Goal: Task Accomplishment & Management: Use online tool/utility

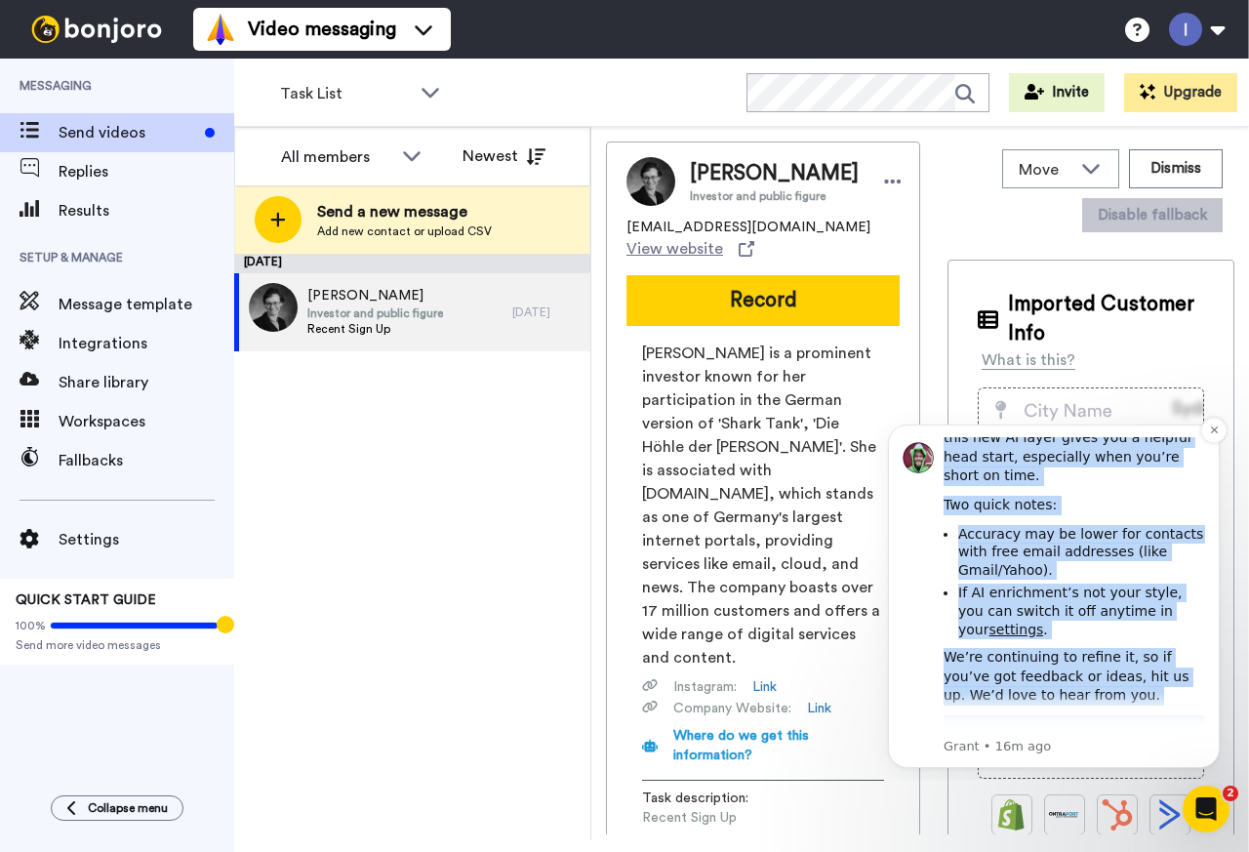
scroll to position [570, 0]
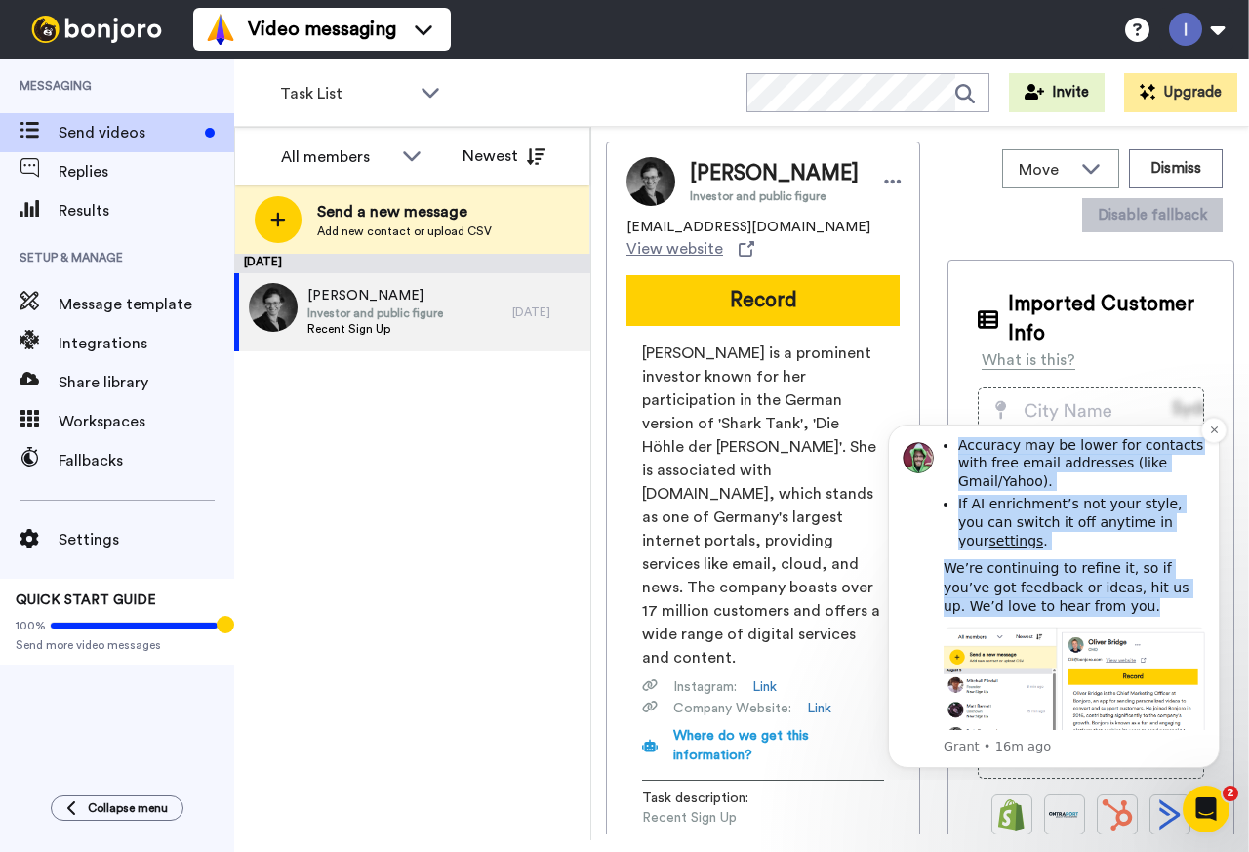
drag, startPoint x: 945, startPoint y: 521, endPoint x: 1067, endPoint y: 516, distance: 122.1
click at [1067, 516] on div "Introducing AI contact enrichment Hi Ігор, It’s now even easier to add that per…" at bounding box center [1075, 345] width 262 height 956
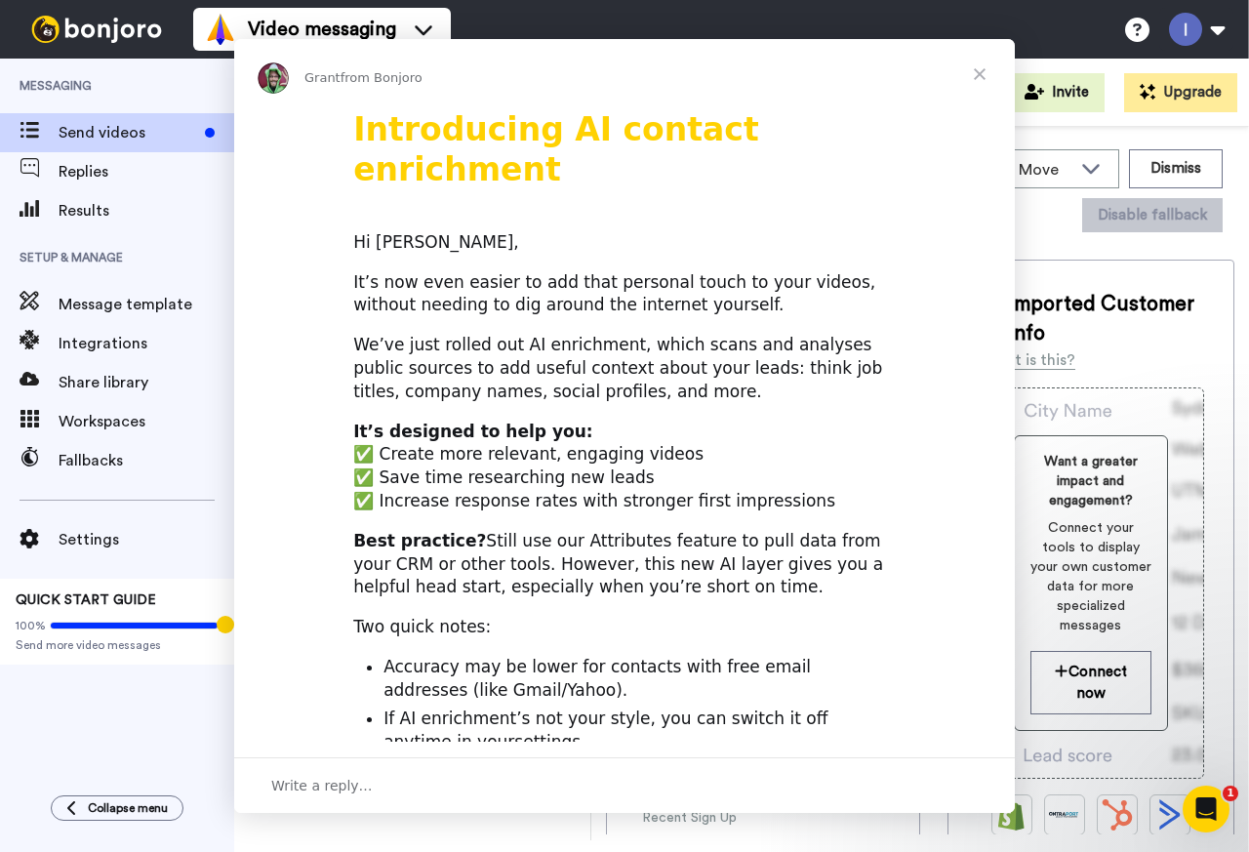
scroll to position [0, 0]
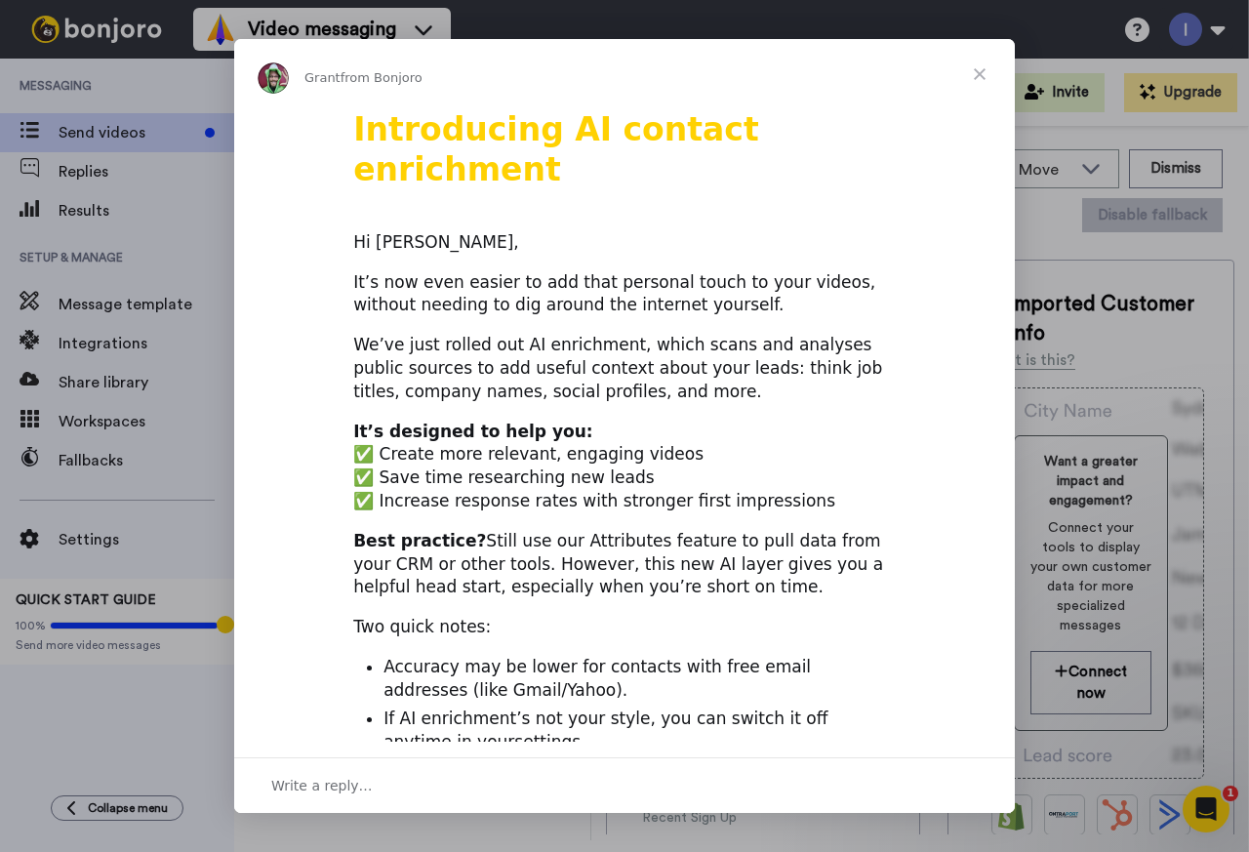
click at [983, 73] on span "Close" at bounding box center [980, 74] width 70 height 70
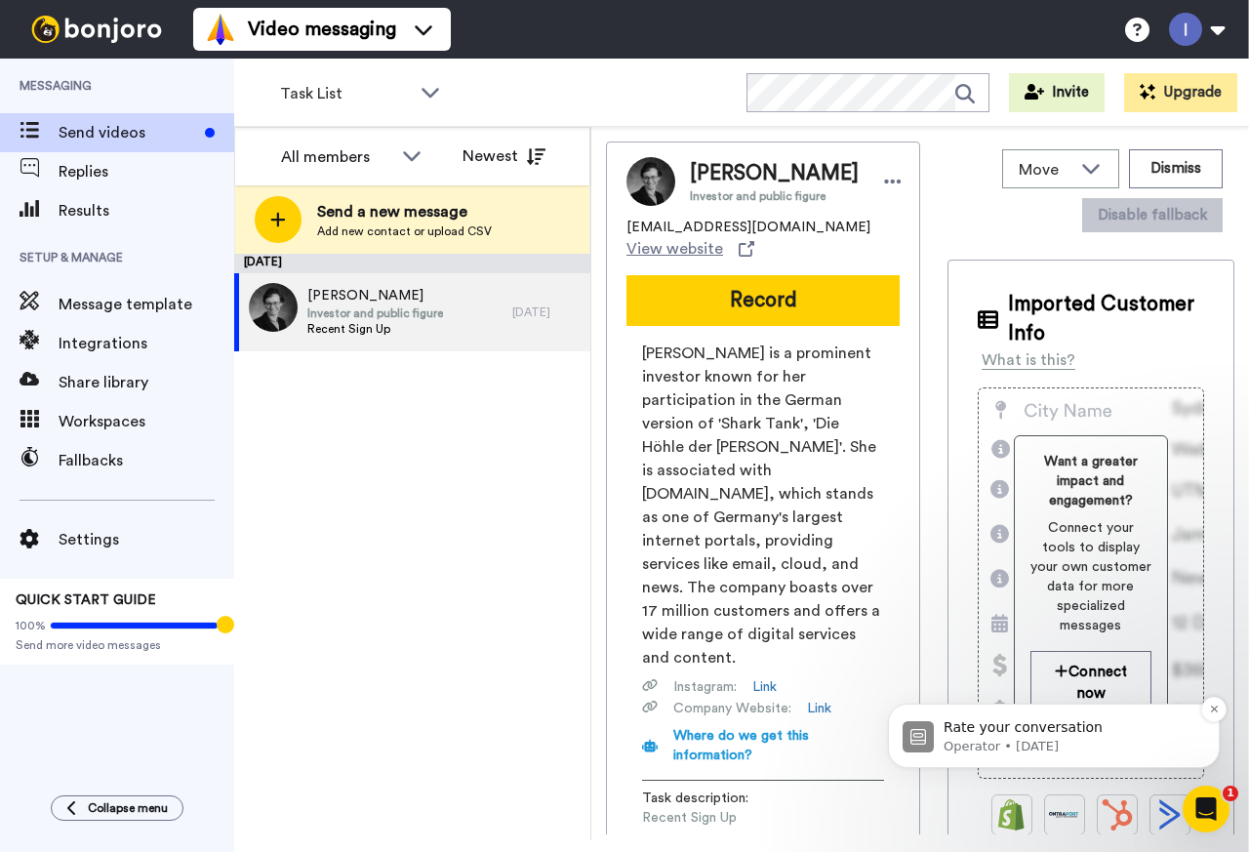
click at [1030, 729] on p "Rate your conversation" at bounding box center [1070, 728] width 252 height 20
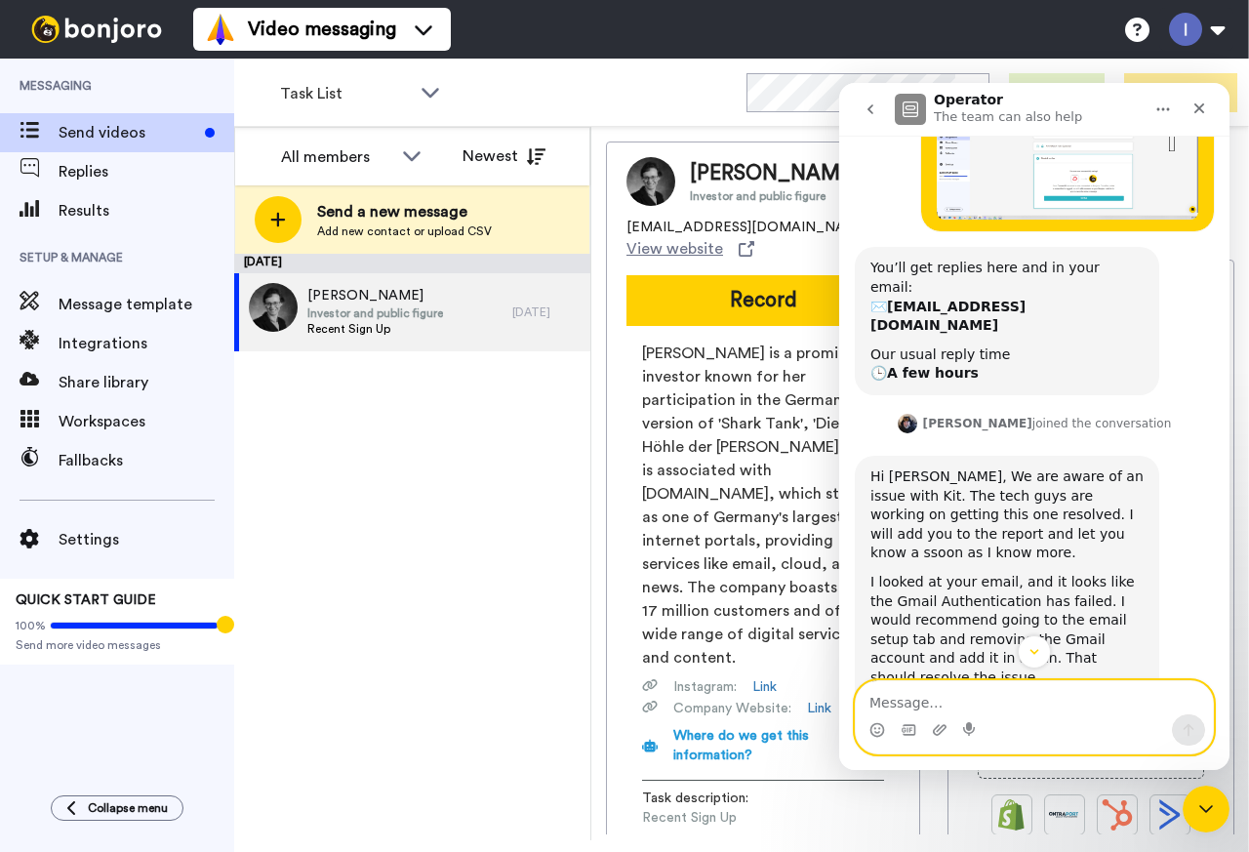
scroll to position [958, 0]
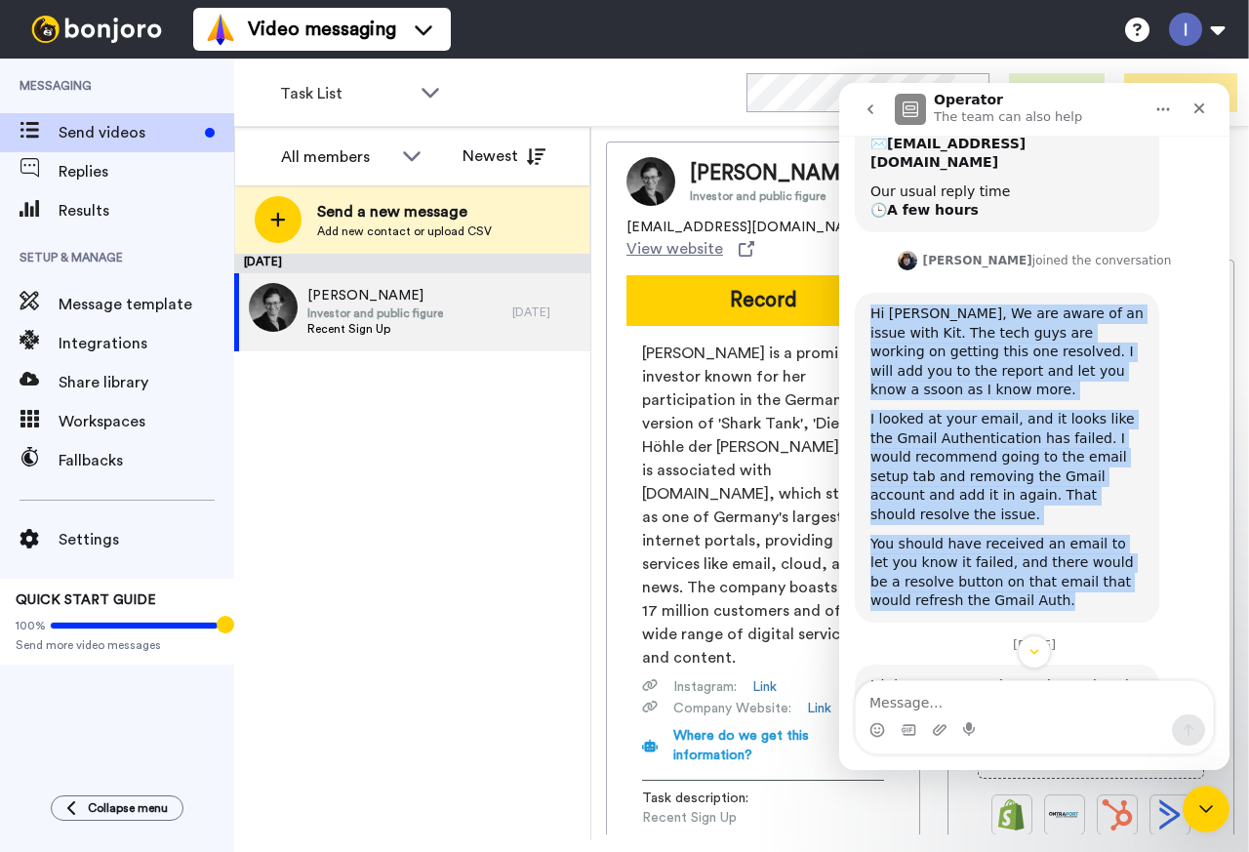
drag, startPoint x: 870, startPoint y: 218, endPoint x: 1081, endPoint y: 467, distance: 327.5
click at [1081, 467] on div "Hi Ігор, We are aware of an issue with Kit. The tech guys are working on gettin…" at bounding box center [1007, 458] width 304 height 330
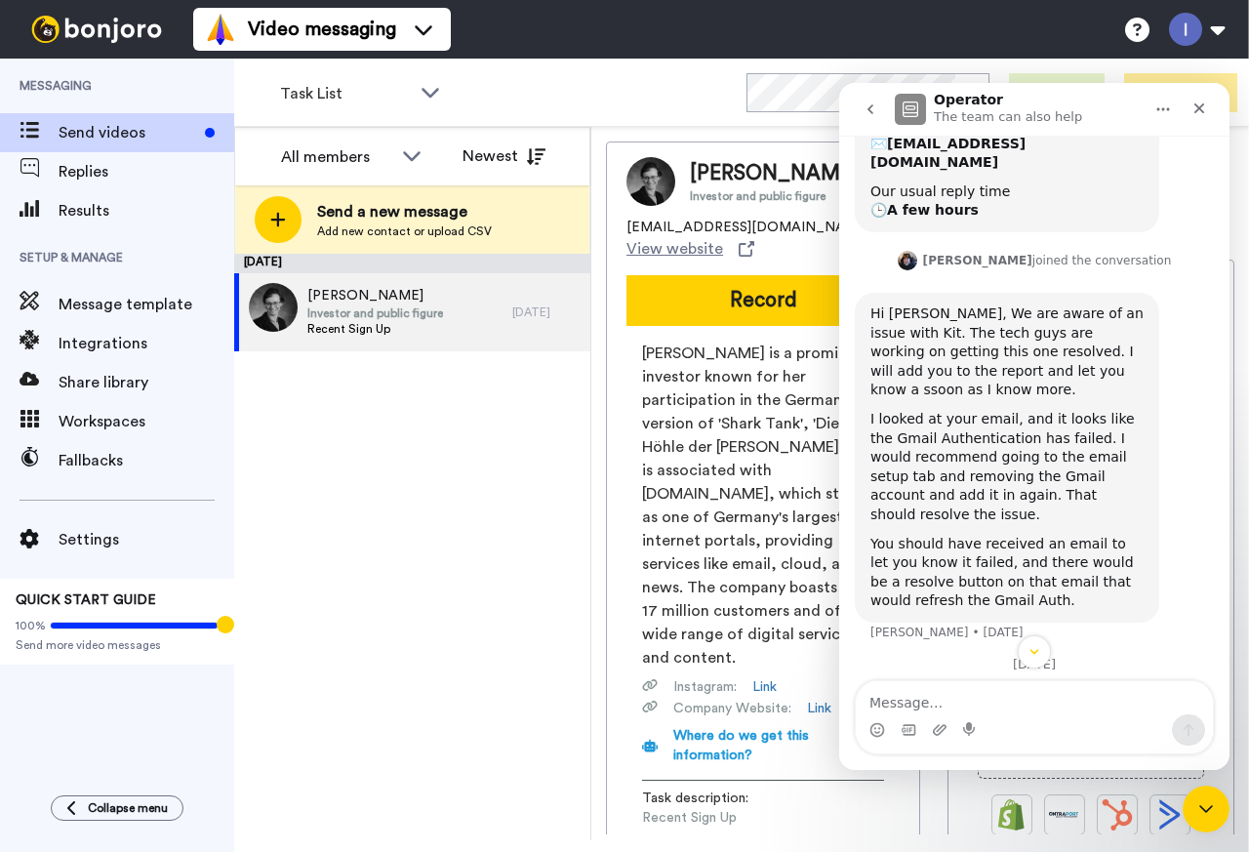
drag, startPoint x: 869, startPoint y: 574, endPoint x: 996, endPoint y: 628, distance: 139.0
click at [996, 684] on div "Hi there, my team let me know that the Kit integration has been fixed on our si…" at bounding box center [1007, 734] width 304 height 100
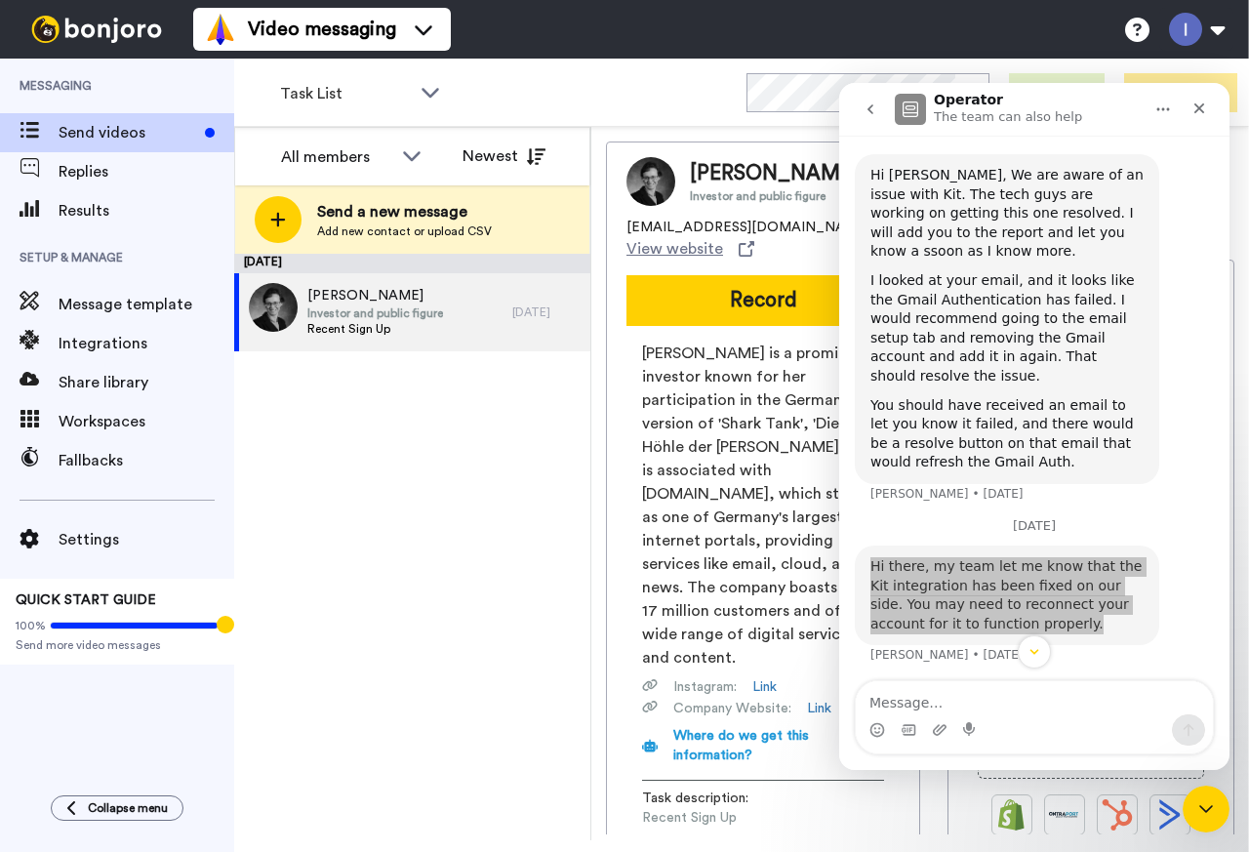
scroll to position [1173, 0]
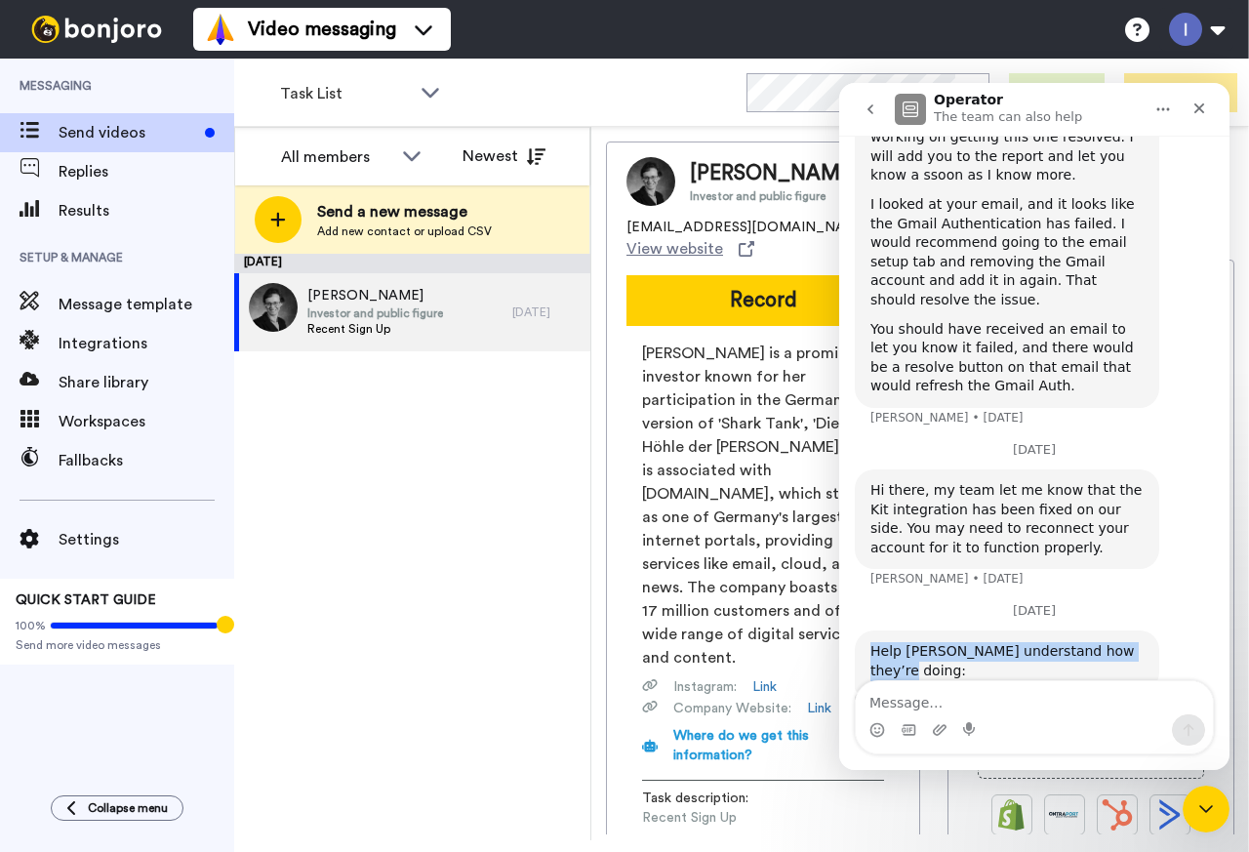
drag, startPoint x: 870, startPoint y: 518, endPoint x: 1138, endPoint y: 520, distance: 268.4
click at [1138, 630] on div "Help Johann understand how they’re doing: Operator • 1d ago" at bounding box center [1007, 660] width 304 height 61
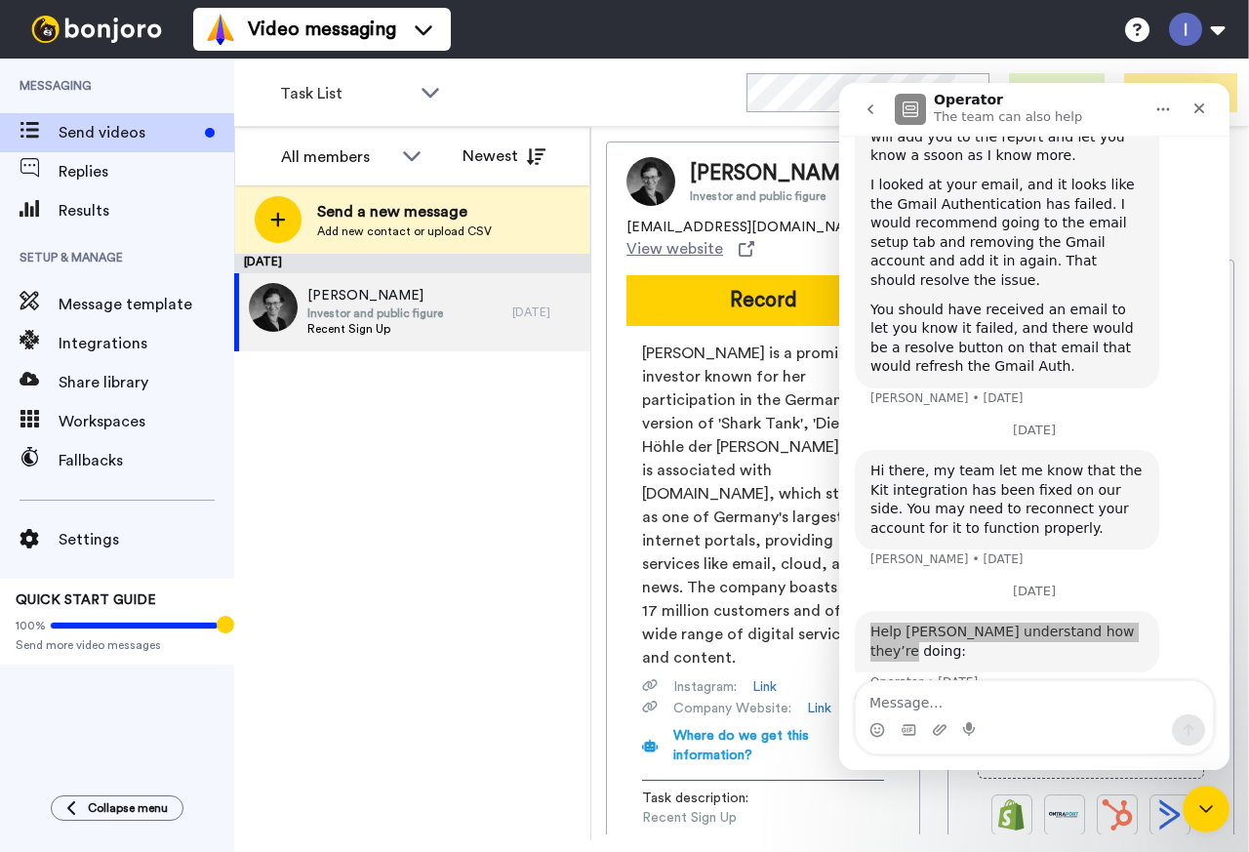
click at [470, 507] on div "September 8 Dagmar Investor and public figure Recent Sign Up 8 days ago" at bounding box center [412, 547] width 356 height 587
click at [1202, 114] on icon "Close" at bounding box center [1200, 109] width 16 height 16
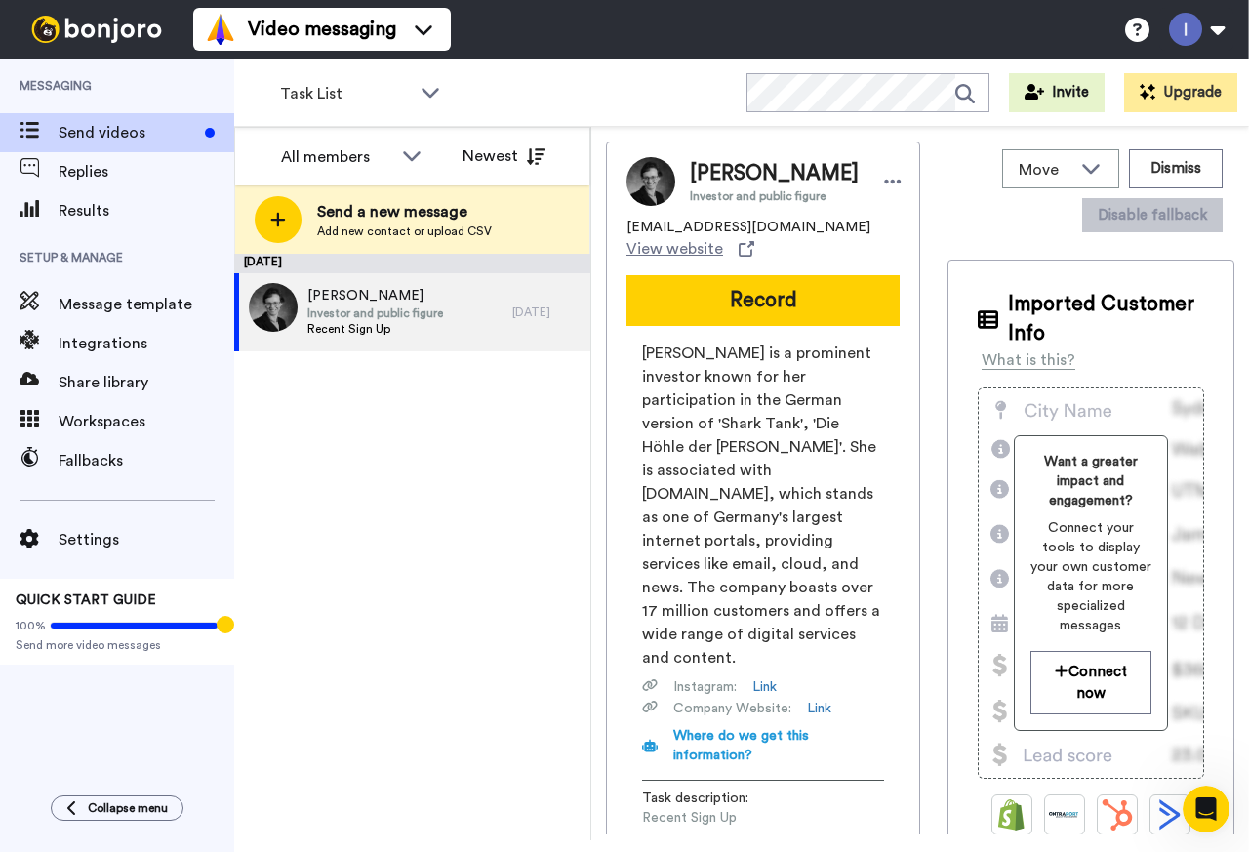
scroll to position [1134, 0]
click at [111, 339] on span "Integrations" at bounding box center [147, 343] width 176 height 23
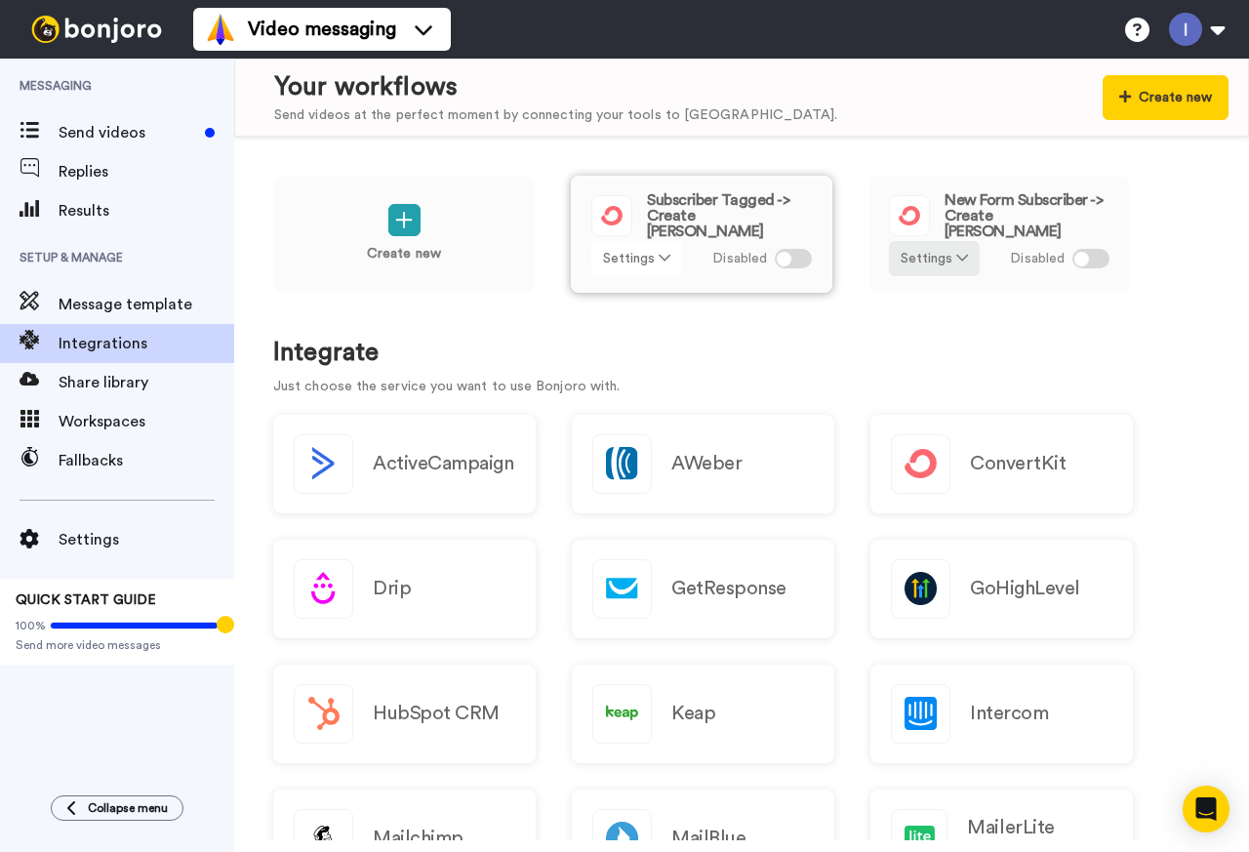
click at [663, 254] on icon at bounding box center [665, 258] width 12 height 14
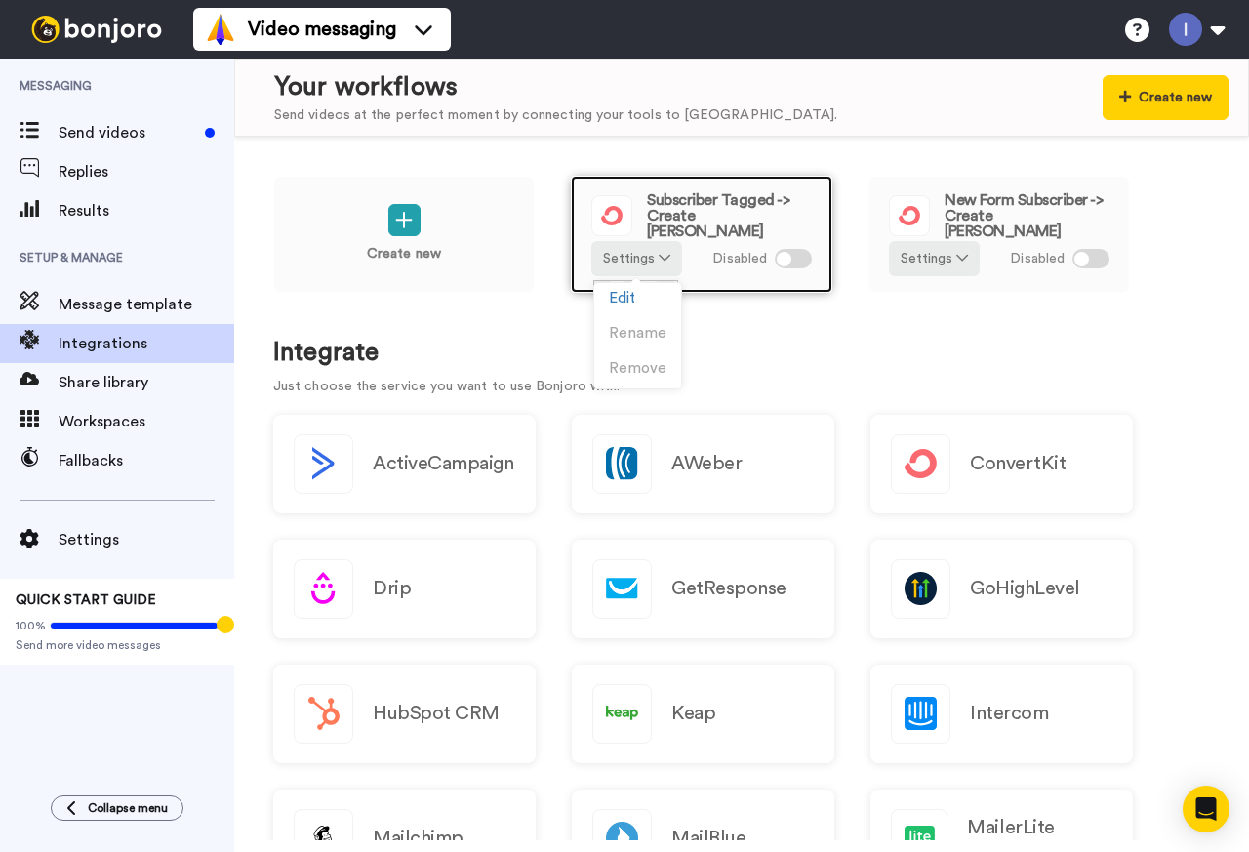
click at [679, 211] on span "Subscriber Tagged -> Create Bonjoro" at bounding box center [729, 215] width 165 height 47
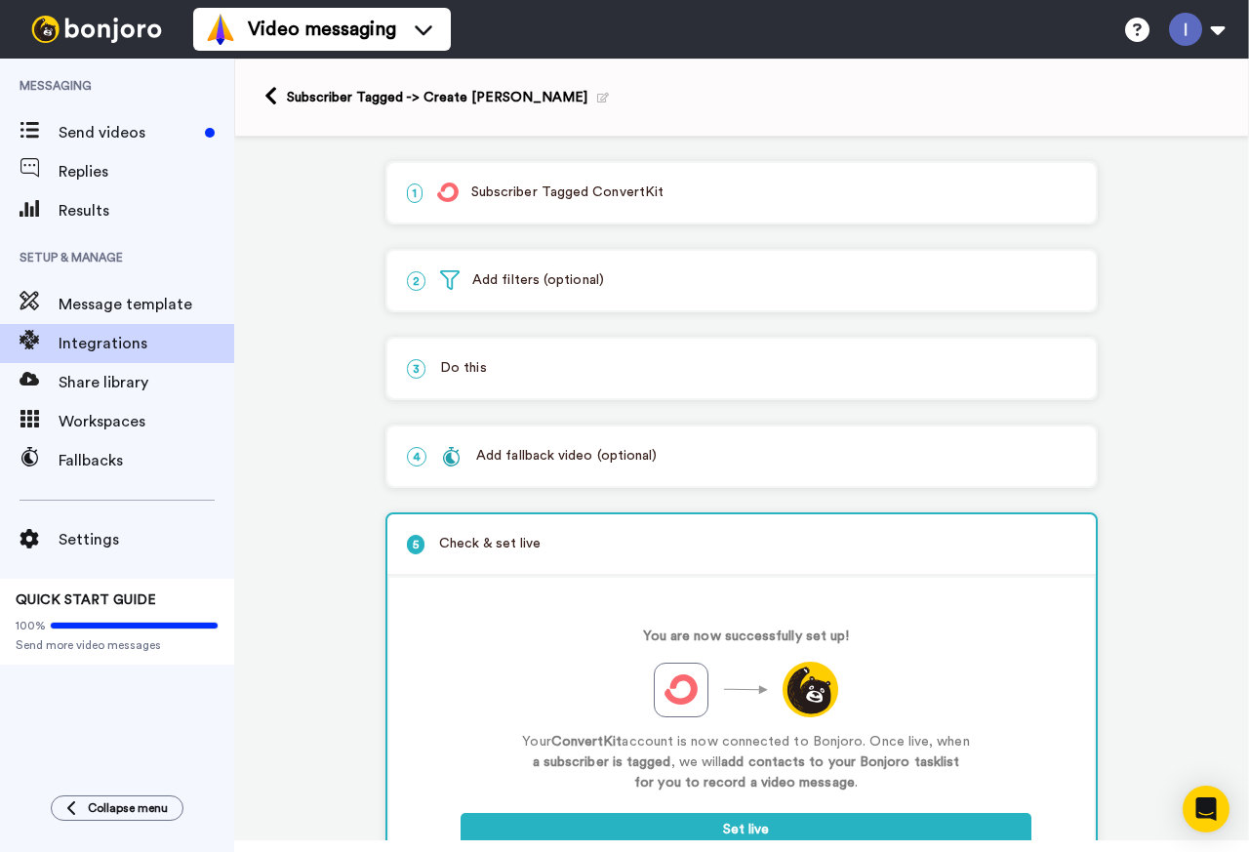
click at [522, 189] on p "1 Subscriber Tagged ConvertKit" at bounding box center [741, 192] width 669 height 20
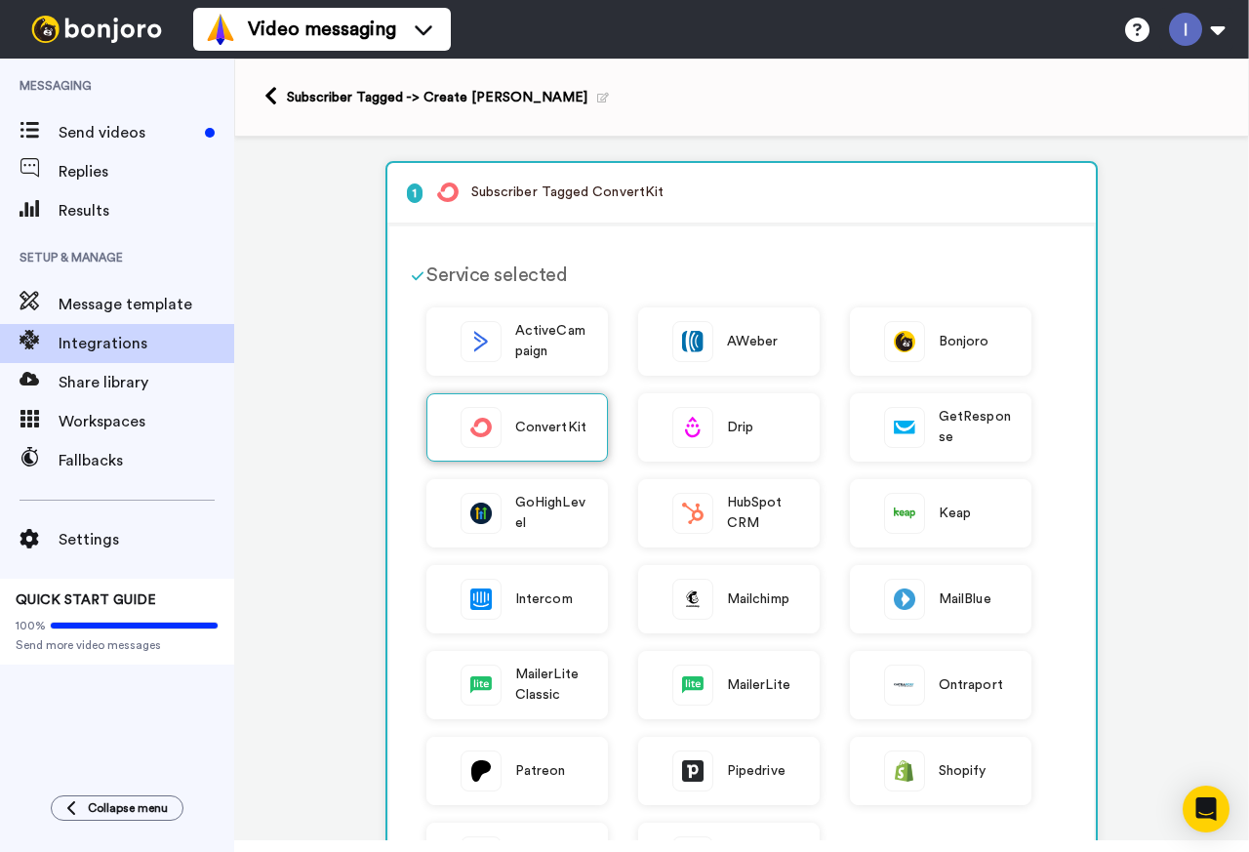
click at [538, 424] on span "ConvertKit" at bounding box center [550, 428] width 71 height 20
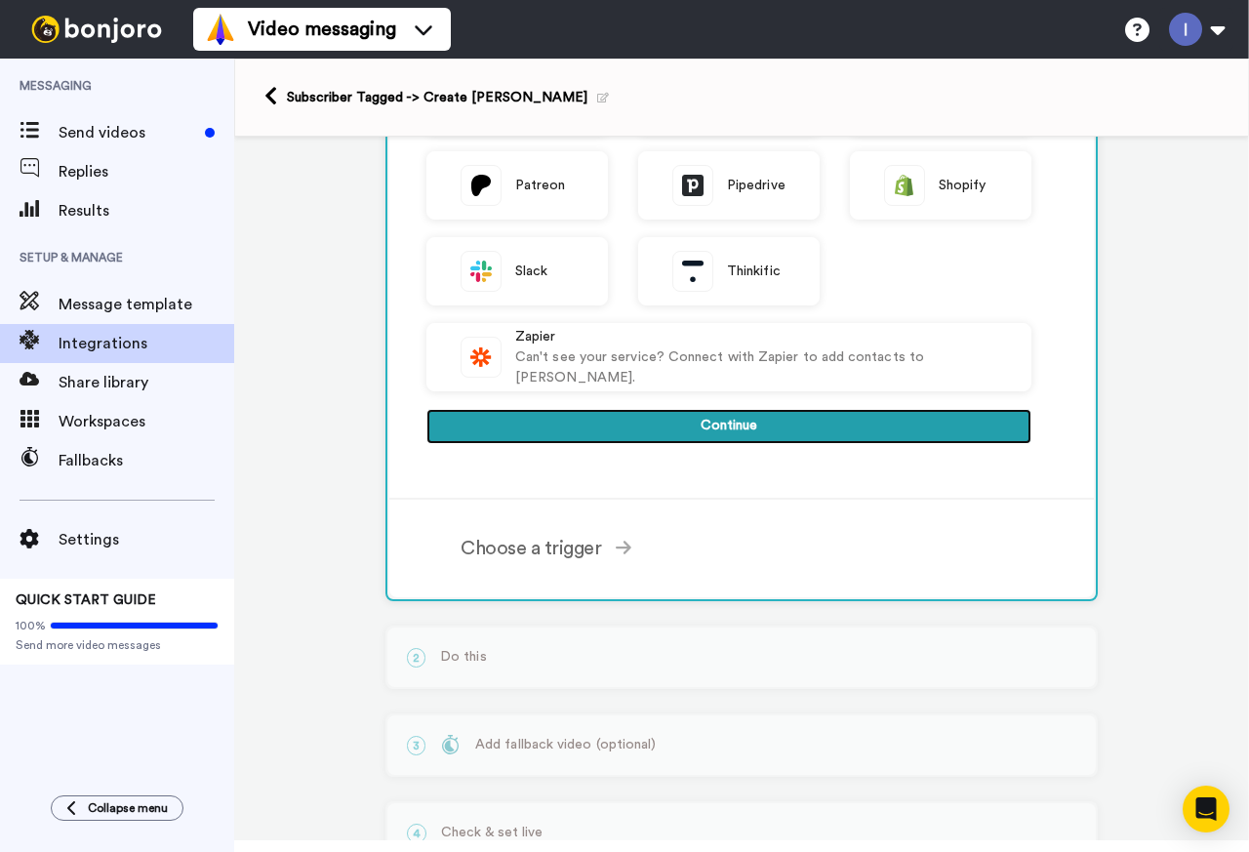
click at [735, 417] on button "Continue" at bounding box center [728, 426] width 605 height 35
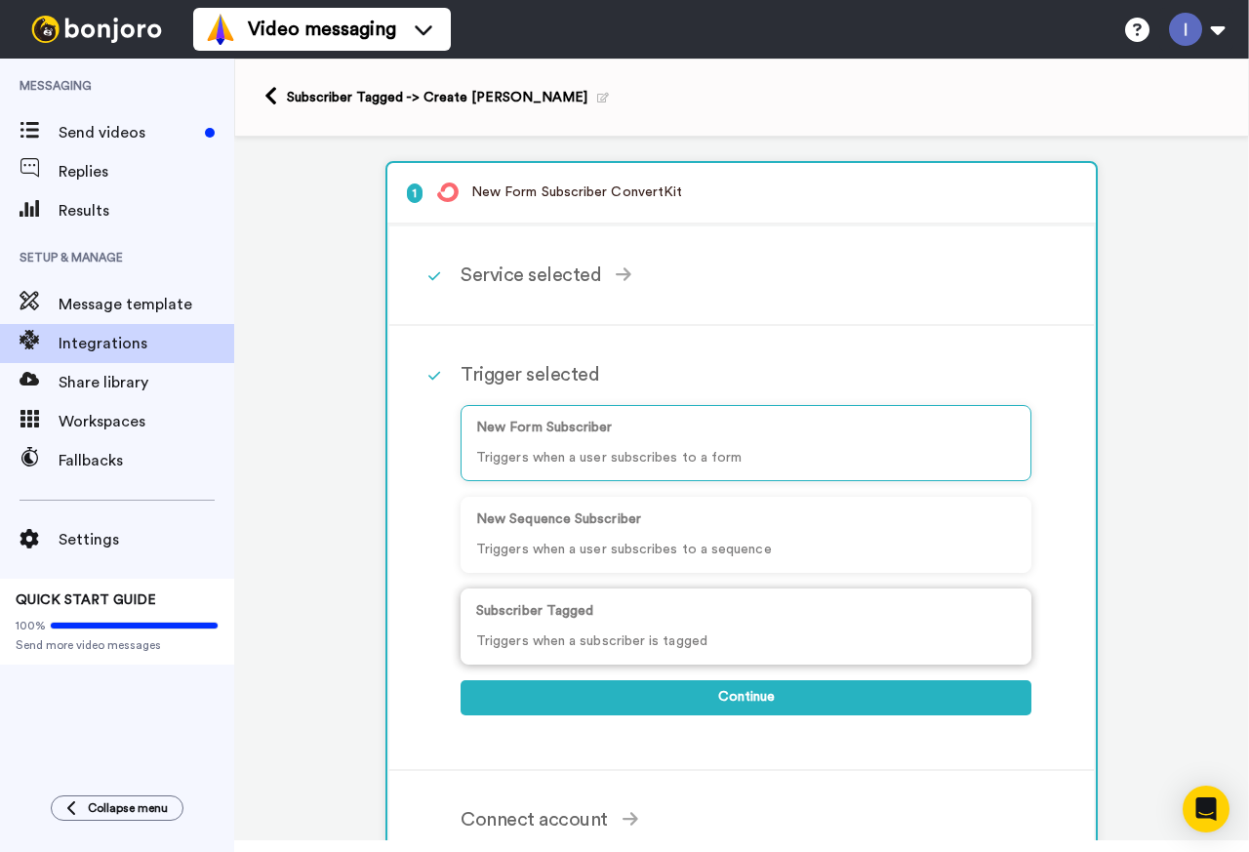
click at [627, 635] on p "Triggers when a subscriber is tagged" at bounding box center [746, 641] width 540 height 20
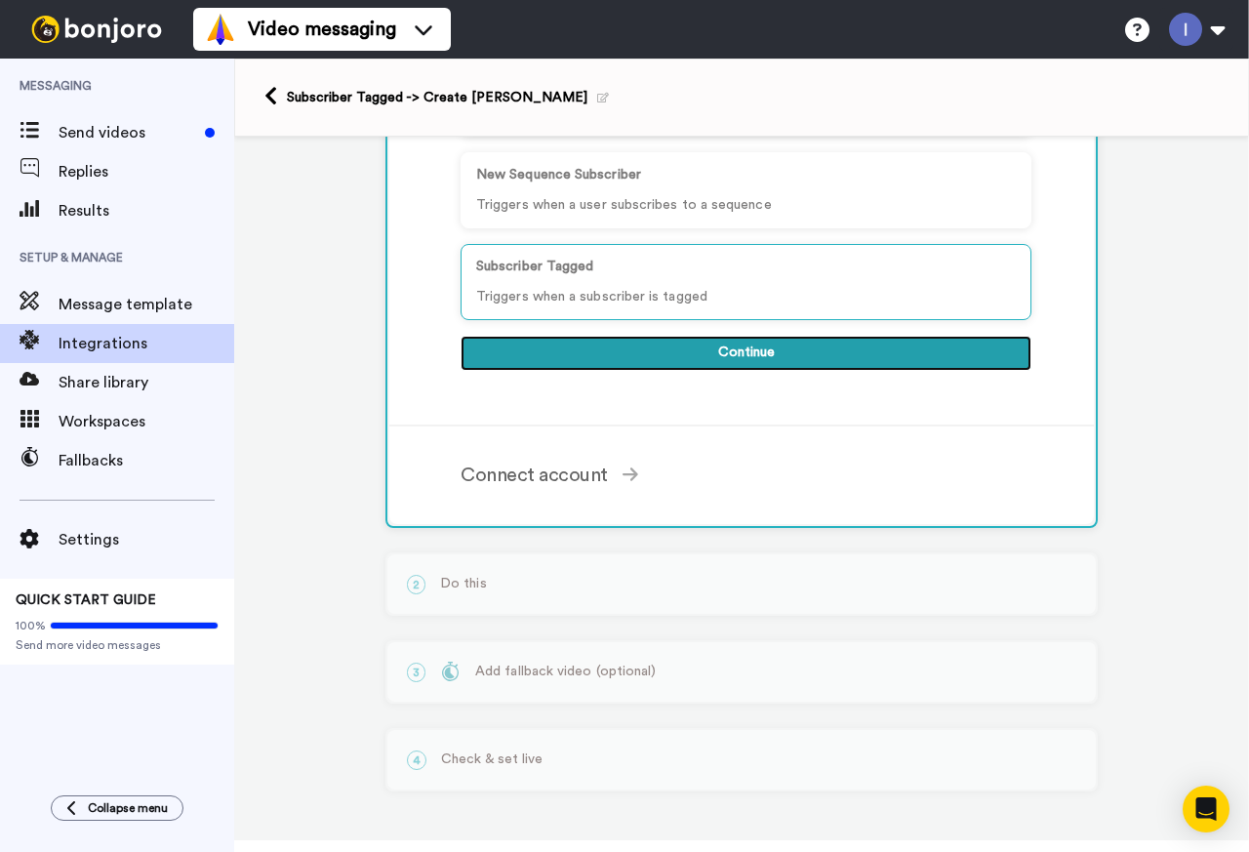
click at [736, 349] on button "Continue" at bounding box center [746, 353] width 571 height 35
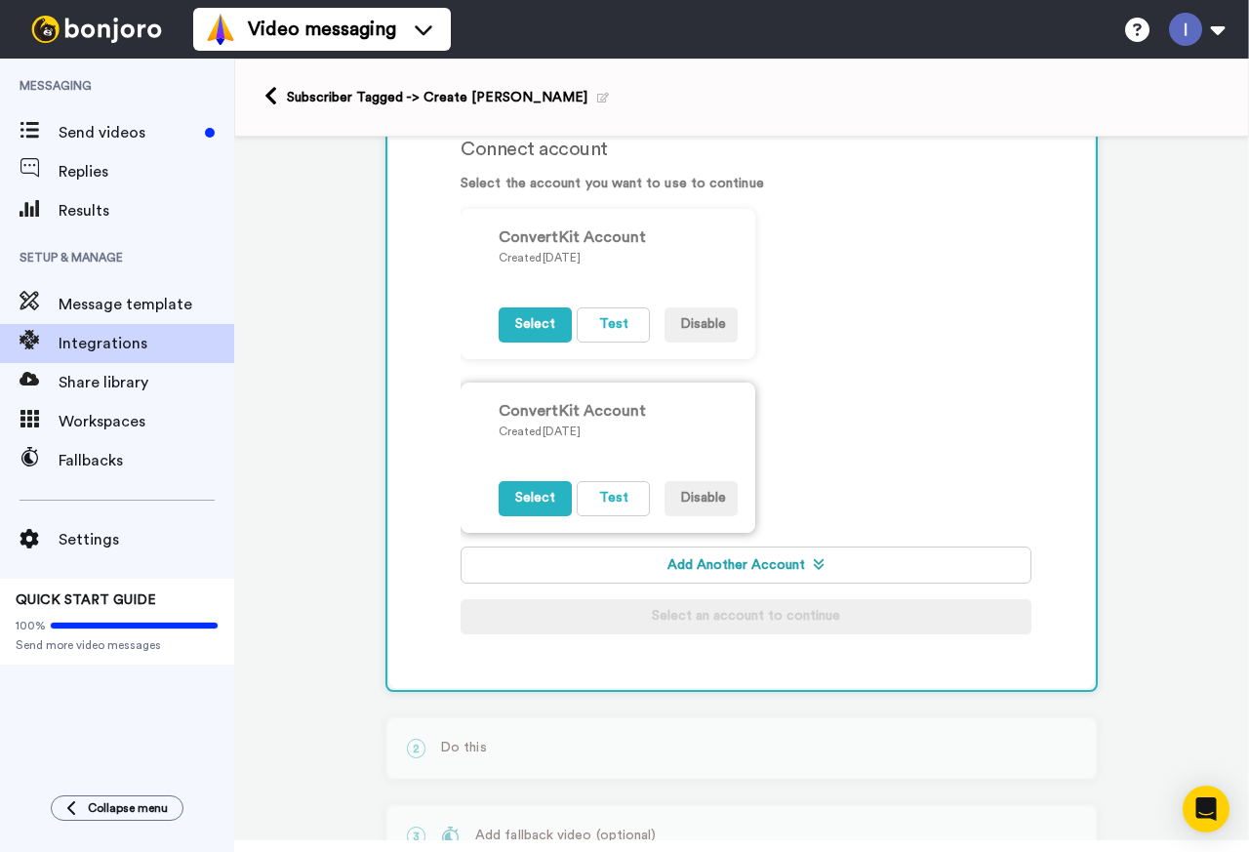
scroll to position [325, 0]
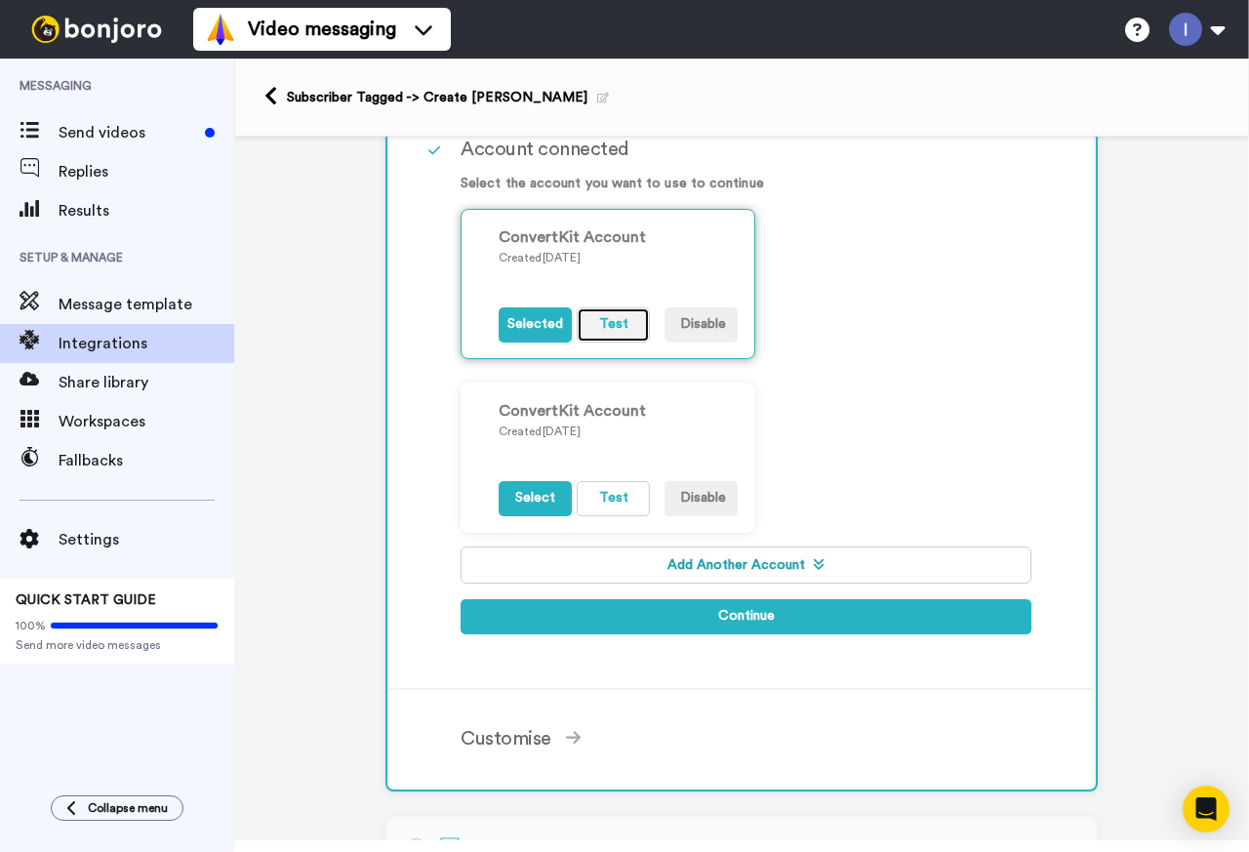
click at [594, 323] on button "Test" at bounding box center [613, 324] width 73 height 35
click at [604, 497] on button "Test" at bounding box center [613, 498] width 73 height 35
click at [705, 498] on button "Disable" at bounding box center [701, 498] width 73 height 35
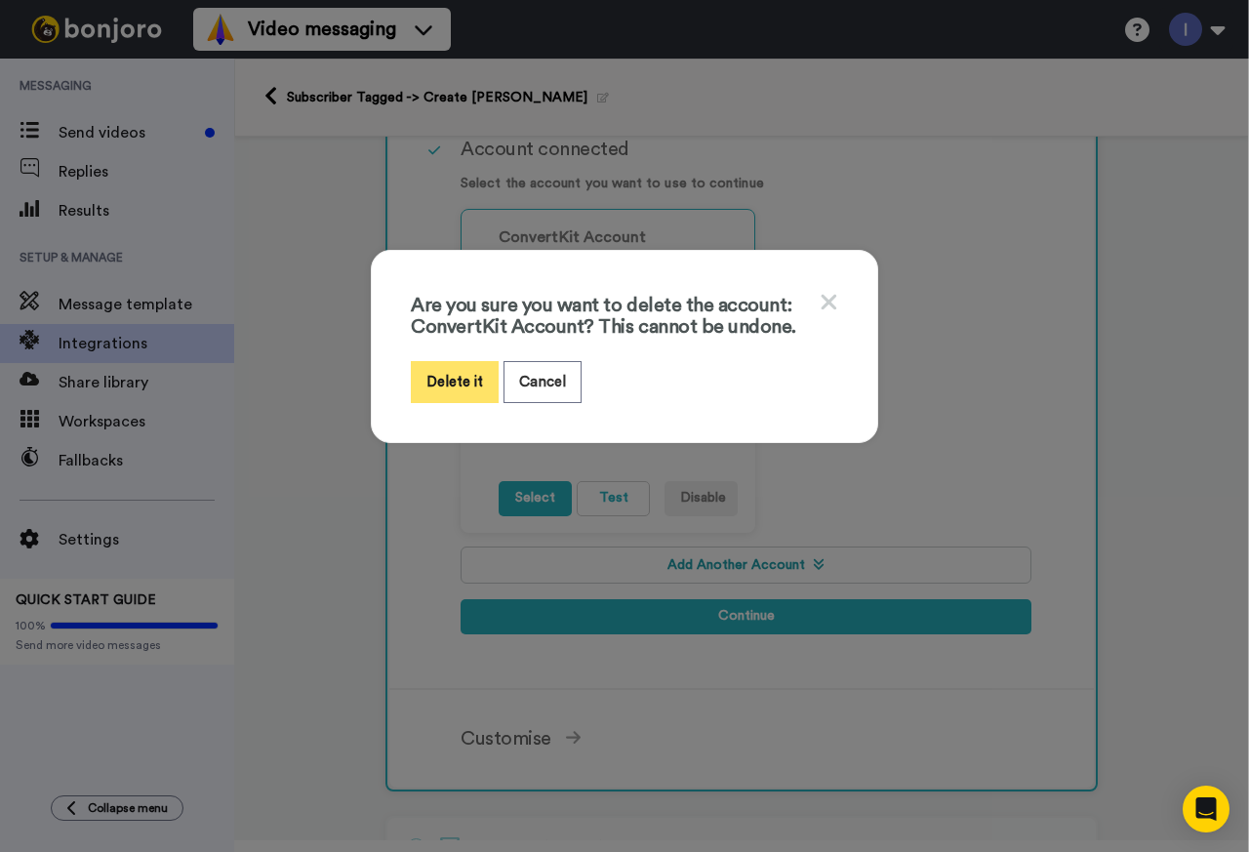
click at [440, 376] on button "Delete it" at bounding box center [455, 382] width 88 height 42
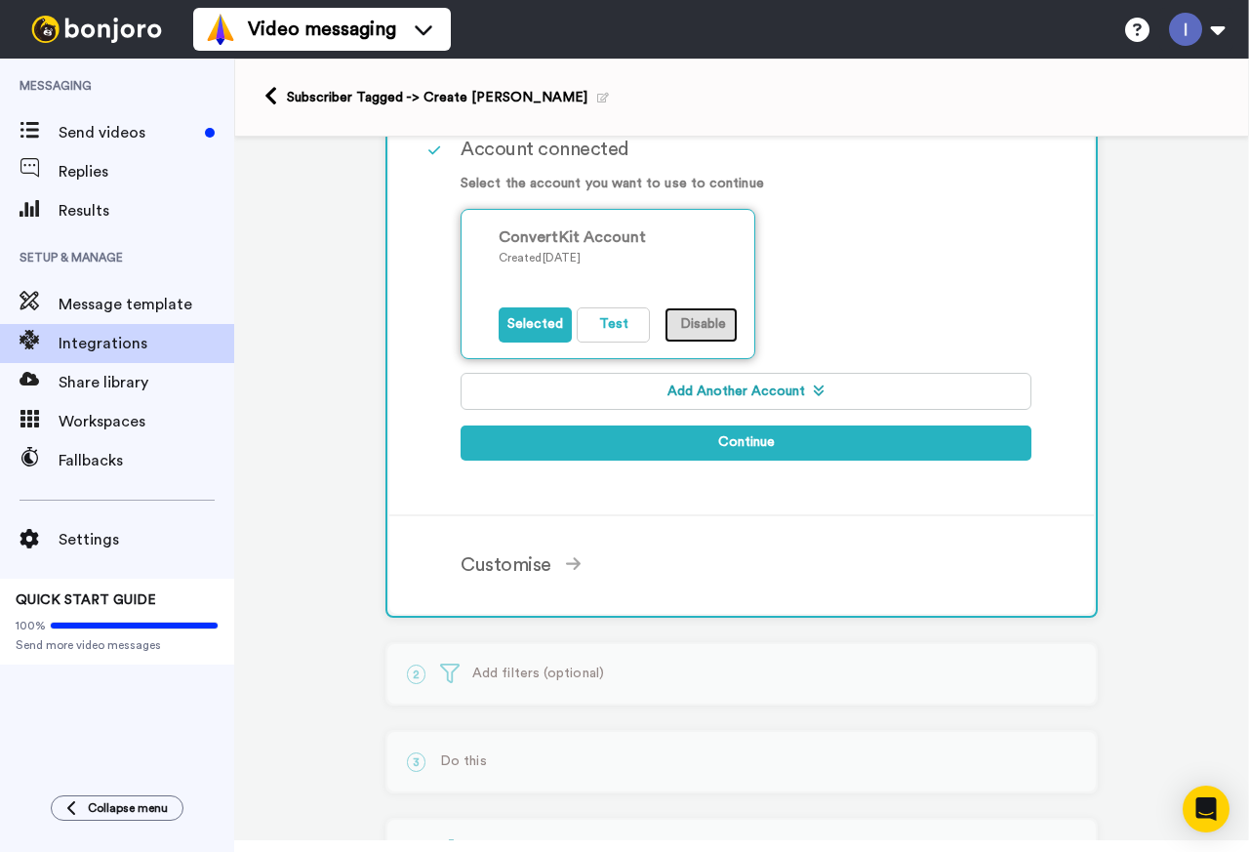
click at [702, 318] on button "Disable" at bounding box center [701, 324] width 73 height 35
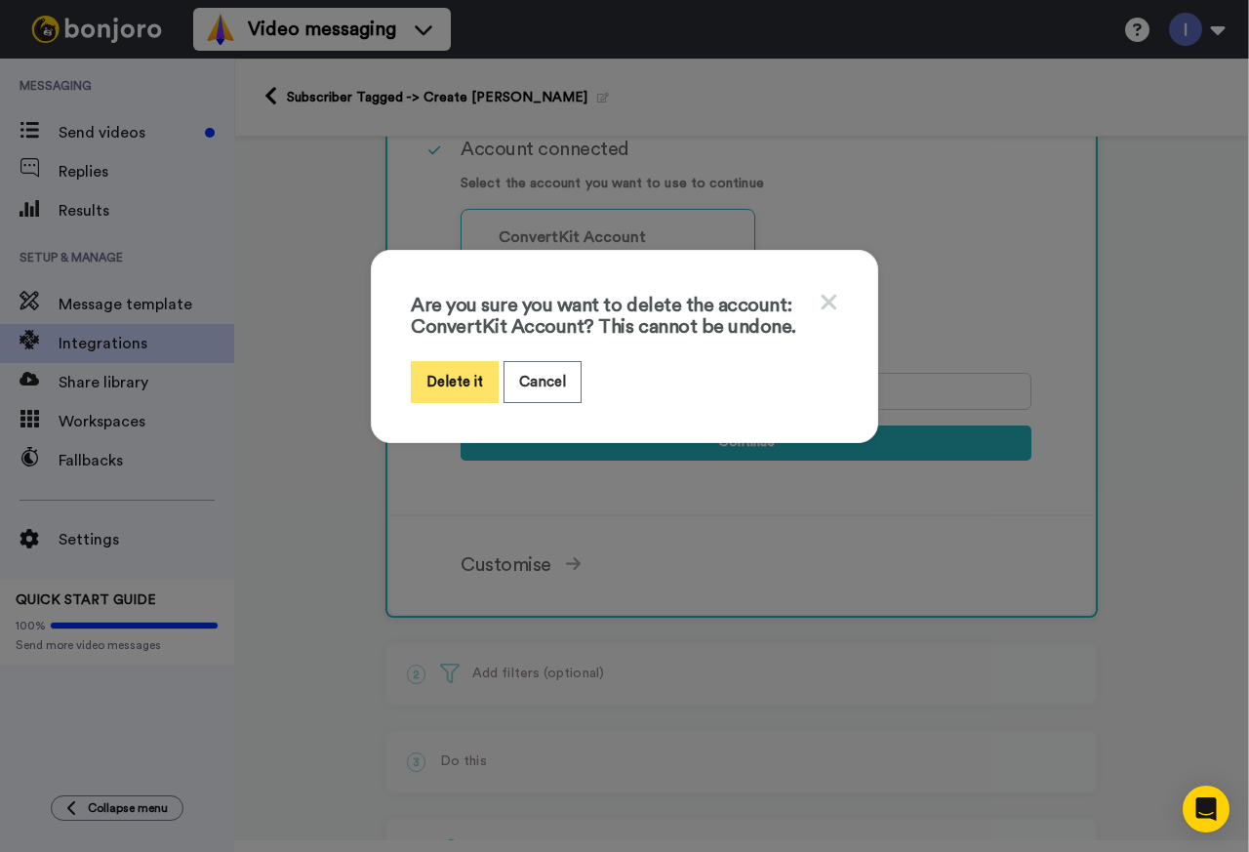
click at [429, 379] on button "Delete it" at bounding box center [455, 382] width 88 height 42
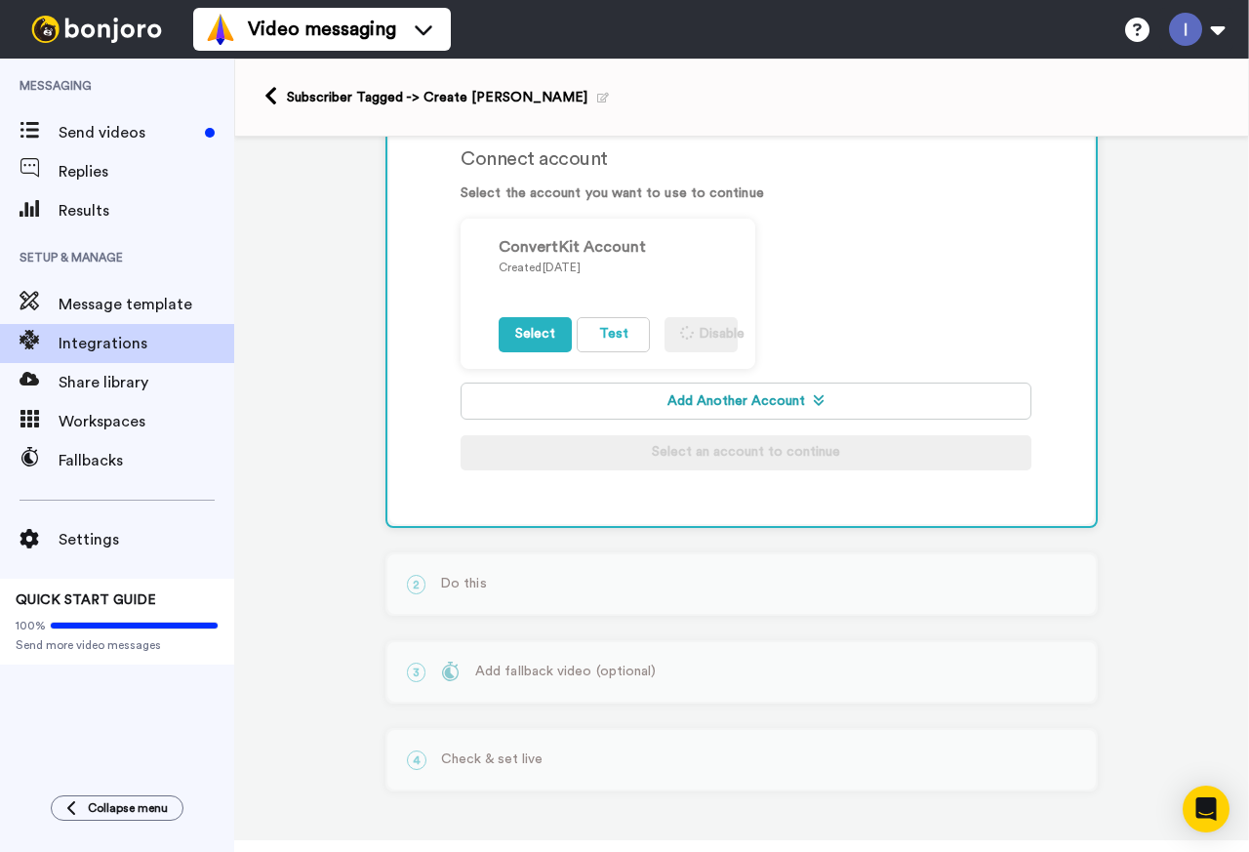
scroll to position [275, 0]
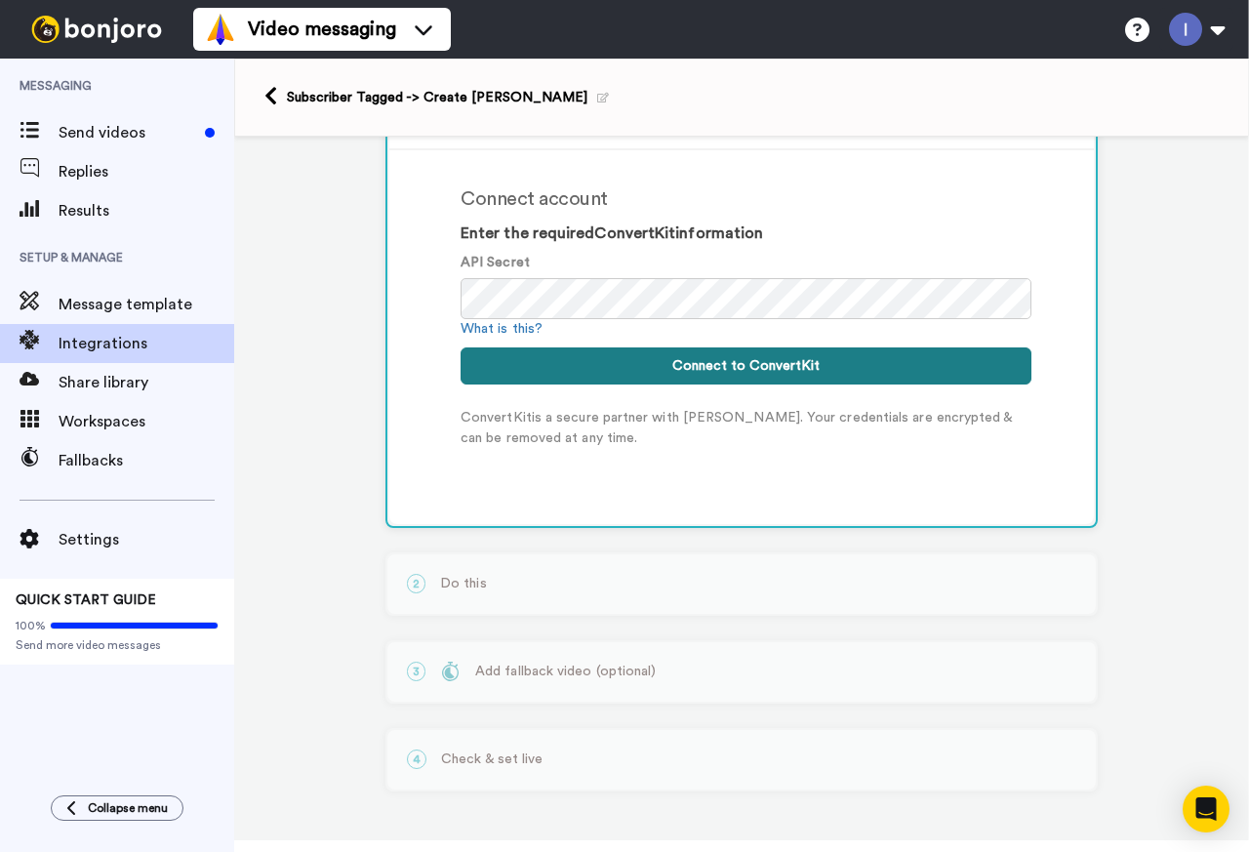
click at [727, 368] on button "Connect to ConvertKit" at bounding box center [746, 365] width 571 height 37
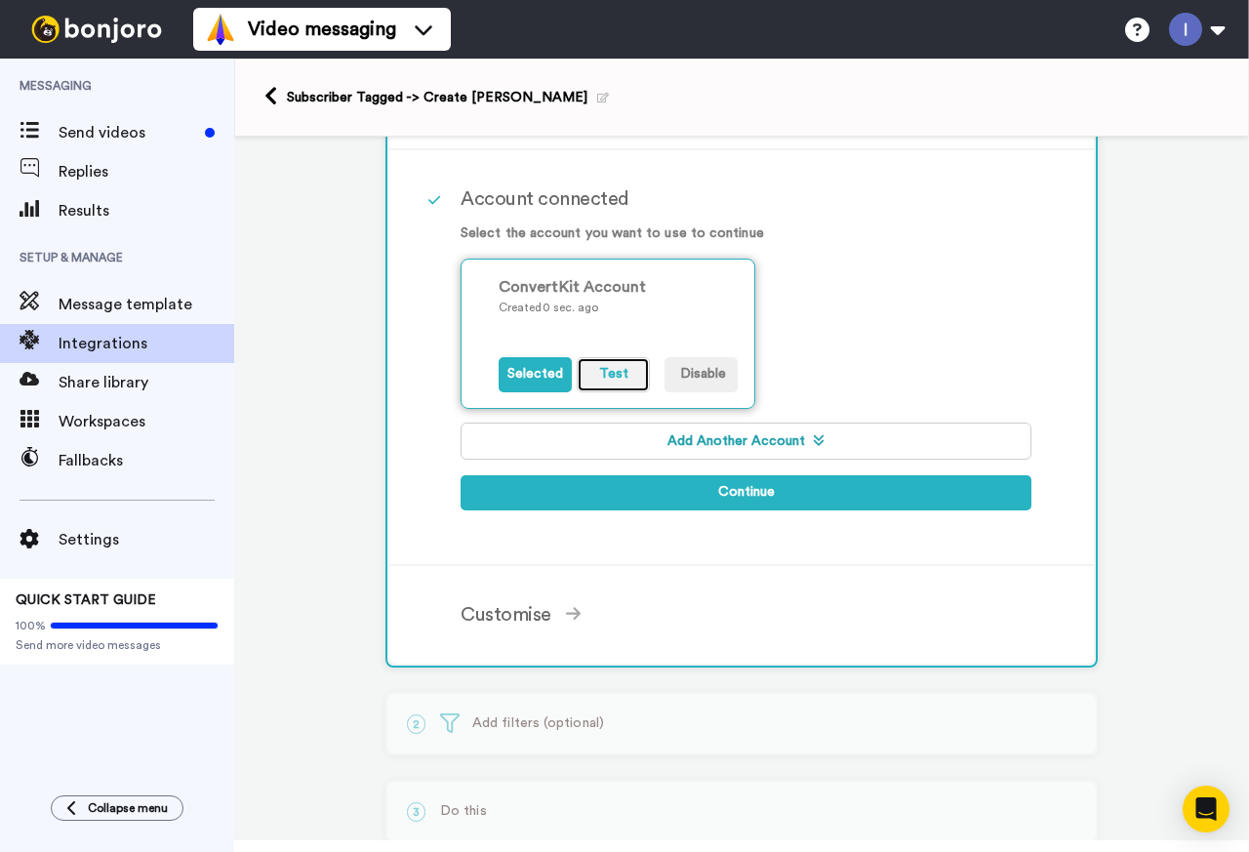
click at [608, 376] on button "Test" at bounding box center [613, 374] width 73 height 35
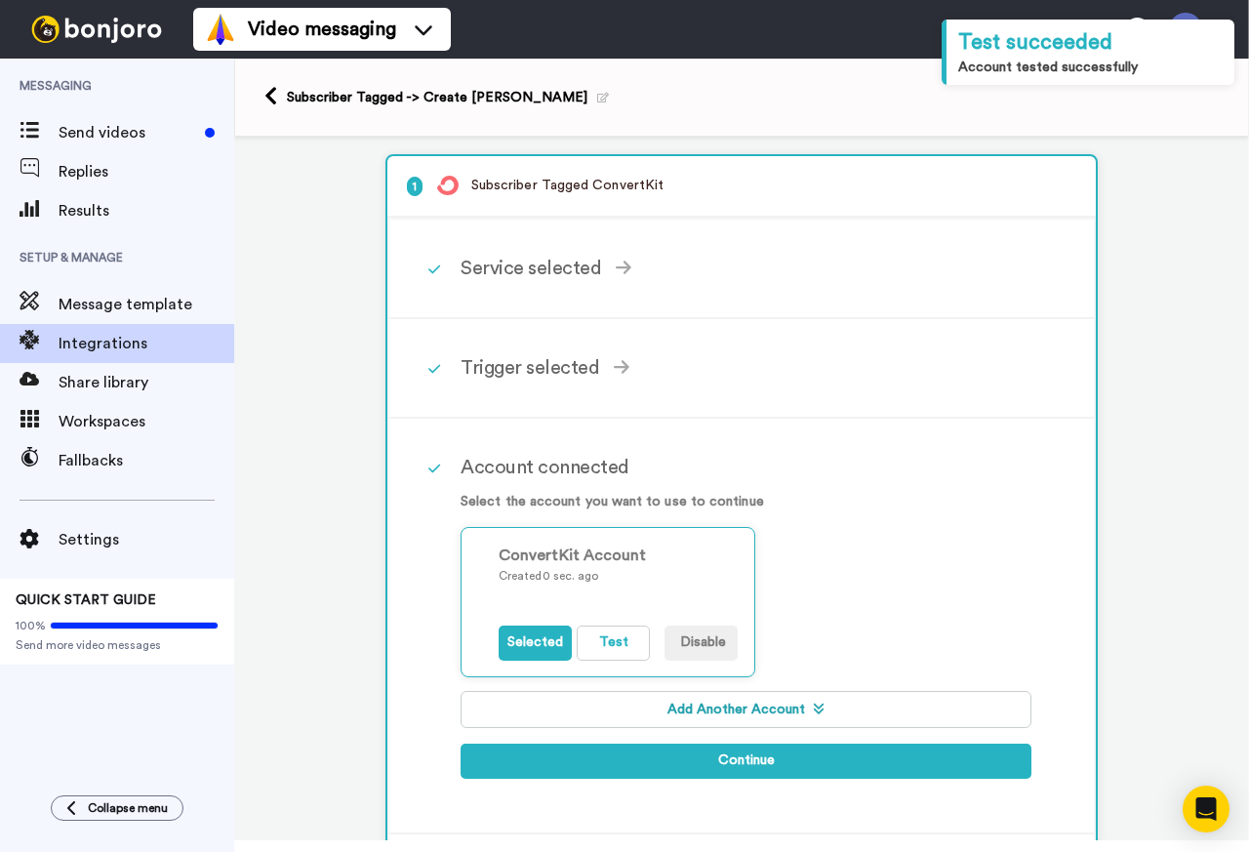
scroll to position [0, 0]
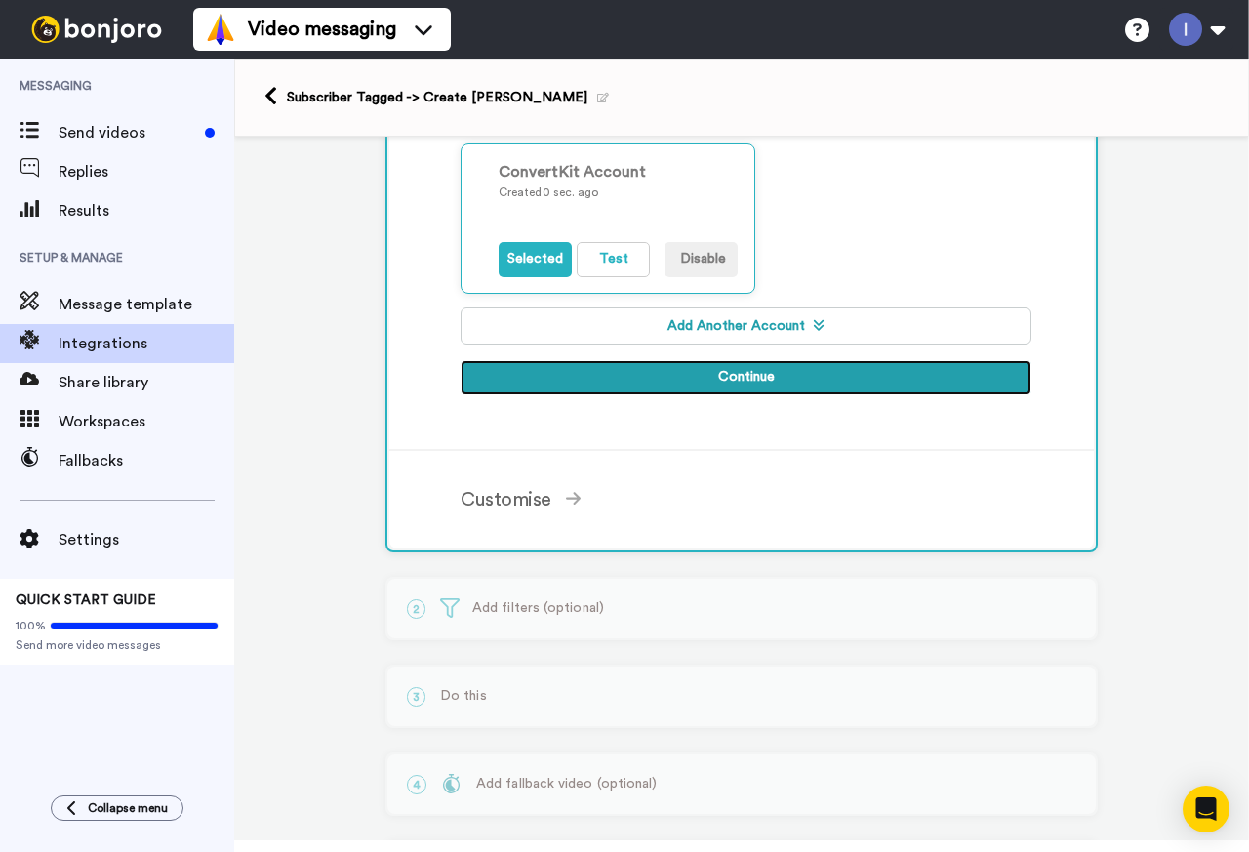
click at [755, 381] on button "Continue" at bounding box center [746, 377] width 571 height 35
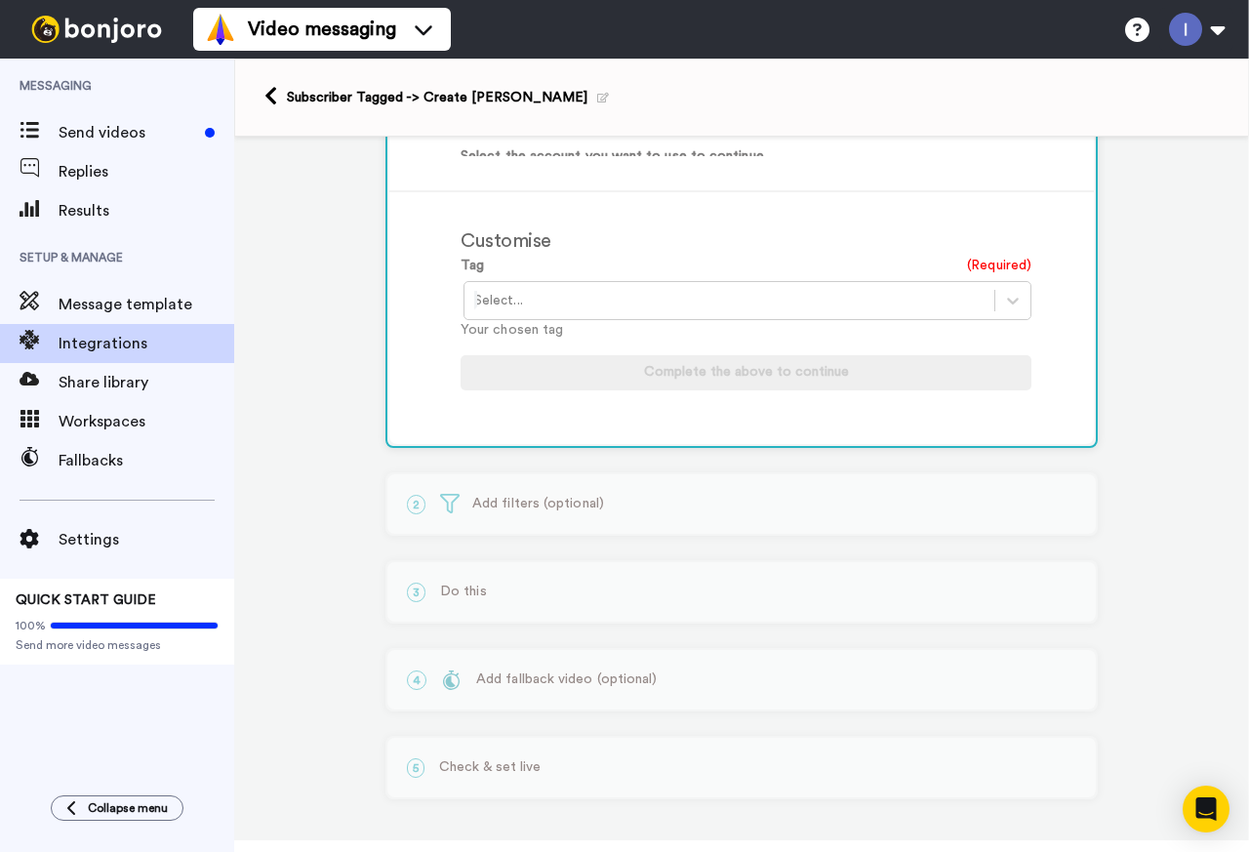
scroll to position [341, 0]
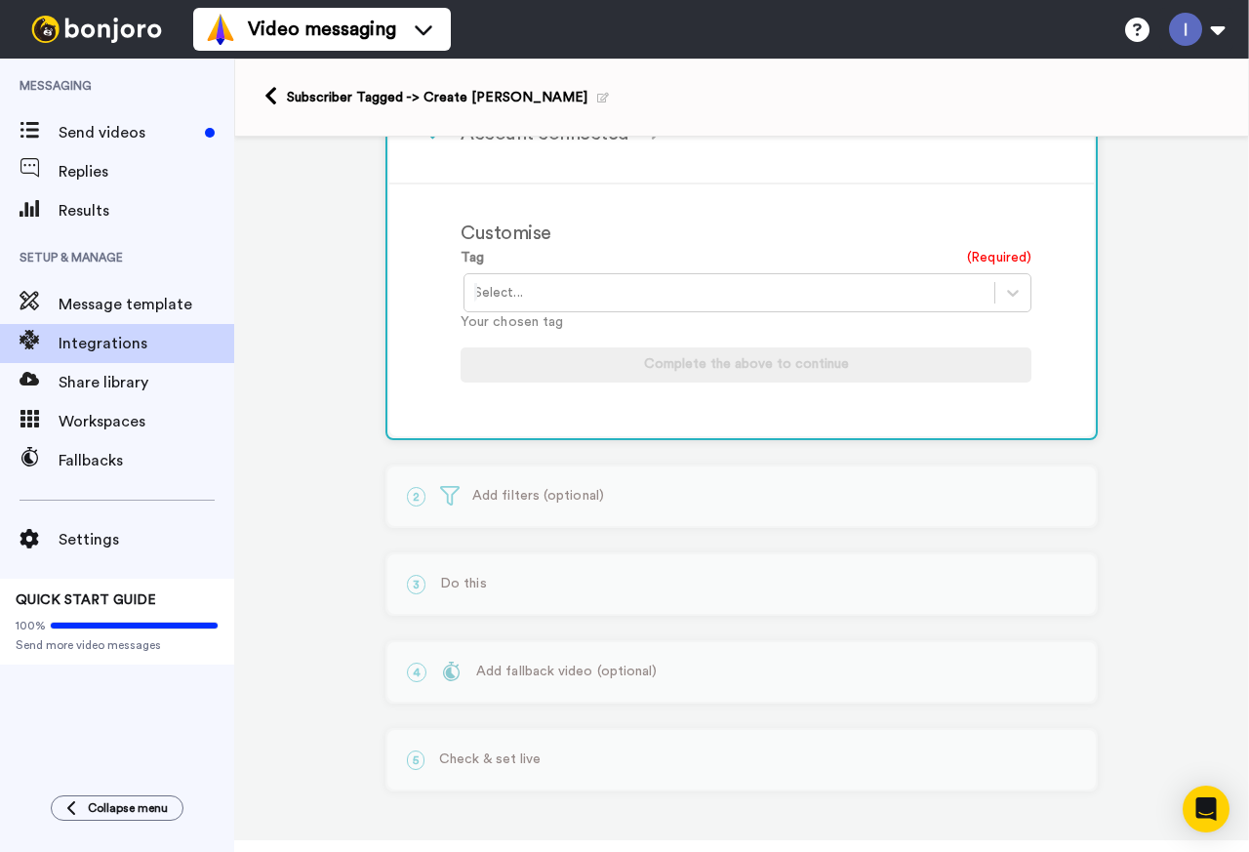
click at [809, 300] on div at bounding box center [729, 292] width 510 height 23
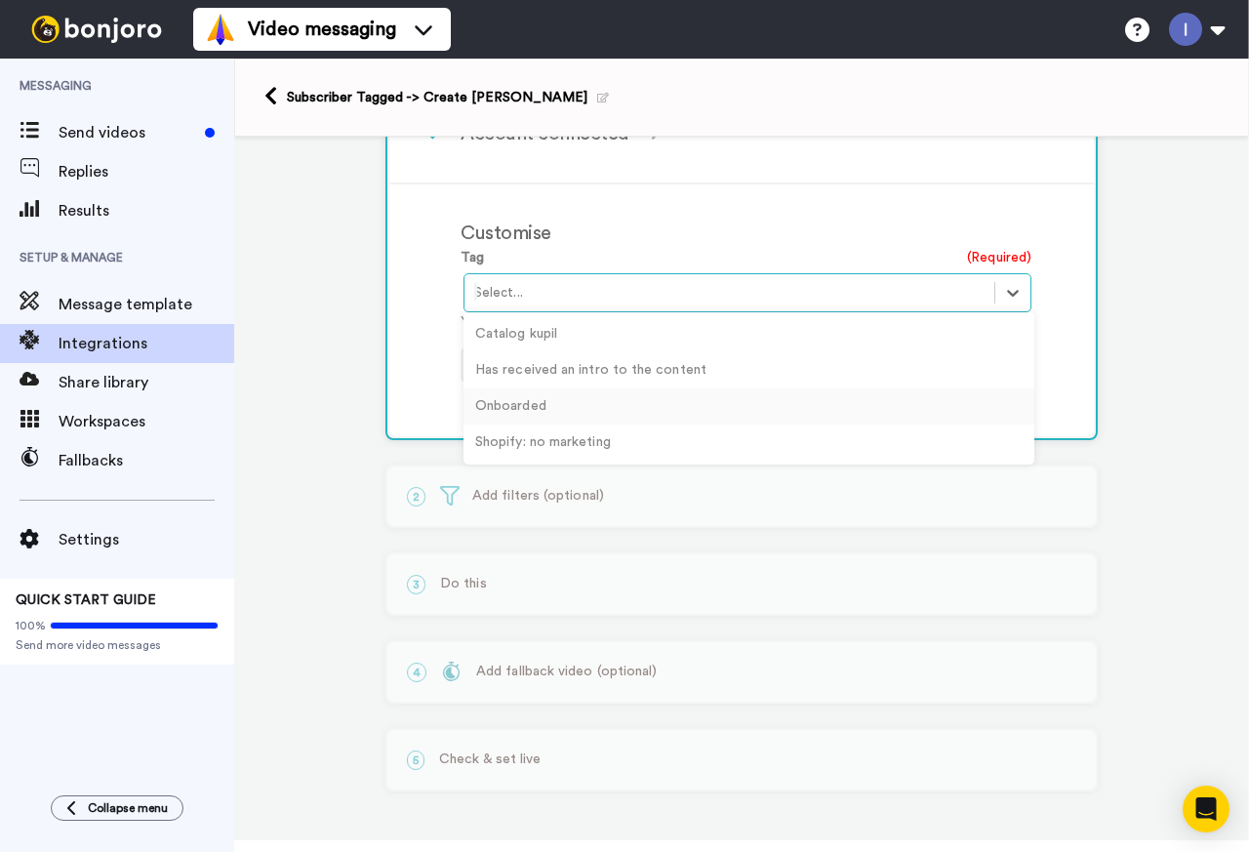
click at [503, 405] on div "Onboarded" at bounding box center [749, 406] width 571 height 36
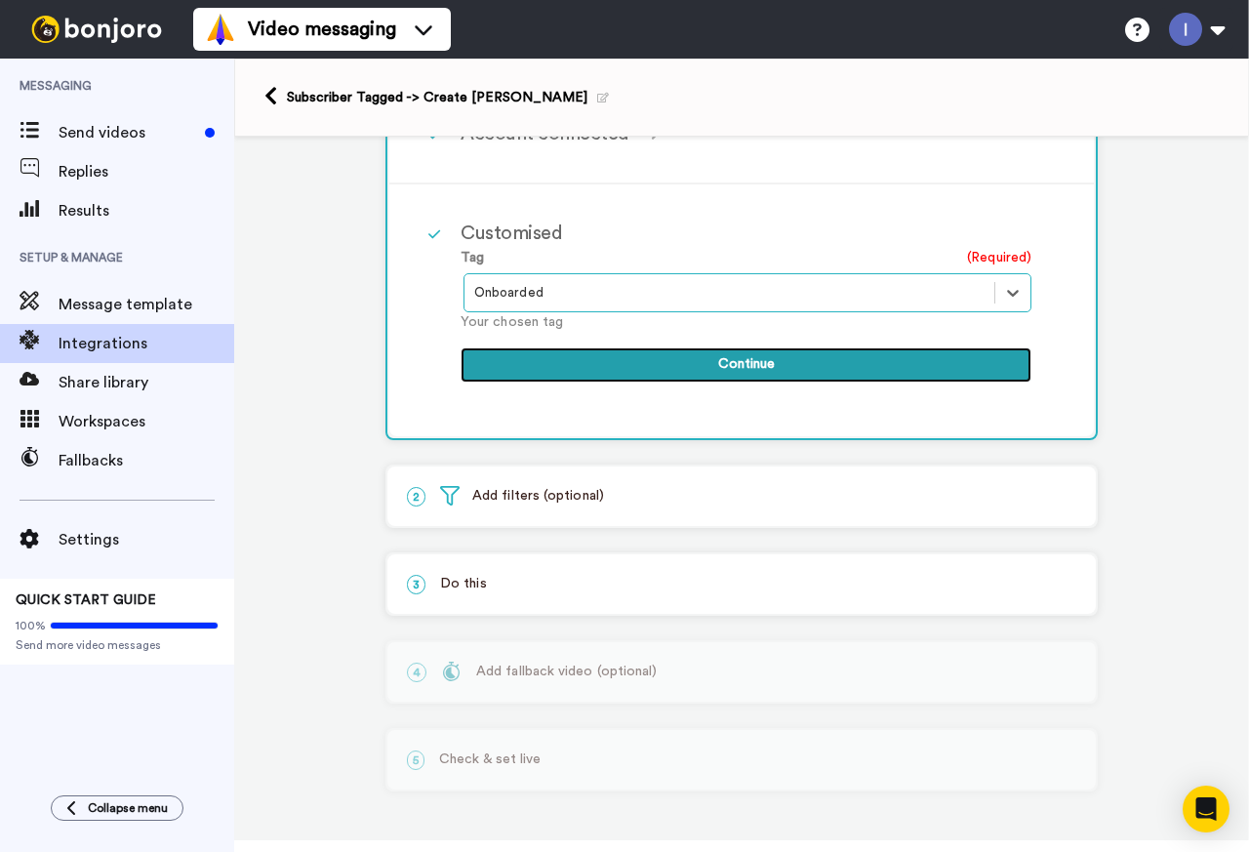
click at [750, 364] on button "Continue" at bounding box center [746, 364] width 571 height 35
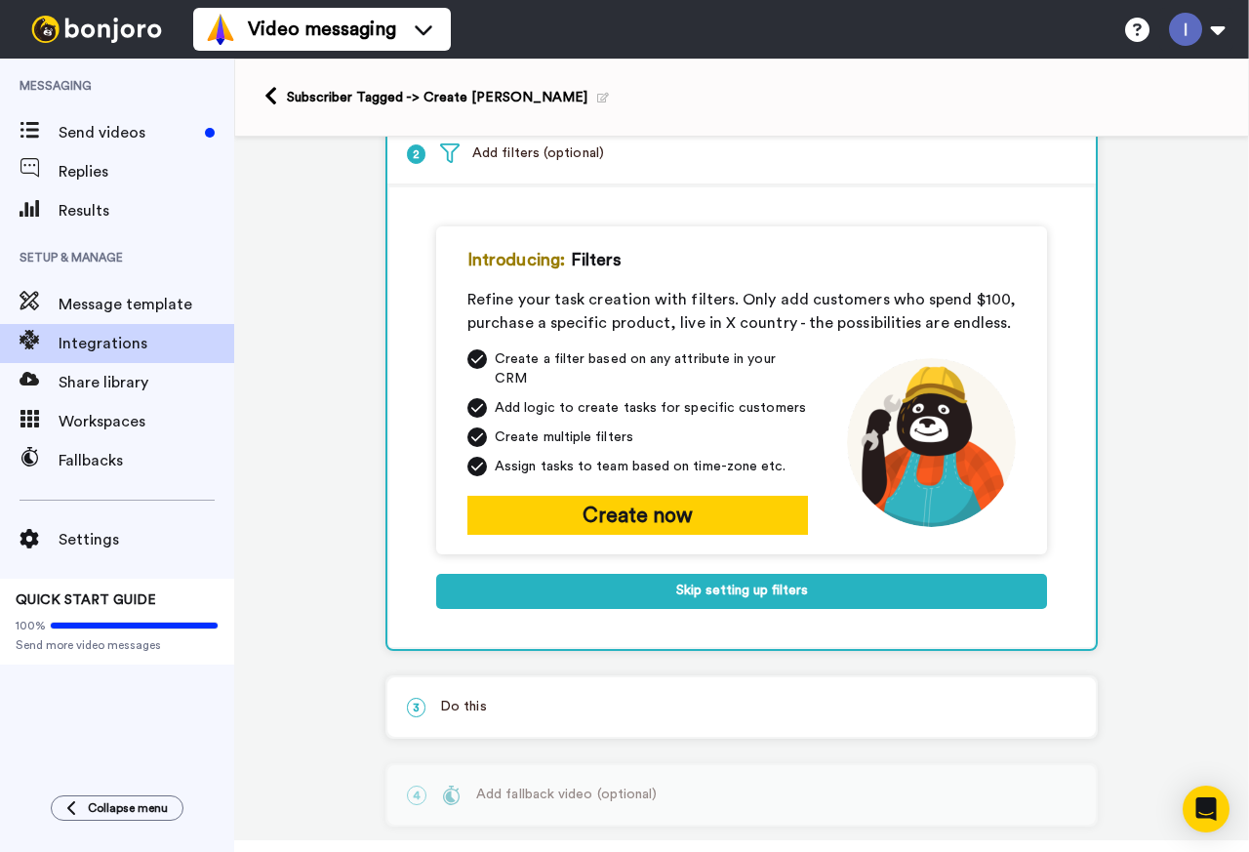
scroll to position [89, 0]
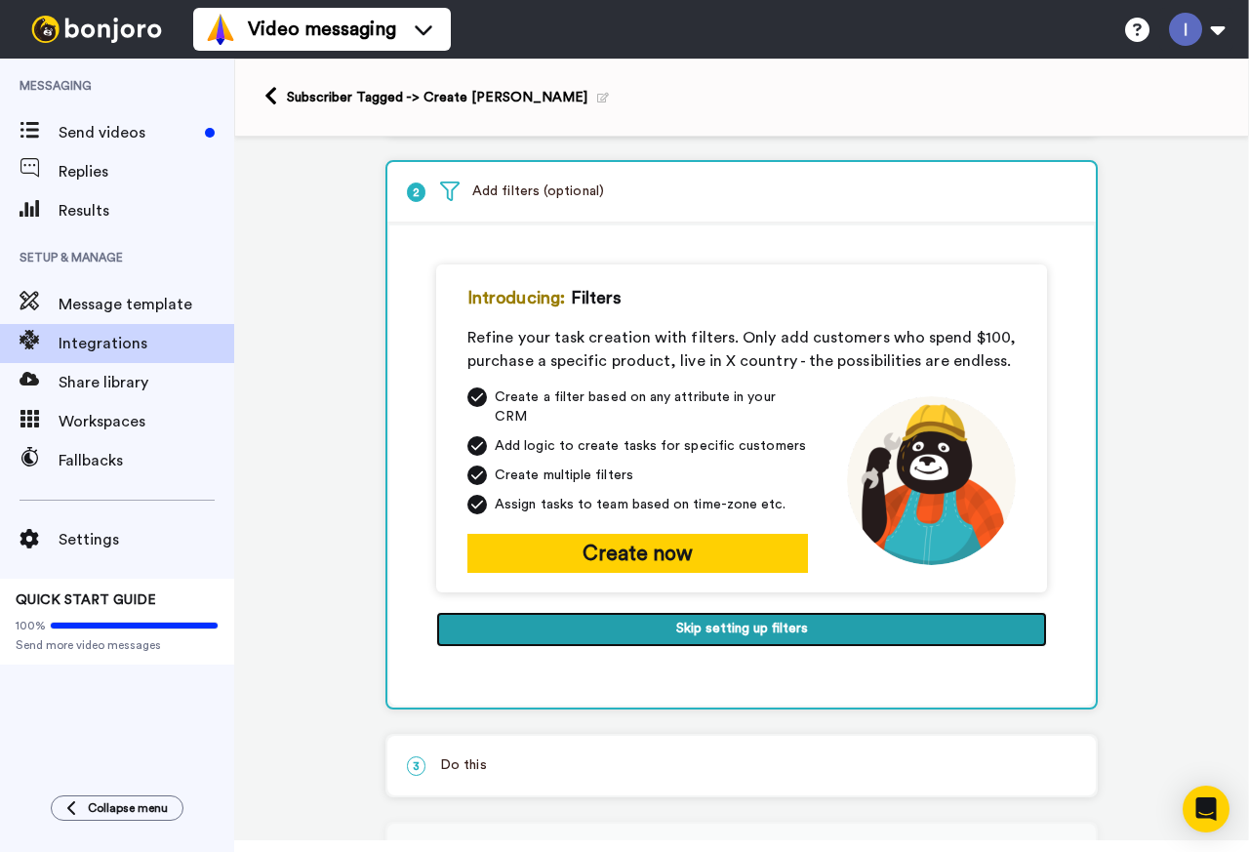
click at [722, 615] on button "Skip setting up filters" at bounding box center [741, 629] width 611 height 35
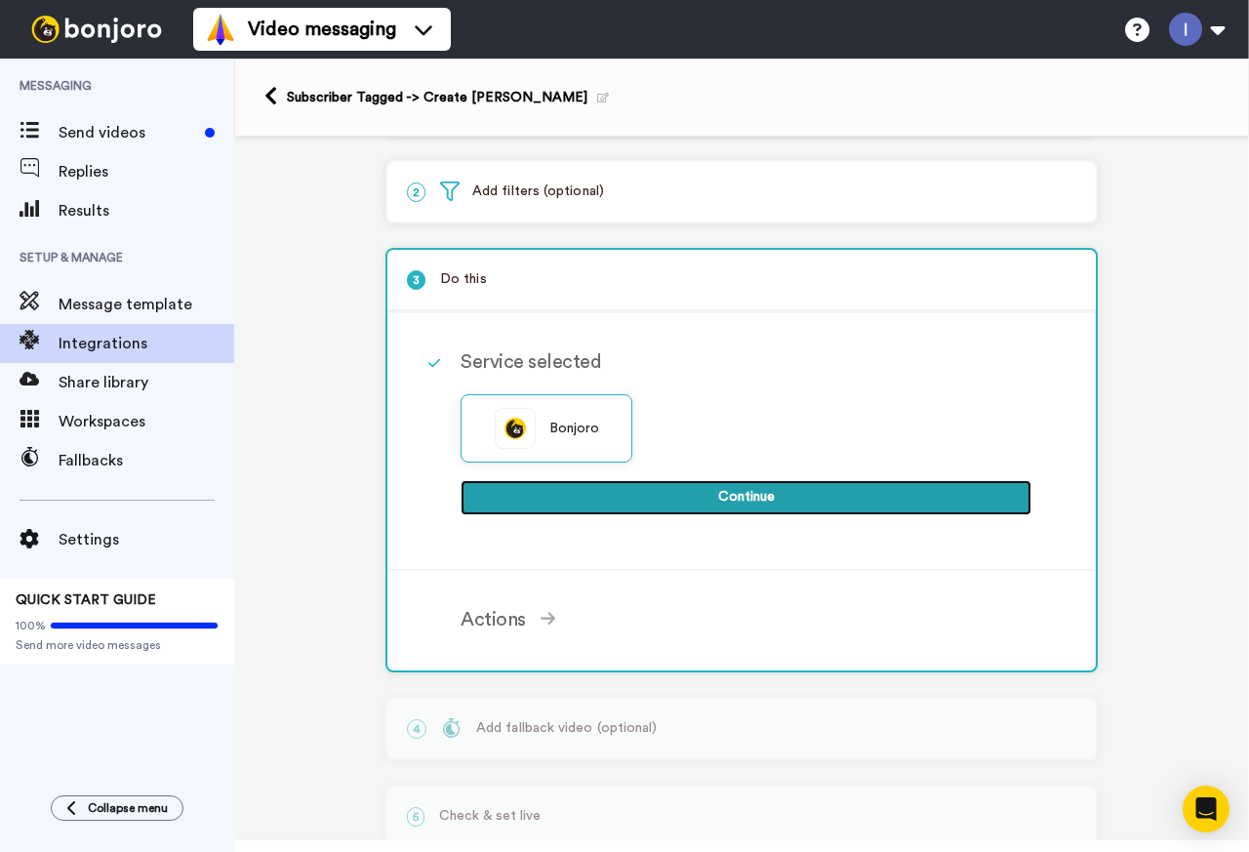
click at [735, 495] on button "Continue" at bounding box center [746, 497] width 571 height 35
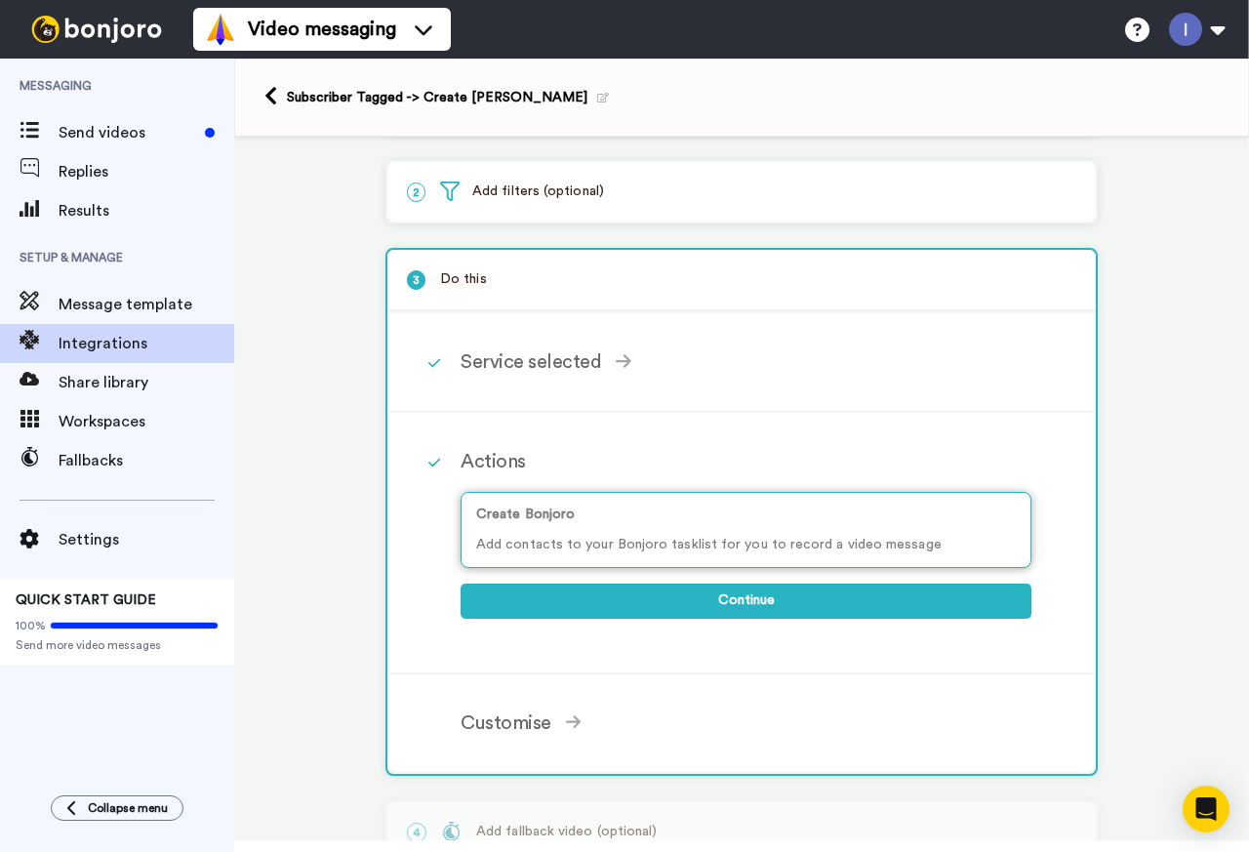
click at [653, 530] on div "Create Bonjoro Add contacts to your Bonjoro tasklist for you to record a video …" at bounding box center [746, 530] width 571 height 76
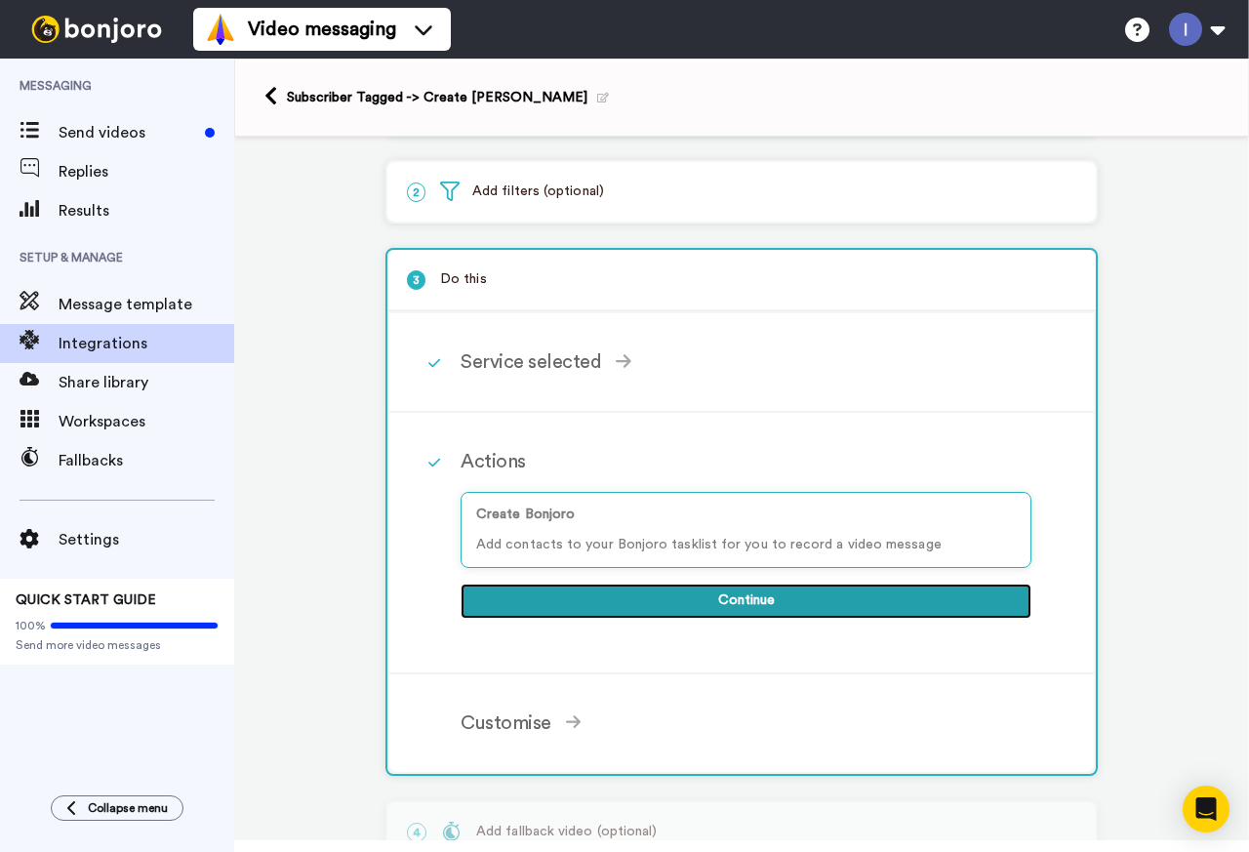
click at [721, 599] on button "Continue" at bounding box center [746, 601] width 571 height 35
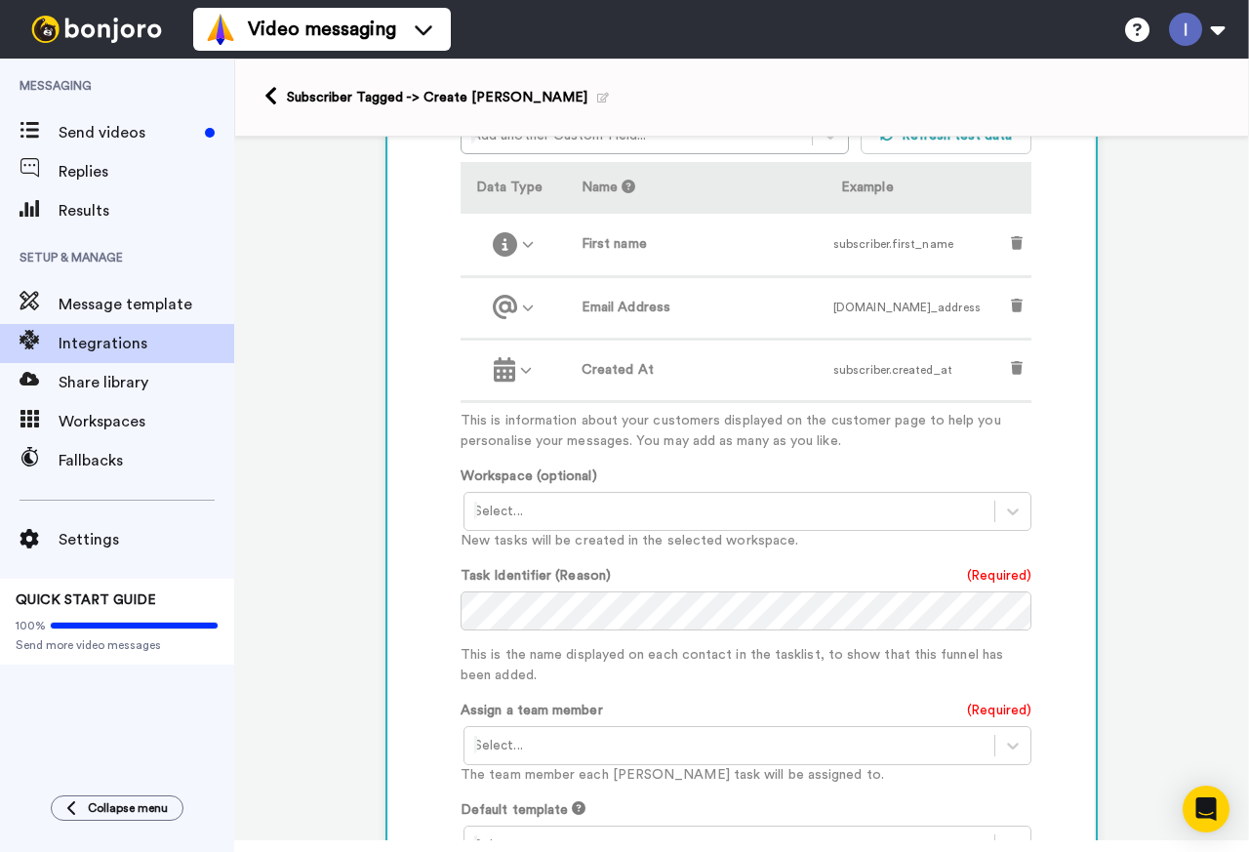
scroll to position [674, 0]
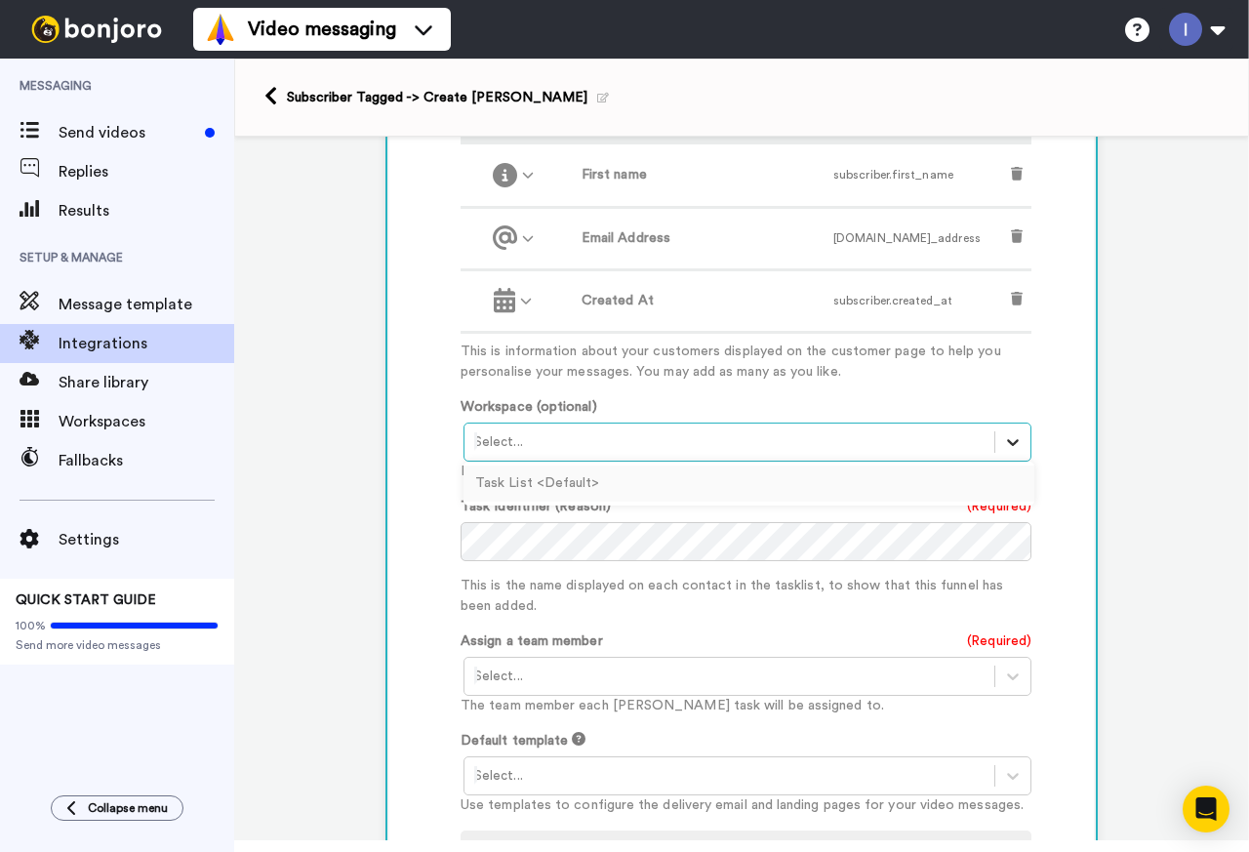
click at [1010, 445] on icon at bounding box center [1013, 442] width 20 height 20
click at [541, 481] on div "Task List <Default>" at bounding box center [749, 484] width 571 height 36
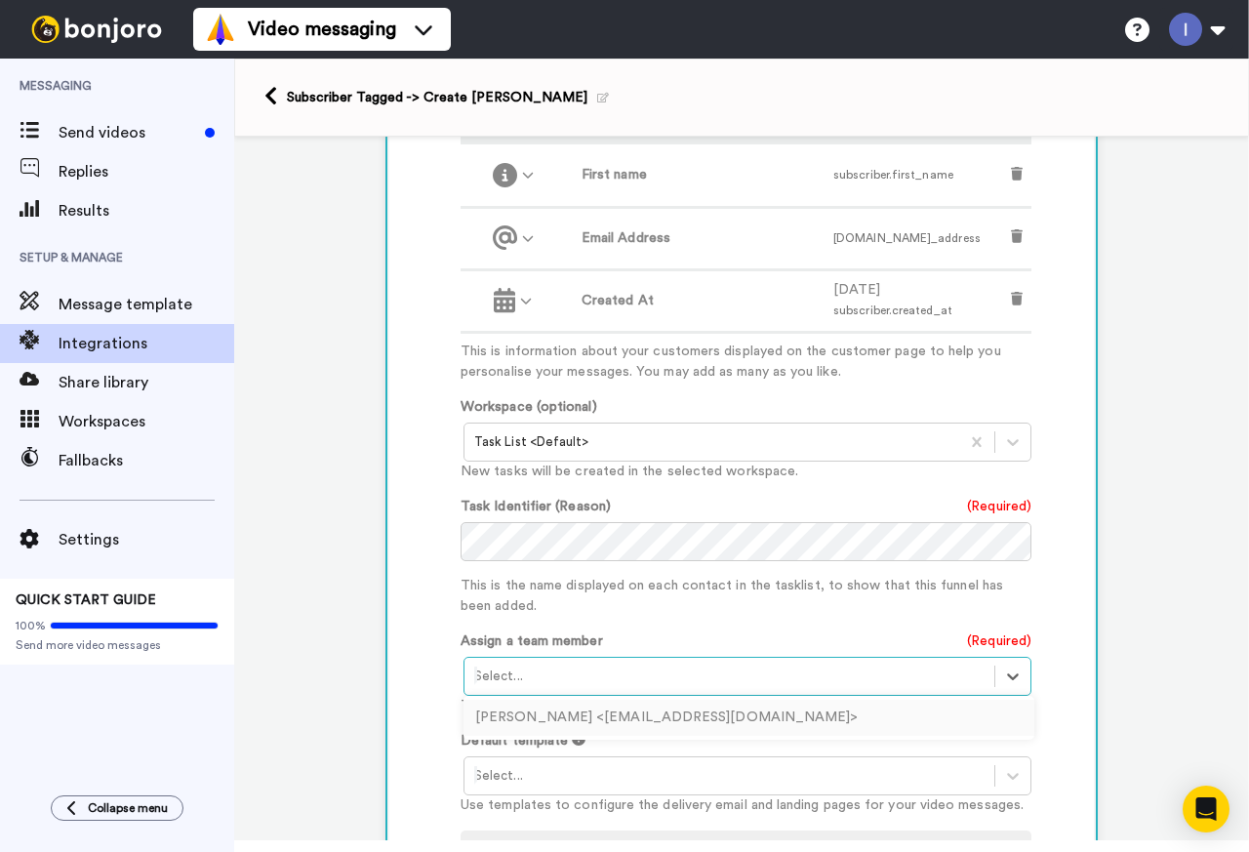
click at [690, 674] on div at bounding box center [729, 676] width 510 height 23
click at [614, 719] on div "Ігор Лупаїна <linuxhire8@gmail.com>" at bounding box center [749, 718] width 571 height 36
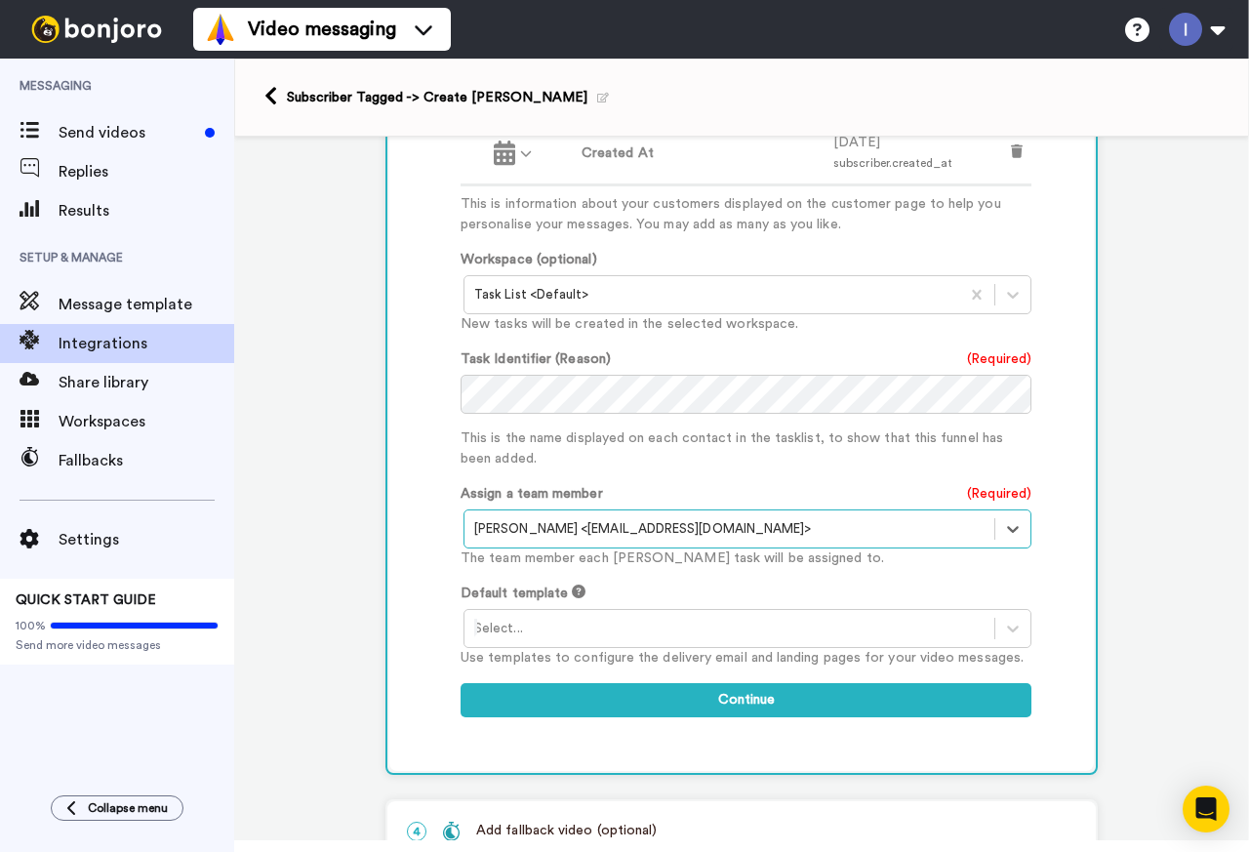
scroll to position [870, 0]
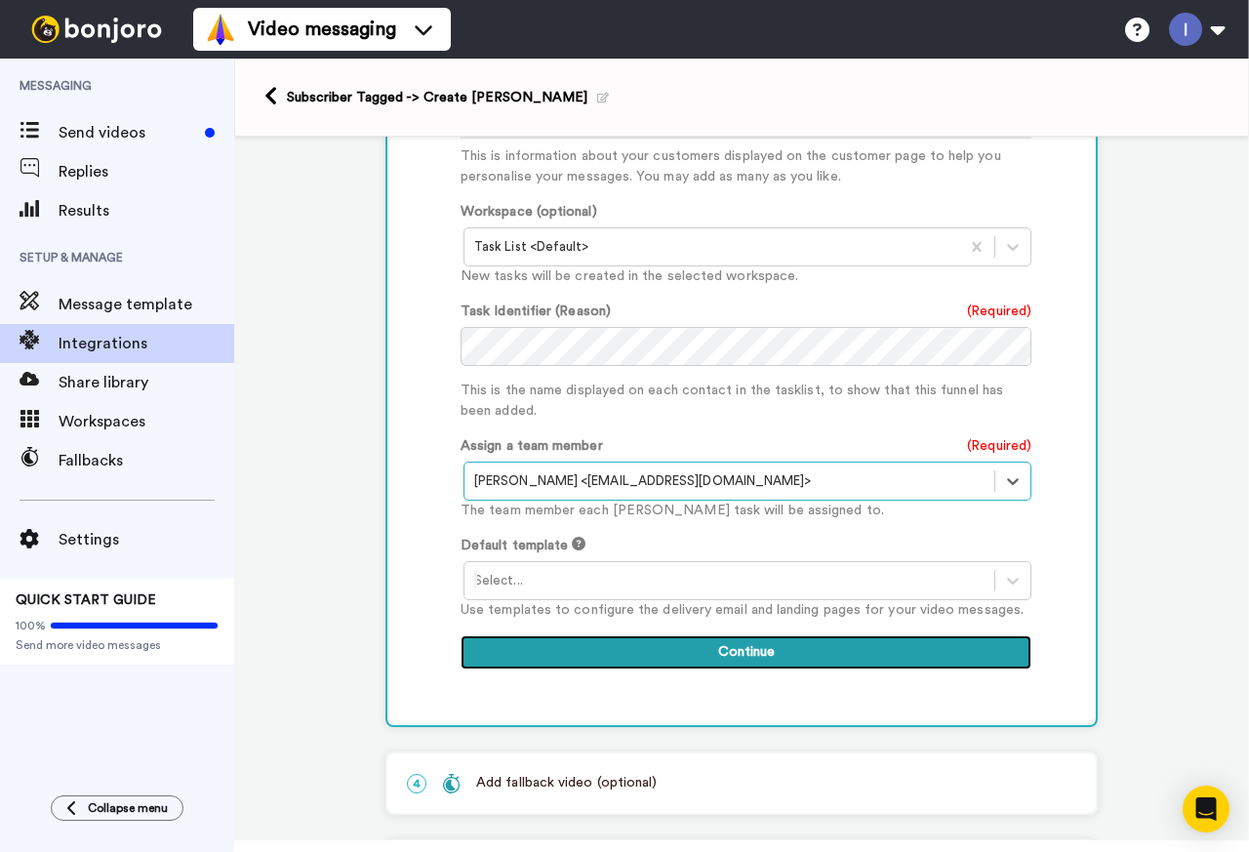
click at [735, 651] on button "Continue" at bounding box center [746, 652] width 571 height 35
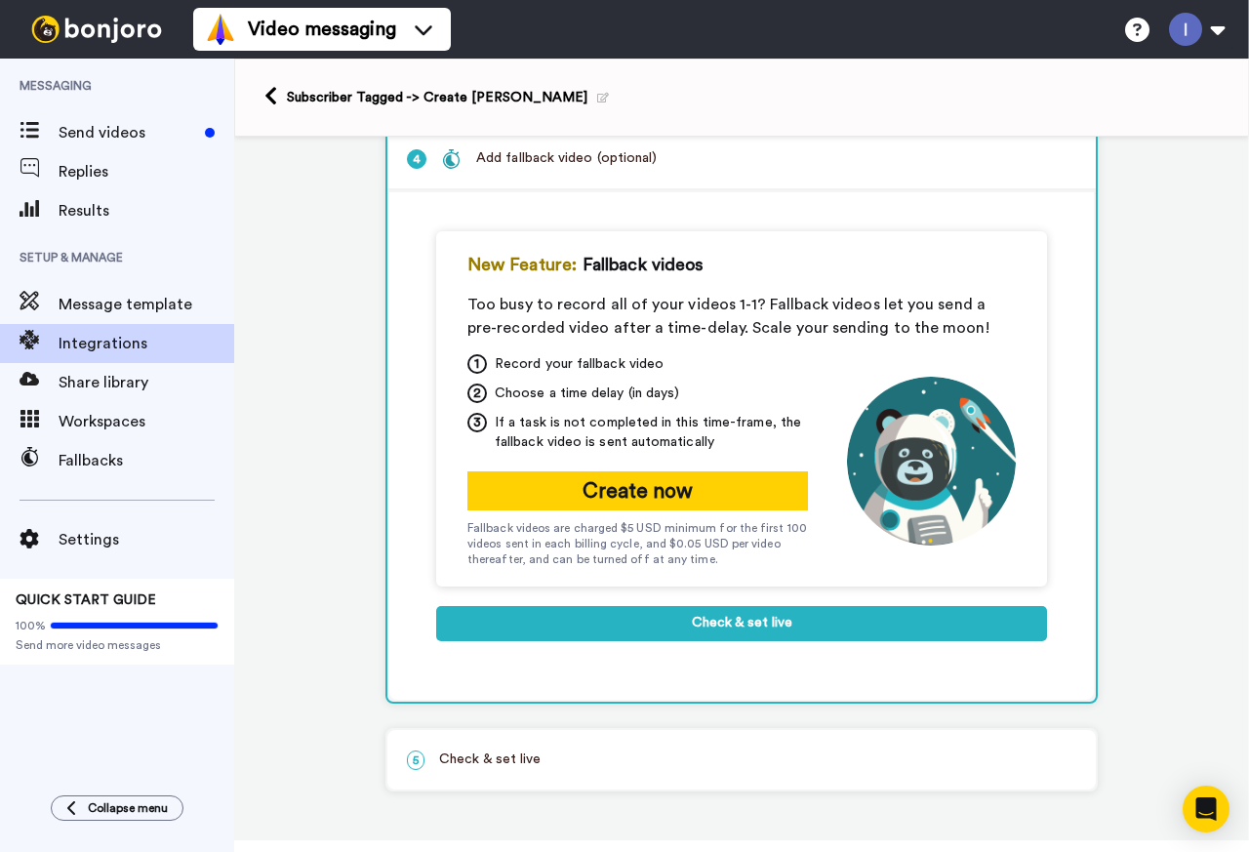
scroll to position [267, 0]
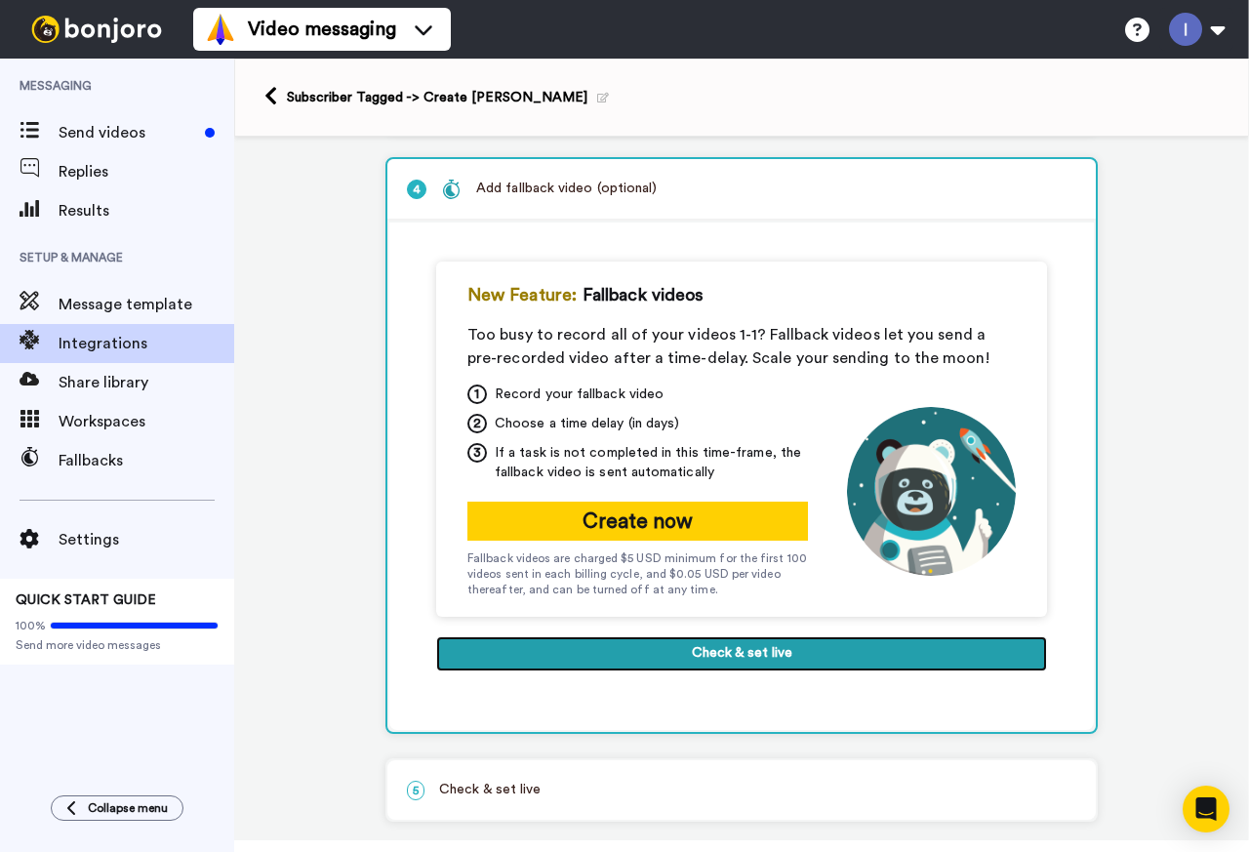
click at [727, 654] on button "Check & set live" at bounding box center [741, 653] width 611 height 35
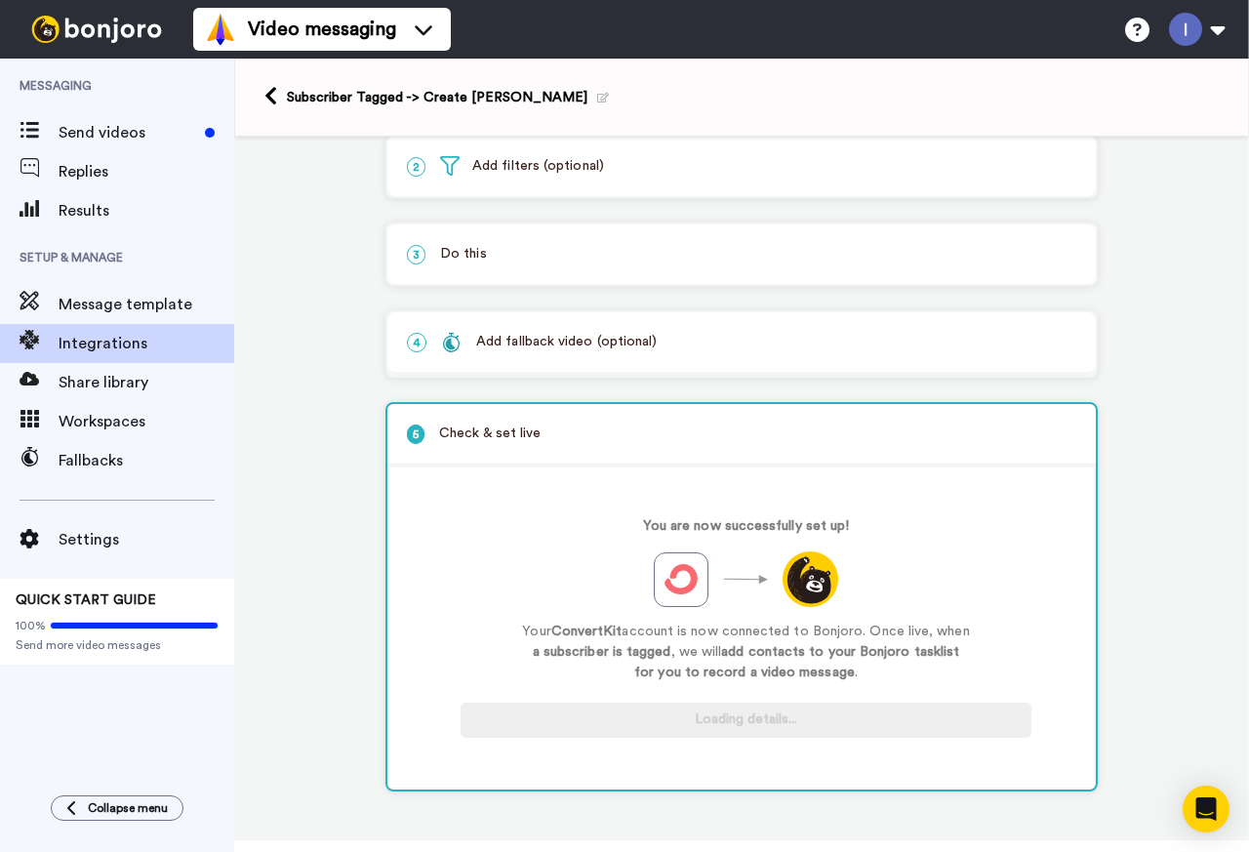
scroll to position [108, 0]
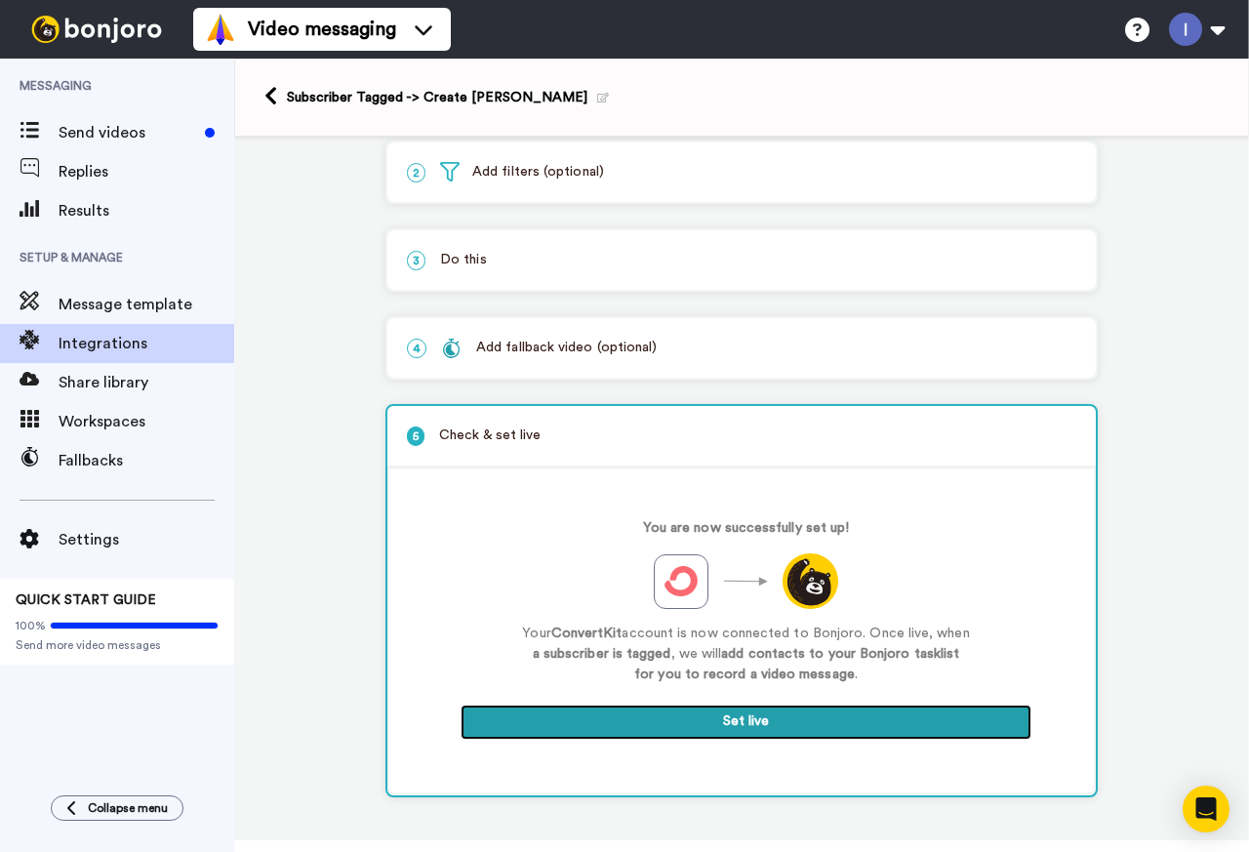
click at [748, 726] on button "Set live" at bounding box center [746, 722] width 571 height 35
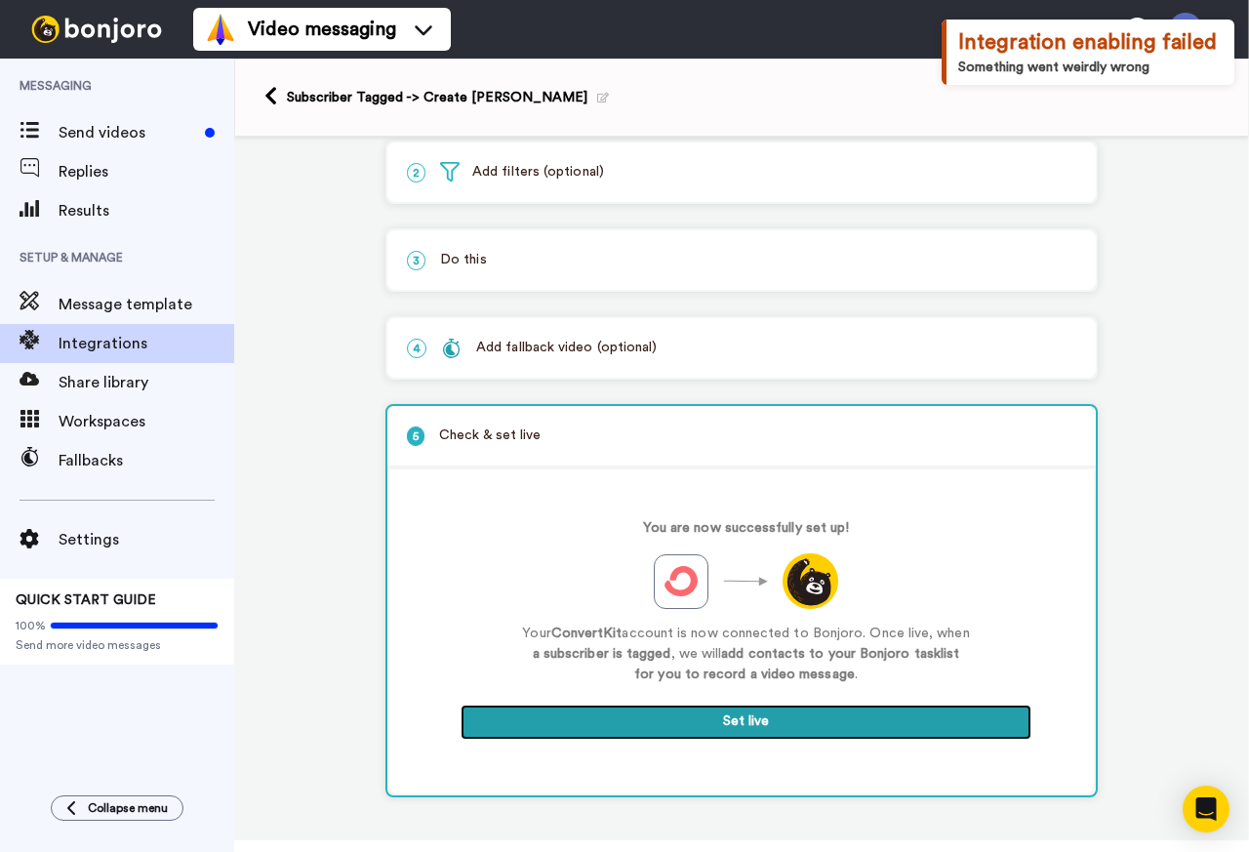
click at [726, 726] on button "Set live" at bounding box center [746, 722] width 571 height 35
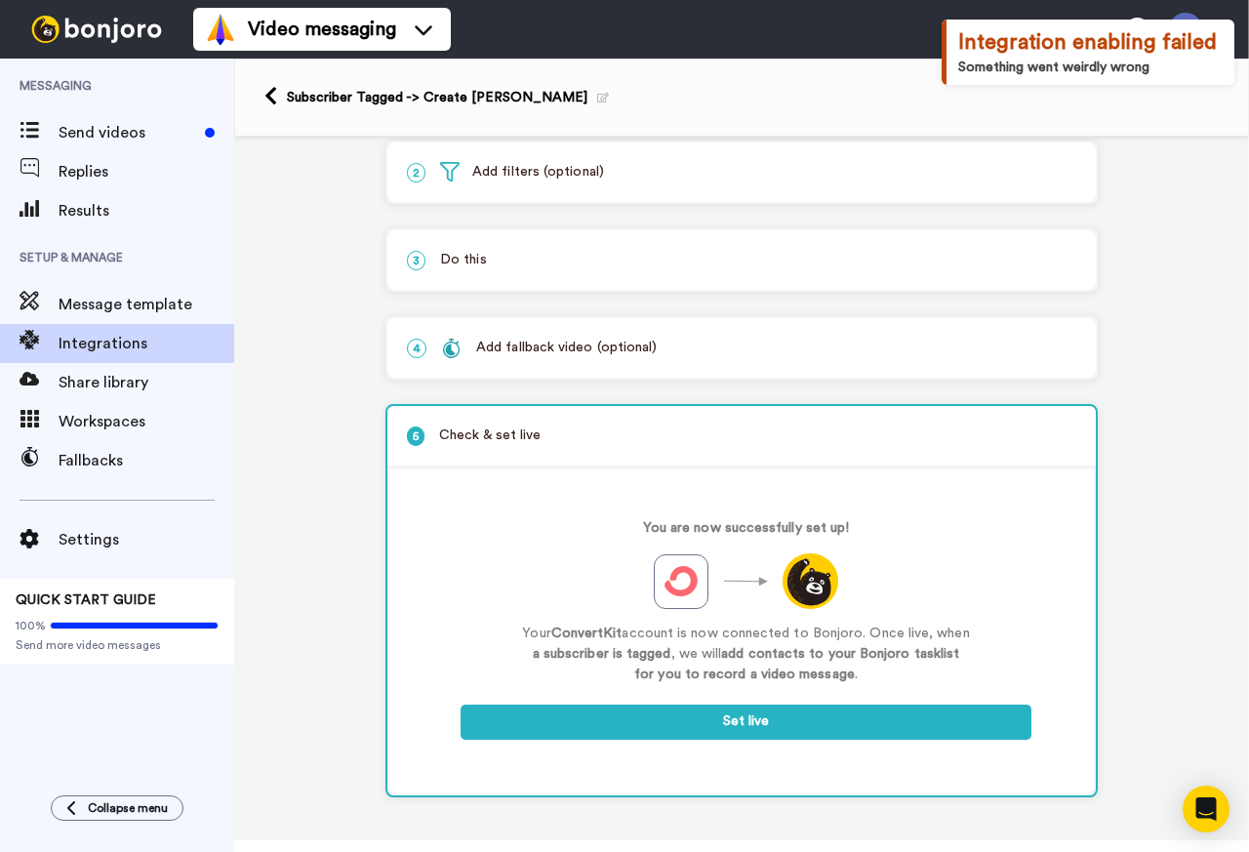
click at [1149, 465] on div "1 Subscriber Tagged ConvertKit Service selected ActiveCampaign AWeber Bonjoro C…" at bounding box center [741, 437] width 1015 height 818
click at [79, 134] on span "Send videos" at bounding box center [128, 132] width 139 height 23
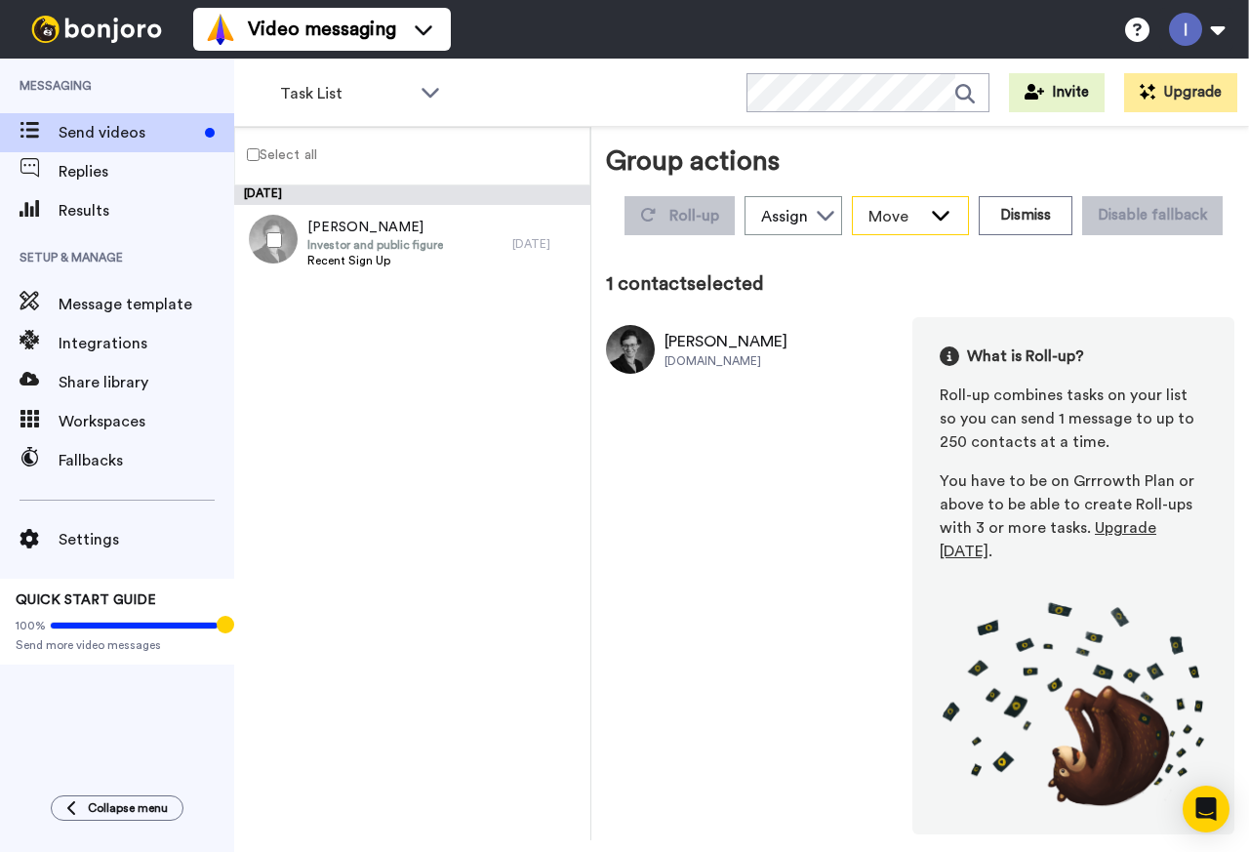
click at [952, 216] on icon at bounding box center [940, 215] width 23 height 20
click at [1026, 221] on button "Dismiss" at bounding box center [1026, 215] width 94 height 39
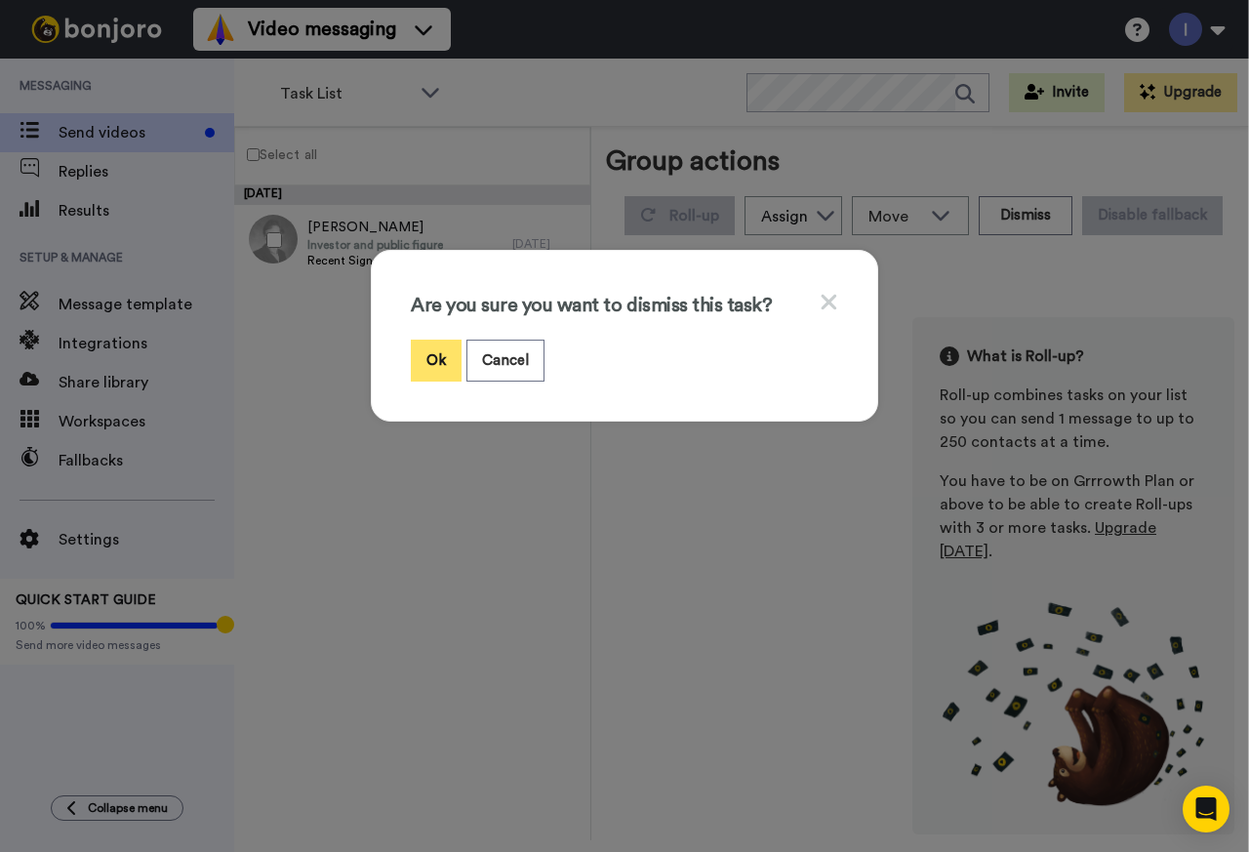
click at [426, 362] on button "Ok" at bounding box center [436, 361] width 51 height 42
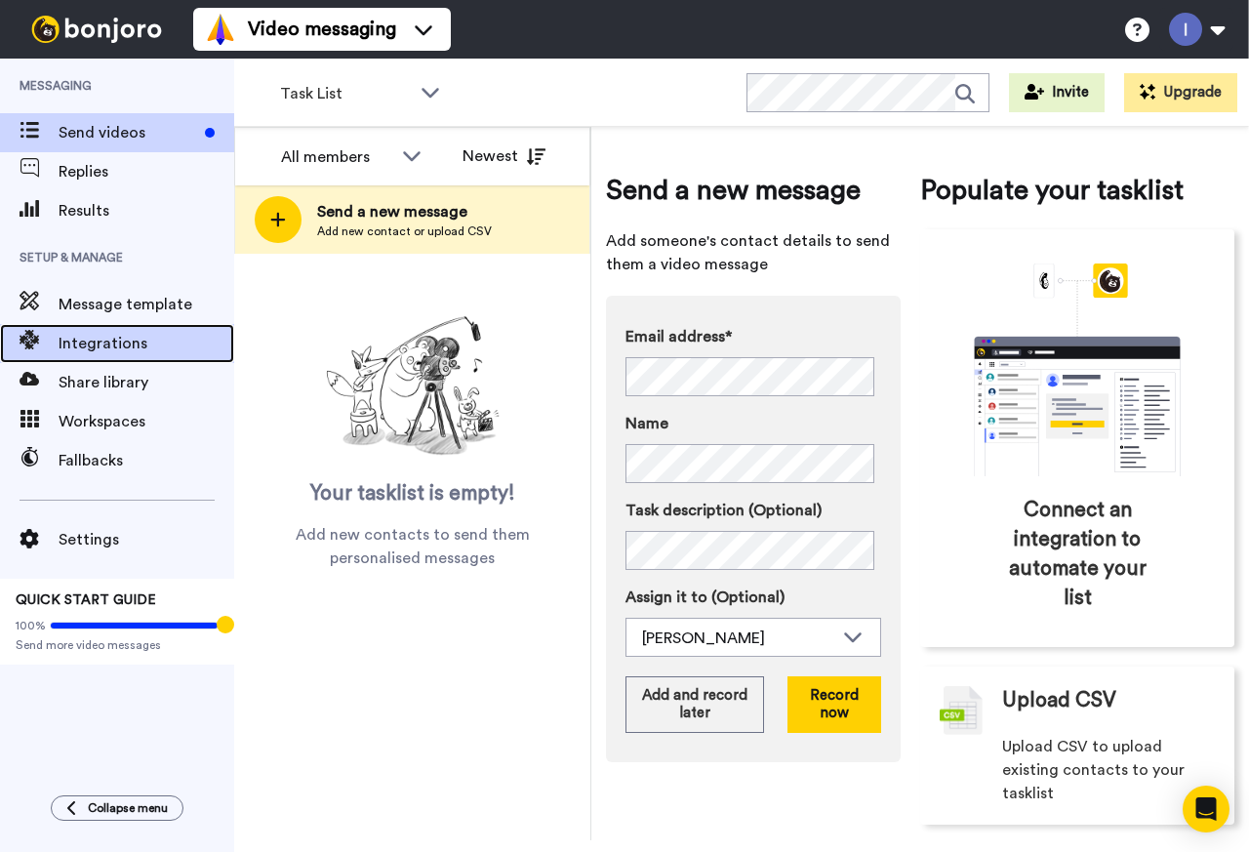
click at [107, 343] on span "Integrations" at bounding box center [147, 343] width 176 height 23
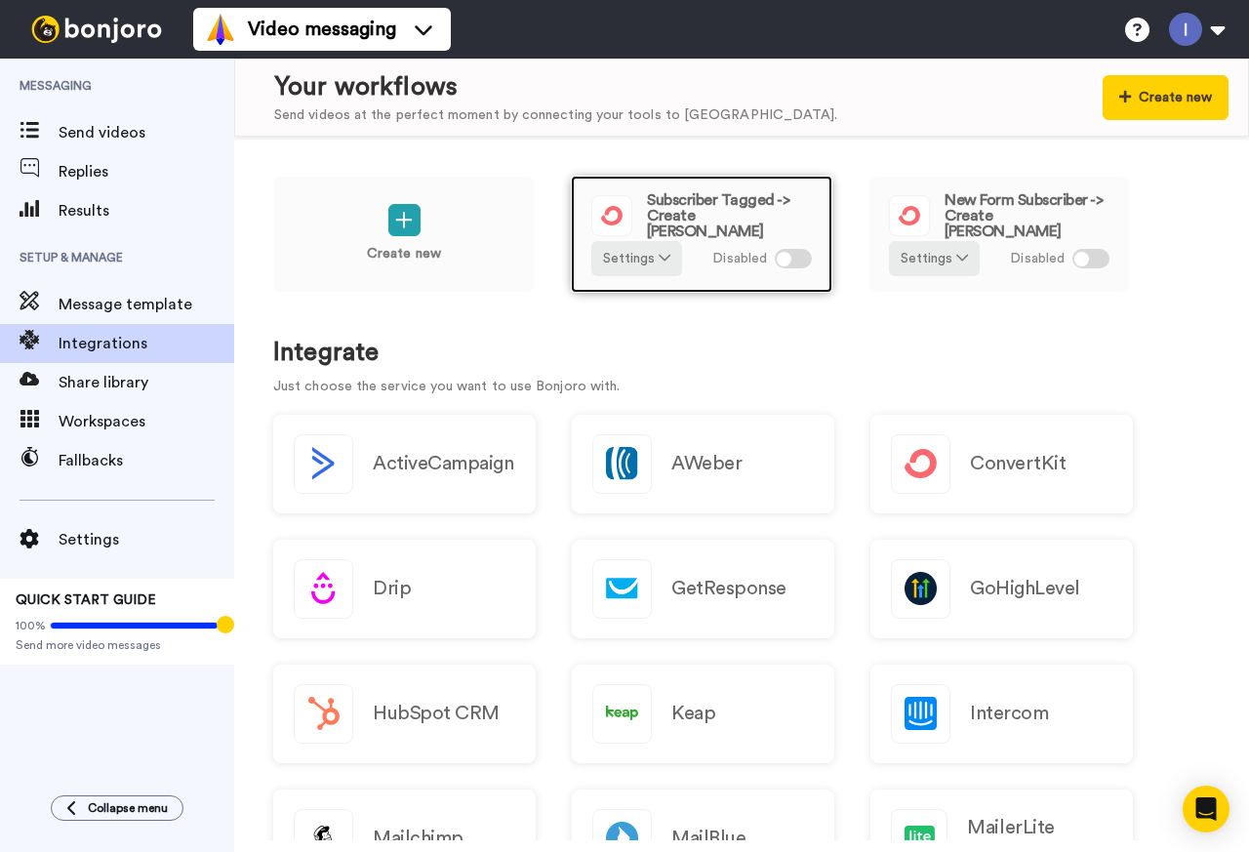
click at [799, 256] on div at bounding box center [793, 259] width 37 height 20
click at [791, 259] on div at bounding box center [793, 259] width 37 height 20
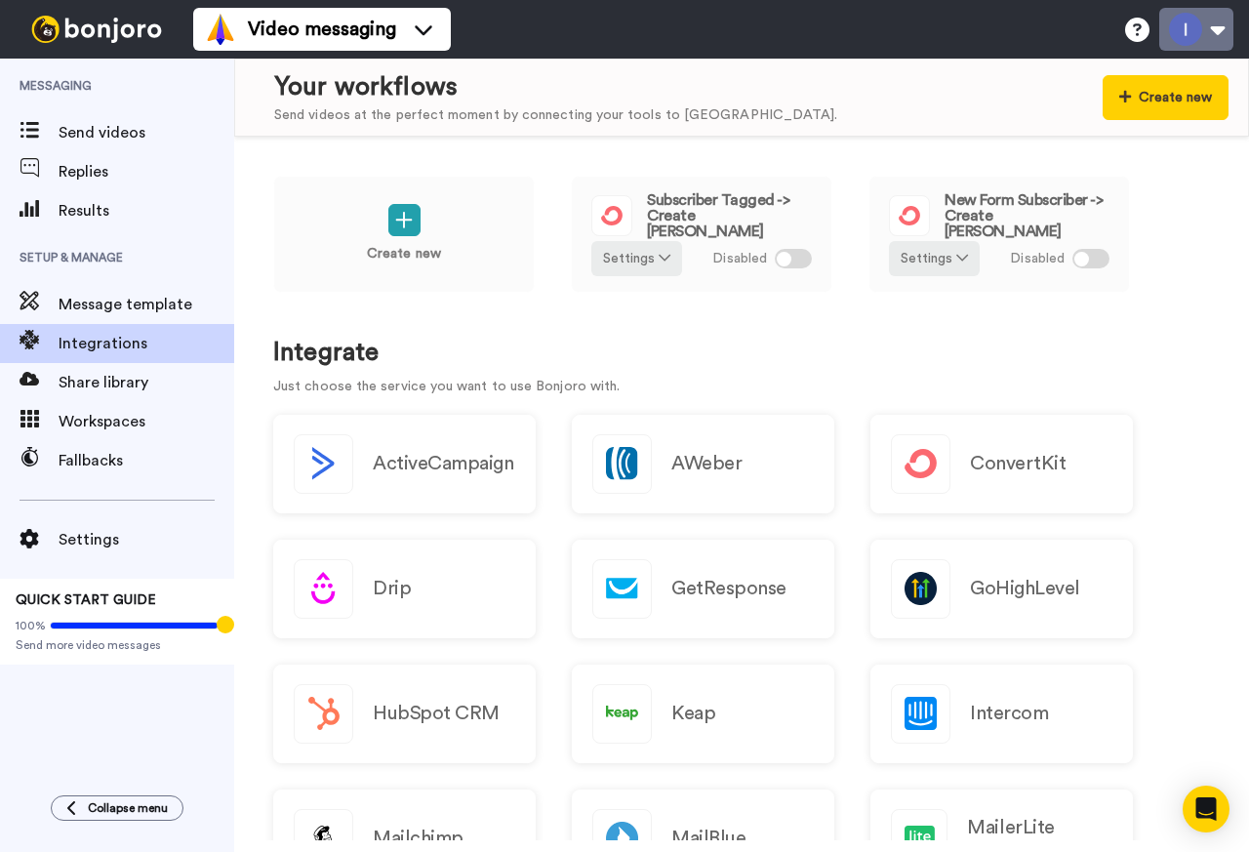
click at [1217, 27] on button at bounding box center [1196, 29] width 74 height 43
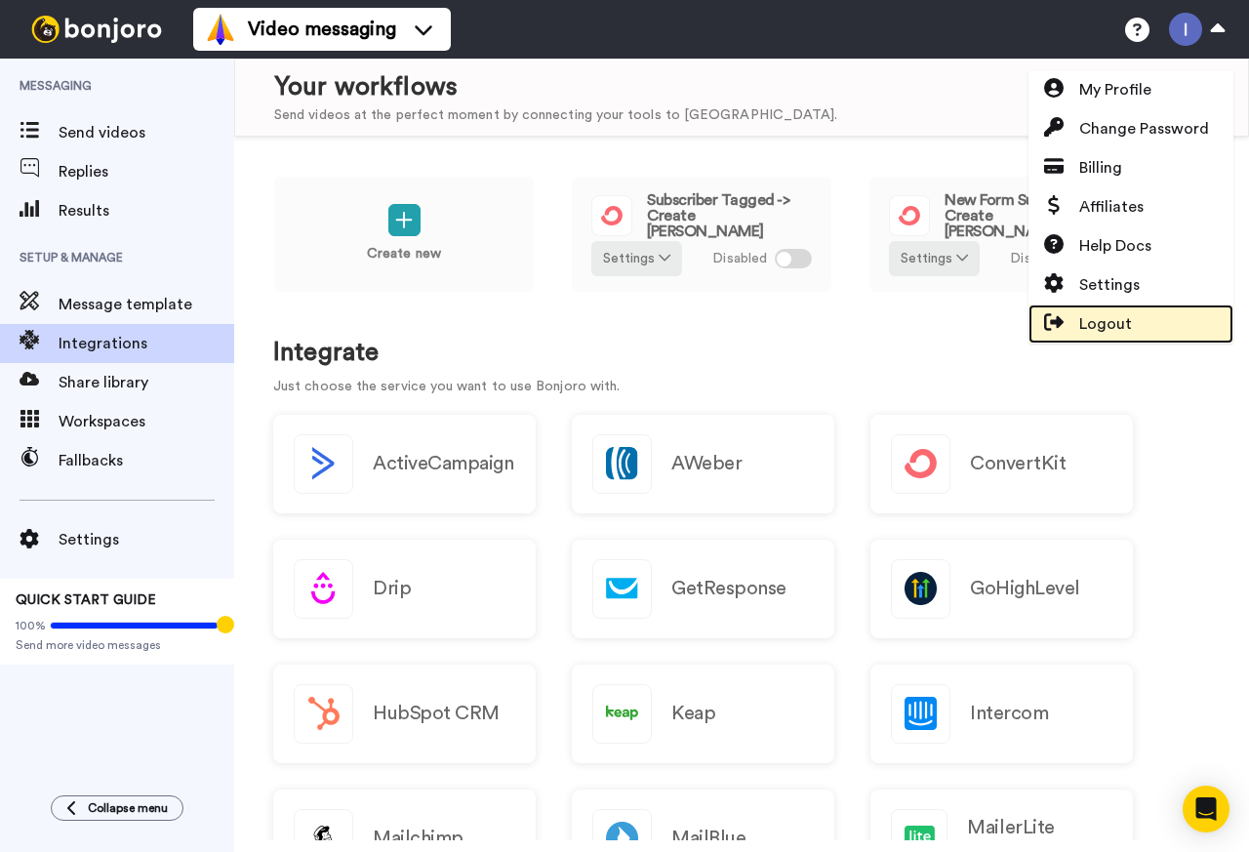
click at [1094, 318] on span "Logout" at bounding box center [1105, 323] width 53 height 23
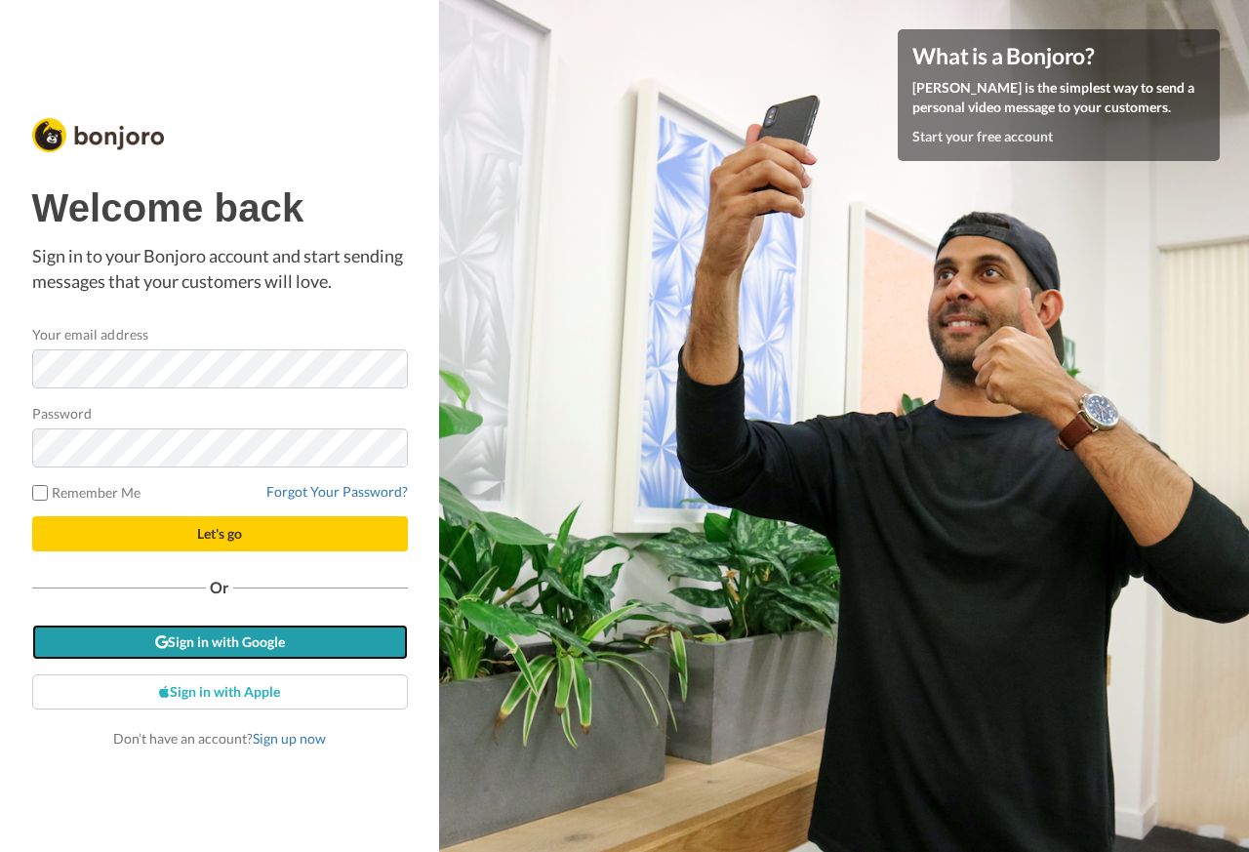
click at [188, 641] on link "Sign in with Google" at bounding box center [220, 642] width 376 height 35
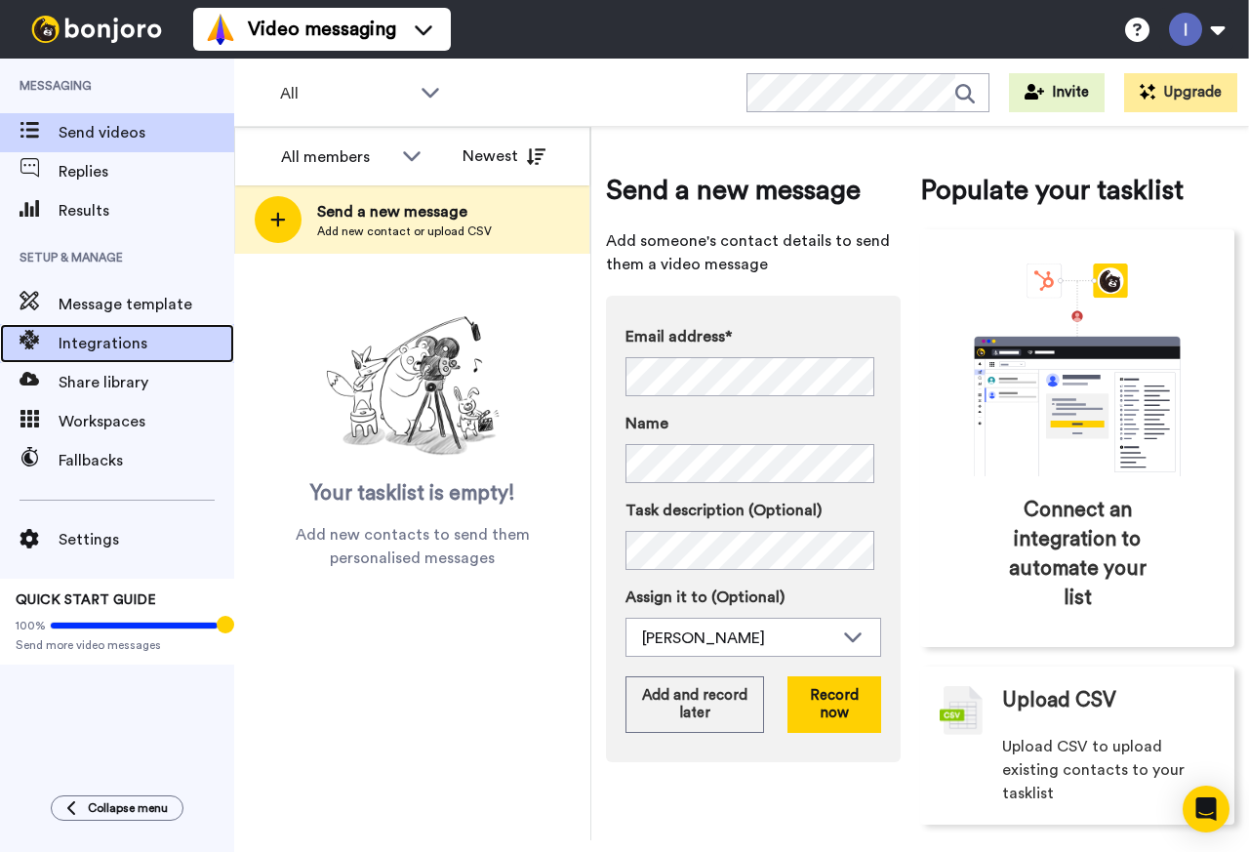
click at [126, 342] on span "Integrations" at bounding box center [147, 343] width 176 height 23
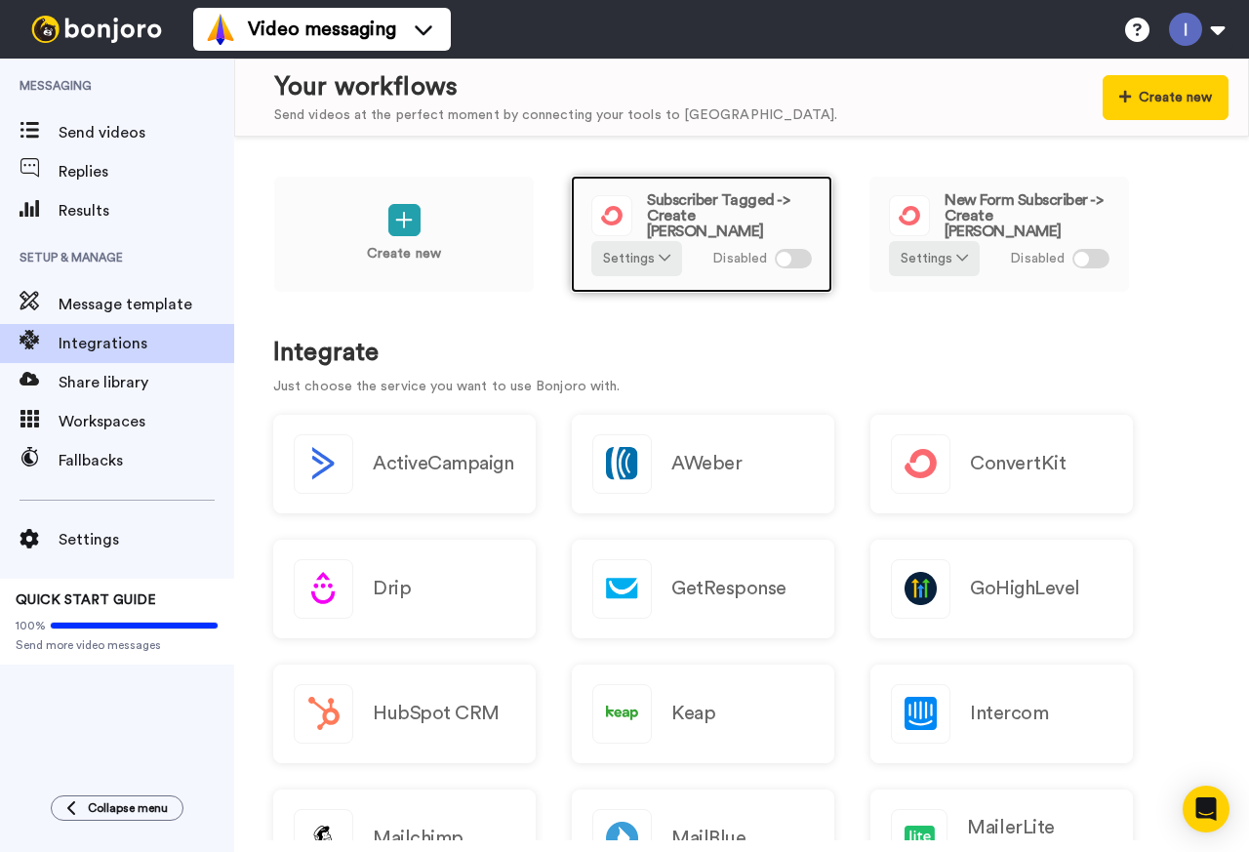
click at [792, 256] on div at bounding box center [793, 259] width 37 height 20
click at [683, 214] on span "Subscriber Tagged -> Create [PERSON_NAME]" at bounding box center [729, 215] width 165 height 47
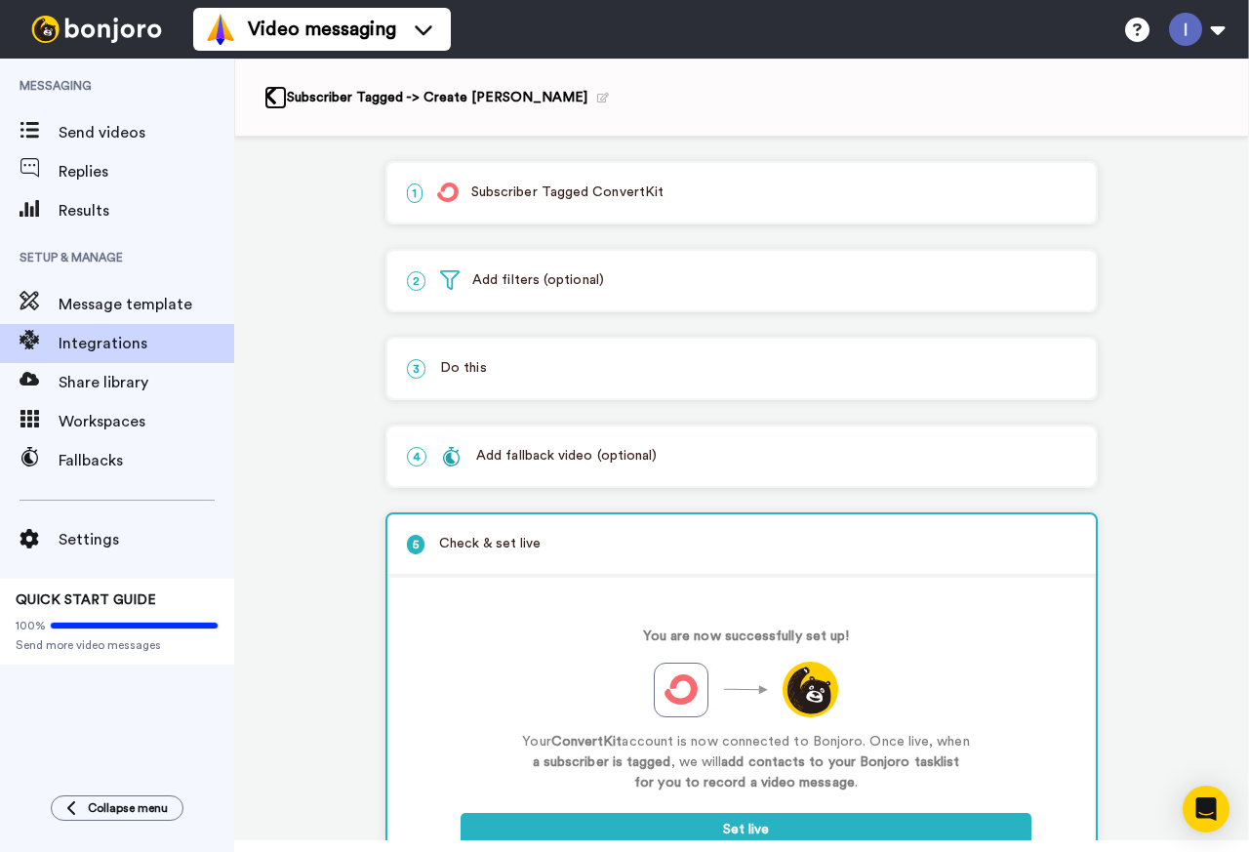
click at [274, 93] on icon at bounding box center [270, 96] width 13 height 20
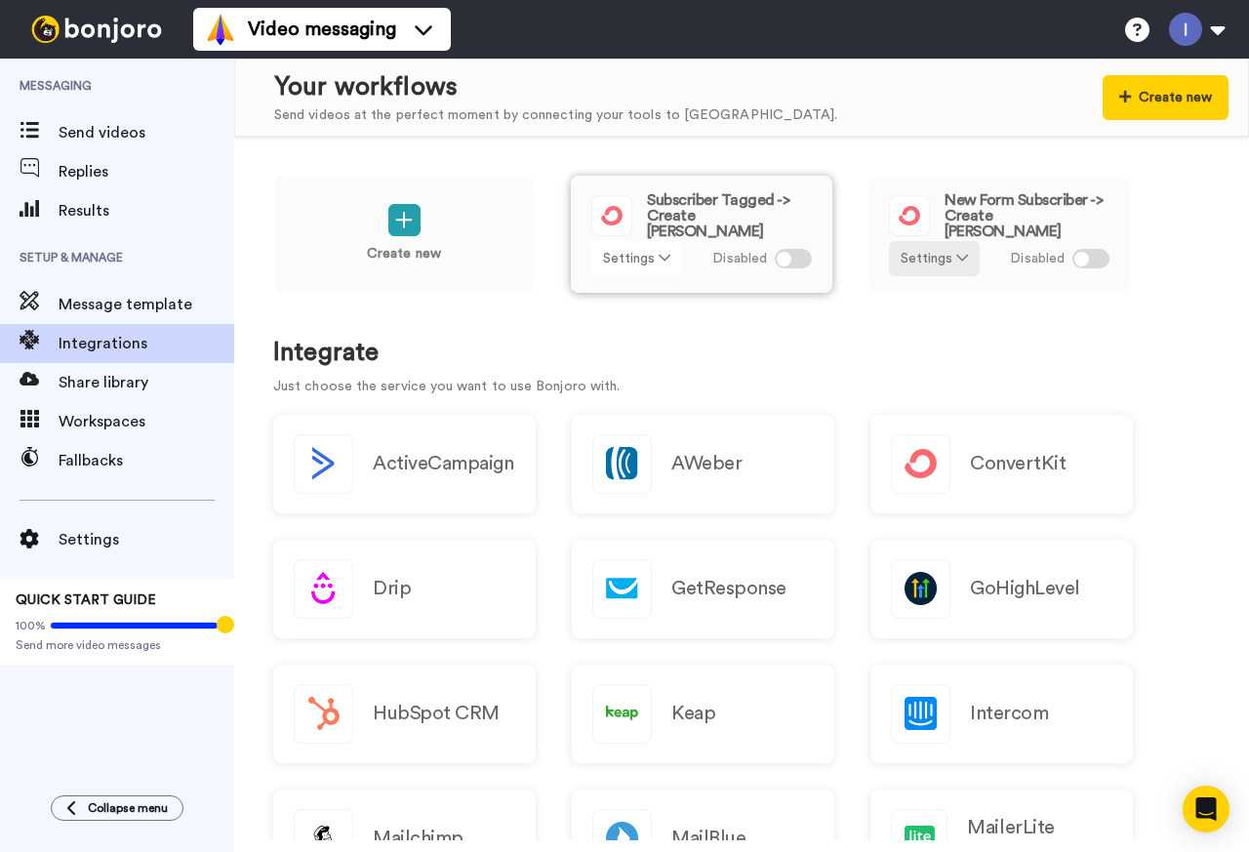
click at [666, 257] on icon at bounding box center [665, 258] width 12 height 14
click at [633, 366] on span "Remove" at bounding box center [638, 368] width 58 height 15
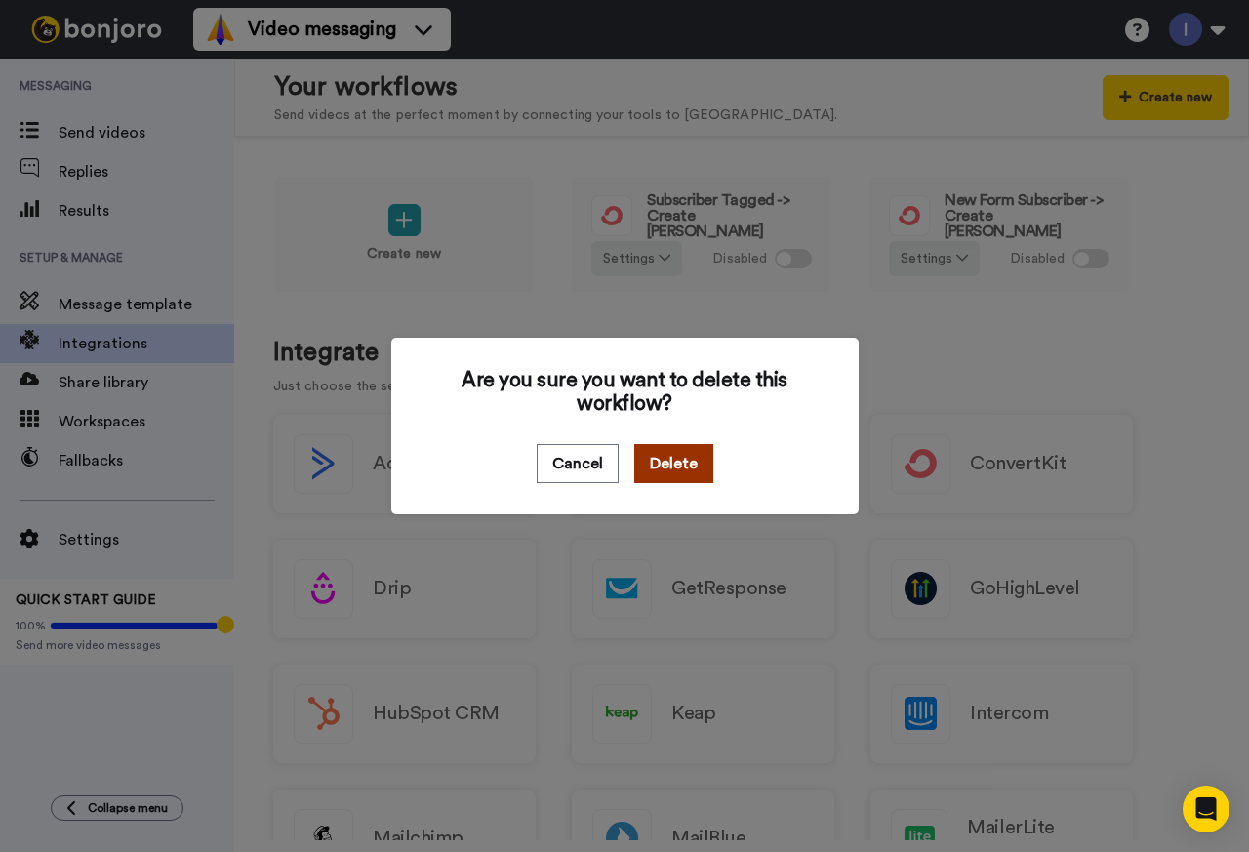
click at [669, 458] on button "Delete" at bounding box center [673, 463] width 79 height 39
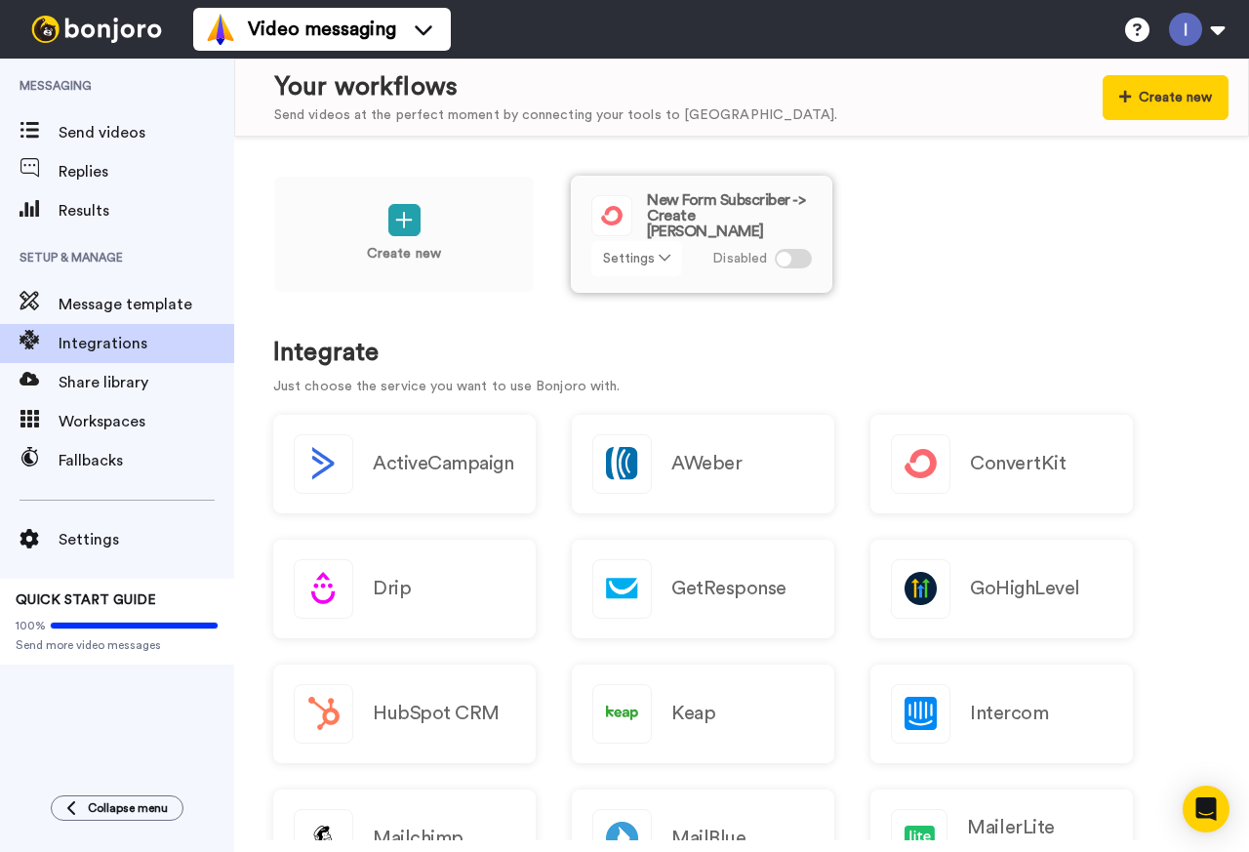
click at [664, 258] on icon at bounding box center [665, 258] width 12 height 14
click at [644, 365] on span "Remove" at bounding box center [638, 368] width 58 height 15
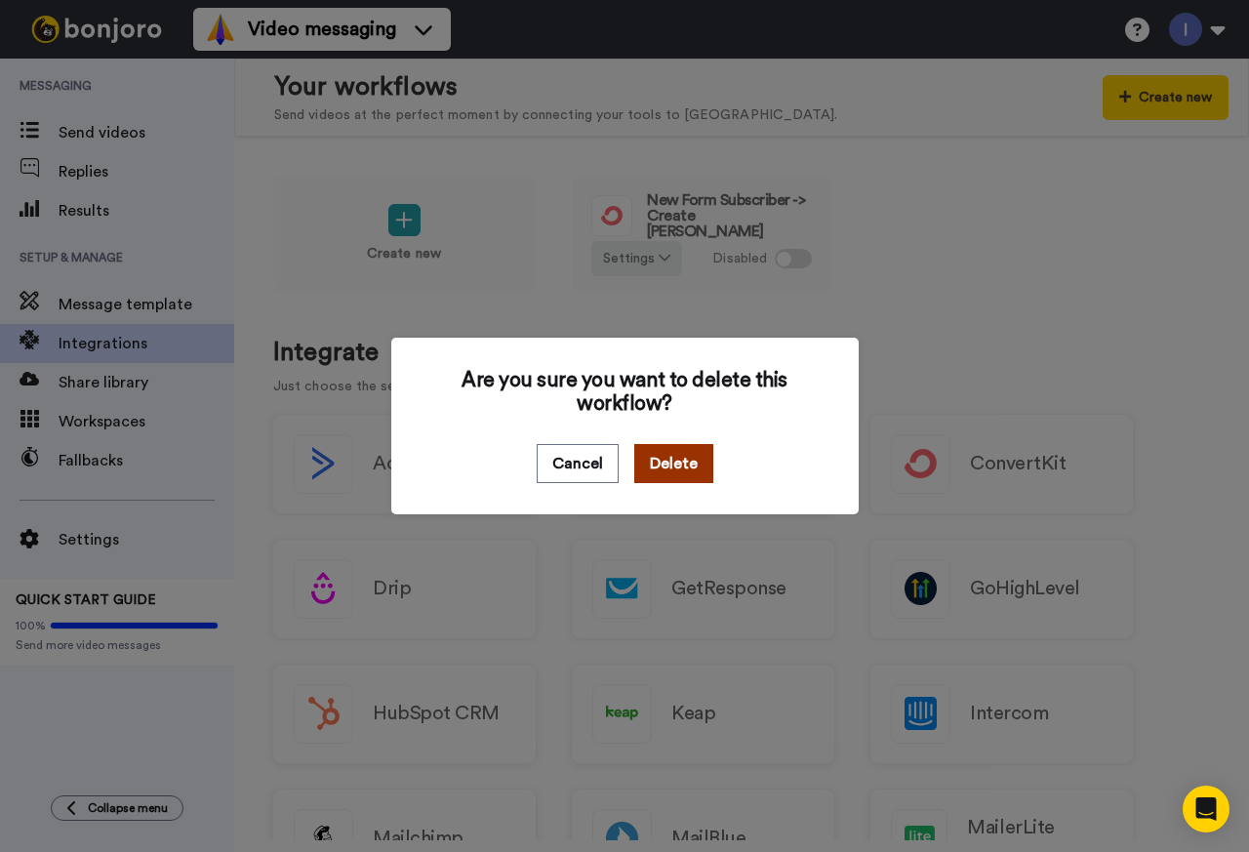
click at [673, 465] on button "Delete" at bounding box center [673, 463] width 79 height 39
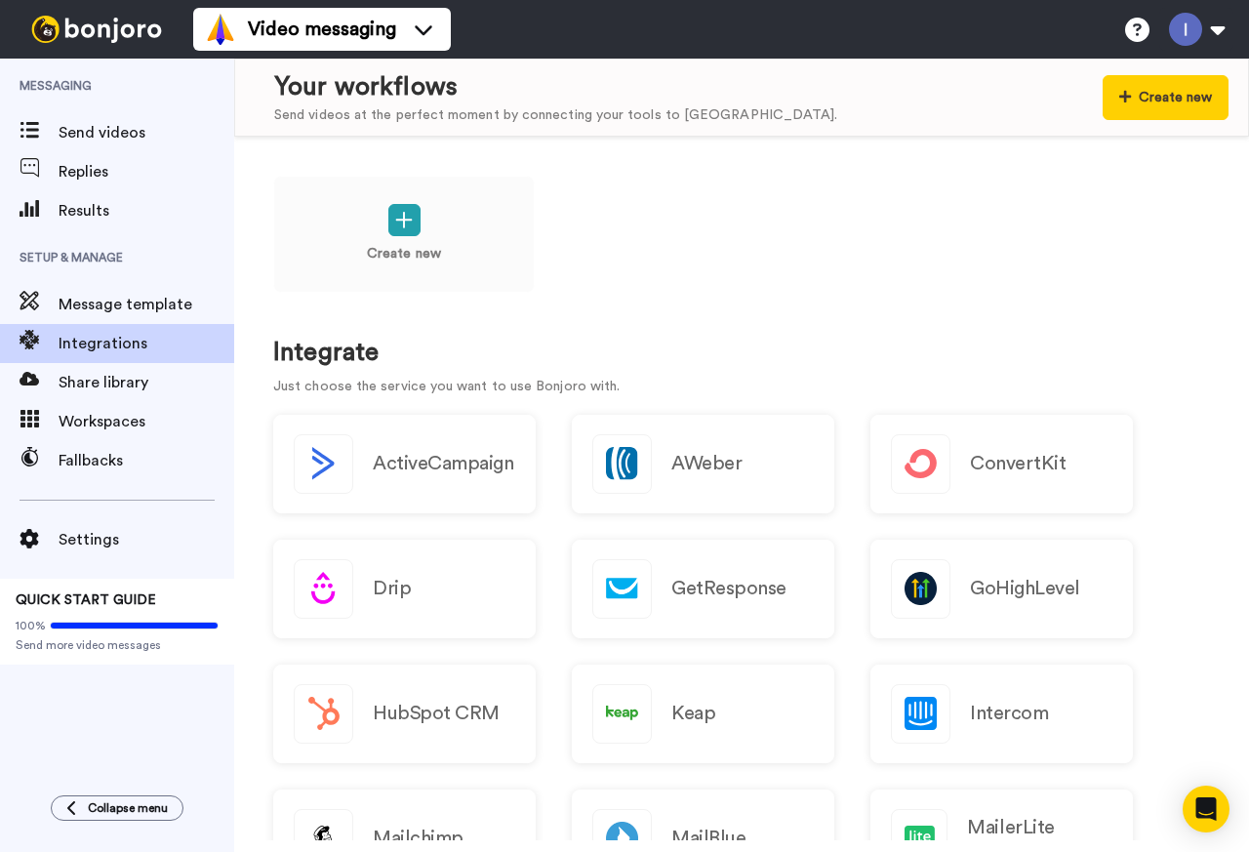
click at [800, 289] on div "Create new" at bounding box center [741, 247] width 937 height 143
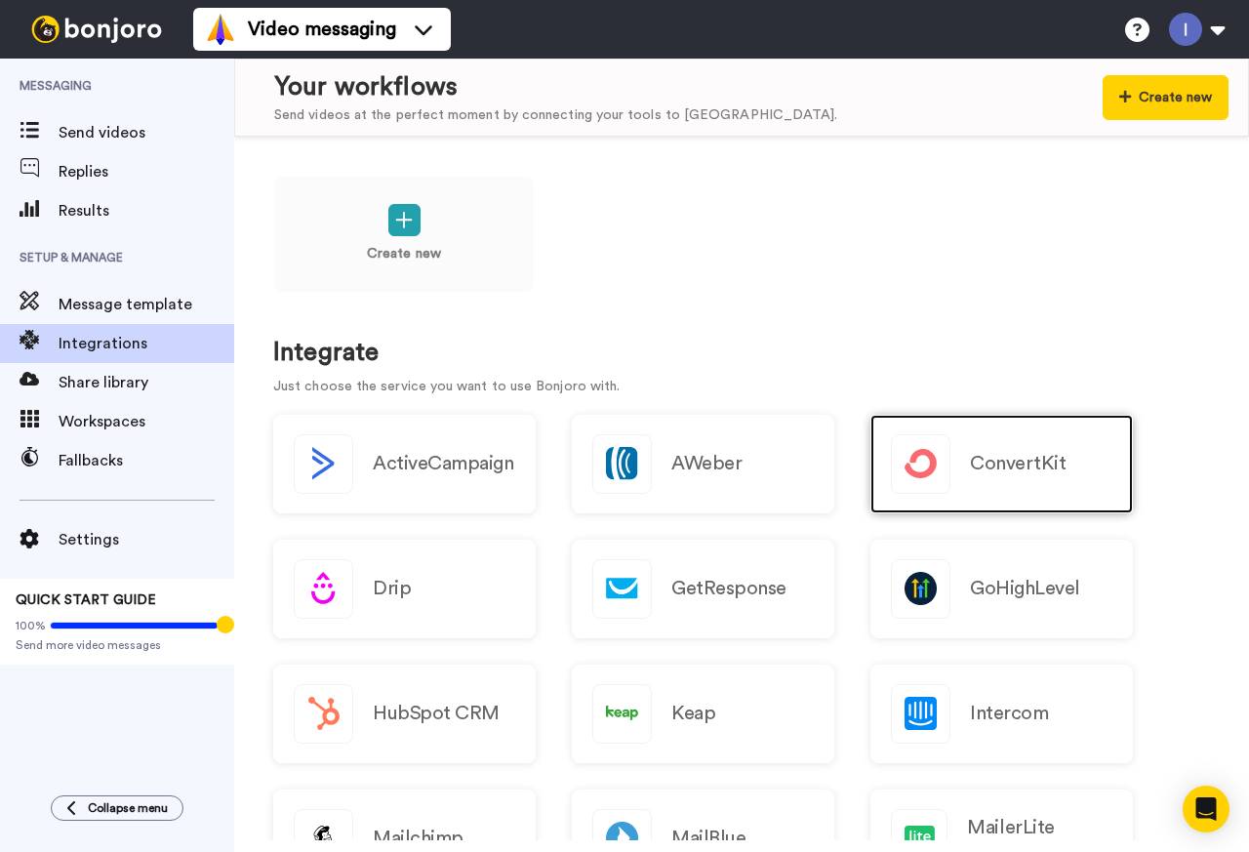
click at [1022, 457] on h2 "ConvertKit" at bounding box center [1018, 463] width 96 height 21
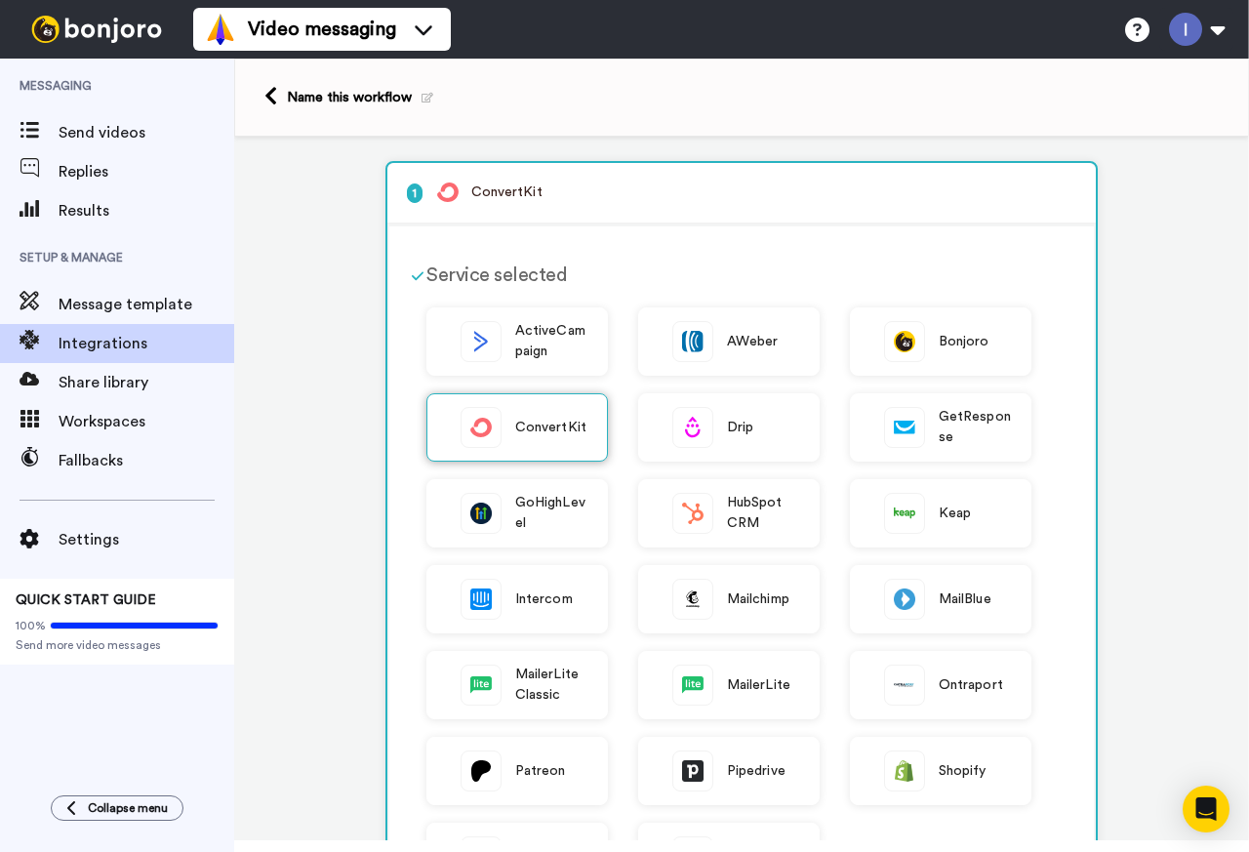
click at [523, 420] on span "ConvertKit" at bounding box center [550, 428] width 71 height 20
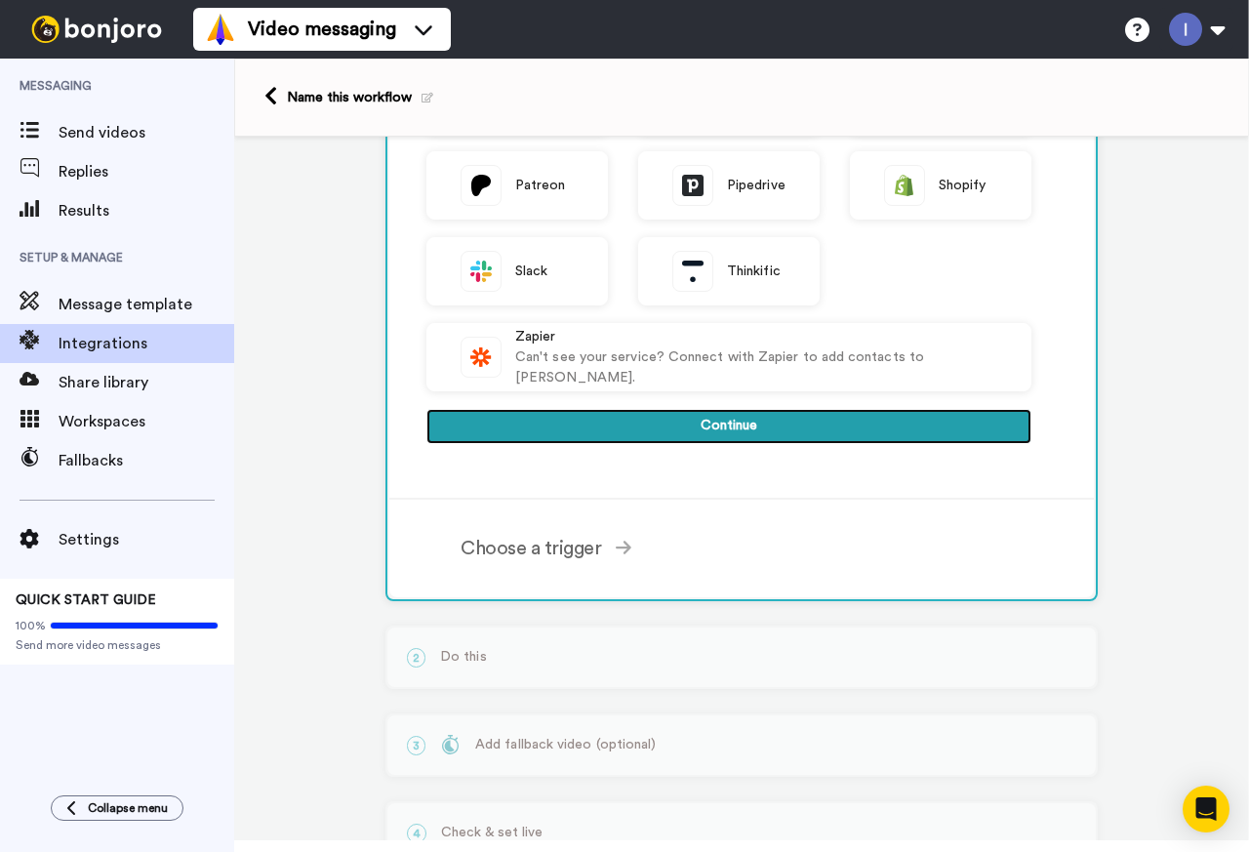
click at [742, 428] on button "Continue" at bounding box center [728, 426] width 605 height 35
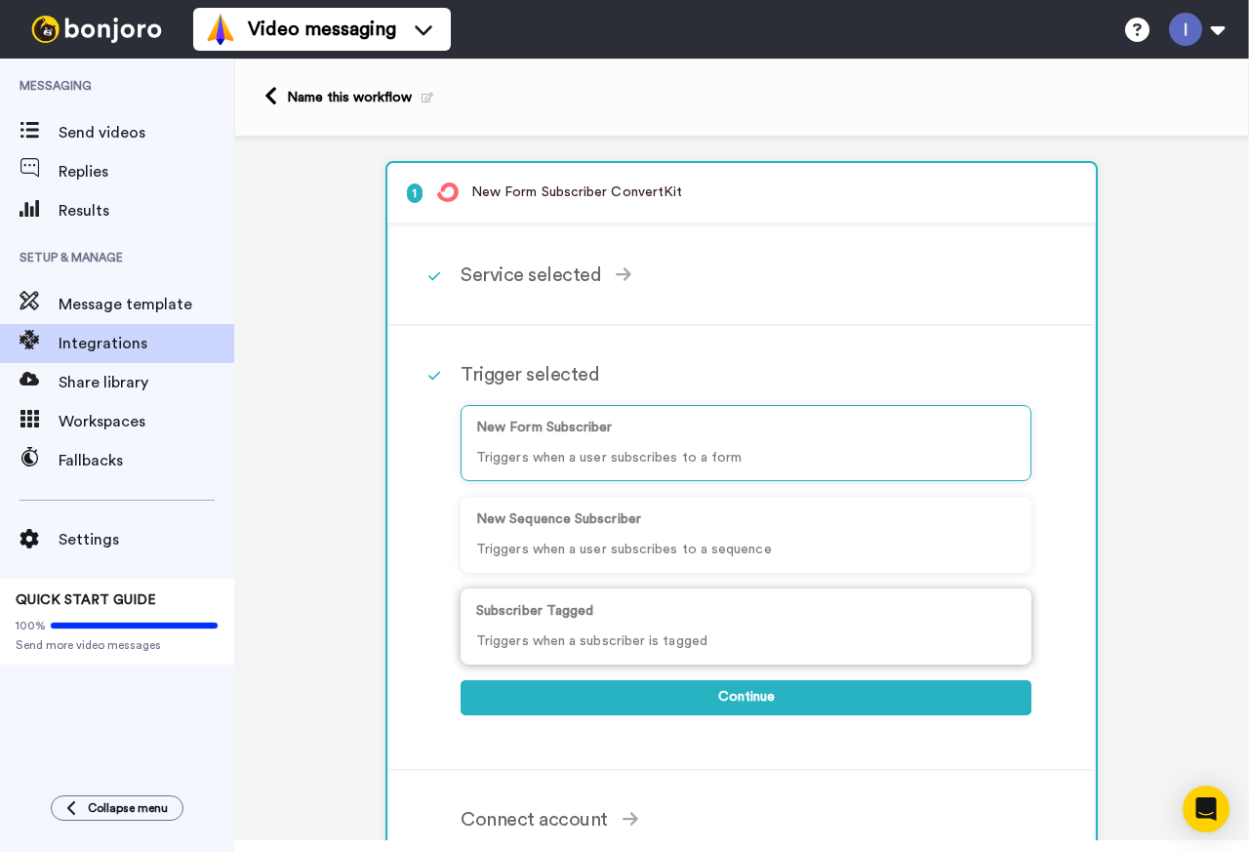
click at [615, 620] on p "Subscriber Tagged" at bounding box center [746, 611] width 540 height 20
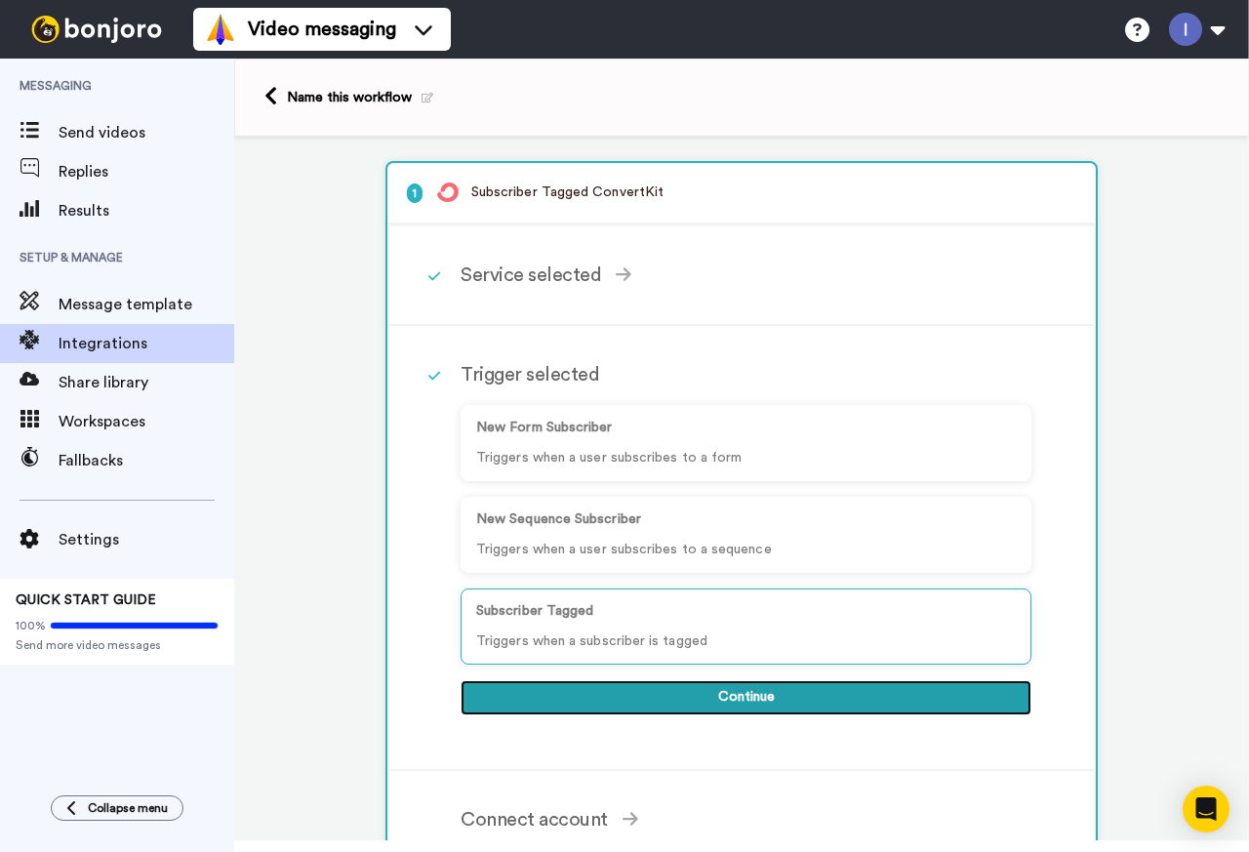
click at [740, 698] on button "Continue" at bounding box center [746, 697] width 571 height 35
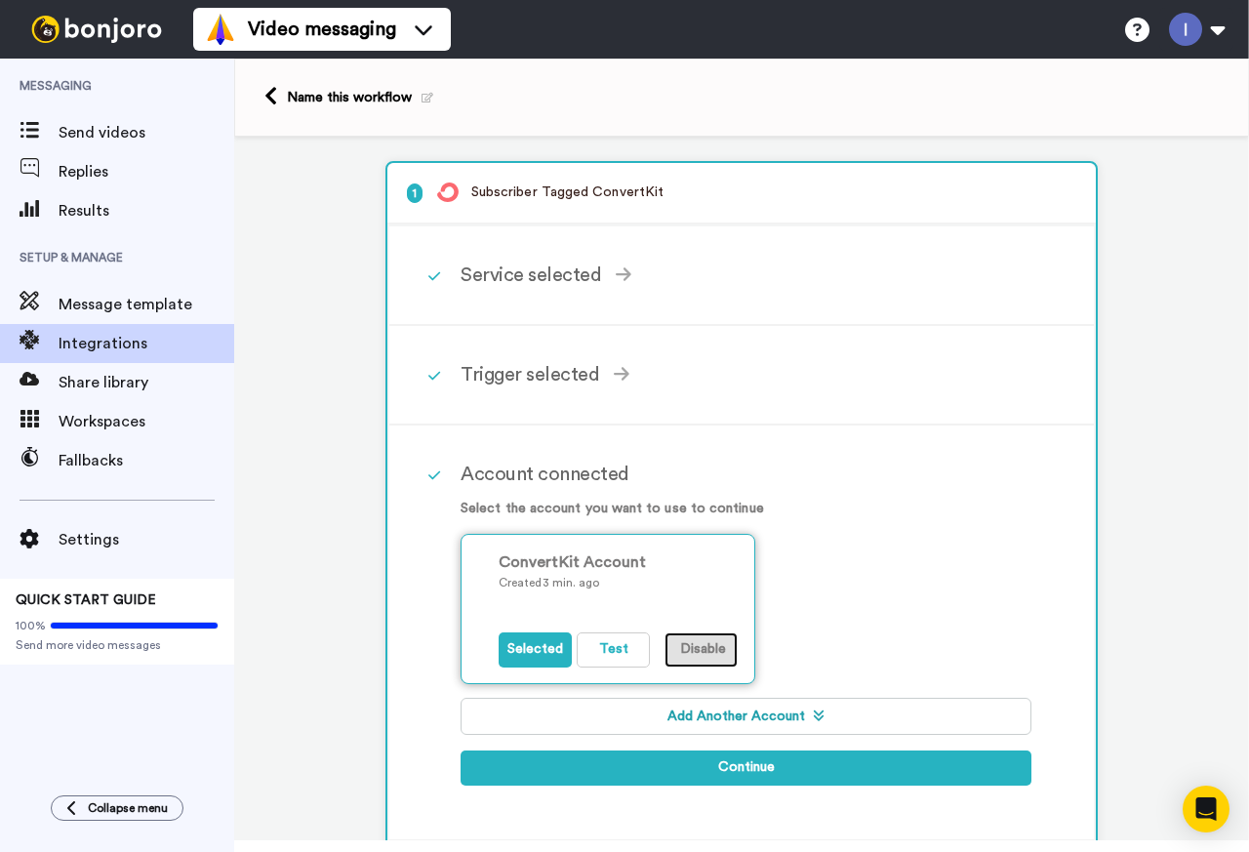
click at [699, 650] on button "Disable" at bounding box center [701, 649] width 73 height 35
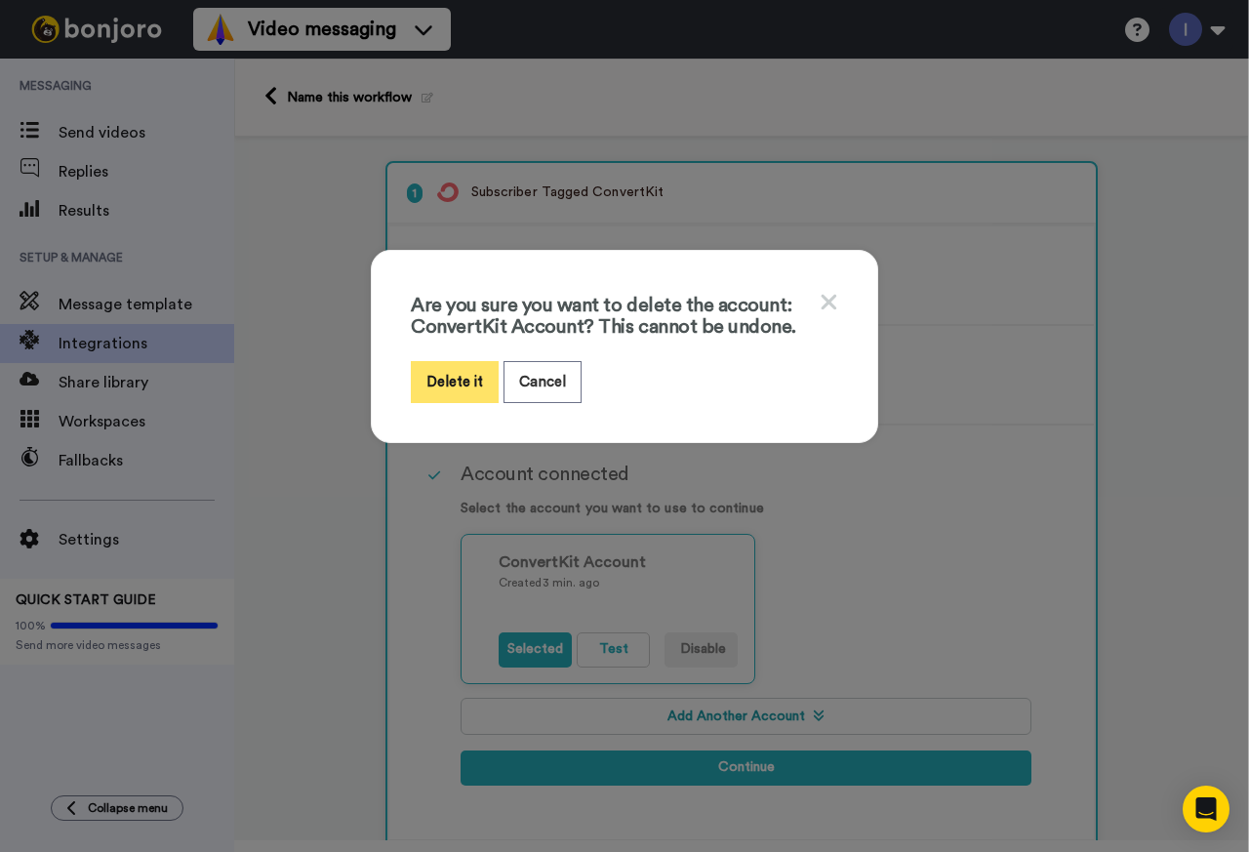
click at [441, 371] on button "Delete it" at bounding box center [455, 382] width 88 height 42
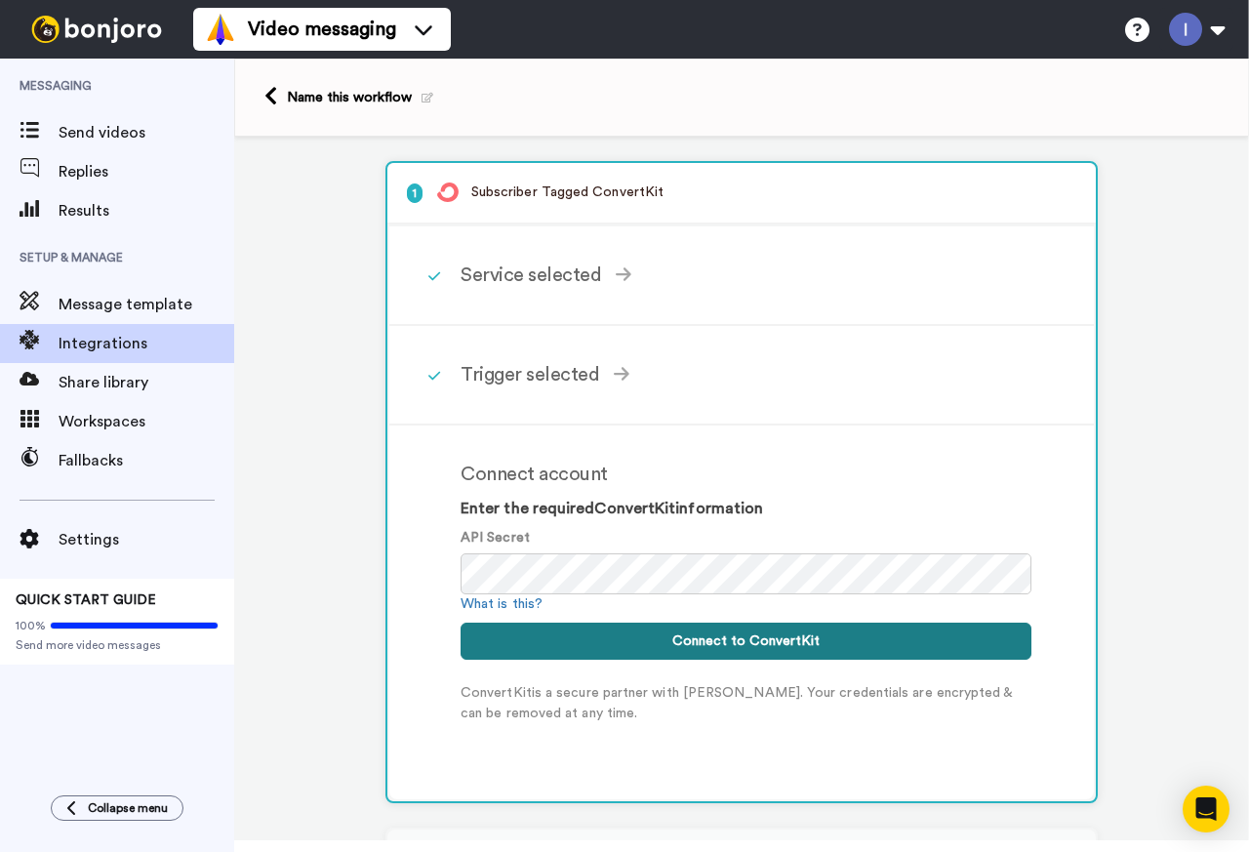
click at [724, 639] on button "Connect to ConvertKit" at bounding box center [746, 641] width 571 height 37
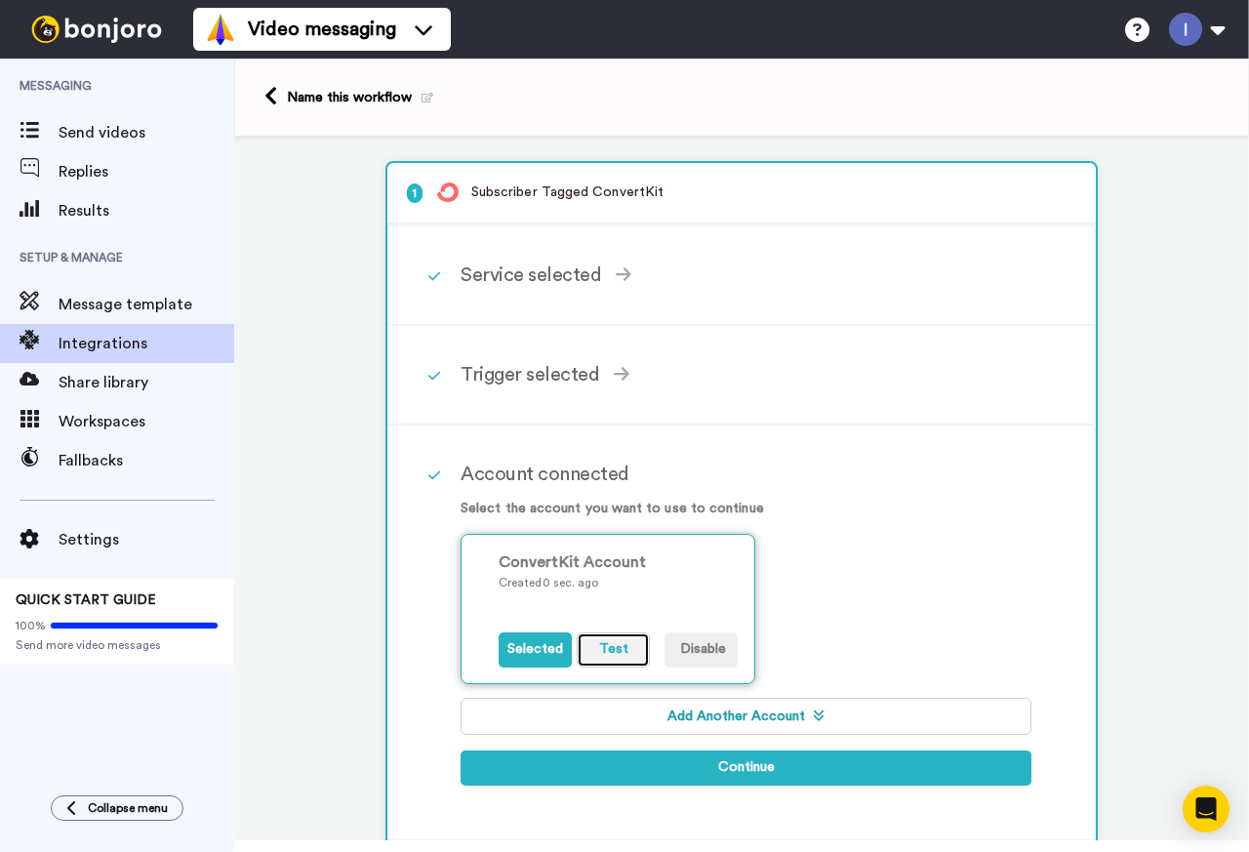
click at [609, 650] on button "Test" at bounding box center [613, 649] width 73 height 35
click at [972, 610] on div "ConvertKit Account Created 0 sec. ago Selected Test Disable" at bounding box center [746, 621] width 571 height 174
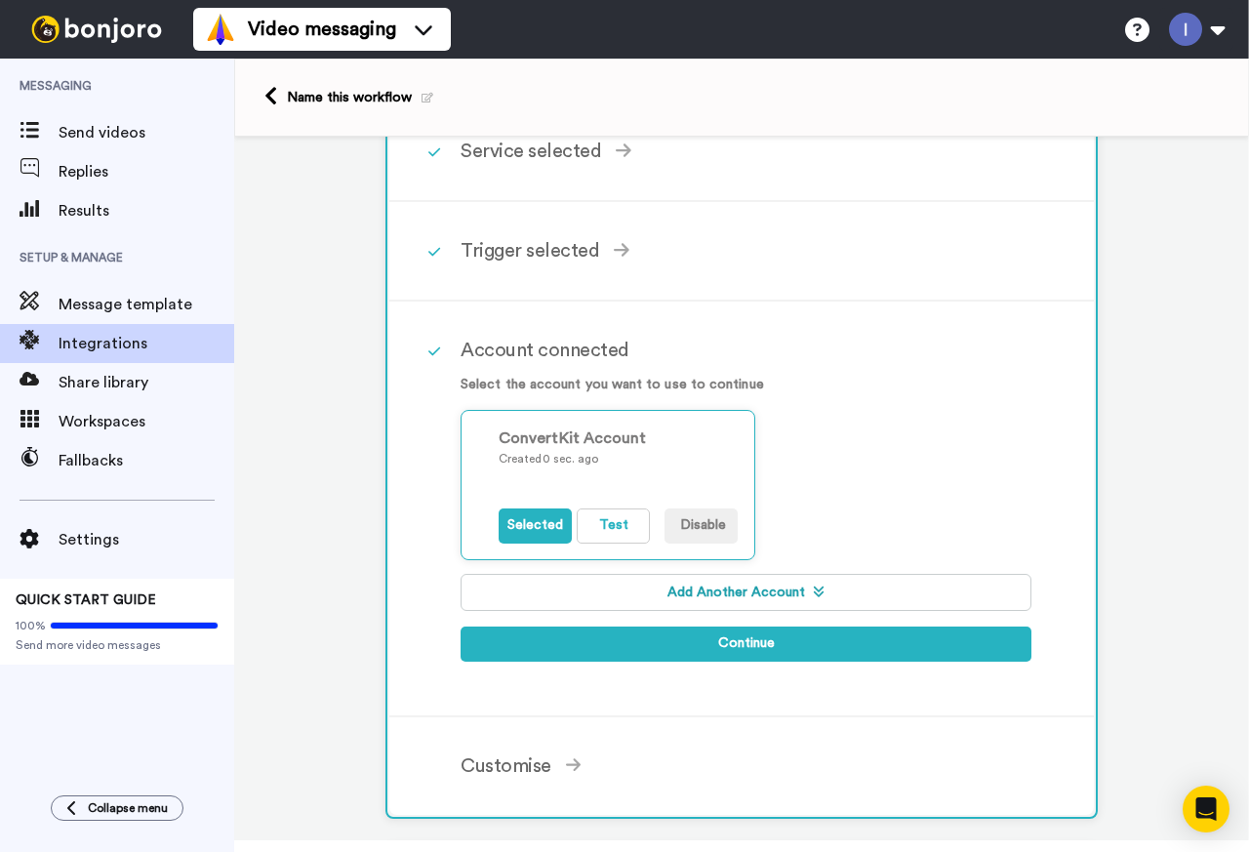
scroll to position [195, 0]
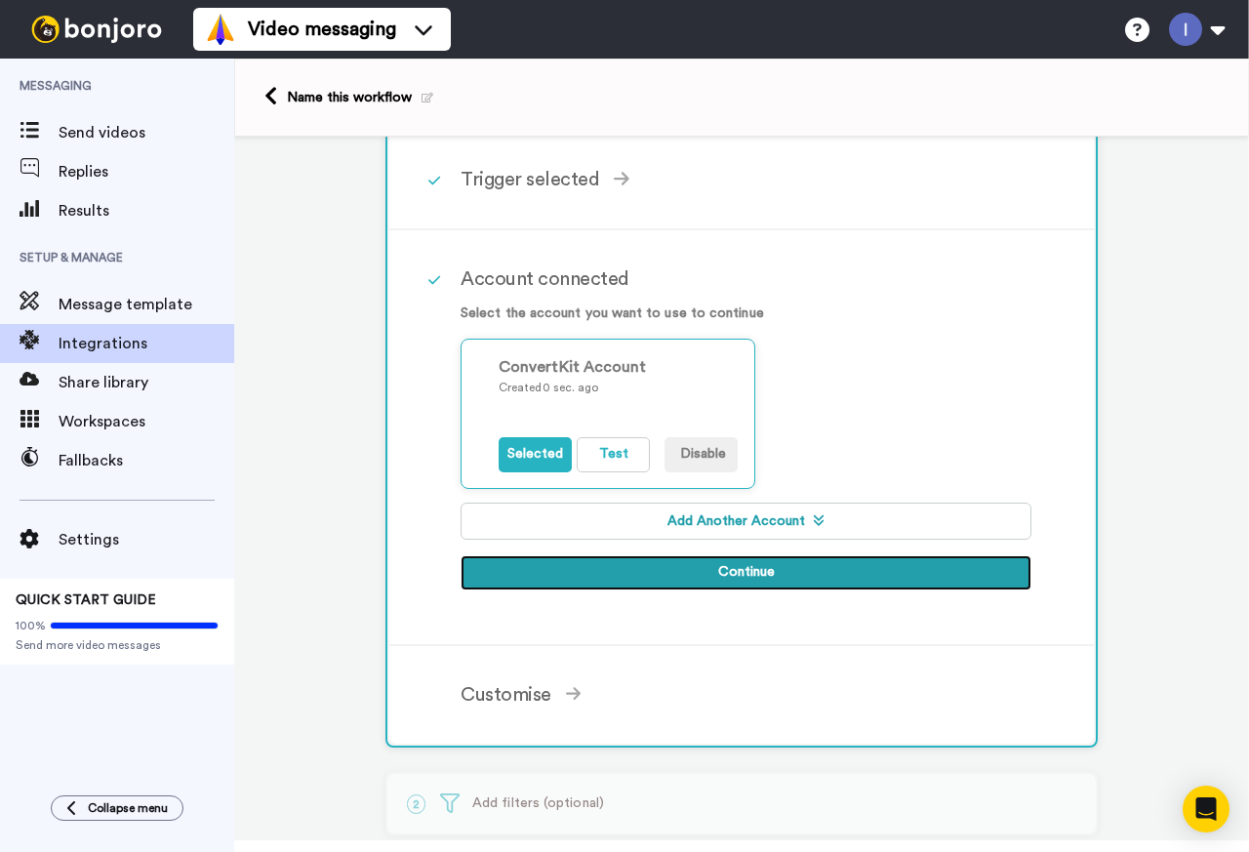
click at [732, 577] on button "Continue" at bounding box center [746, 572] width 571 height 35
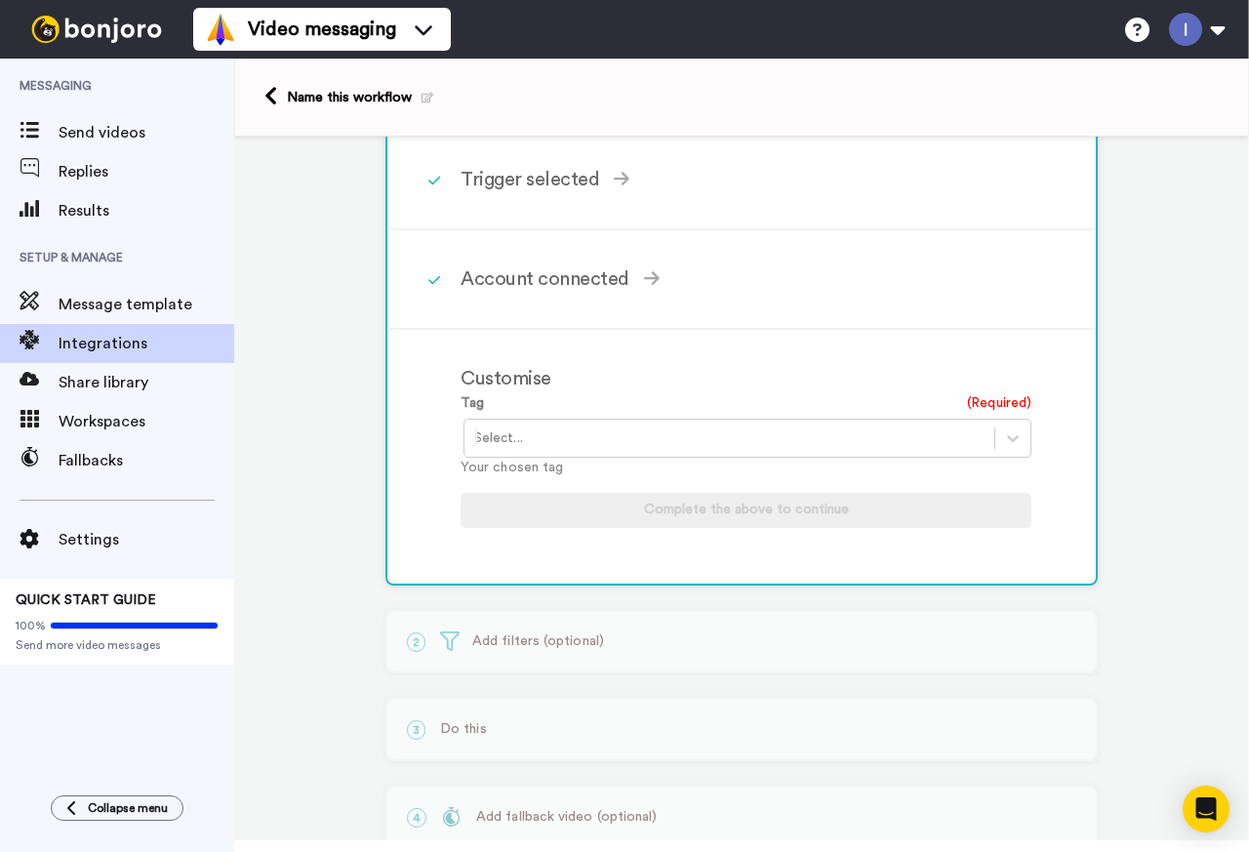
click at [970, 435] on div at bounding box center [729, 437] width 510 height 23
click at [1010, 435] on icon at bounding box center [1013, 438] width 20 height 20
drag, startPoint x: 799, startPoint y: 434, endPoint x: 706, endPoint y: 432, distance: 93.7
click at [798, 434] on div at bounding box center [729, 437] width 510 height 23
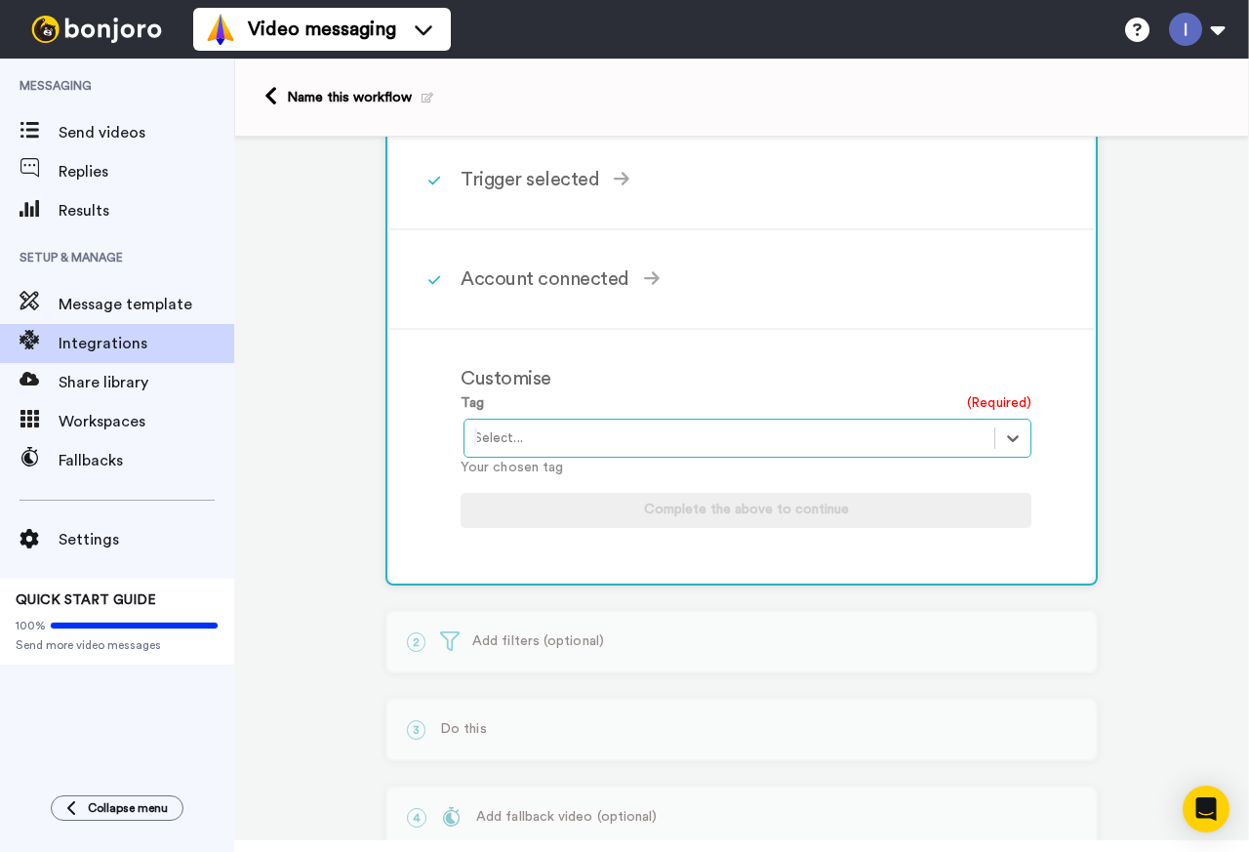
click at [675, 436] on div at bounding box center [729, 437] width 510 height 23
click at [576, 435] on div at bounding box center [729, 437] width 510 height 23
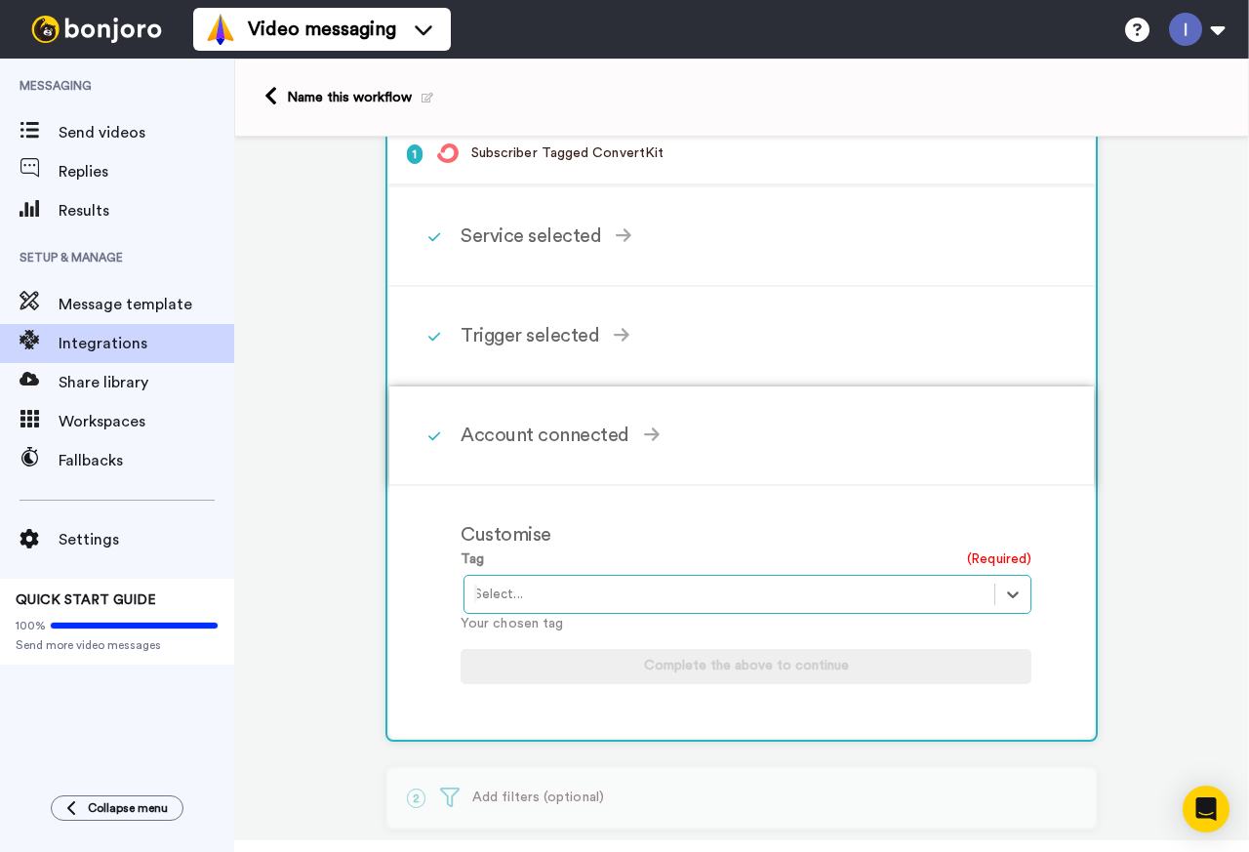
scroll to position [0, 0]
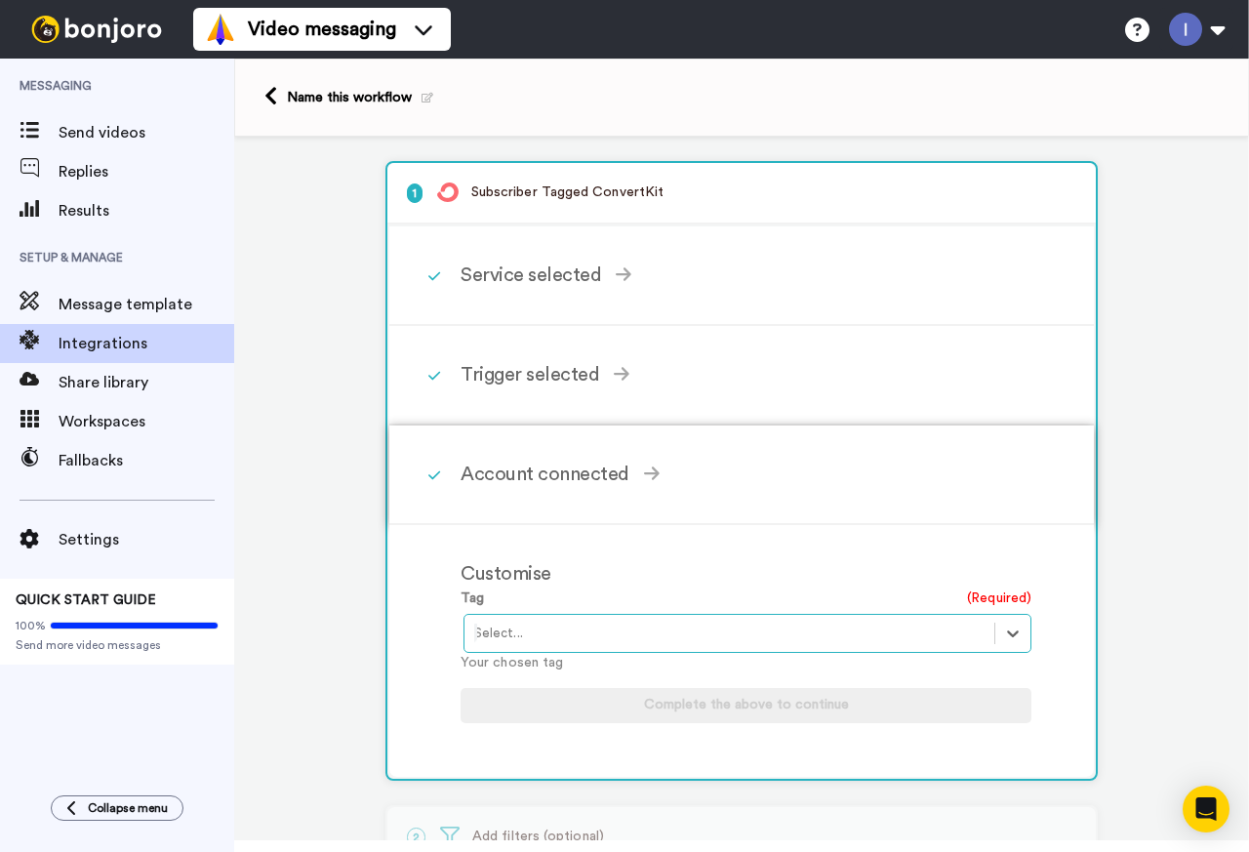
click at [537, 465] on div "Account connected" at bounding box center [746, 474] width 571 height 29
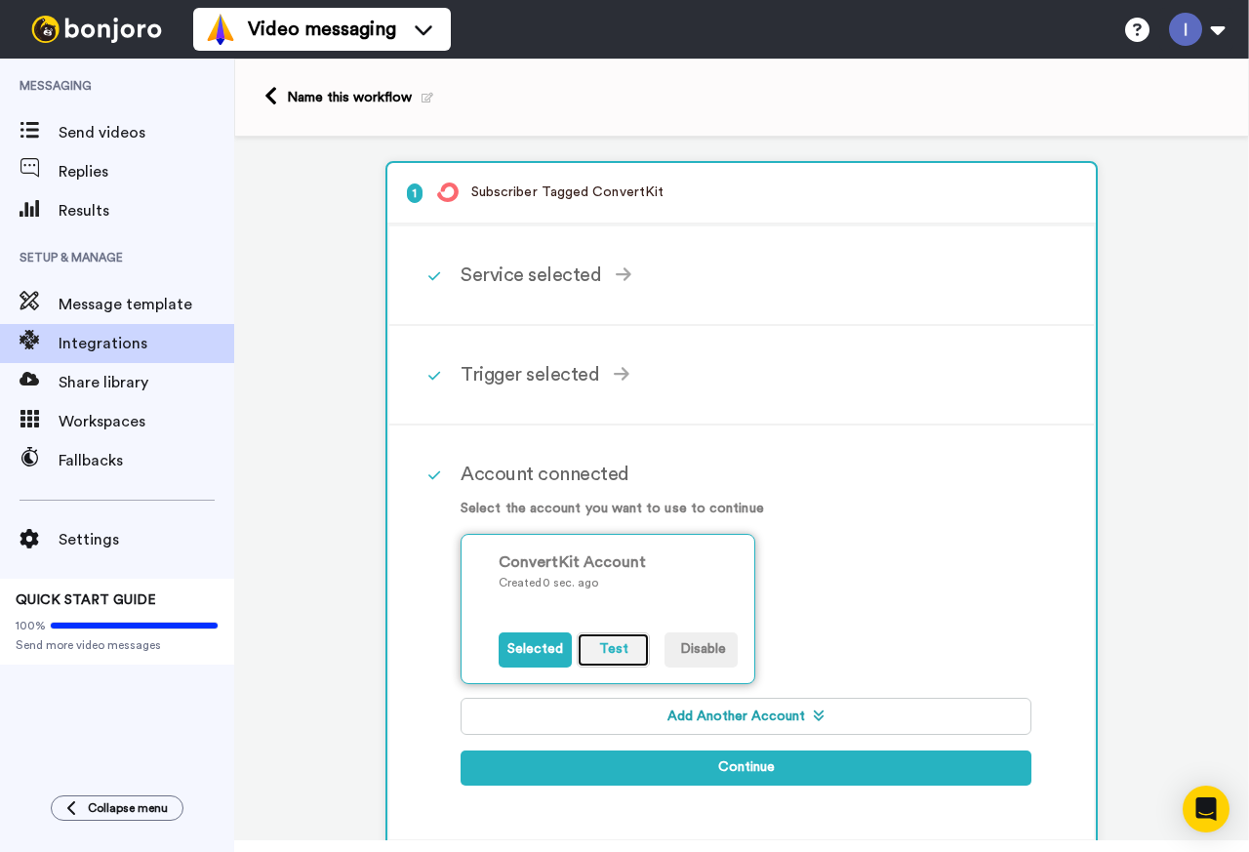
click at [612, 646] on button "Test" at bounding box center [613, 649] width 73 height 35
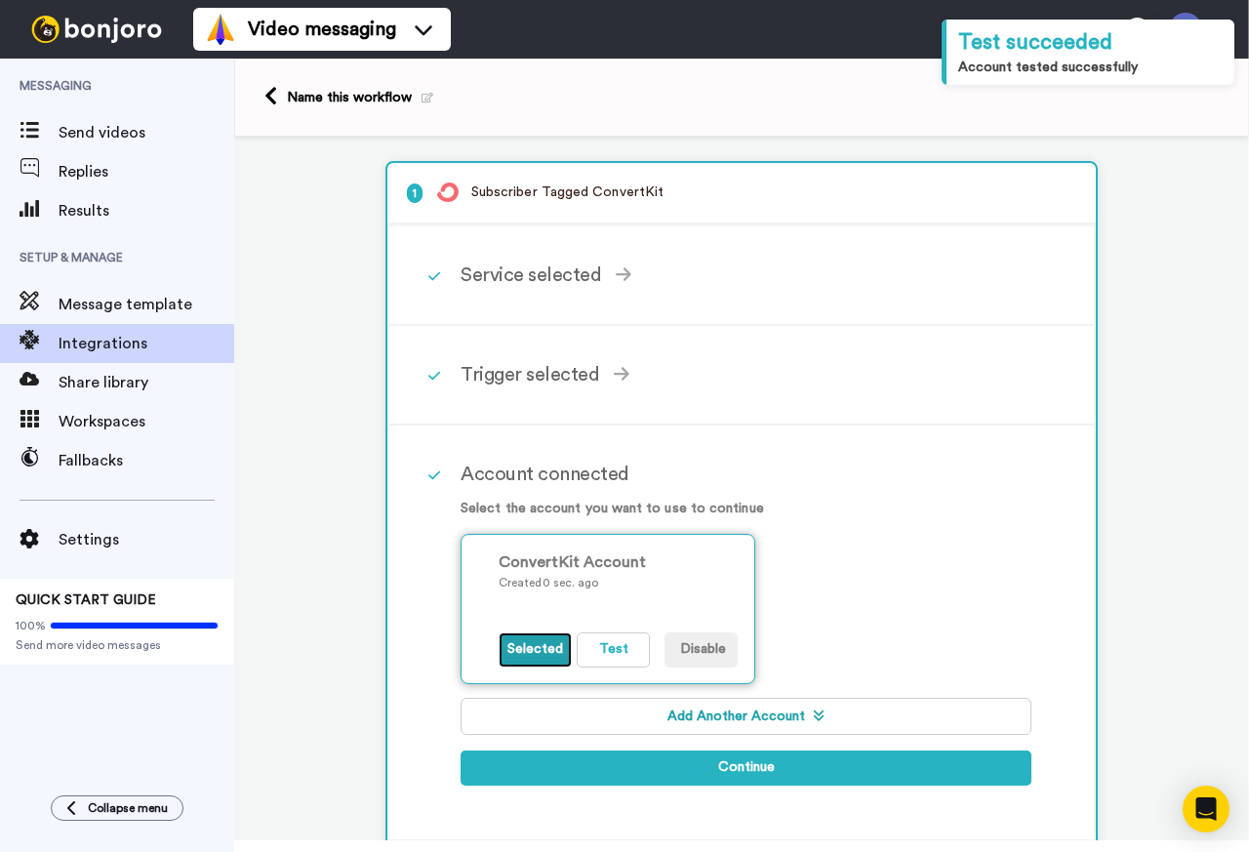
click at [531, 648] on button "Selected" at bounding box center [535, 649] width 73 height 35
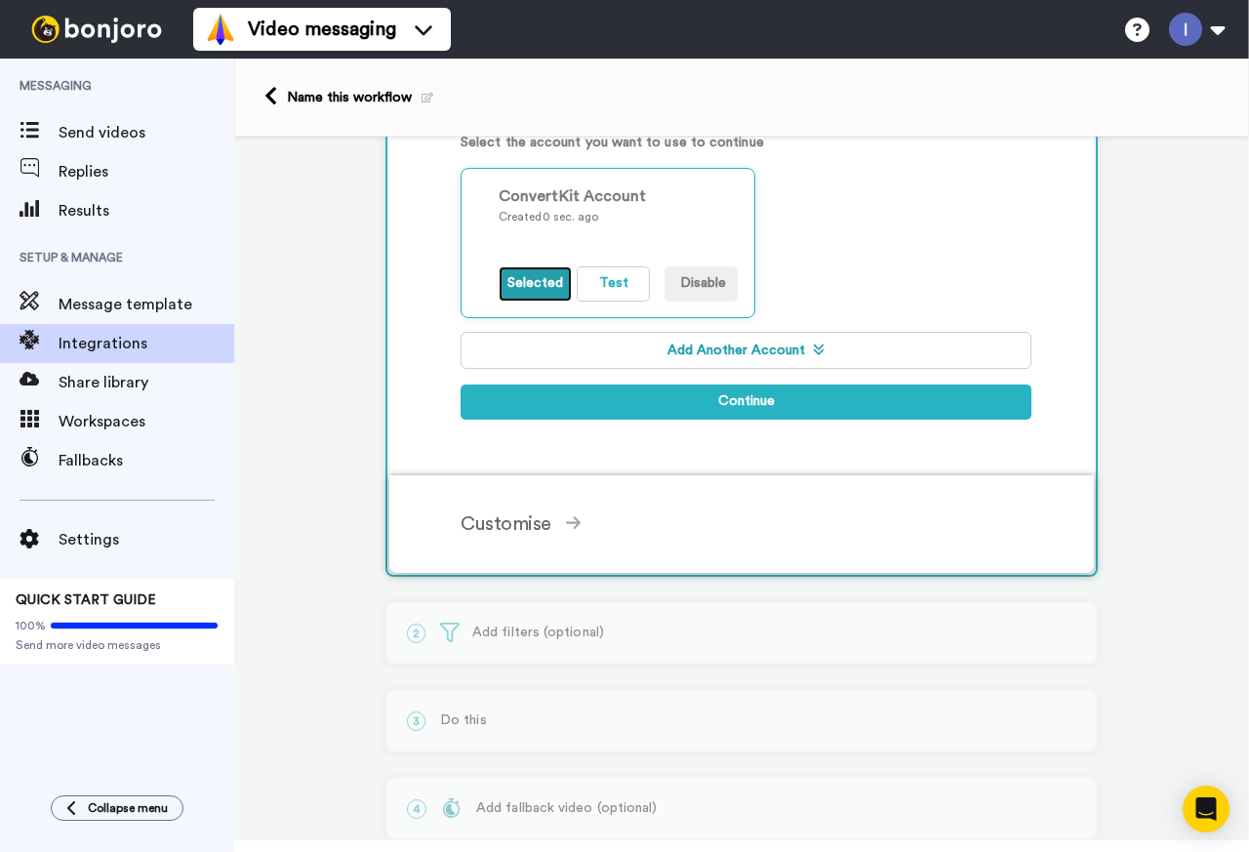
scroll to position [390, 0]
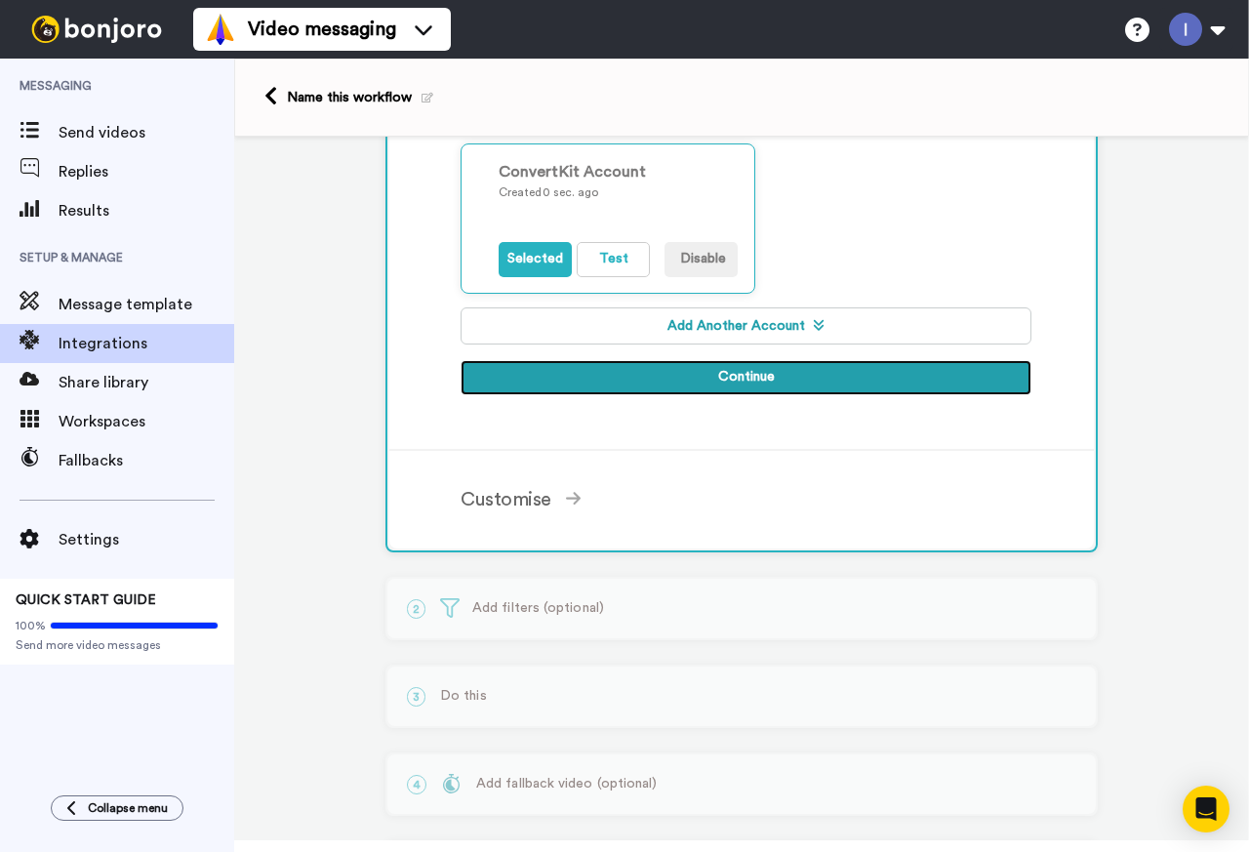
click at [727, 375] on button "Continue" at bounding box center [746, 377] width 571 height 35
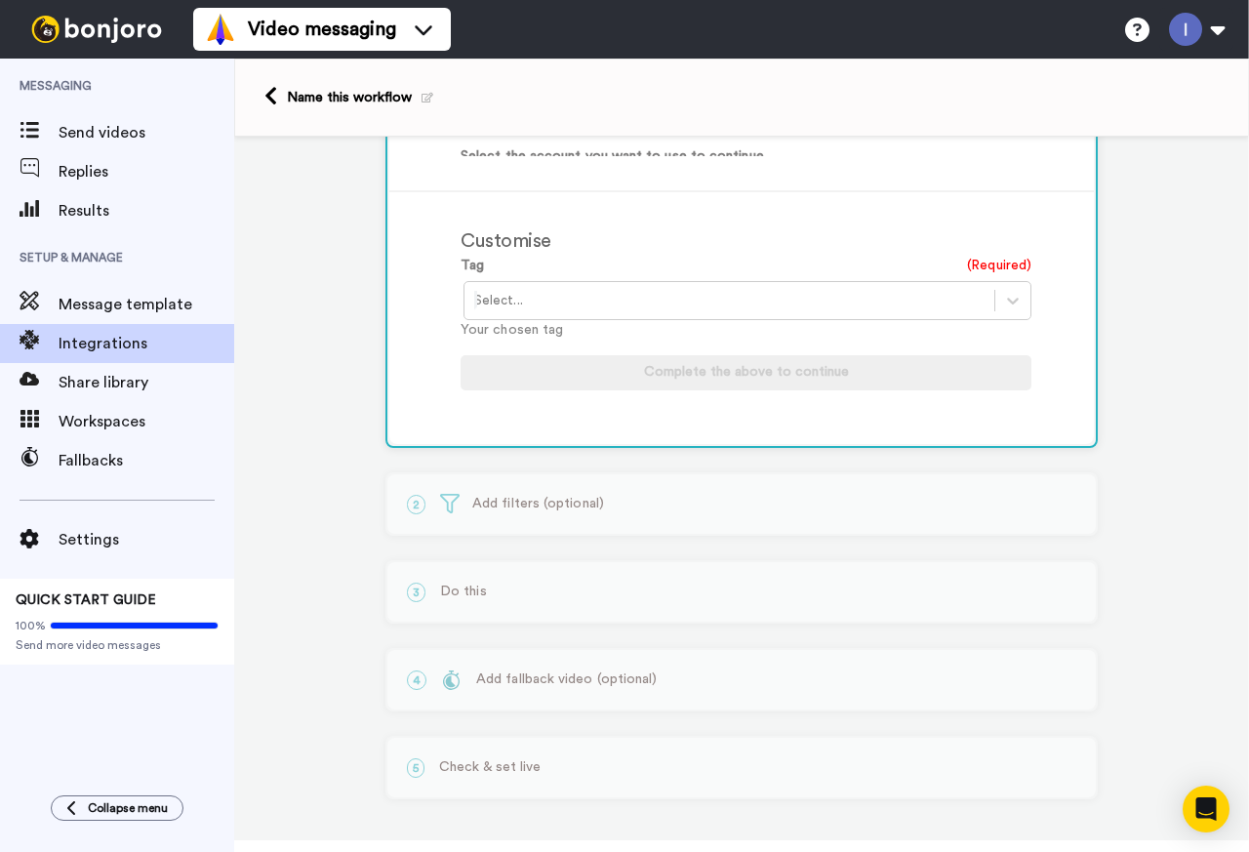
scroll to position [341, 0]
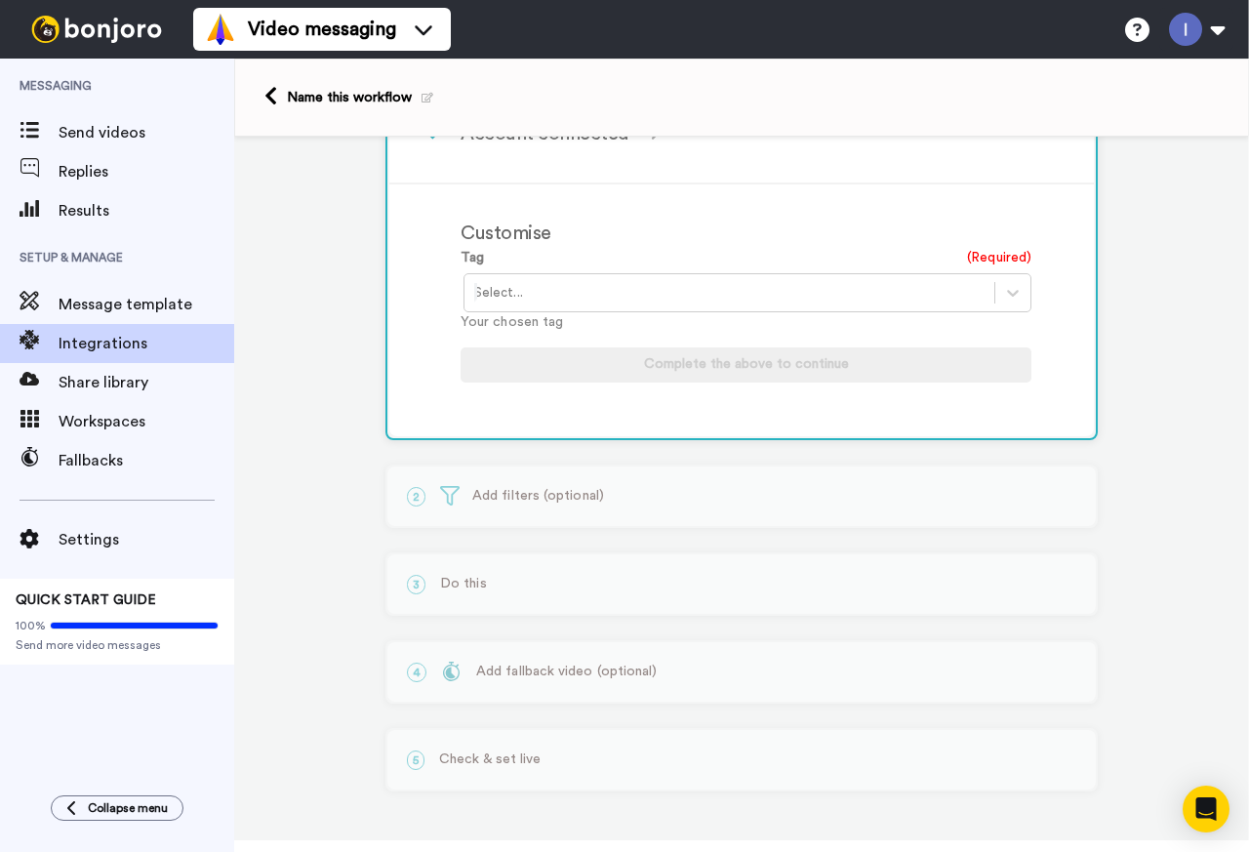
click at [724, 292] on div at bounding box center [729, 292] width 510 height 23
click at [1011, 292] on icon at bounding box center [1013, 293] width 12 height 7
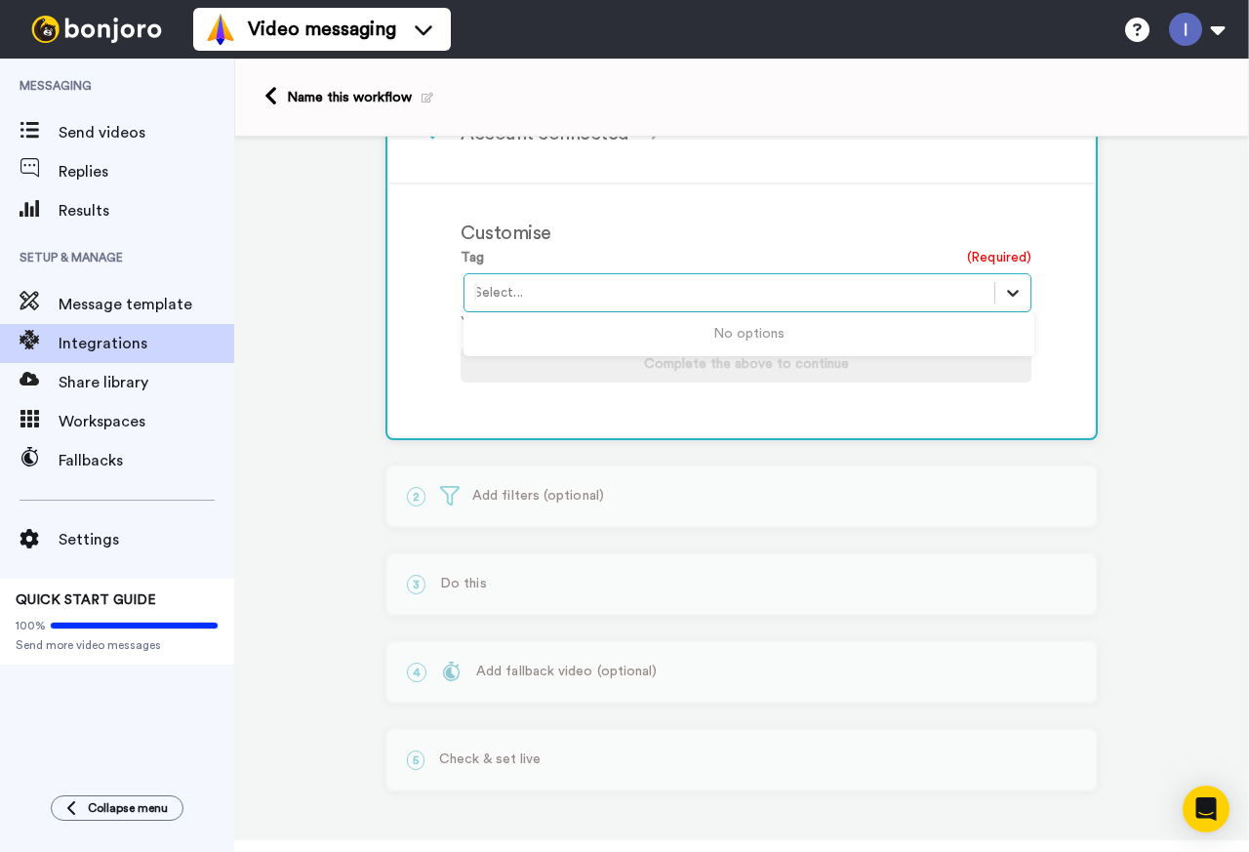
click at [1011, 292] on icon at bounding box center [1013, 293] width 12 height 7
click at [1009, 292] on icon at bounding box center [1013, 293] width 12 height 7
click at [1007, 292] on icon at bounding box center [1013, 293] width 20 height 20
click at [1006, 292] on icon at bounding box center [1013, 293] width 20 height 20
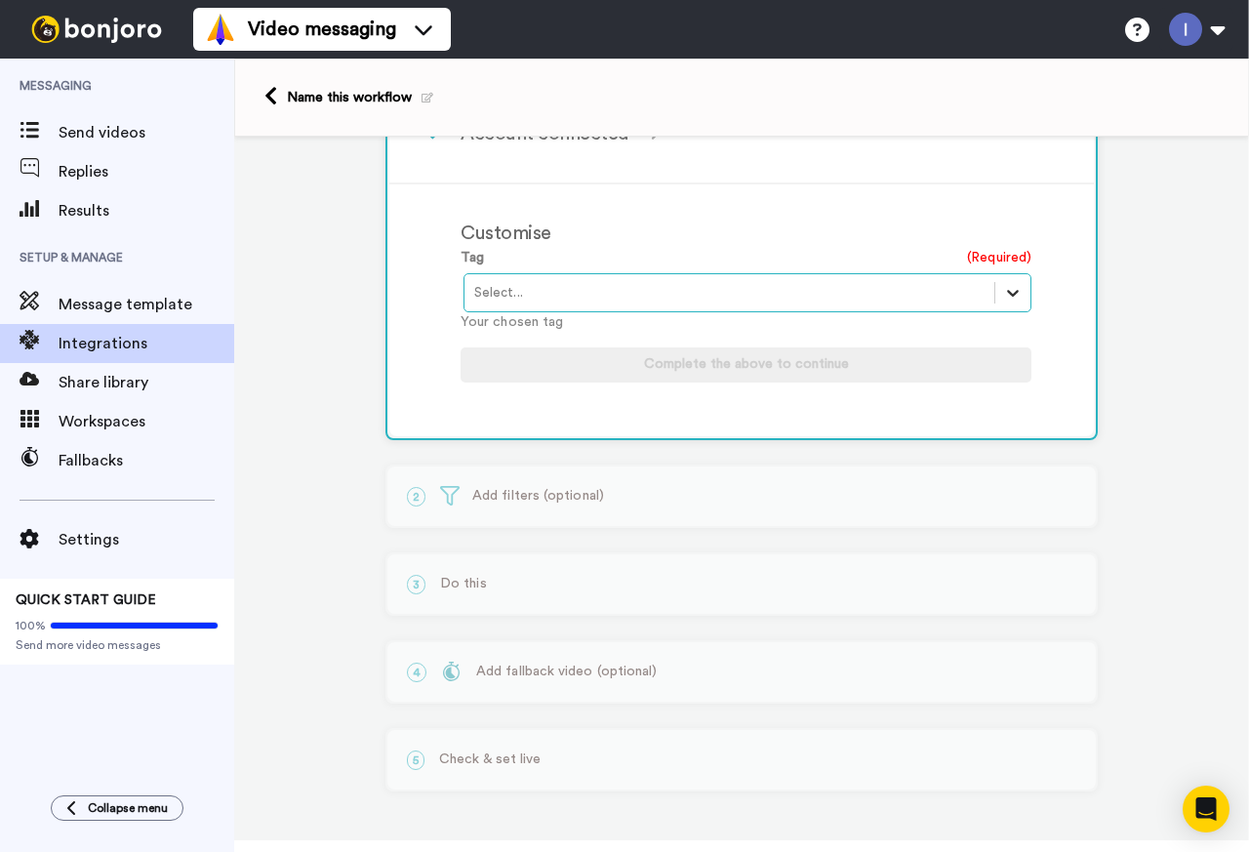
click at [1006, 292] on icon at bounding box center [1013, 293] width 20 height 20
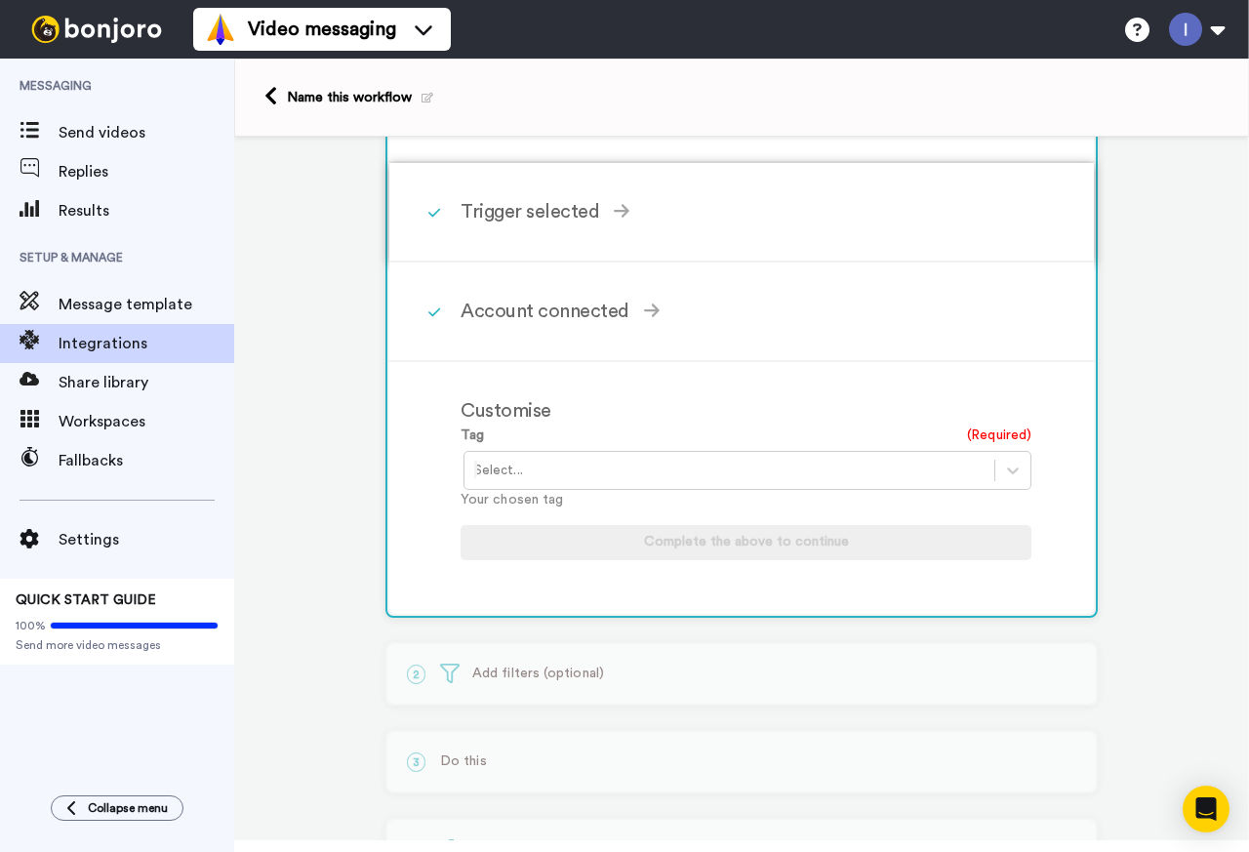
scroll to position [0, 0]
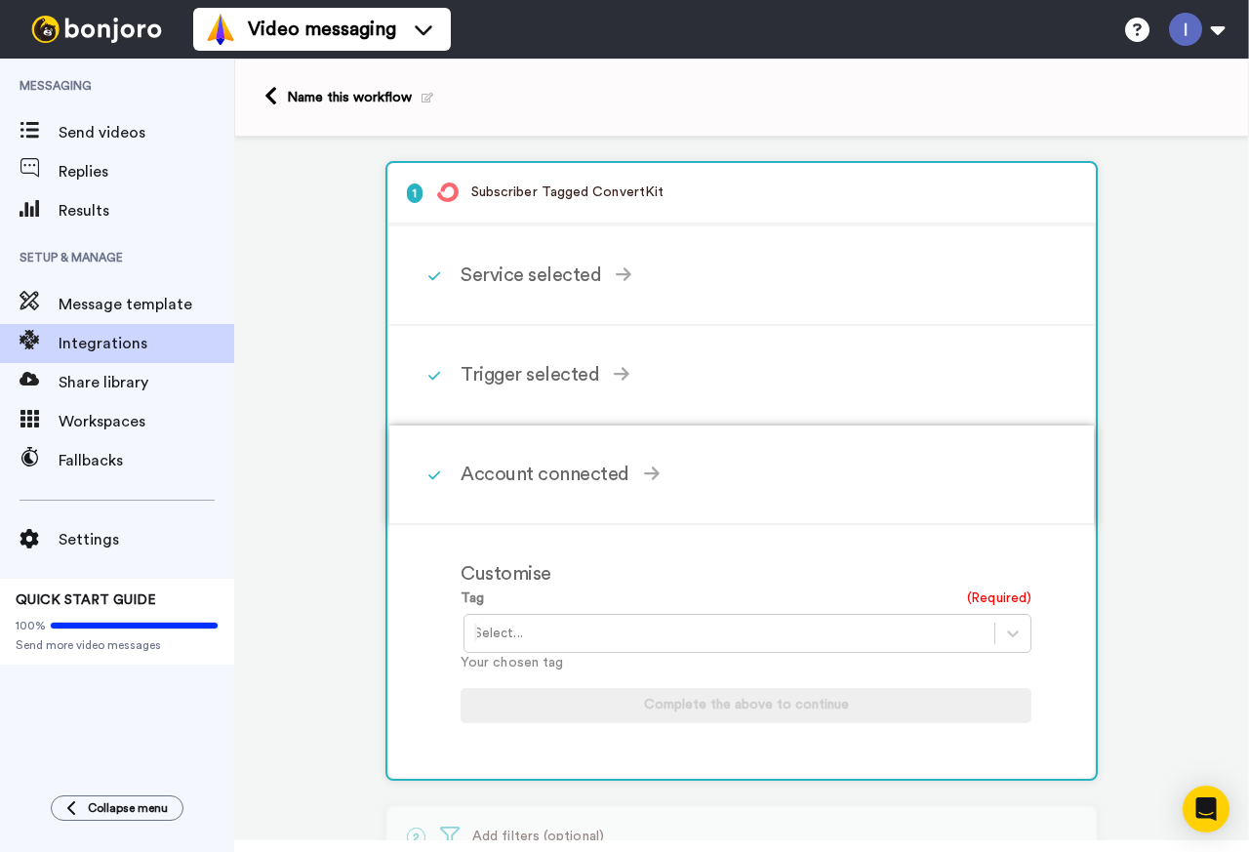
click at [524, 470] on div "Account connected" at bounding box center [746, 474] width 571 height 29
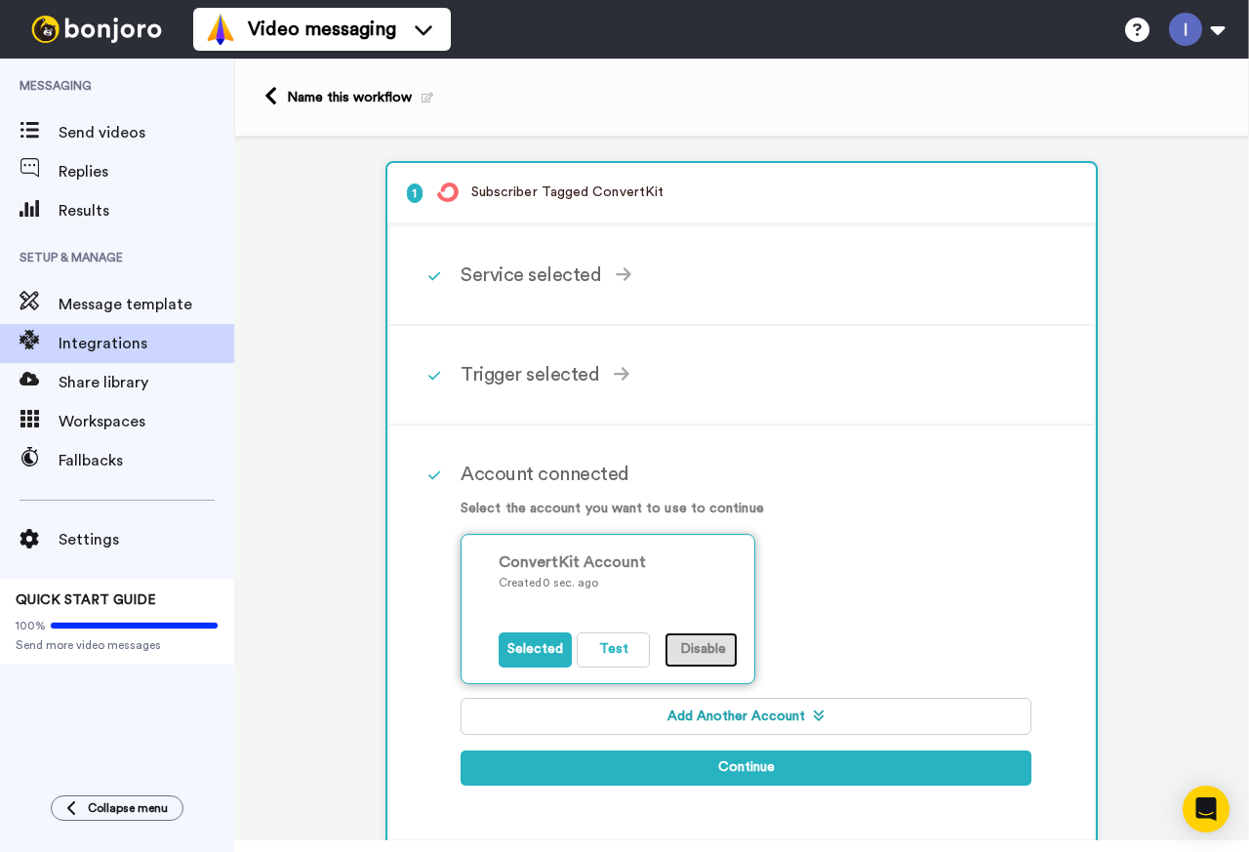
click at [705, 649] on button "Disable" at bounding box center [701, 649] width 73 height 35
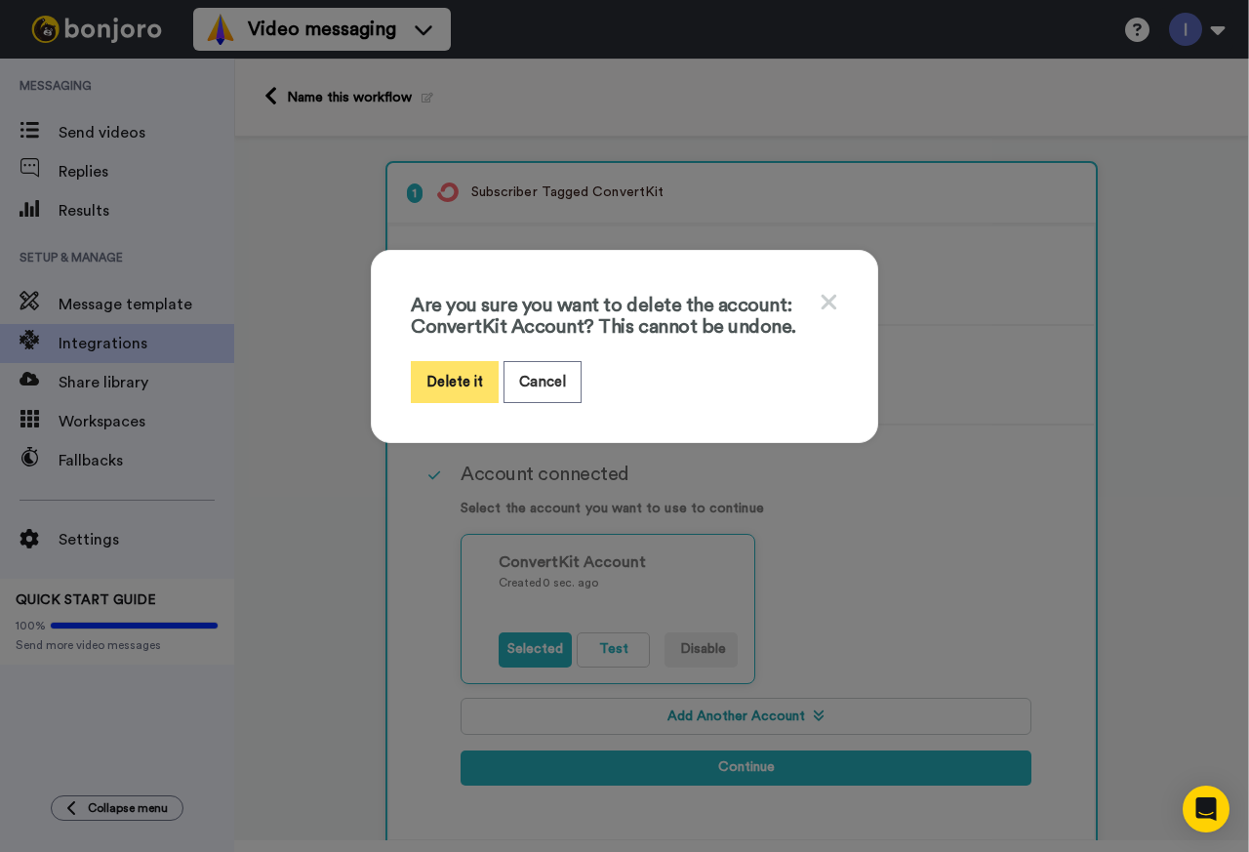
click at [451, 371] on button "Delete it" at bounding box center [455, 382] width 88 height 42
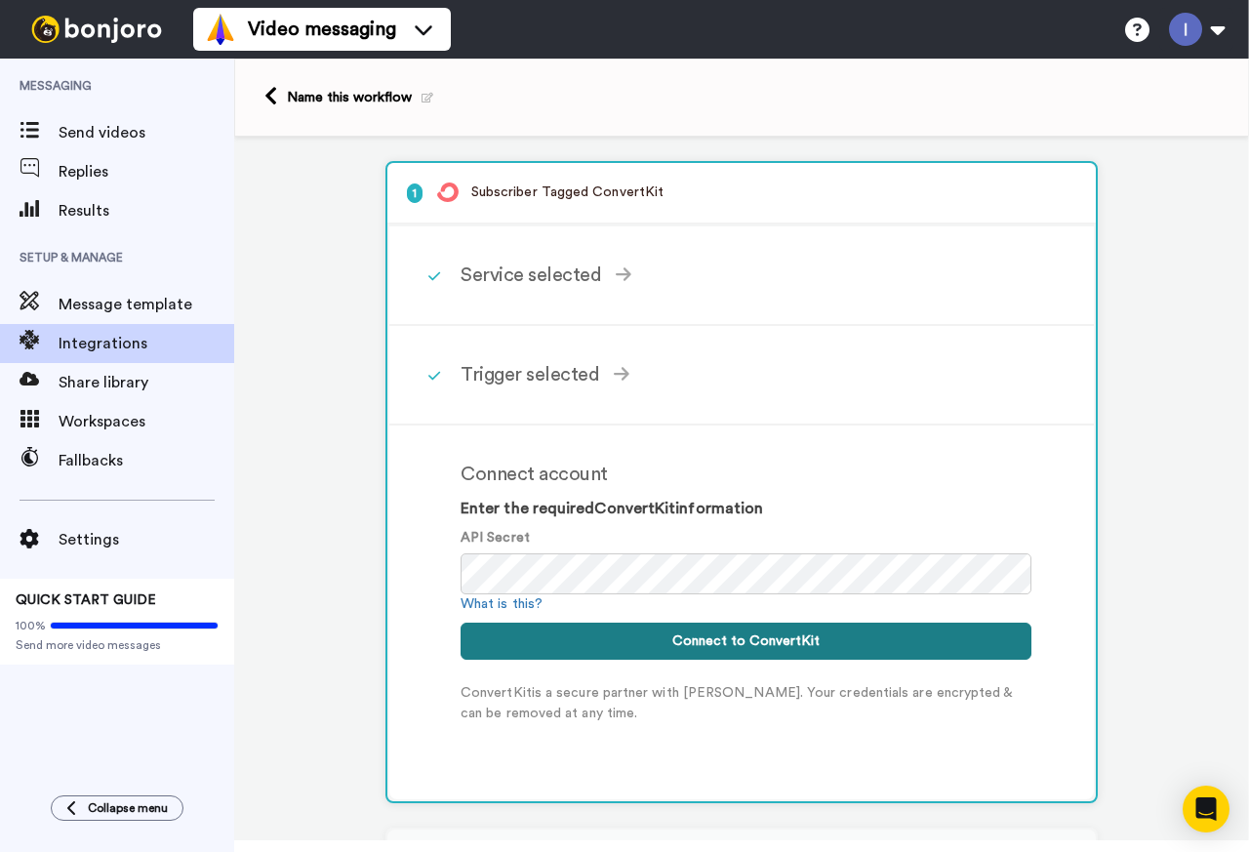
click at [730, 645] on button "Connect to ConvertKit" at bounding box center [746, 641] width 571 height 37
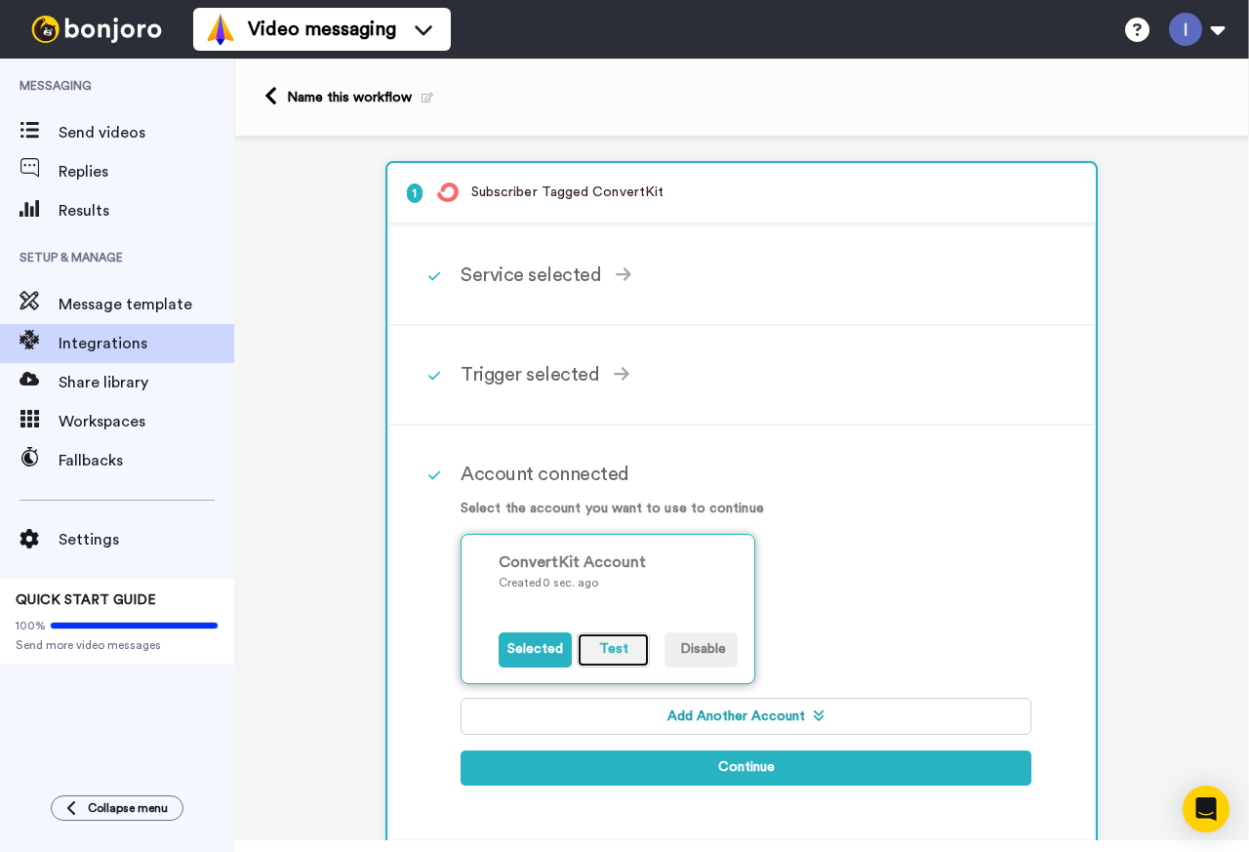
click at [611, 645] on button "Test" at bounding box center [613, 649] width 73 height 35
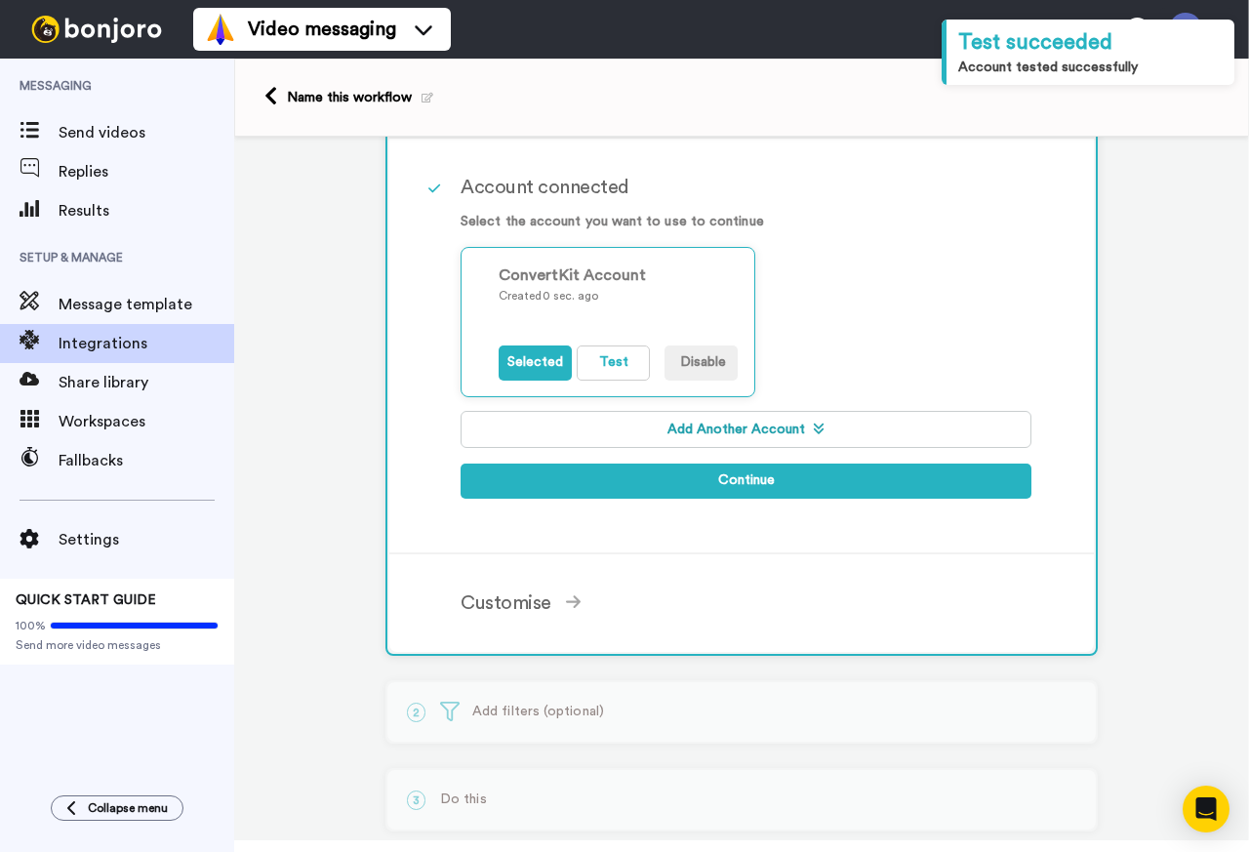
scroll to position [390, 0]
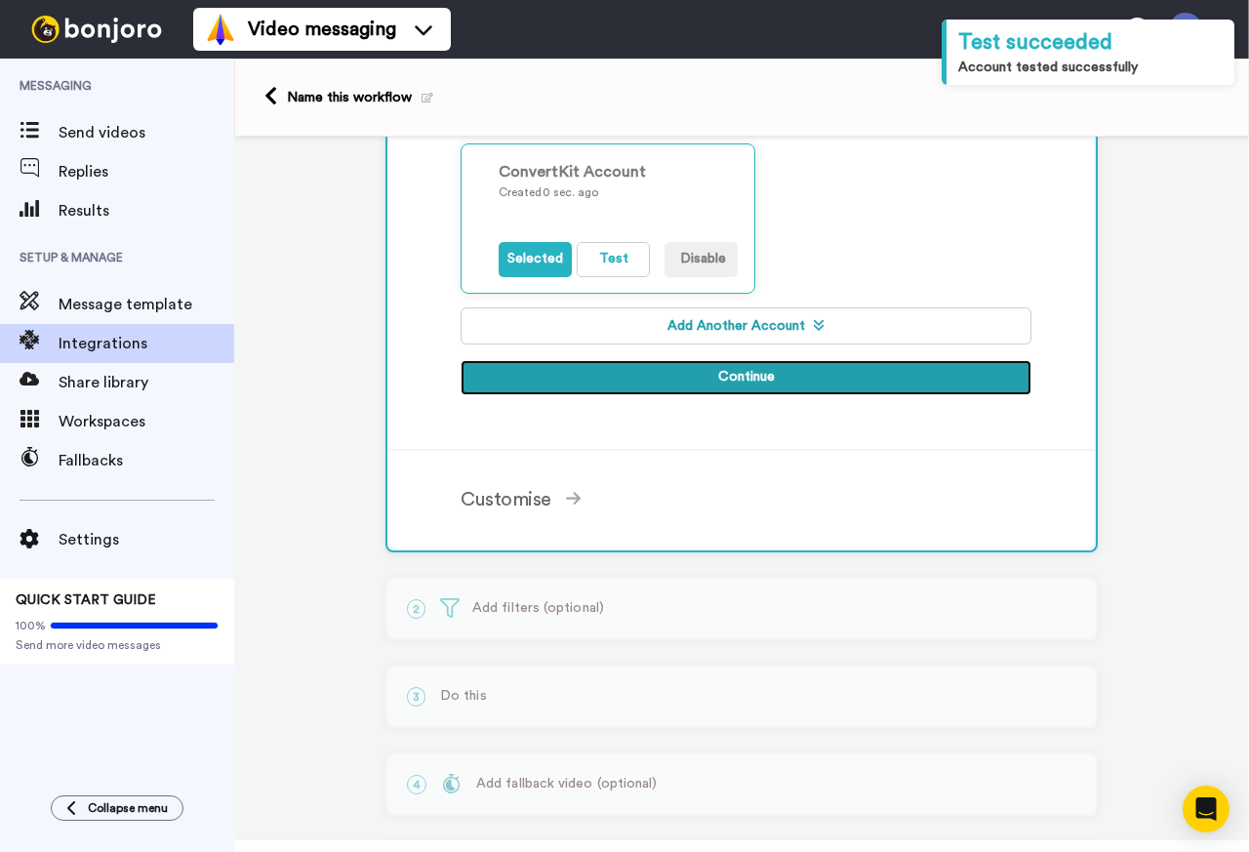
click at [724, 383] on button "Continue" at bounding box center [746, 377] width 571 height 35
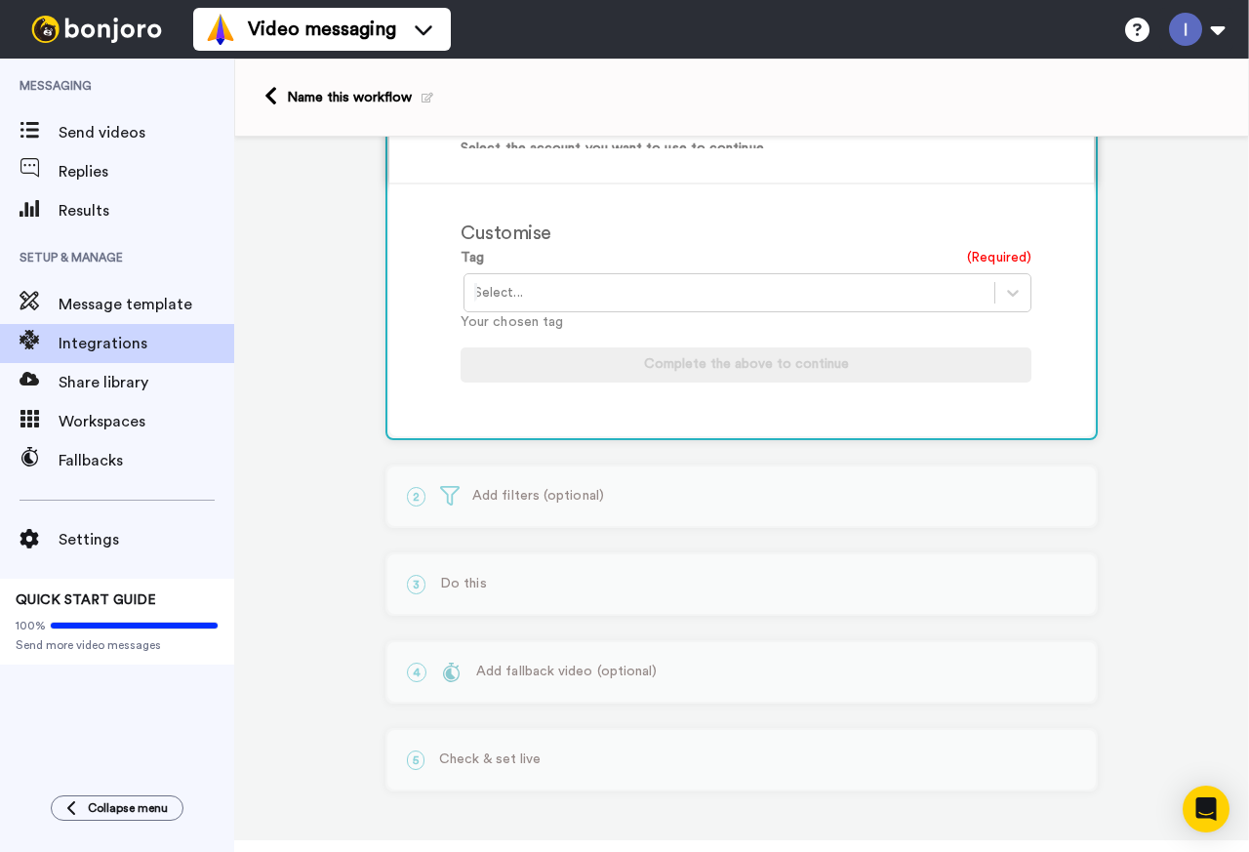
scroll to position [341, 0]
click at [789, 296] on div at bounding box center [729, 292] width 510 height 23
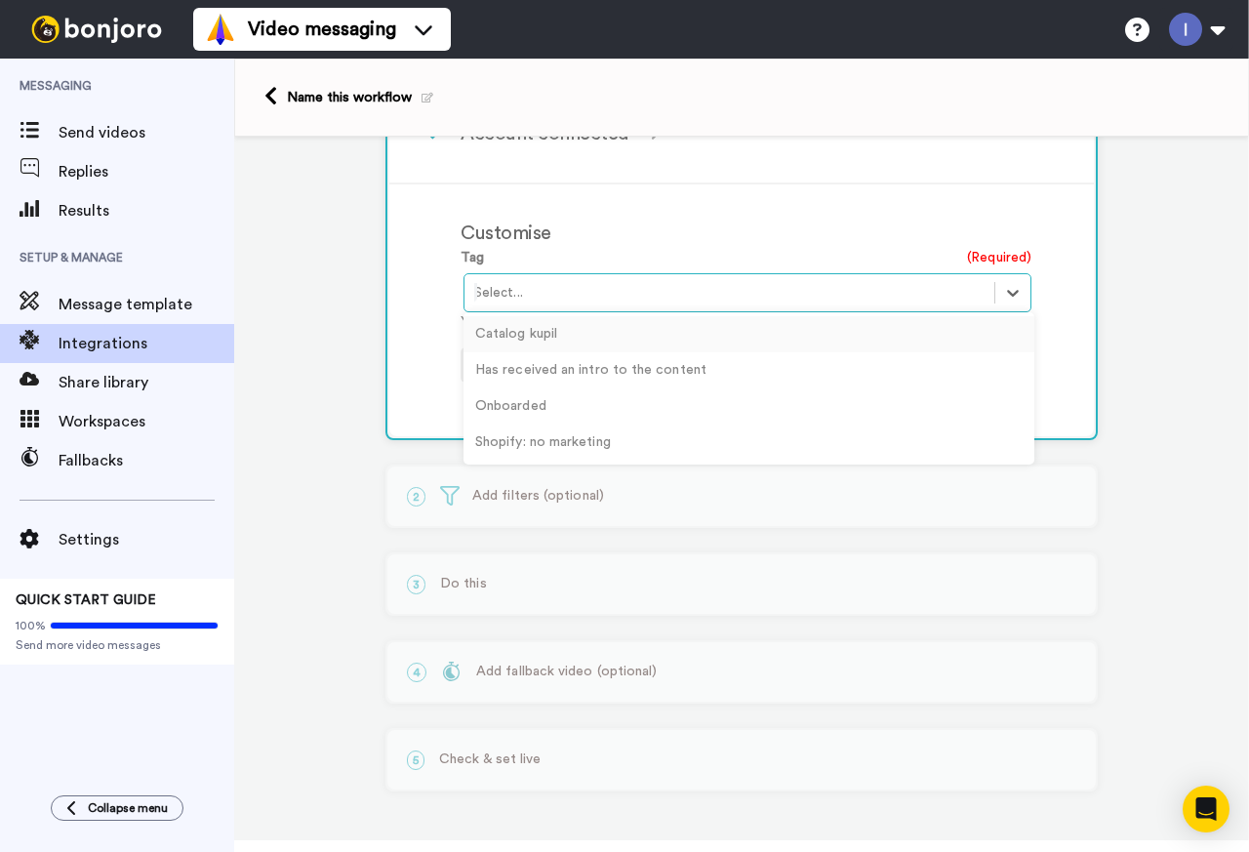
click at [501, 332] on div "Catalog kupil" at bounding box center [749, 334] width 571 height 36
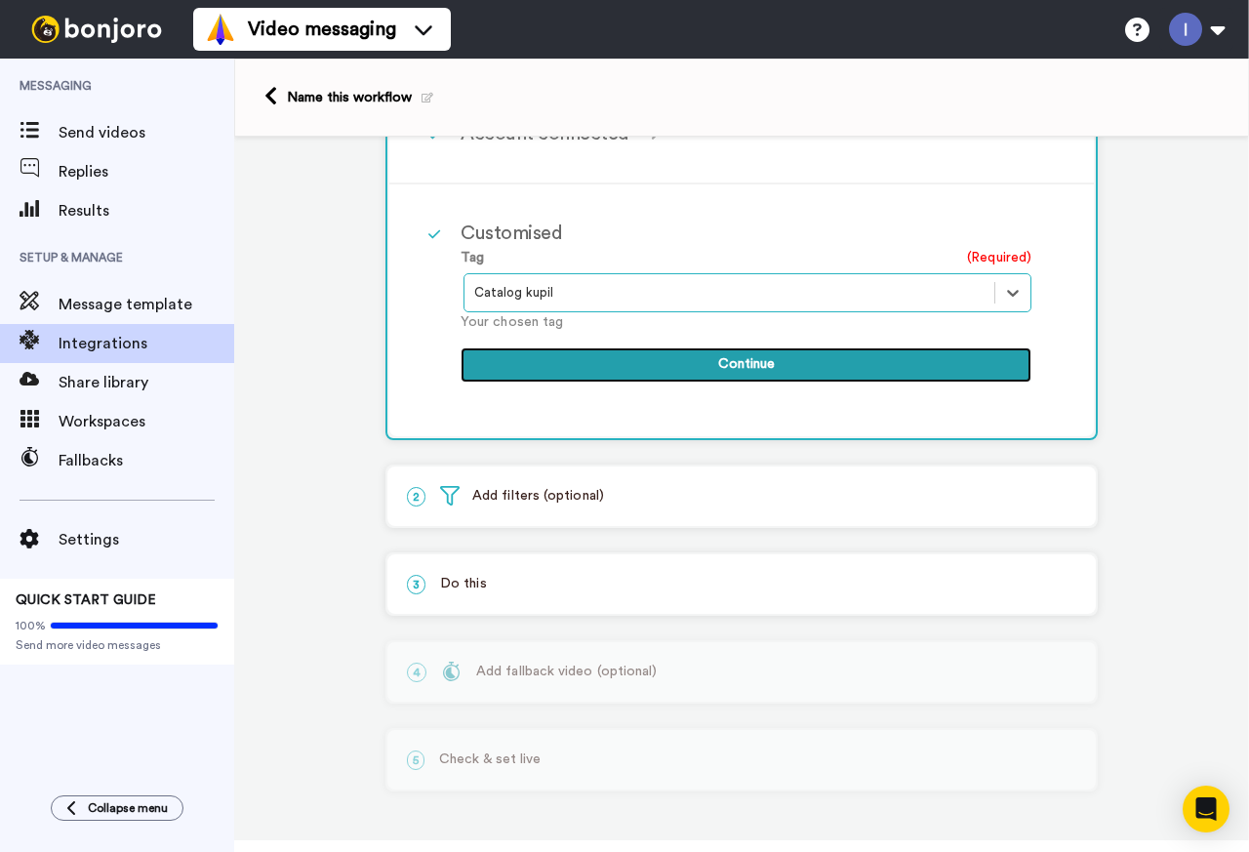
click at [732, 362] on button "Continue" at bounding box center [746, 364] width 571 height 35
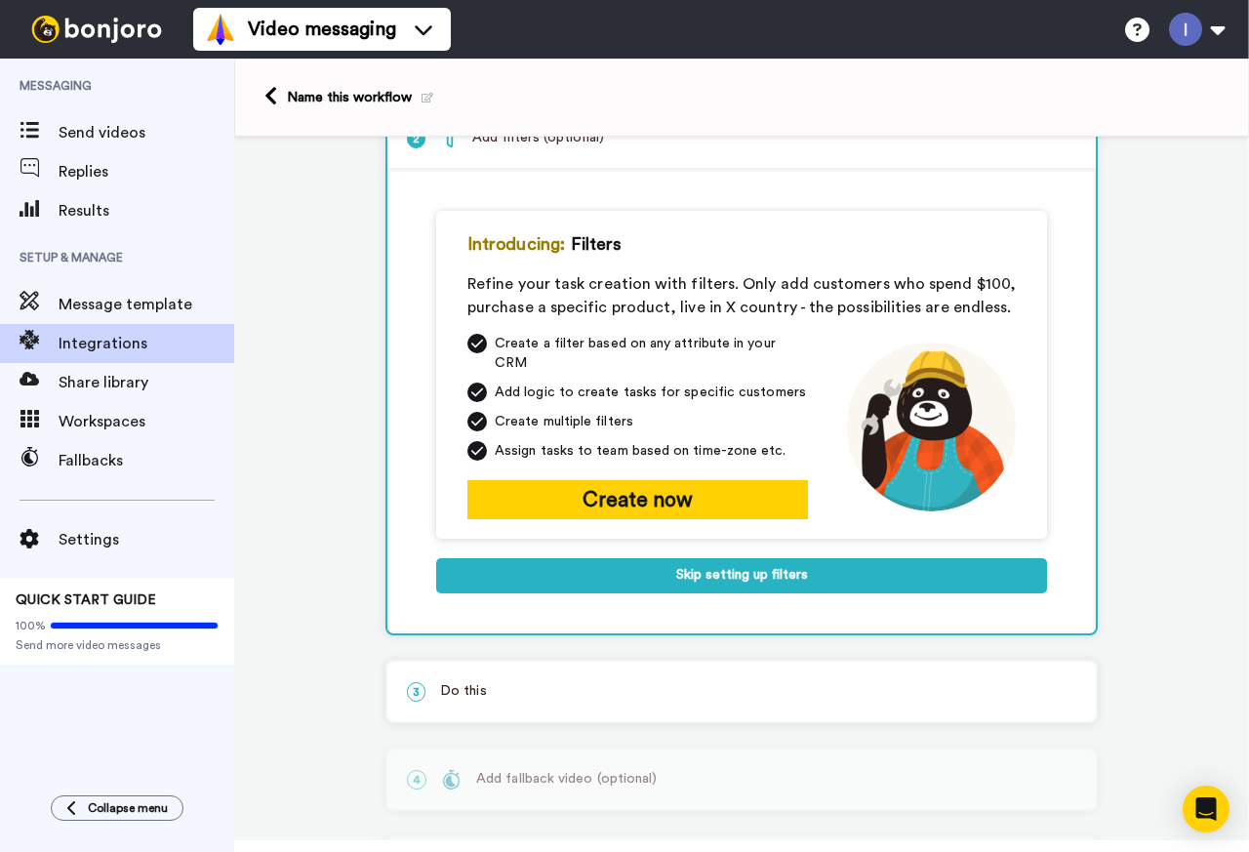
scroll to position [90, 0]
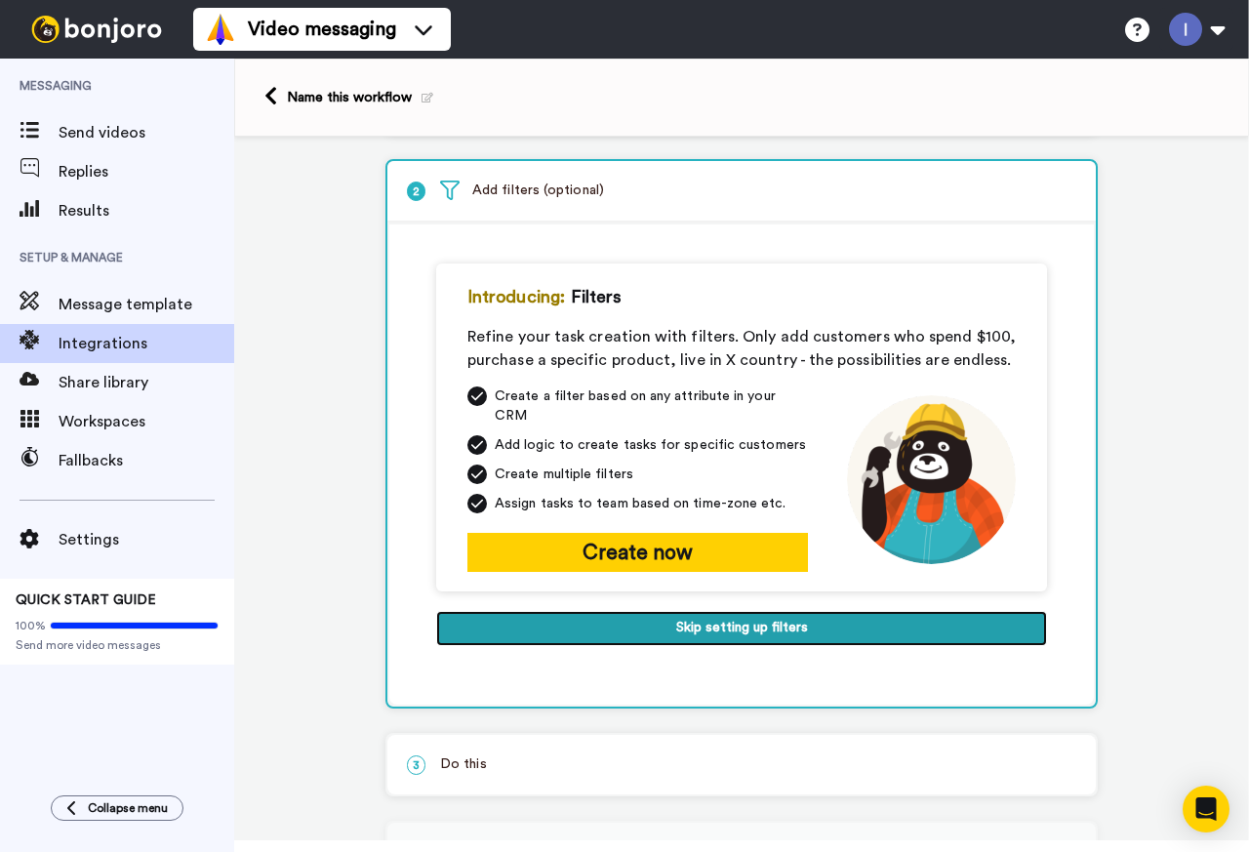
click at [775, 612] on button "Skip setting up filters" at bounding box center [741, 628] width 611 height 35
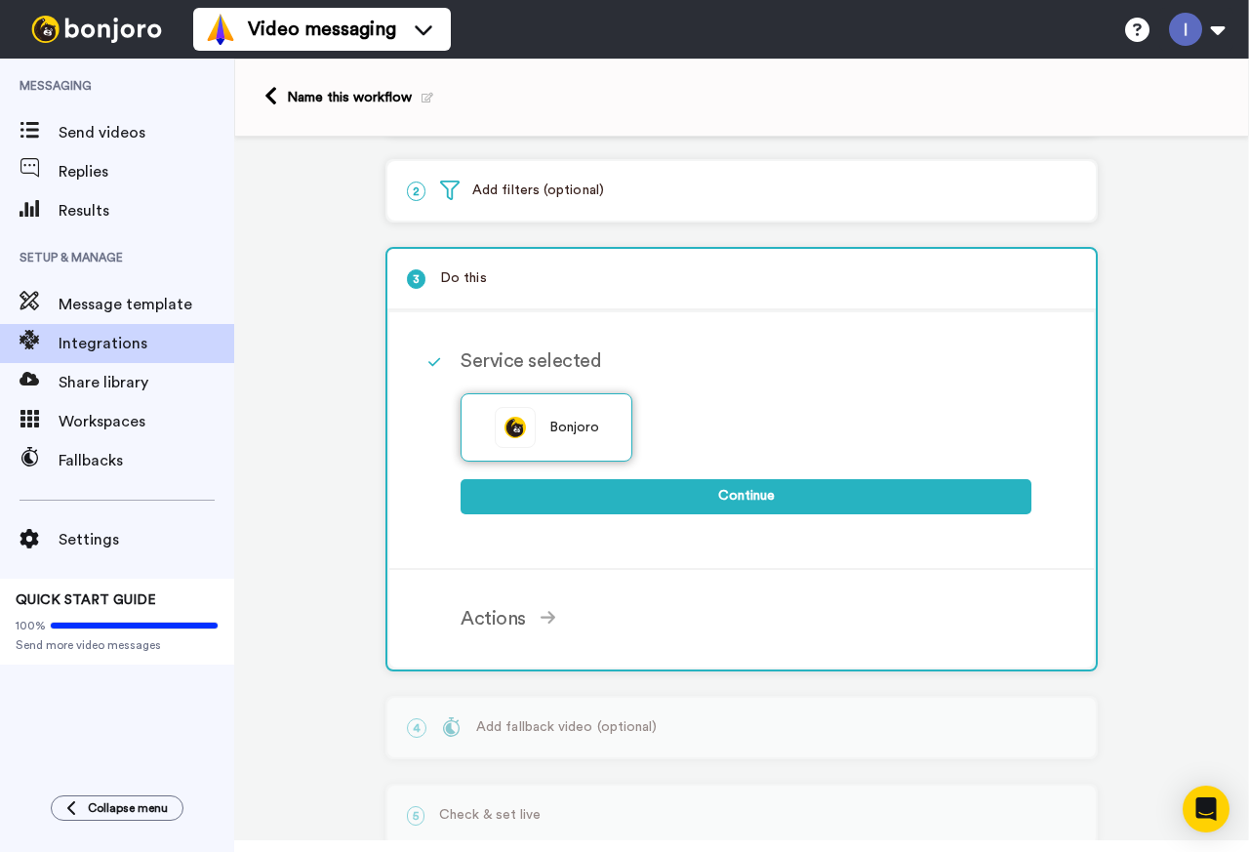
click at [538, 426] on div "Bonjoro" at bounding box center [547, 427] width 172 height 68
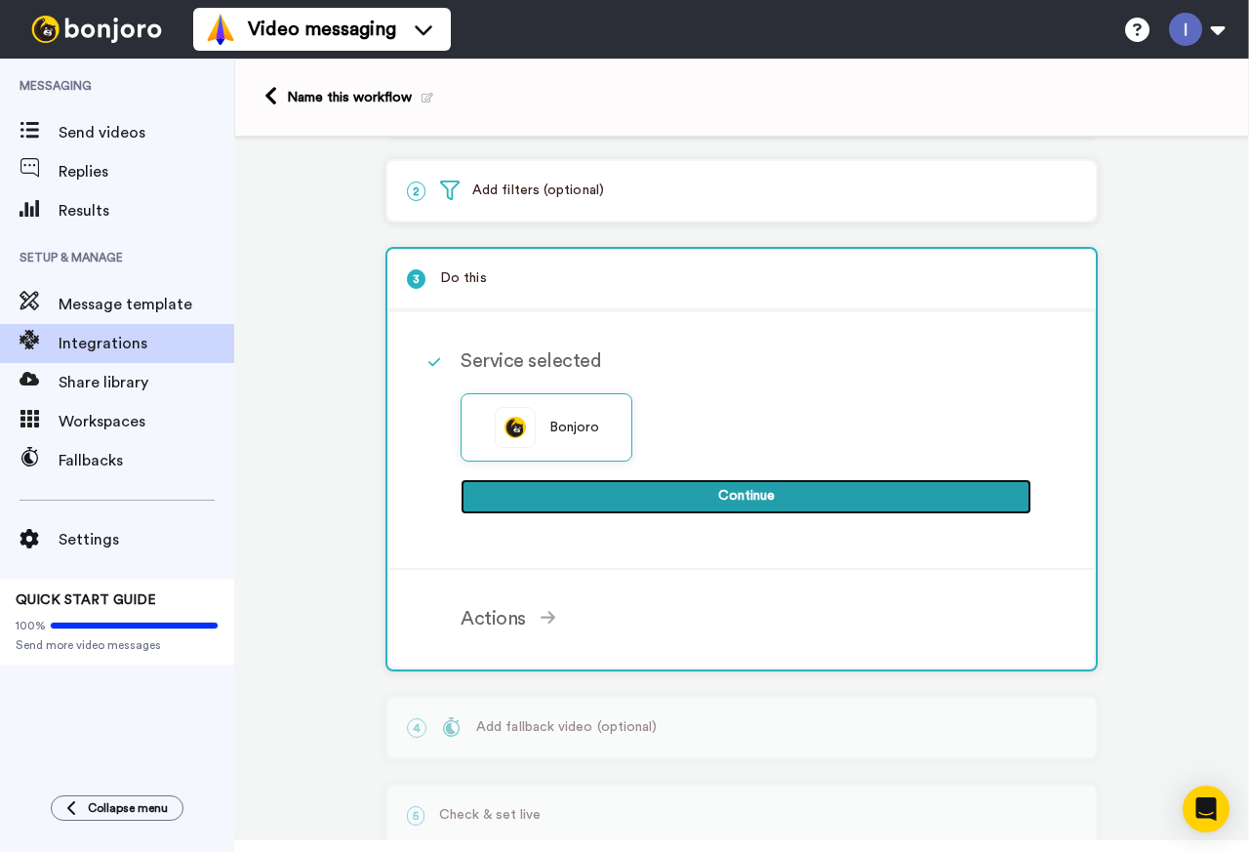
click at [726, 496] on button "Continue" at bounding box center [746, 496] width 571 height 35
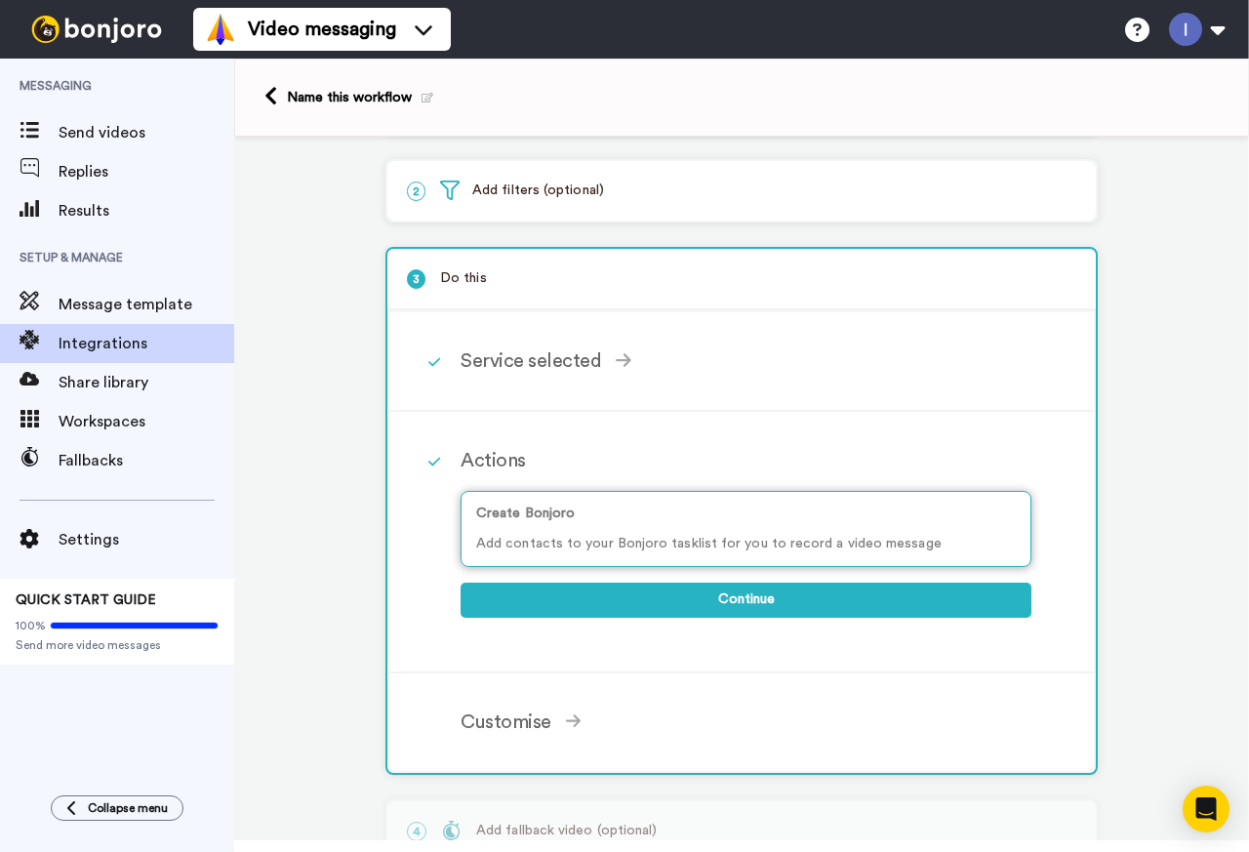
click at [650, 536] on p "Add contacts to your Bonjoro tasklist for you to record a video message" at bounding box center [746, 544] width 540 height 20
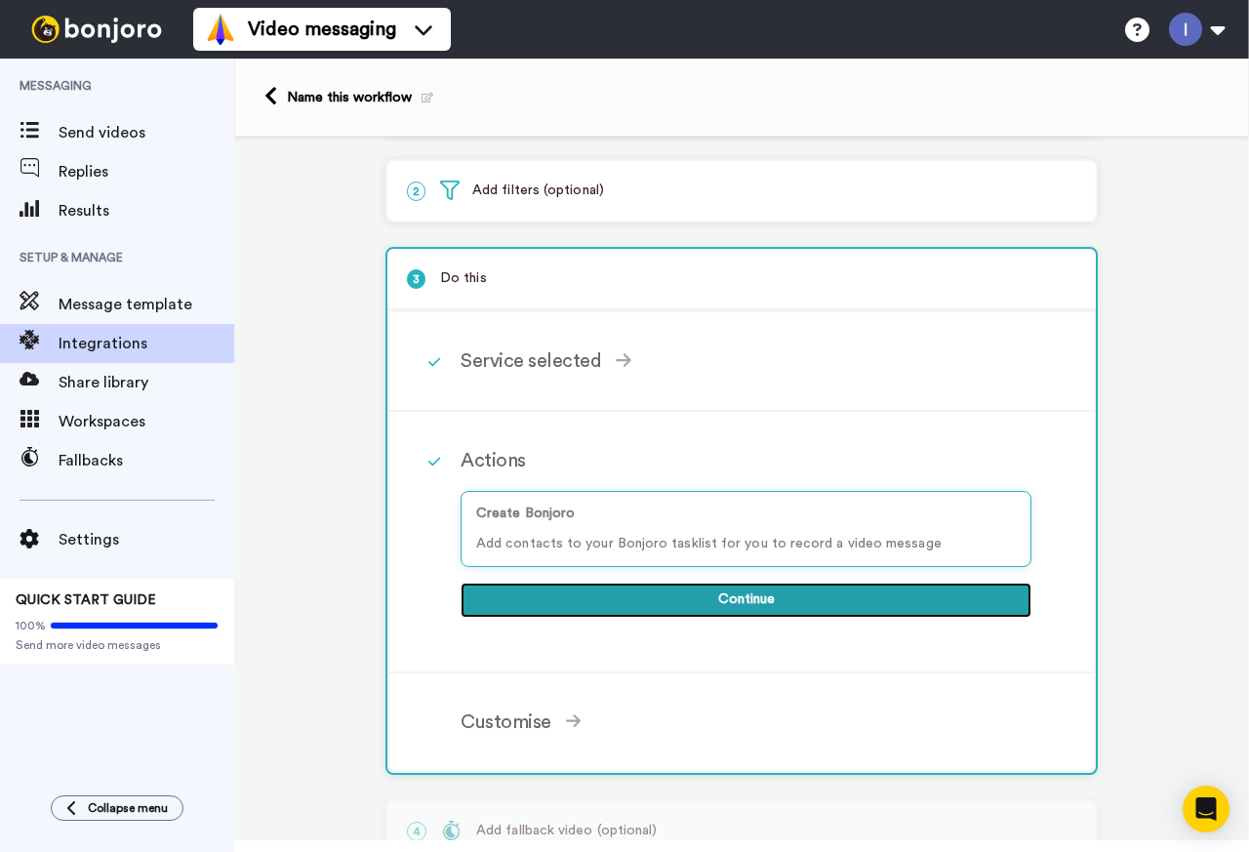
click at [764, 595] on button "Continue" at bounding box center [746, 600] width 571 height 35
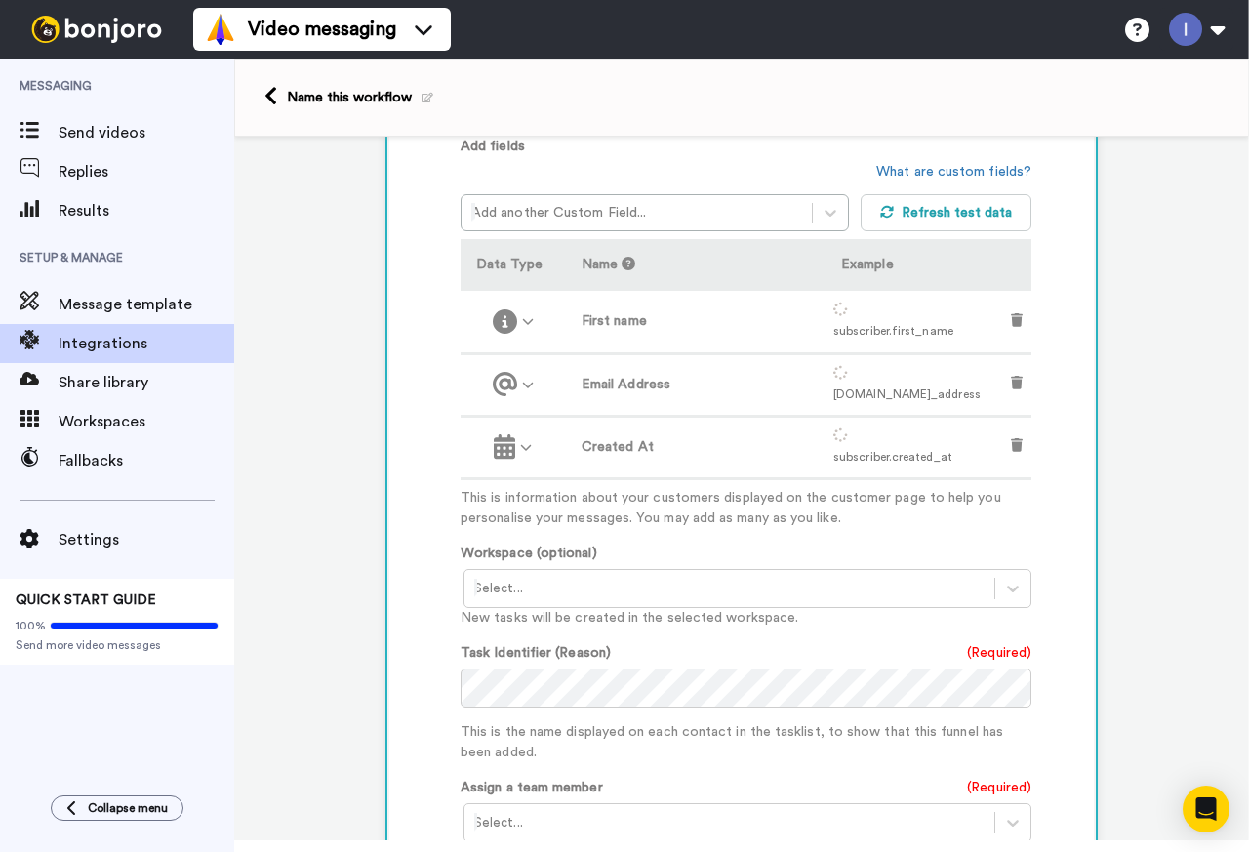
scroll to position [480, 0]
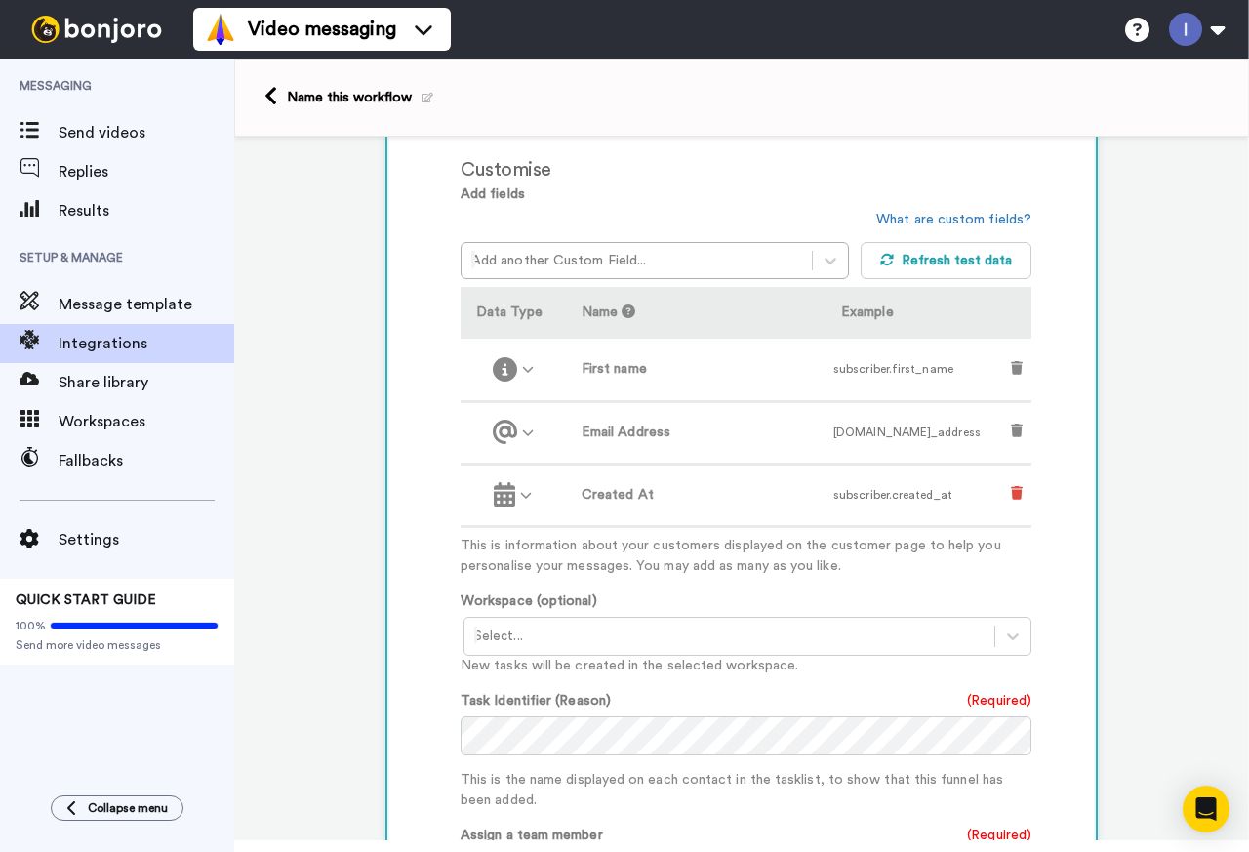
click at [1011, 492] on icon at bounding box center [1017, 493] width 12 height 14
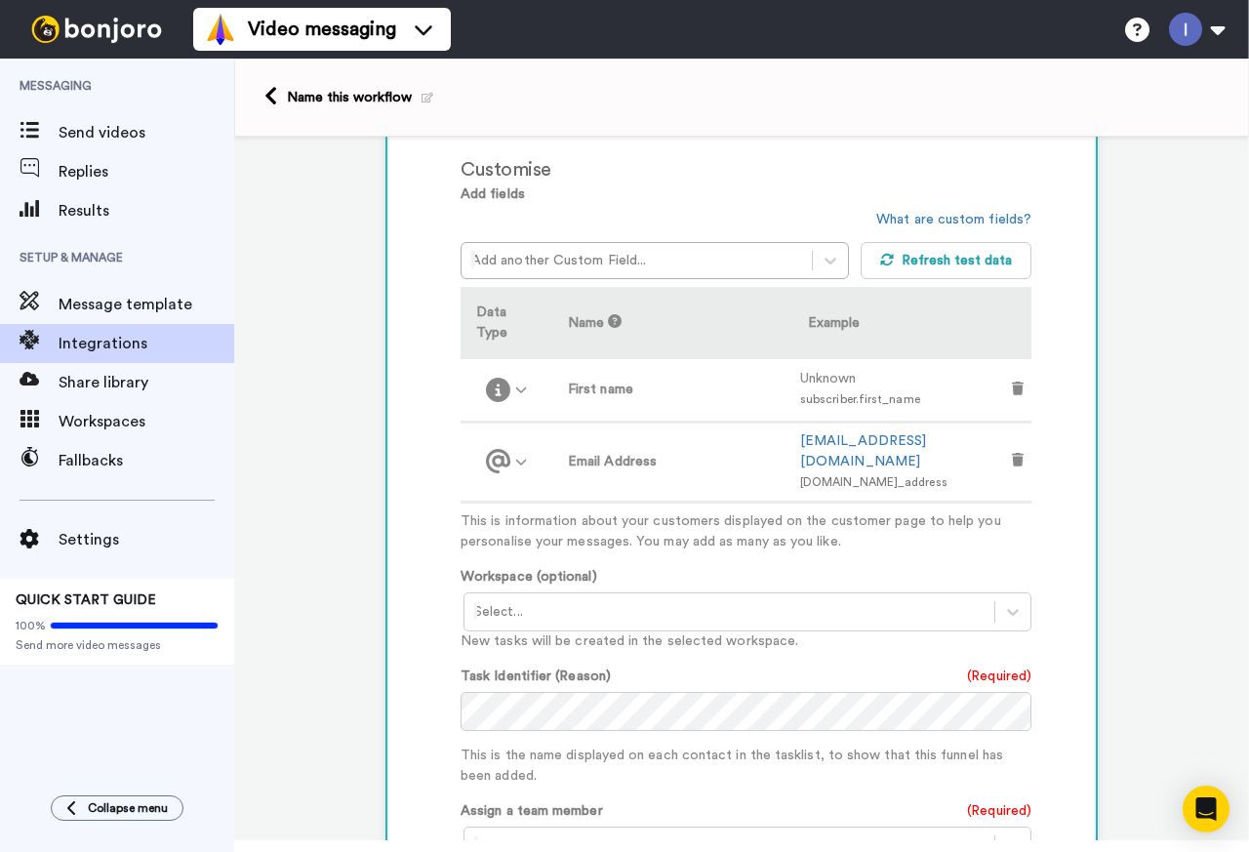
click at [646, 600] on div at bounding box center [729, 611] width 510 height 23
click at [634, 600] on div at bounding box center [729, 611] width 510 height 23
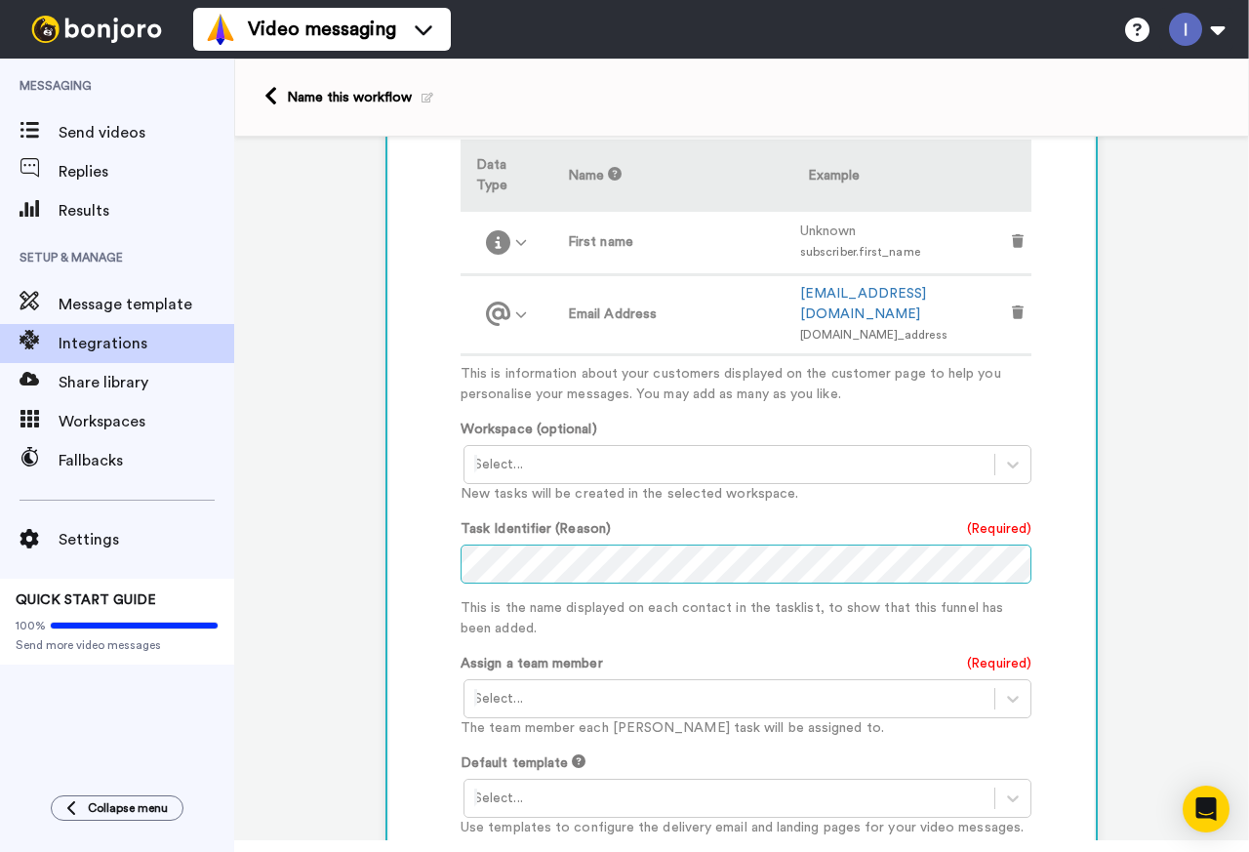
scroll to position [675, 0]
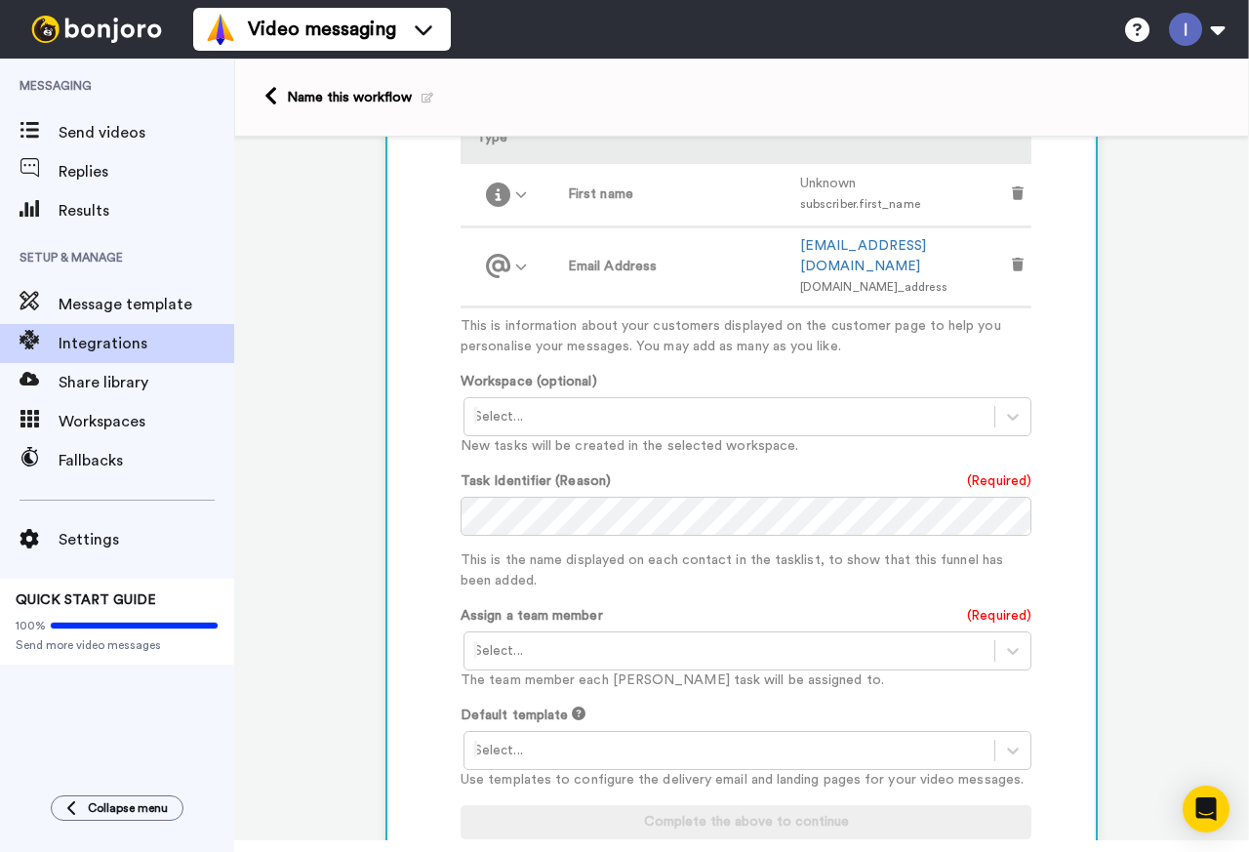
click at [694, 639] on div at bounding box center [729, 650] width 510 height 23
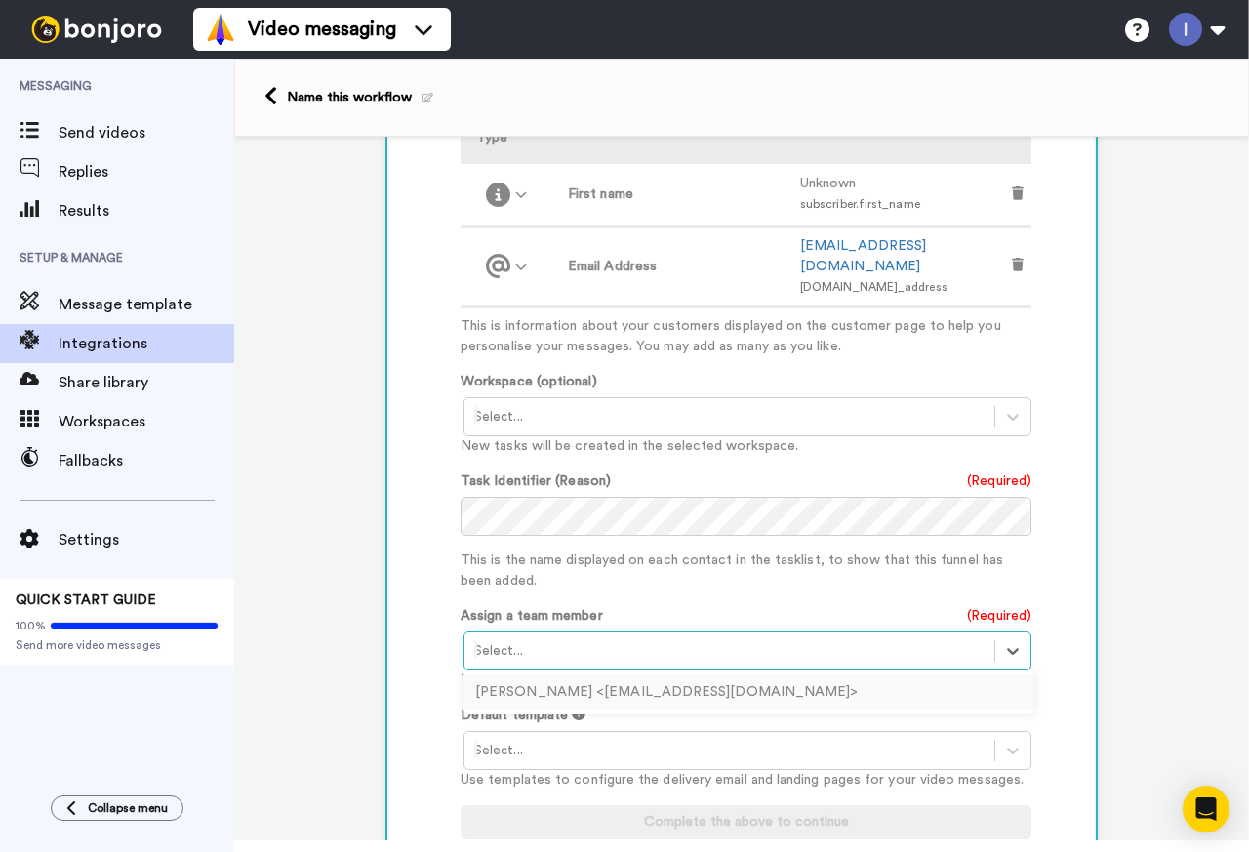
click at [613, 674] on div "Ігор Лупаїна <linuxhire8@gmail.com>" at bounding box center [749, 692] width 571 height 36
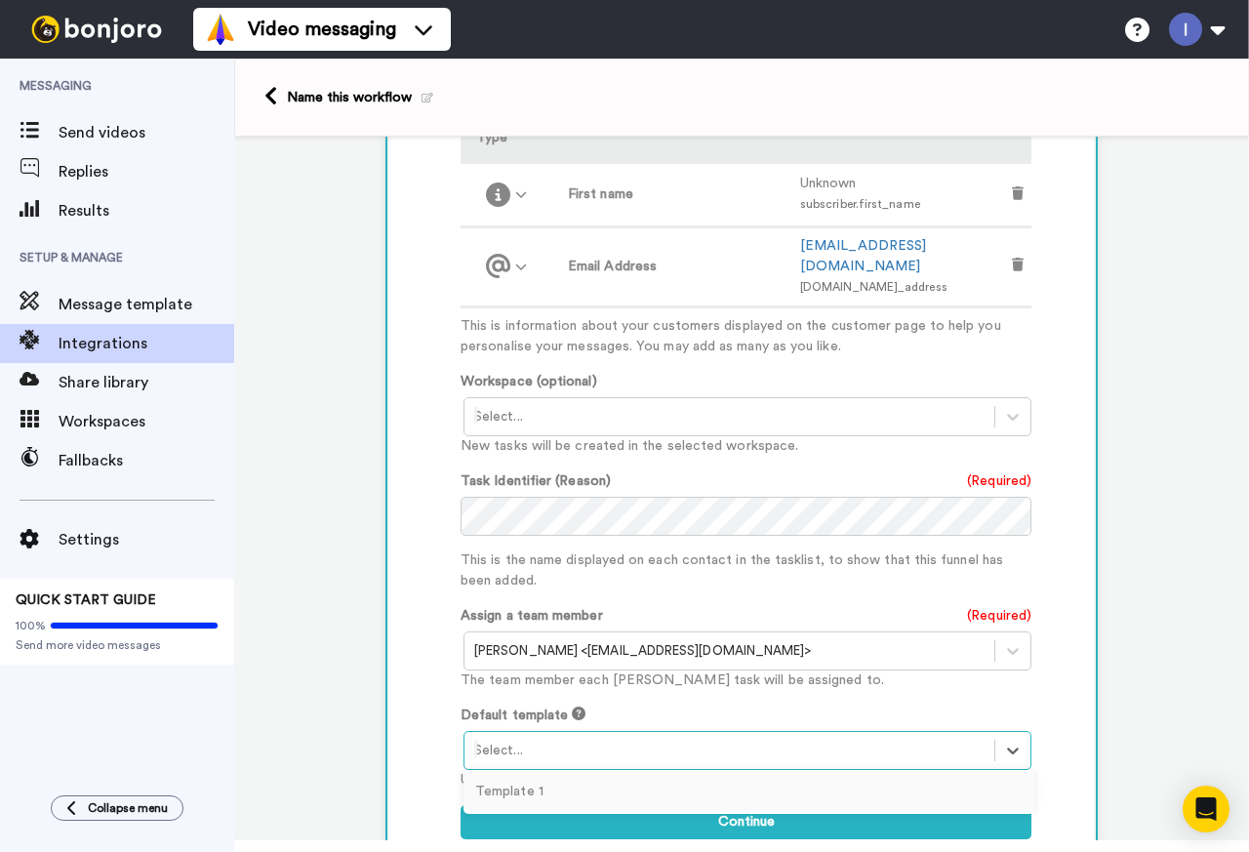
click at [745, 739] on div at bounding box center [729, 750] width 510 height 23
click at [706, 774] on div "Template 1" at bounding box center [749, 792] width 571 height 36
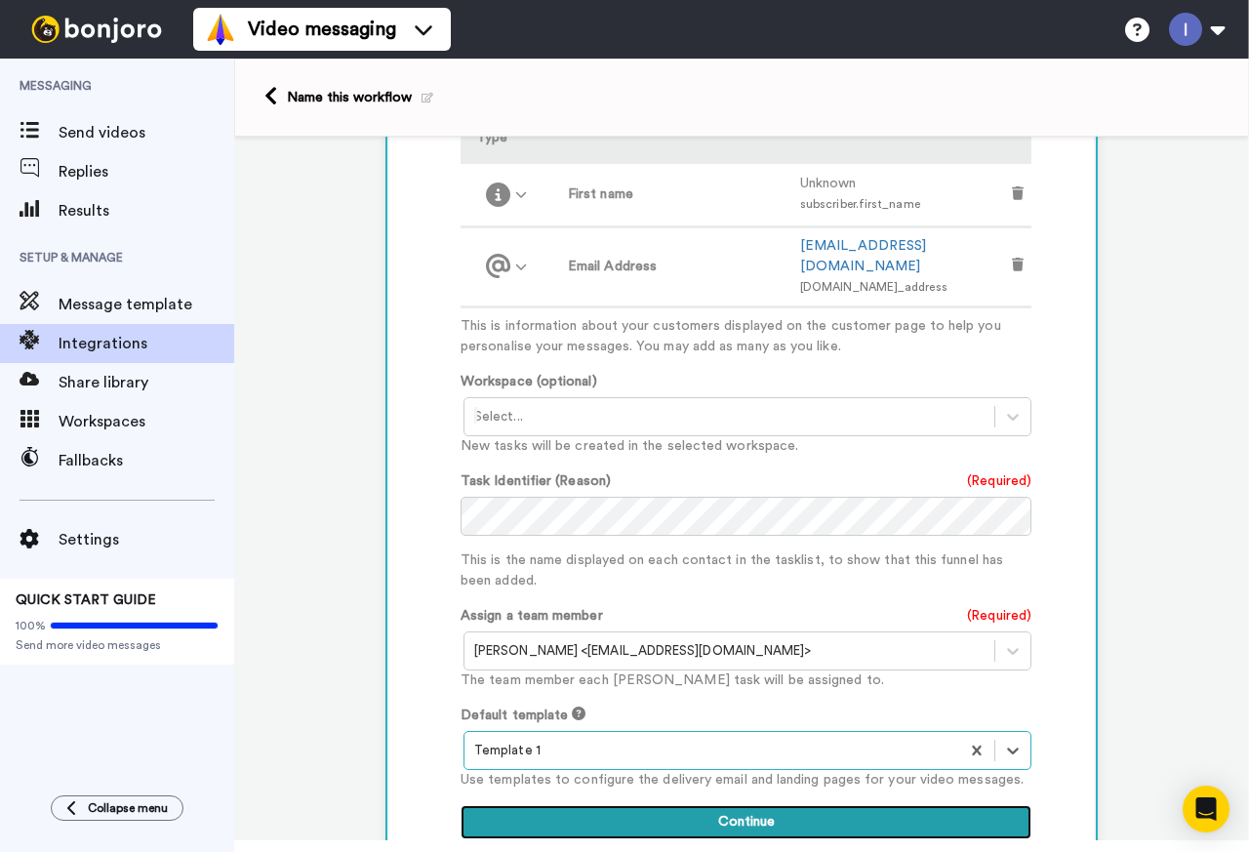
click at [707, 805] on button "Continue" at bounding box center [746, 822] width 571 height 35
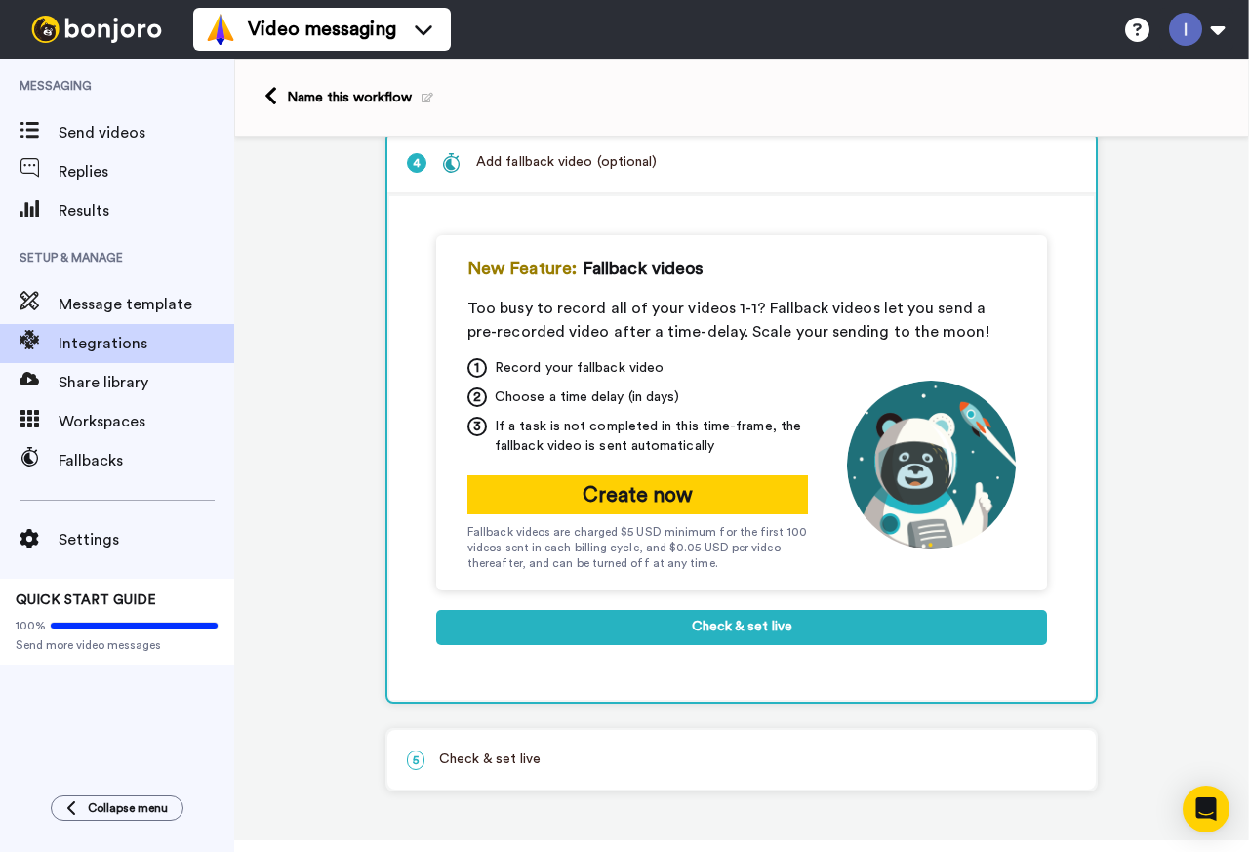
scroll to position [266, 0]
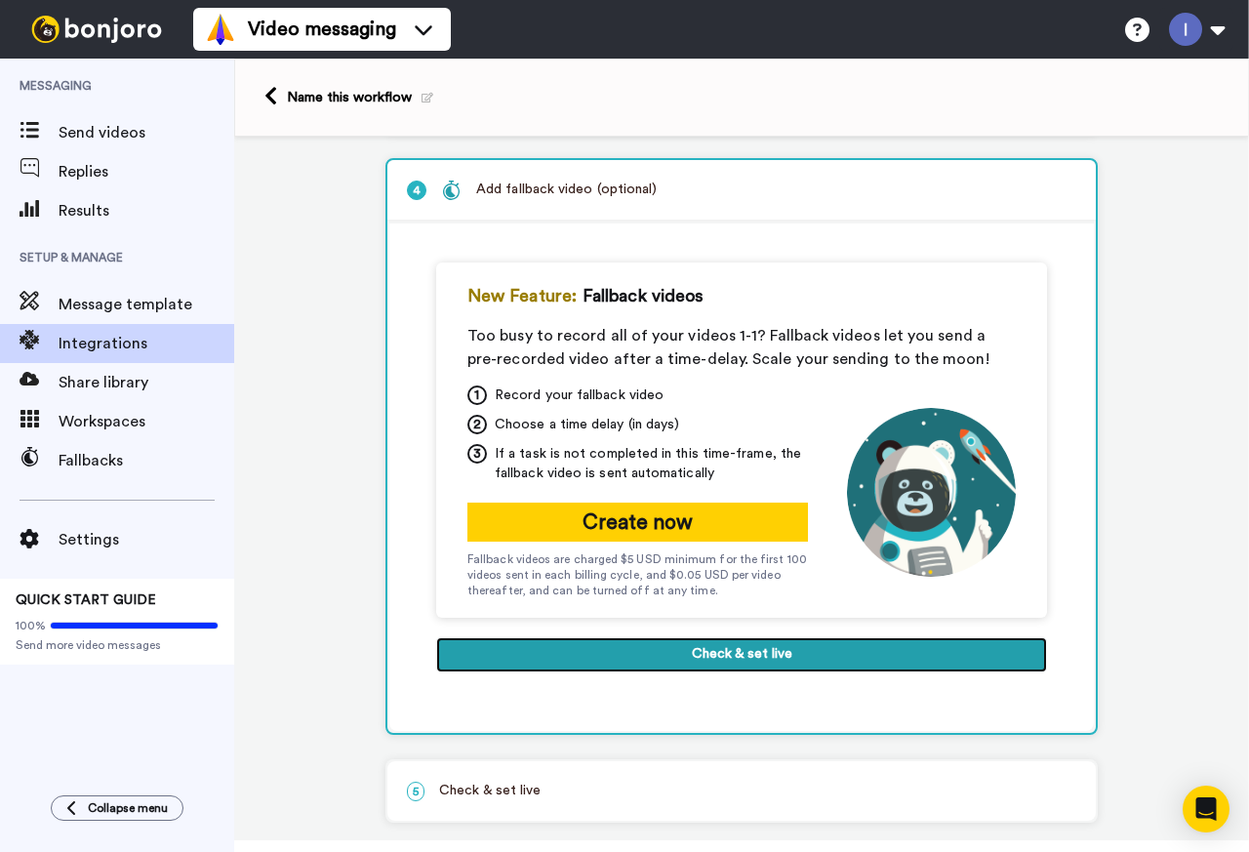
click at [740, 649] on button "Check & set live" at bounding box center [741, 654] width 611 height 35
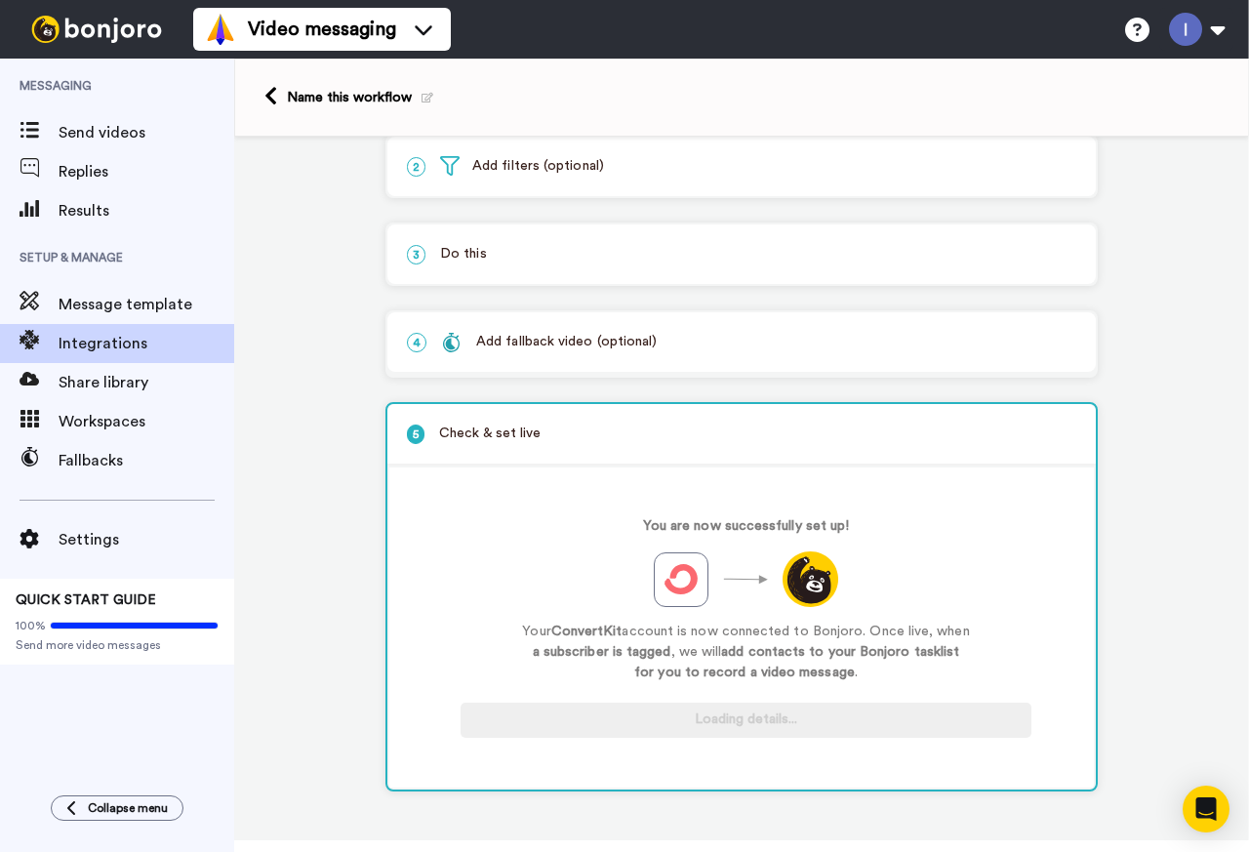
scroll to position [114, 0]
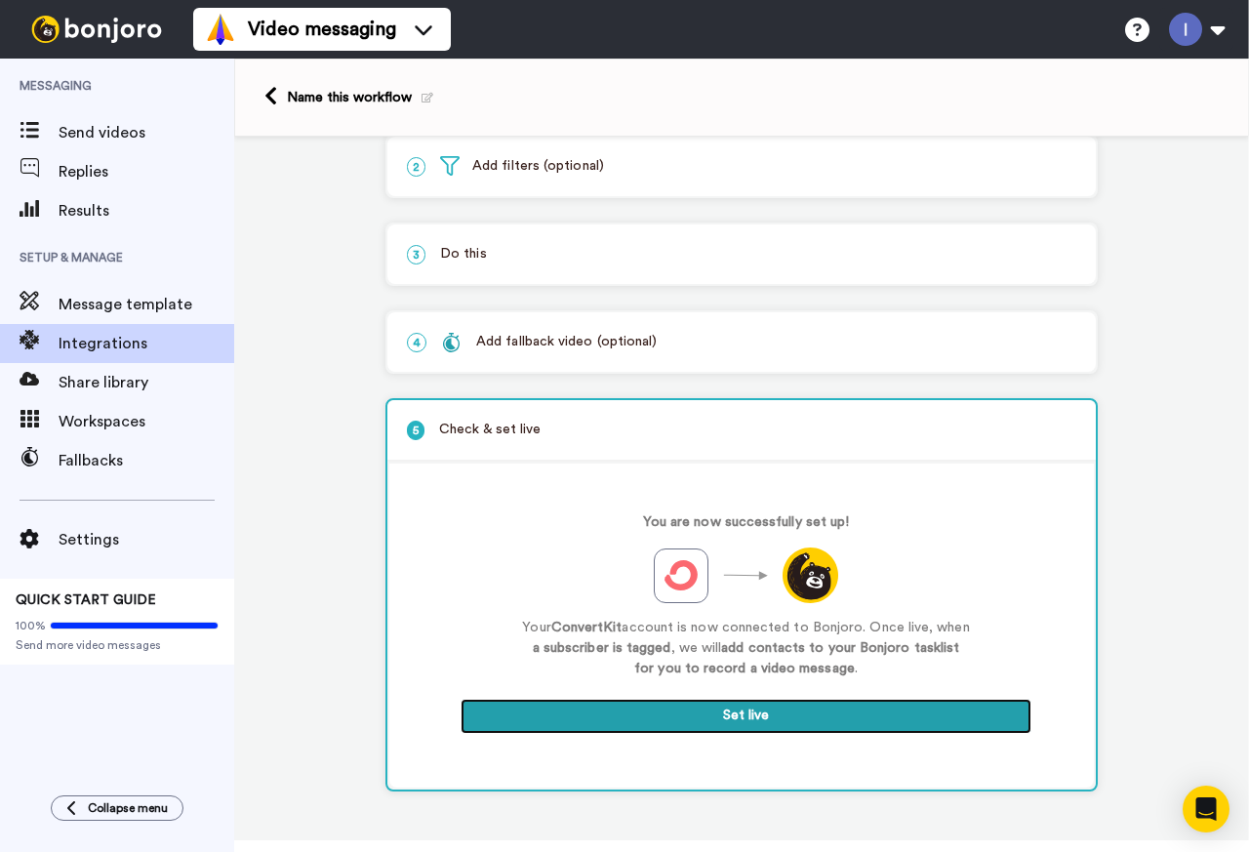
click at [746, 719] on button "Set live" at bounding box center [746, 716] width 571 height 35
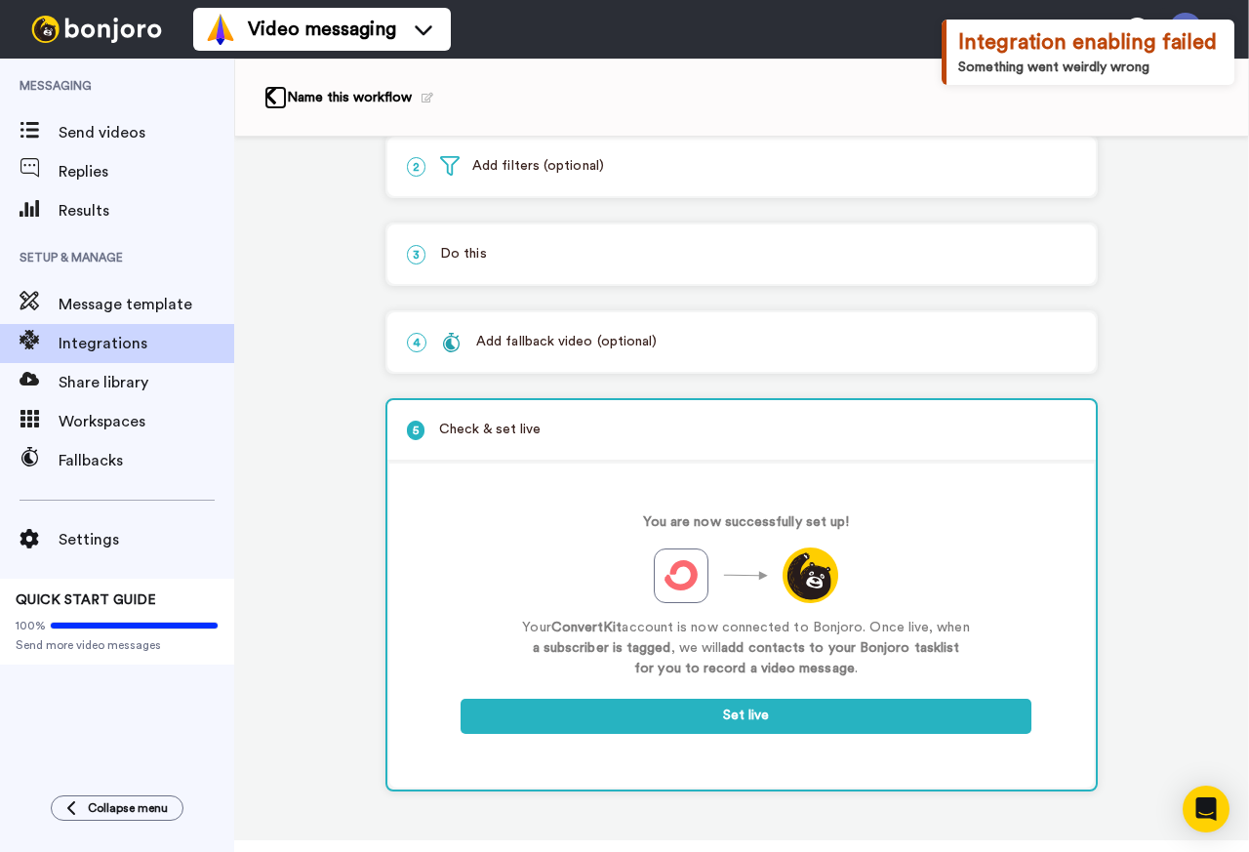
click at [272, 95] on icon at bounding box center [270, 96] width 13 height 20
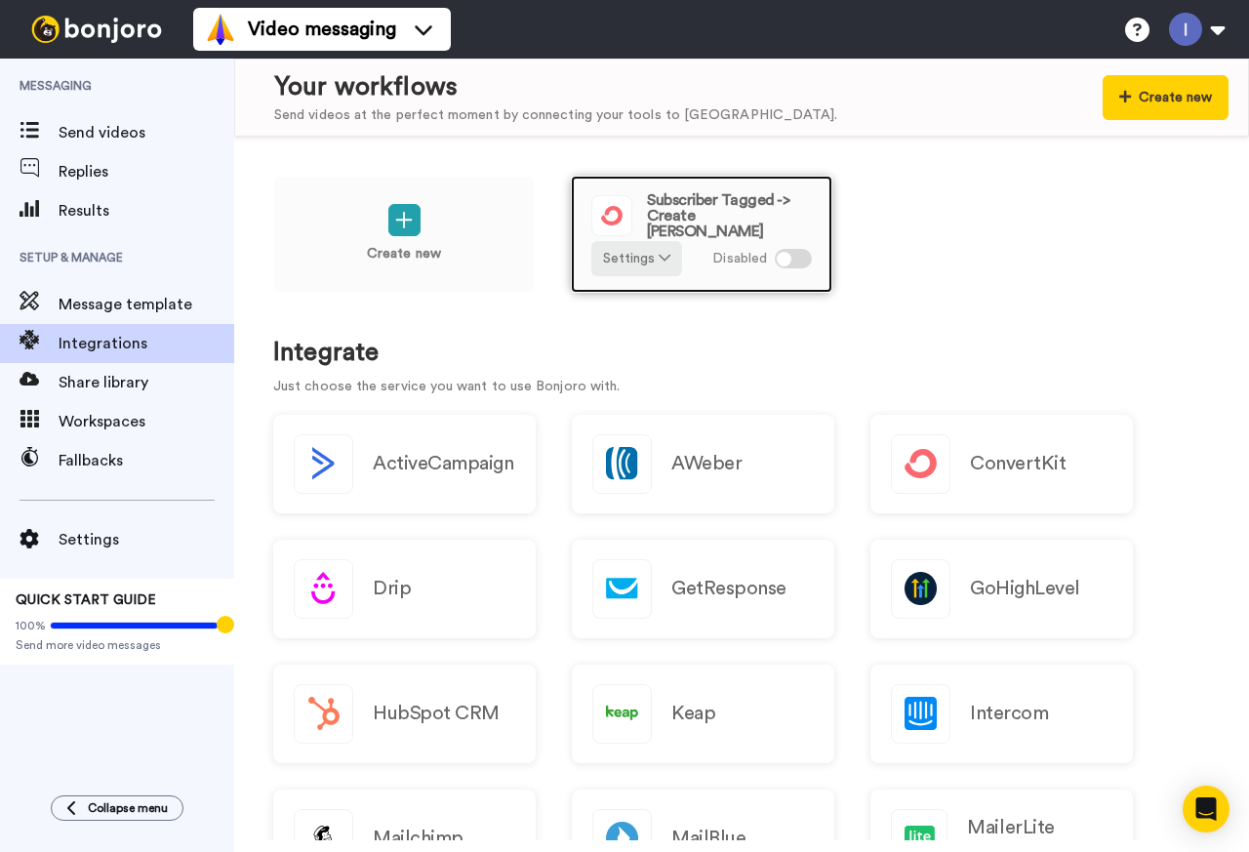
click at [798, 258] on div at bounding box center [793, 259] width 37 height 20
click at [798, 261] on div at bounding box center [793, 259] width 37 height 20
click at [790, 254] on div at bounding box center [793, 259] width 37 height 20
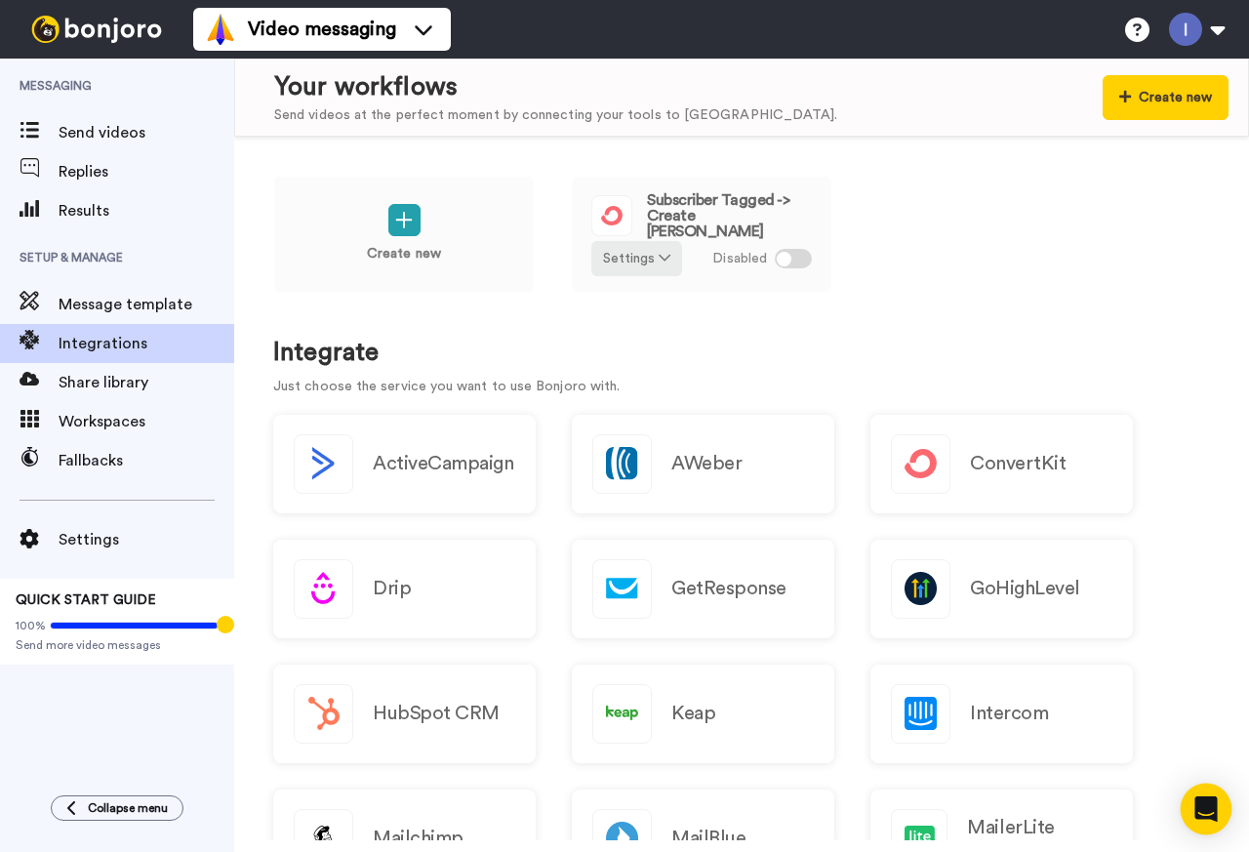
click at [1204, 806] on icon "Open Intercom Messenger" at bounding box center [1205, 808] width 22 height 25
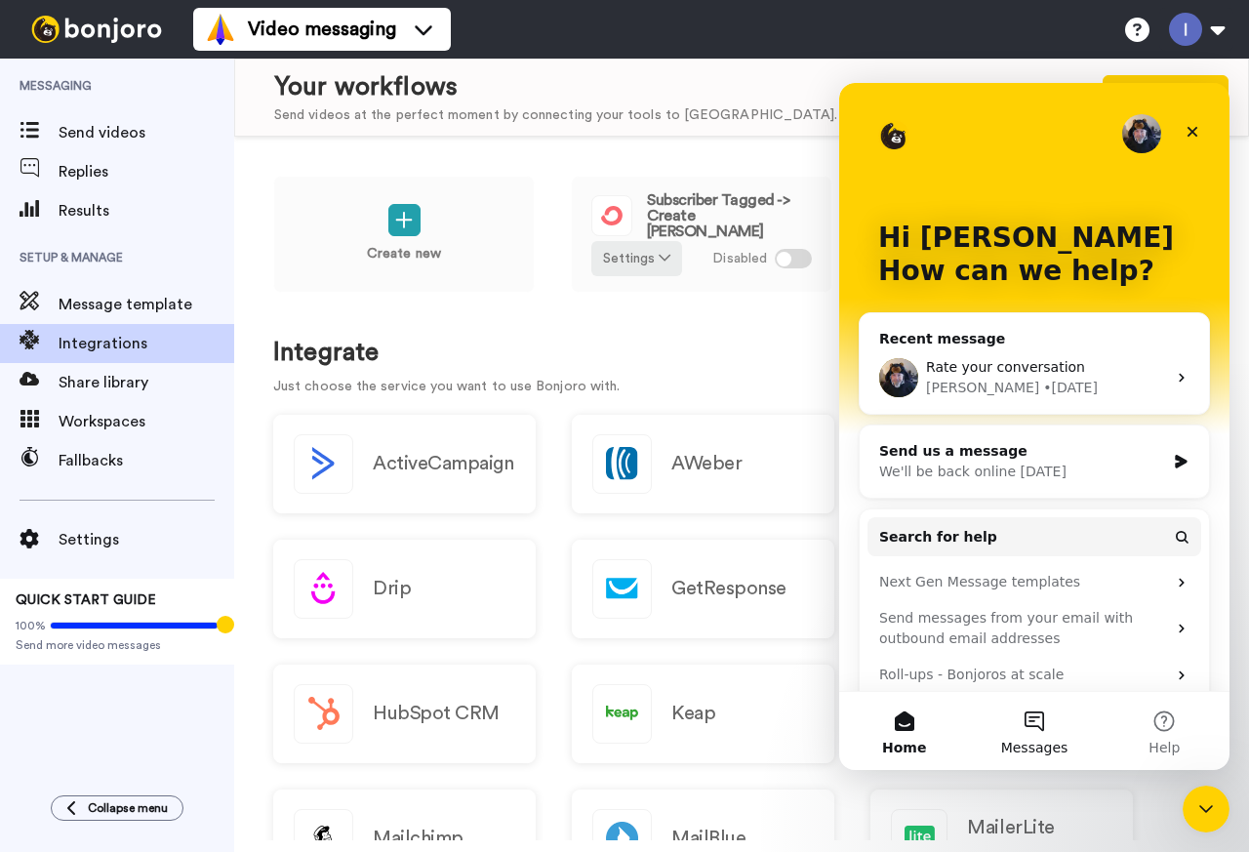
click at [1035, 733] on button "Messages" at bounding box center [1034, 731] width 130 height 78
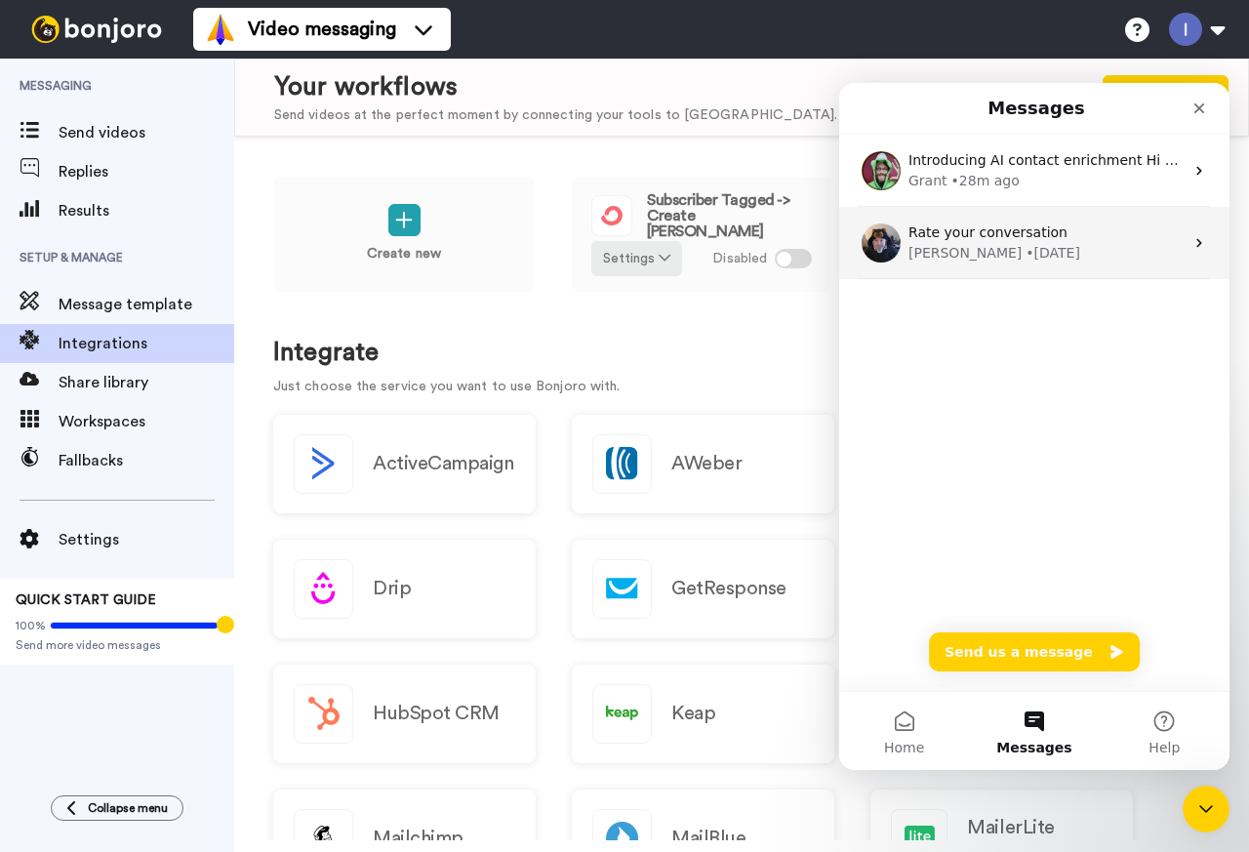
click at [951, 242] on div "Rate your conversation" at bounding box center [1046, 233] width 275 height 20
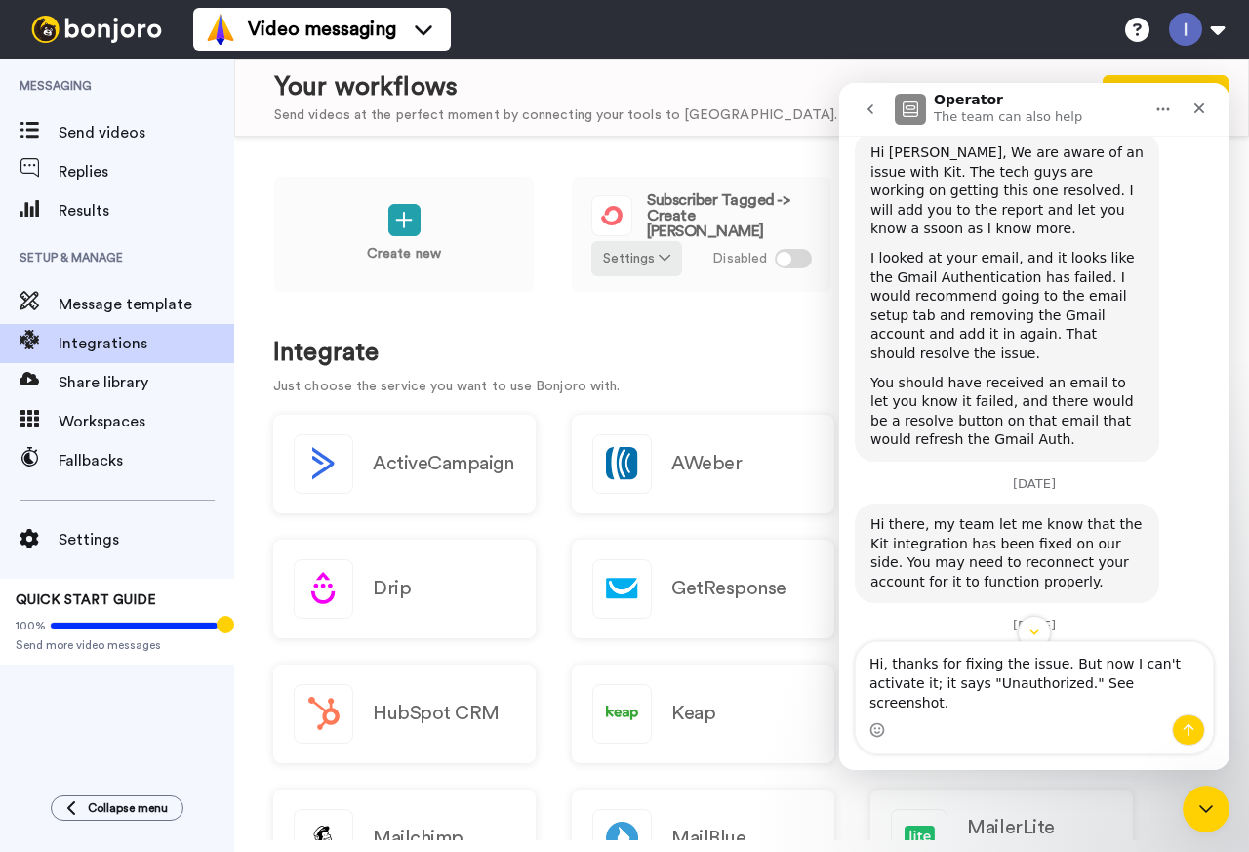
scroll to position [1154, 0]
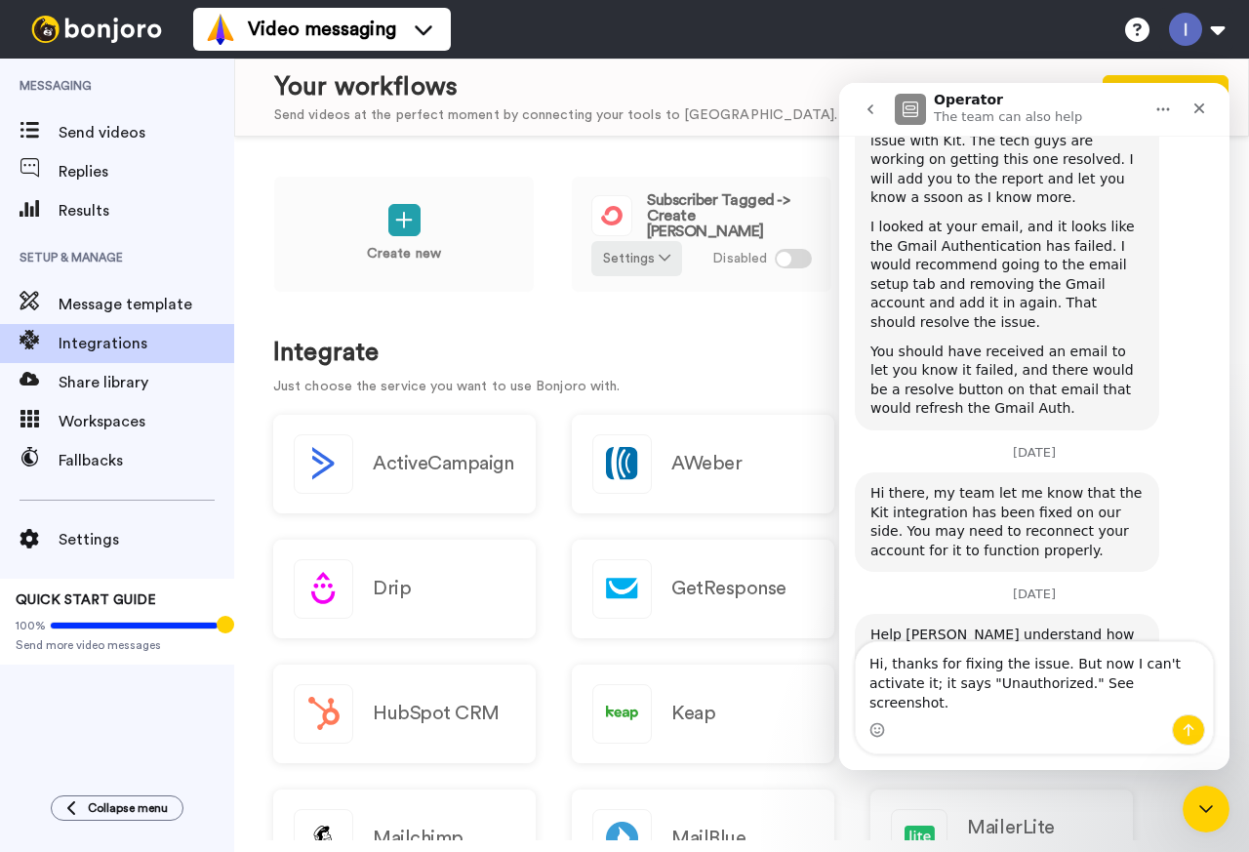
type textarea "Hi, thanks for fixing the issue. But now I can't activate it; it says "Unauthor…"
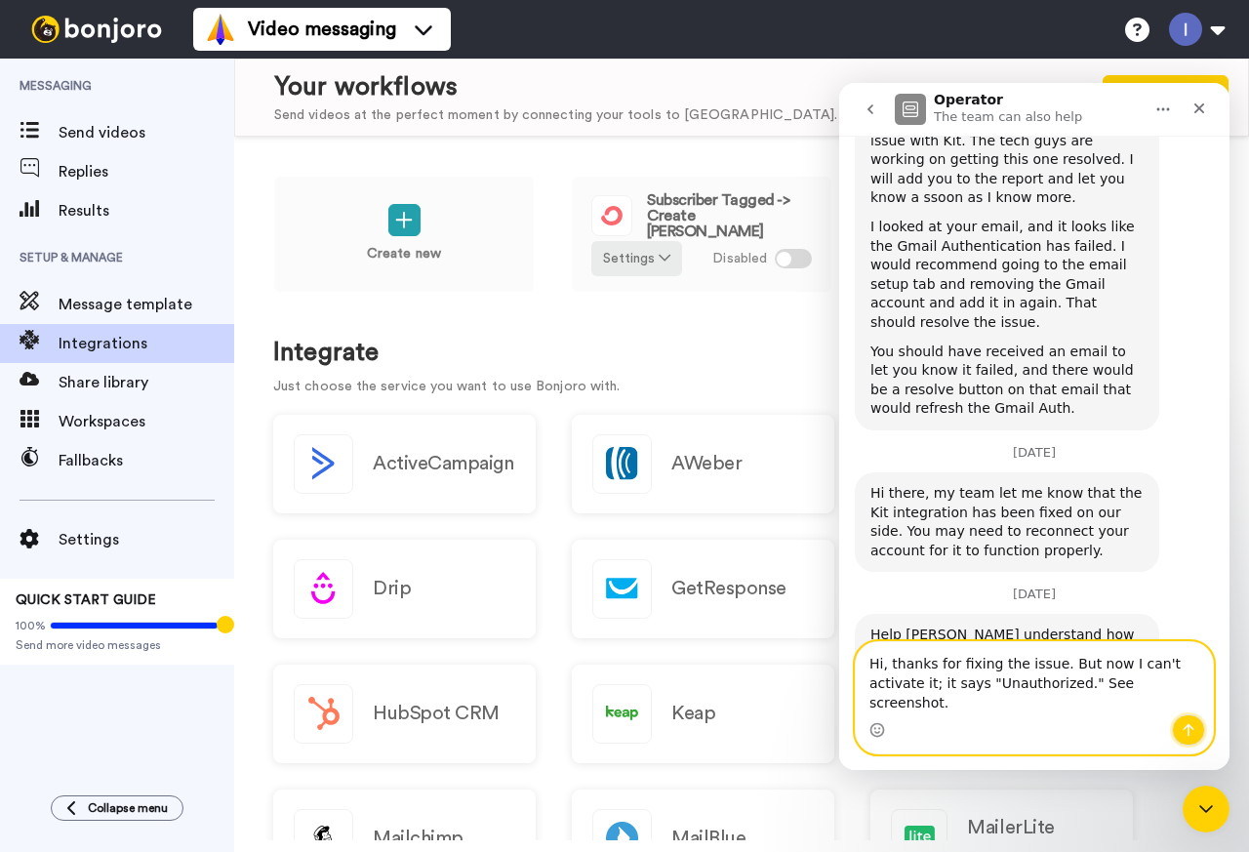
click at [1187, 730] on icon "Send a message…" at bounding box center [1189, 730] width 16 height 16
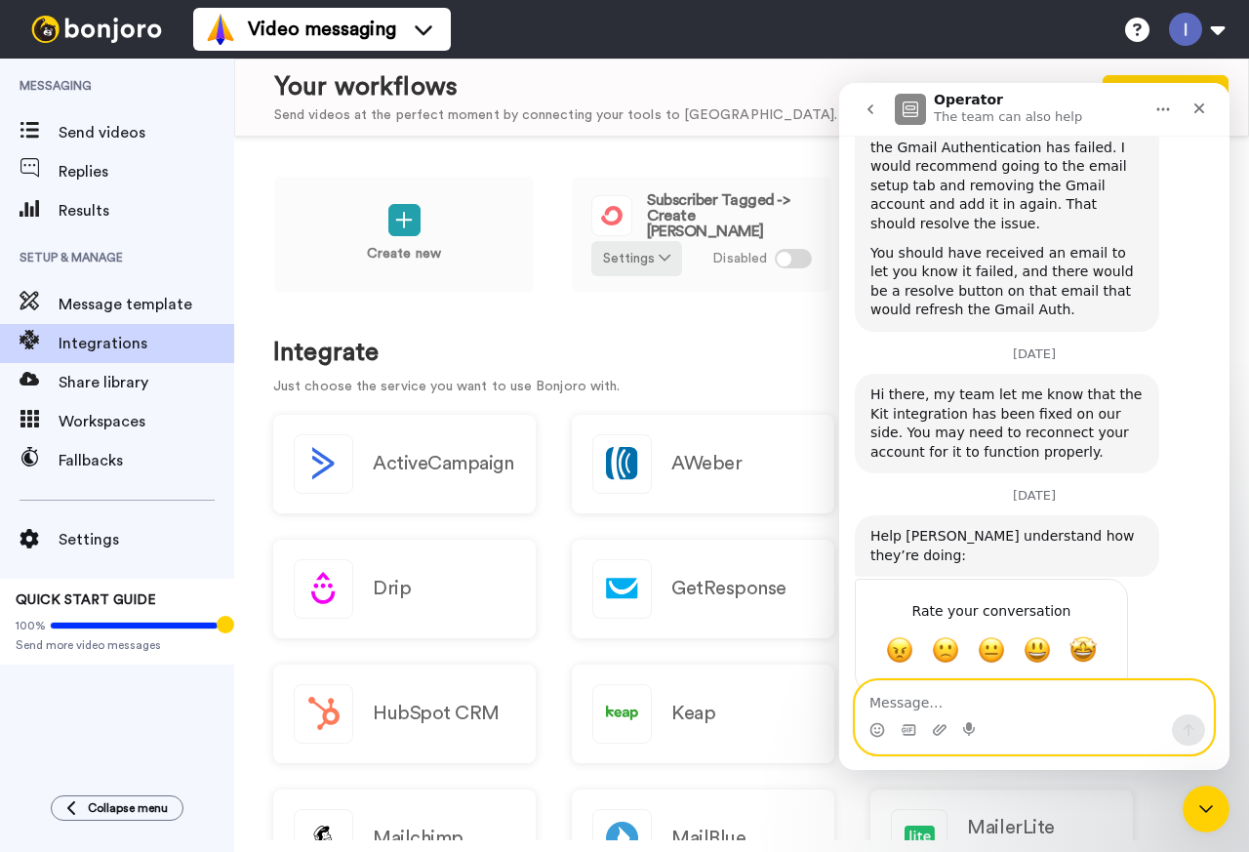
scroll to position [1257, 0]
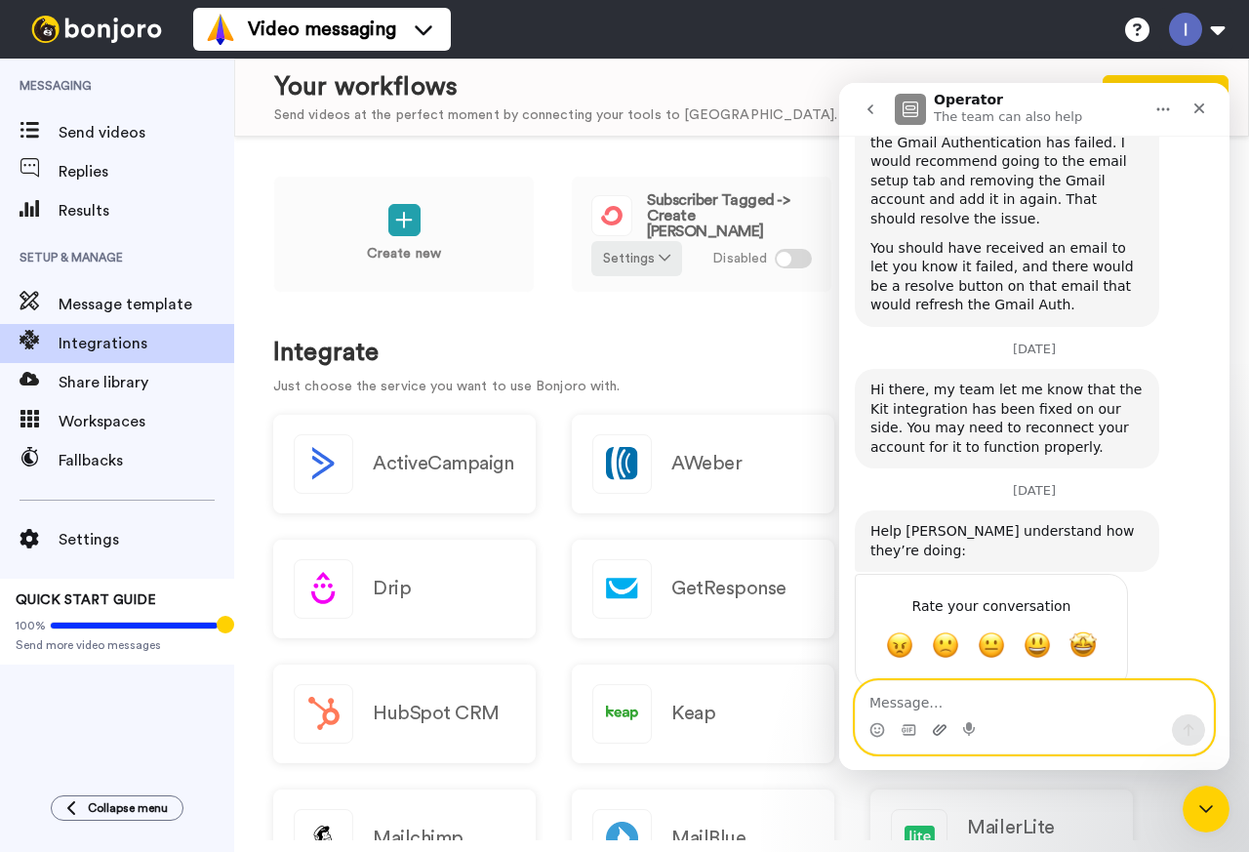
click at [938, 727] on icon "Upload attachment" at bounding box center [940, 729] width 14 height 11
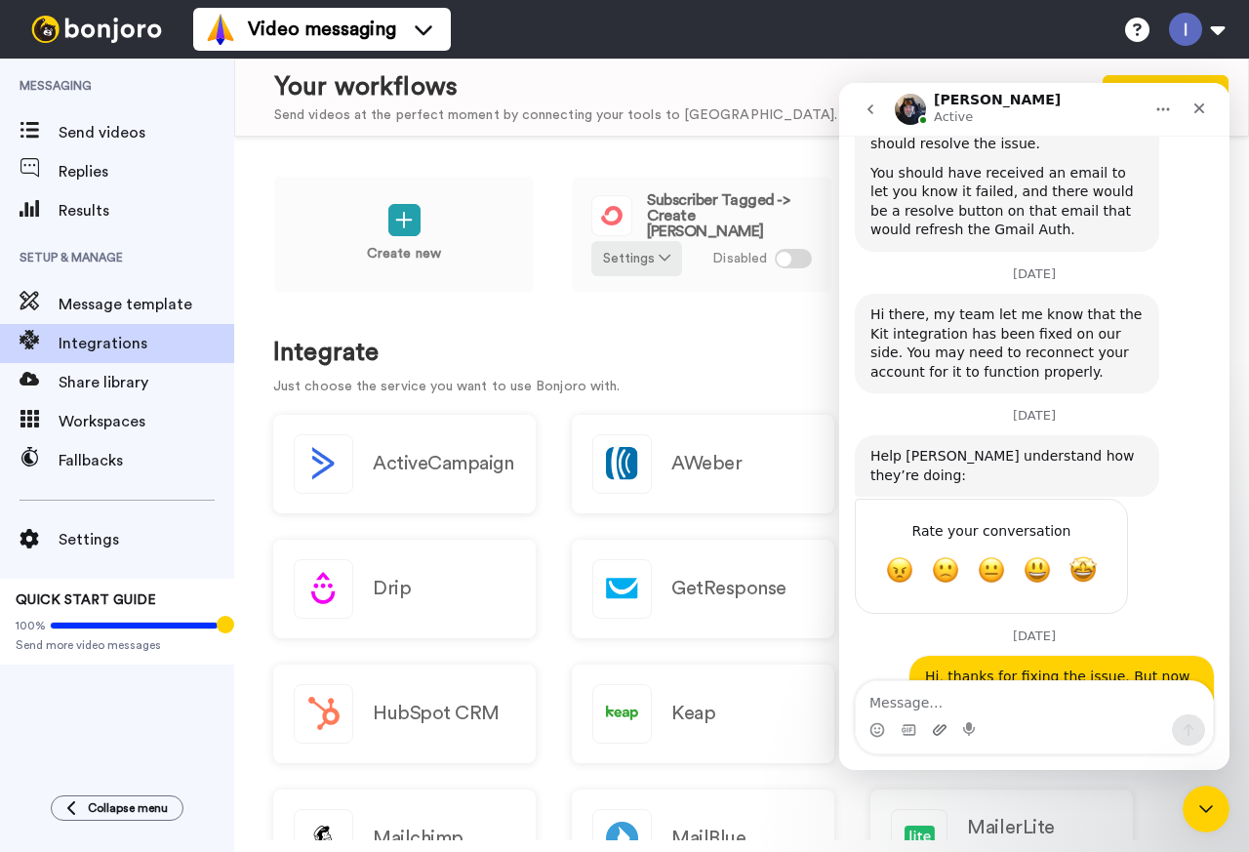
scroll to position [1354, 0]
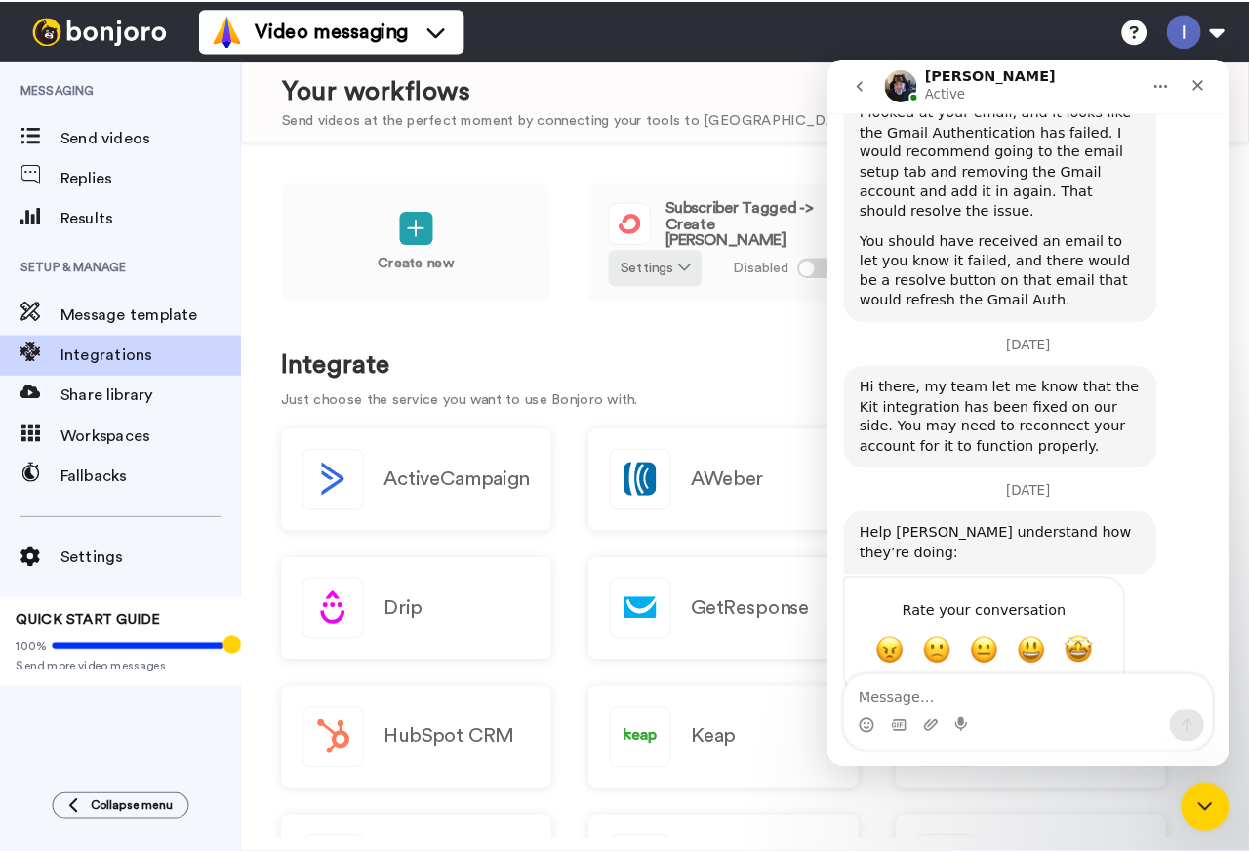
scroll to position [1354, 0]
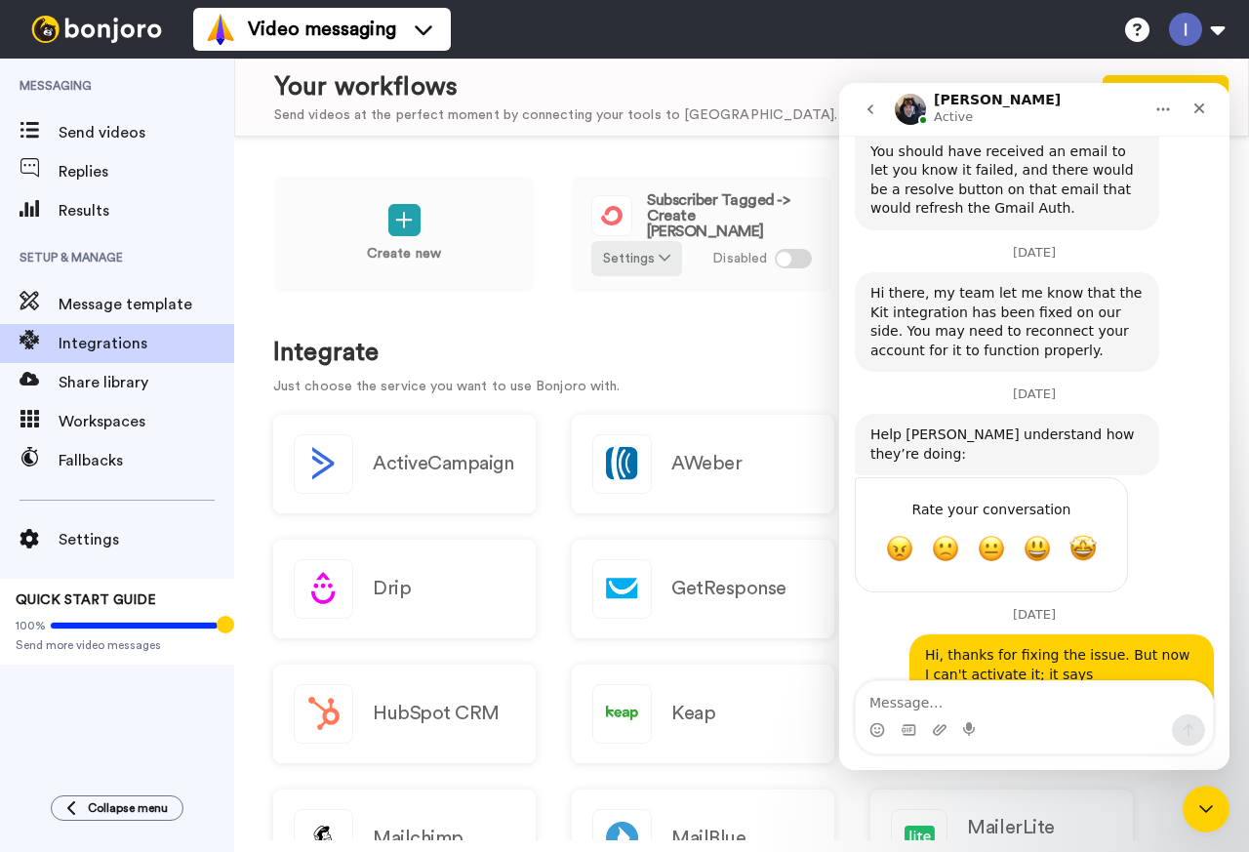
drag, startPoint x: 1087, startPoint y: 621, endPoint x: 864, endPoint y: 602, distance: 224.2
click at [864, 731] on div "Kit made a few changes on the account you wil have to recreate the integration.…" at bounding box center [1007, 771] width 304 height 81
click at [822, 104] on div "Your workflows Send videos at the perfect moment by connecting your tools to [P…" at bounding box center [751, 97] width 954 height 57
click at [907, 696] on textarea "Message…" at bounding box center [1034, 697] width 357 height 33
click at [800, 262] on div at bounding box center [793, 259] width 37 height 20
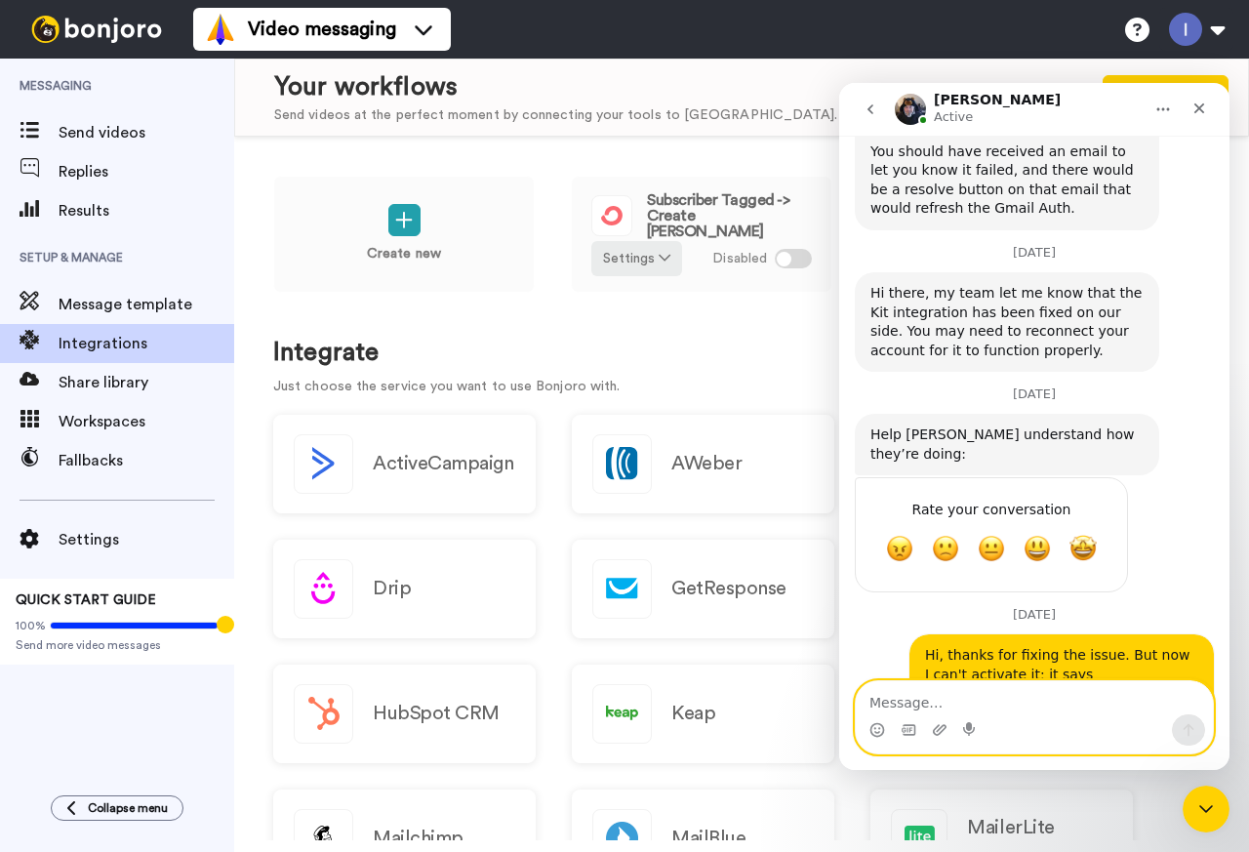
click at [917, 702] on textarea "Message…" at bounding box center [1034, 697] width 357 height 33
click at [943, 729] on icon "Upload attachment" at bounding box center [940, 730] width 16 height 16
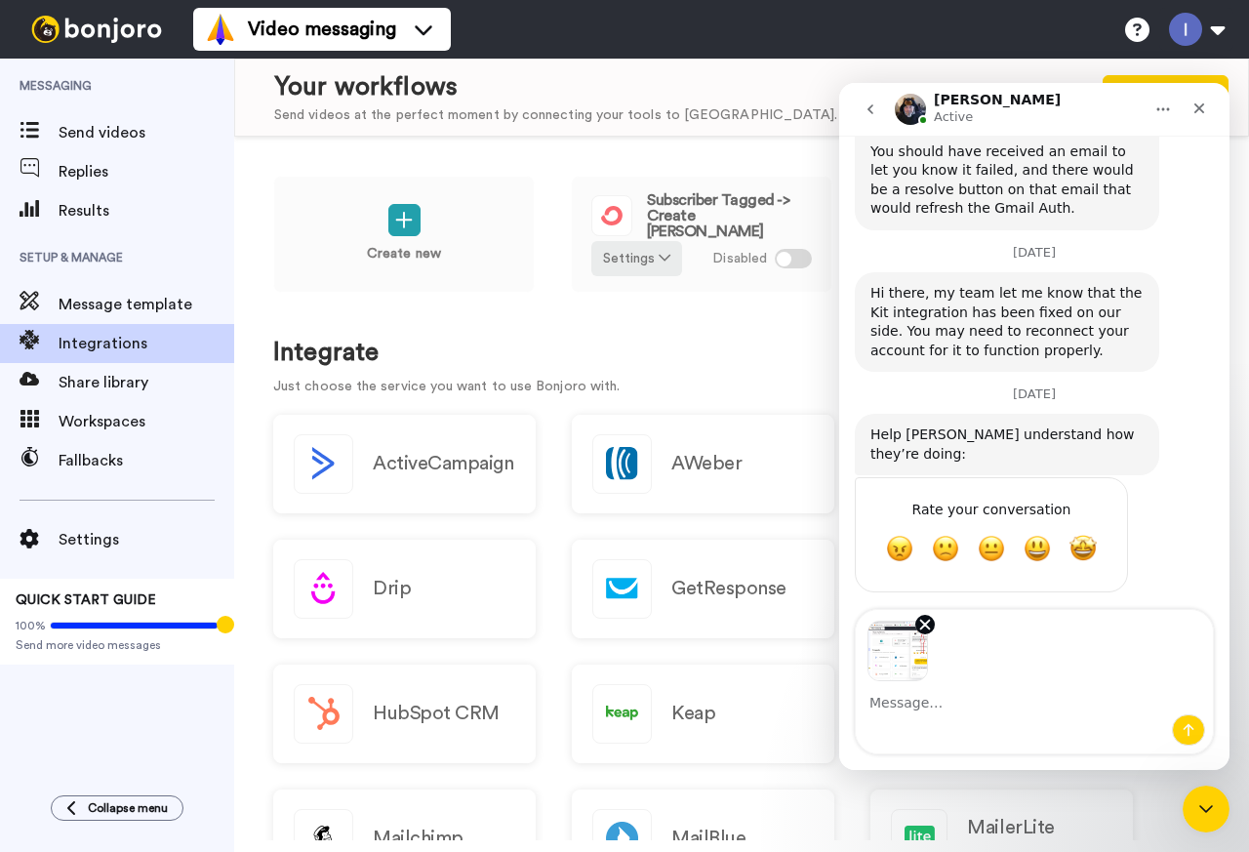
scroll to position [1425, 0]
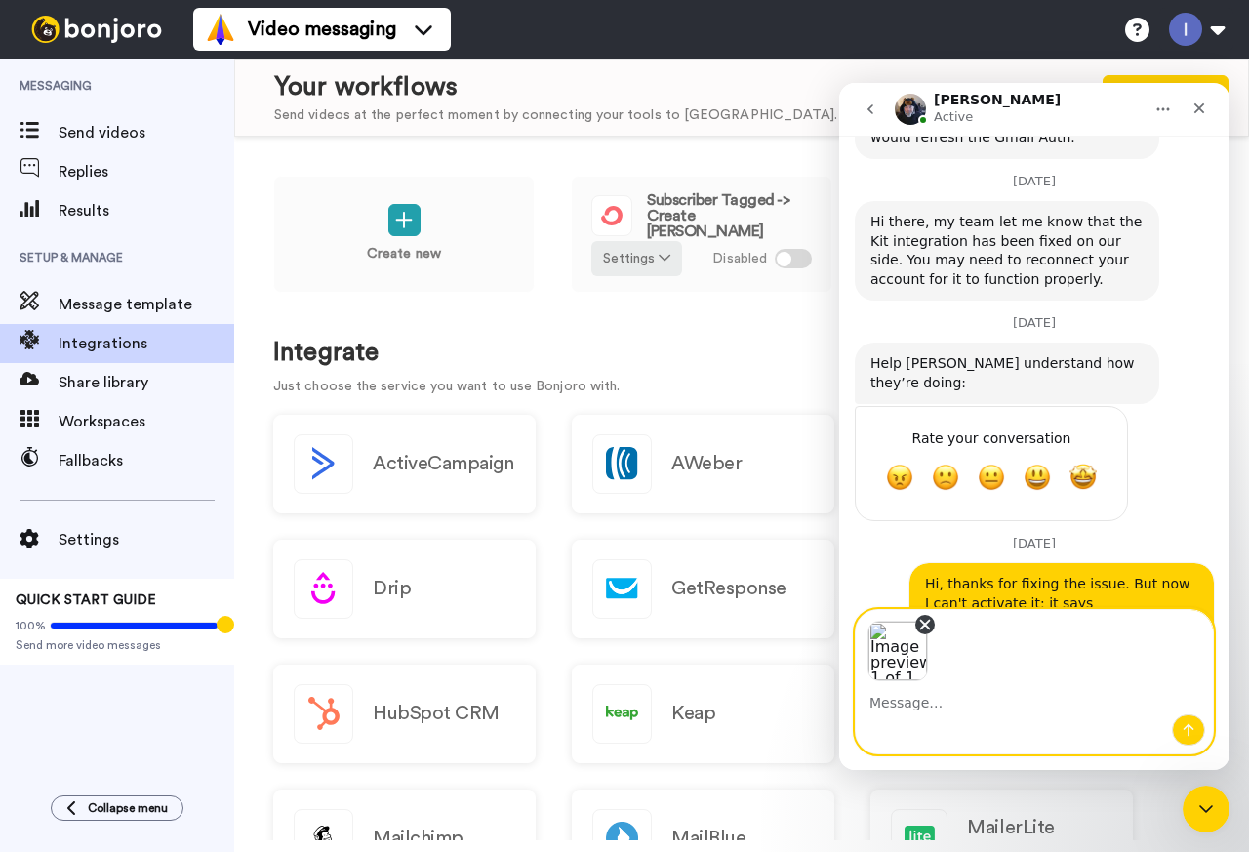
click at [919, 627] on icon "Remove image 1" at bounding box center [925, 625] width 18 height 18
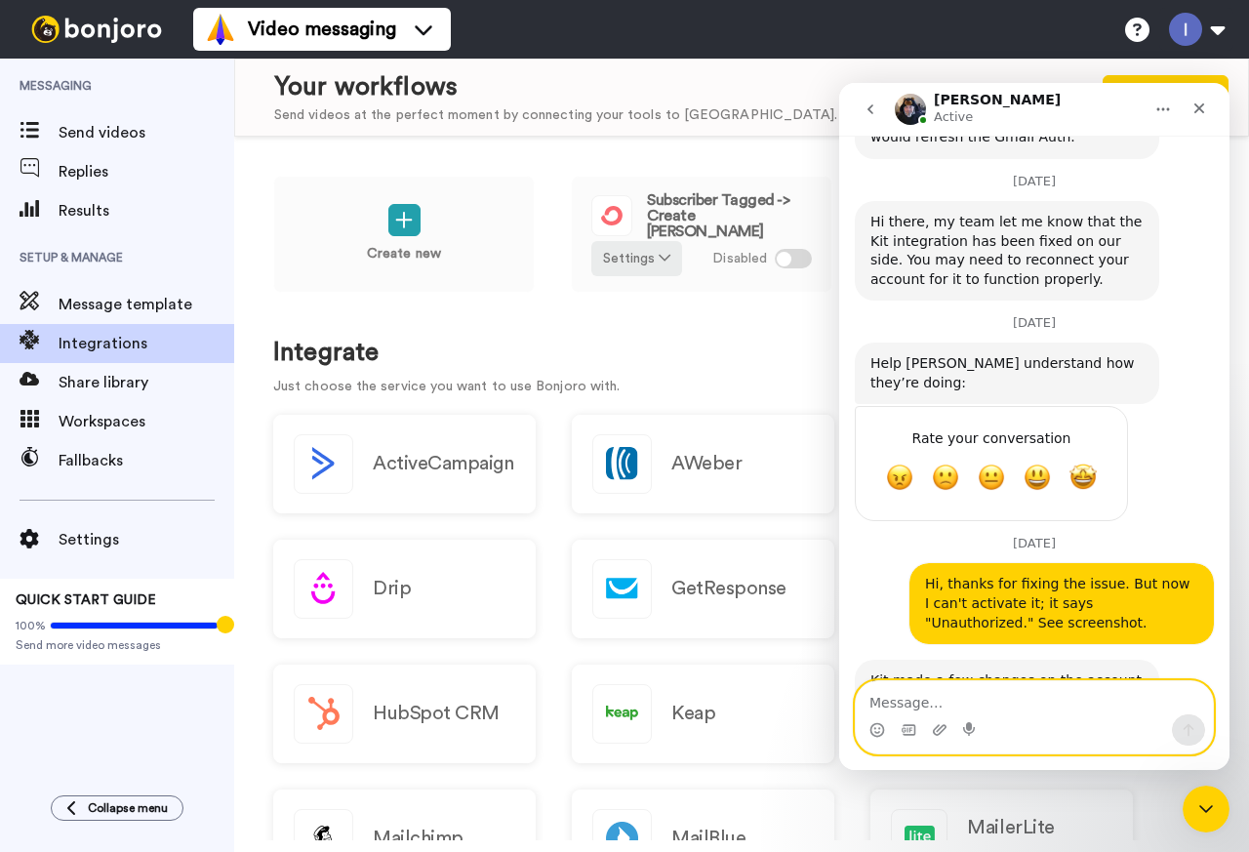
scroll to position [1354, 0]
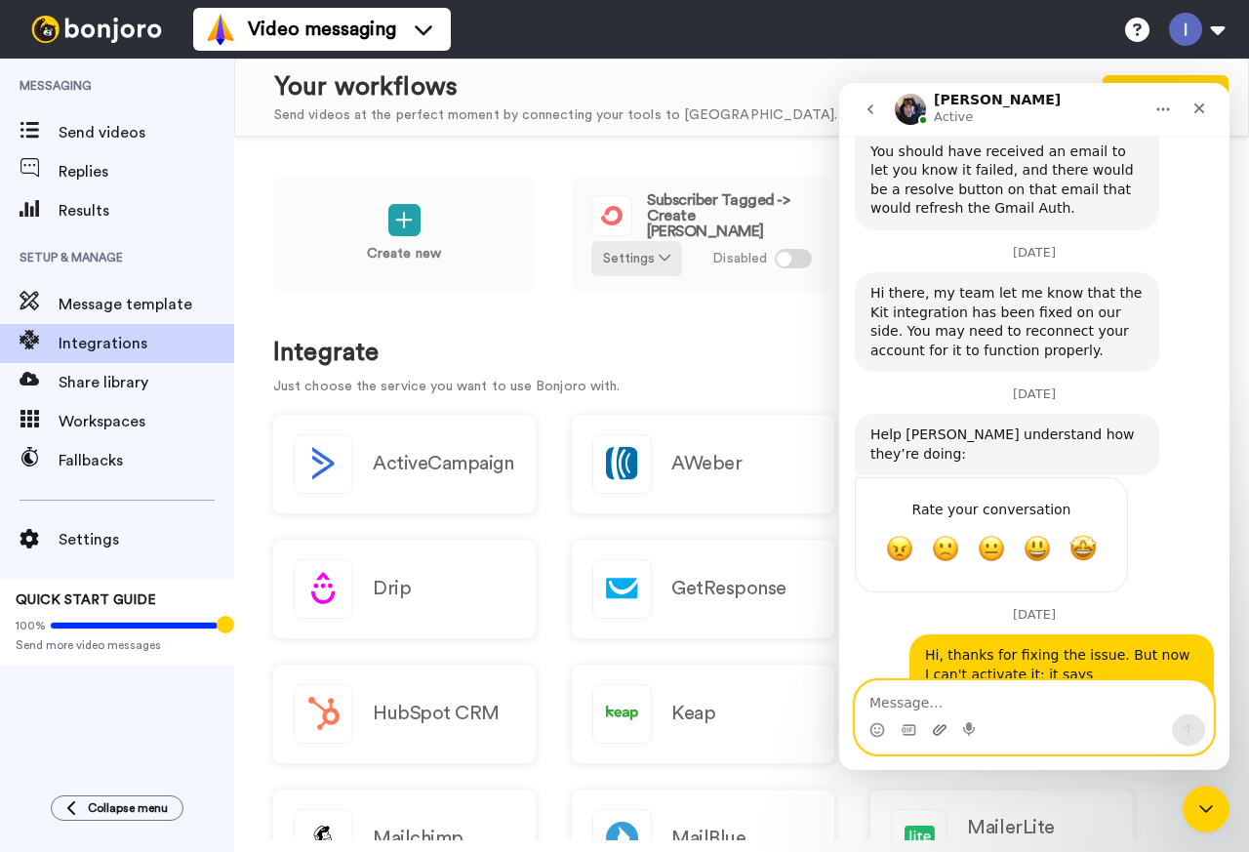
click at [944, 735] on icon "Upload attachment" at bounding box center [940, 730] width 16 height 16
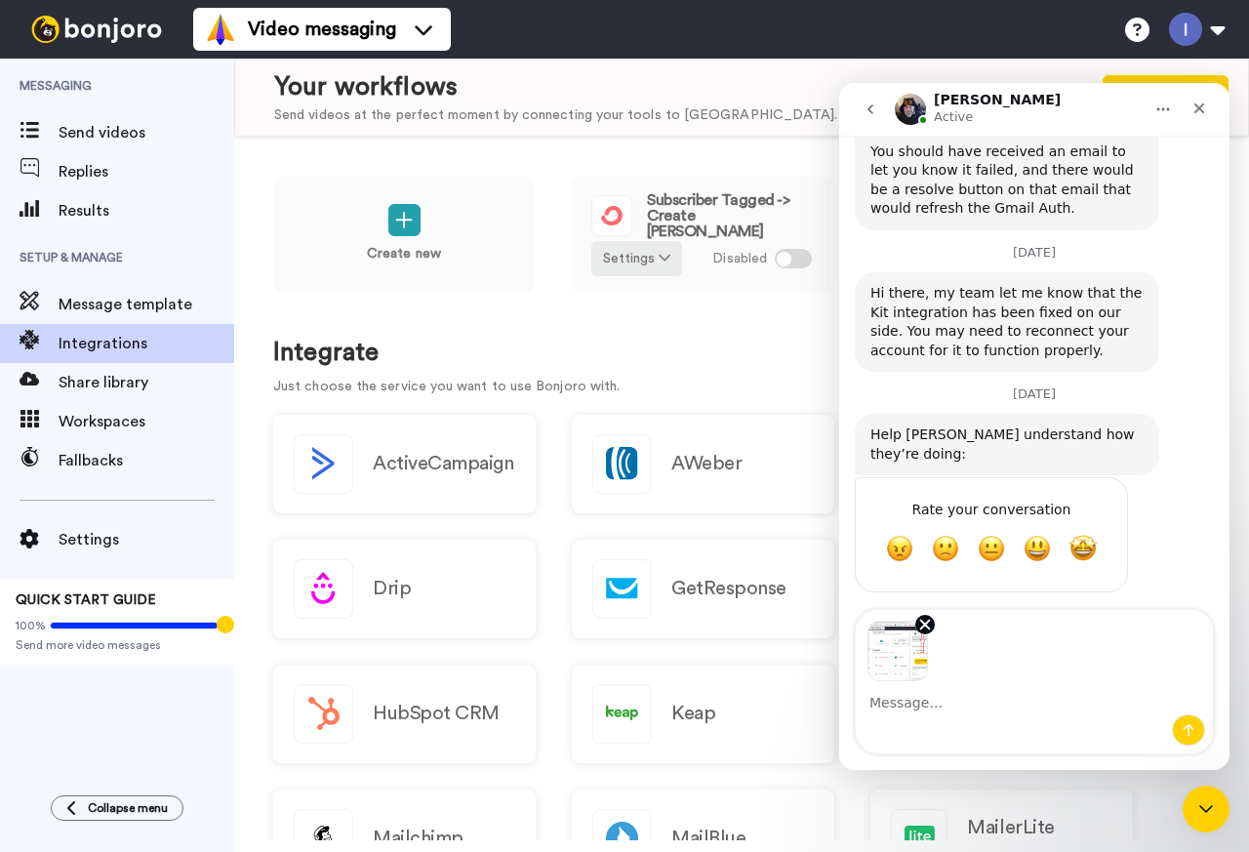
scroll to position [1425, 0]
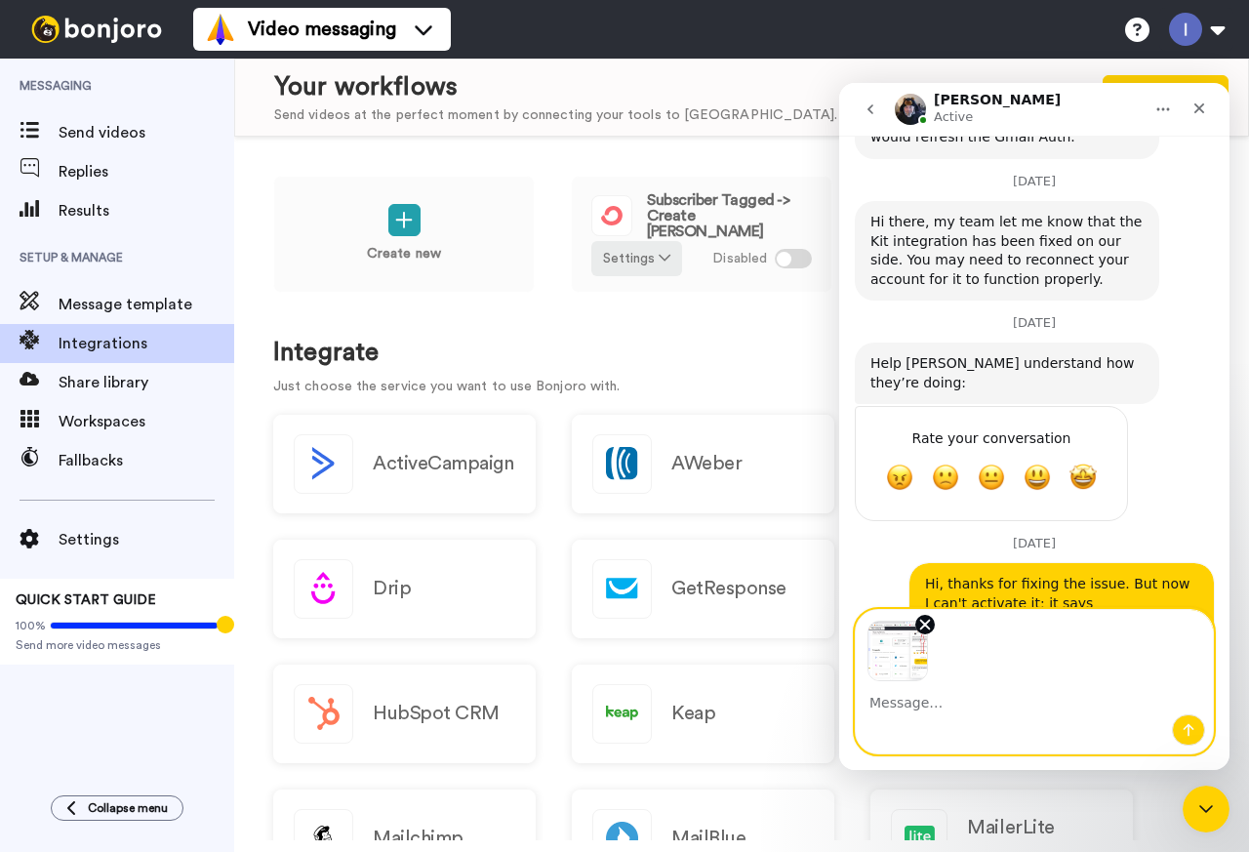
paste textarea "I deleted all integrations and created a new one, but the error remains. See sc…"
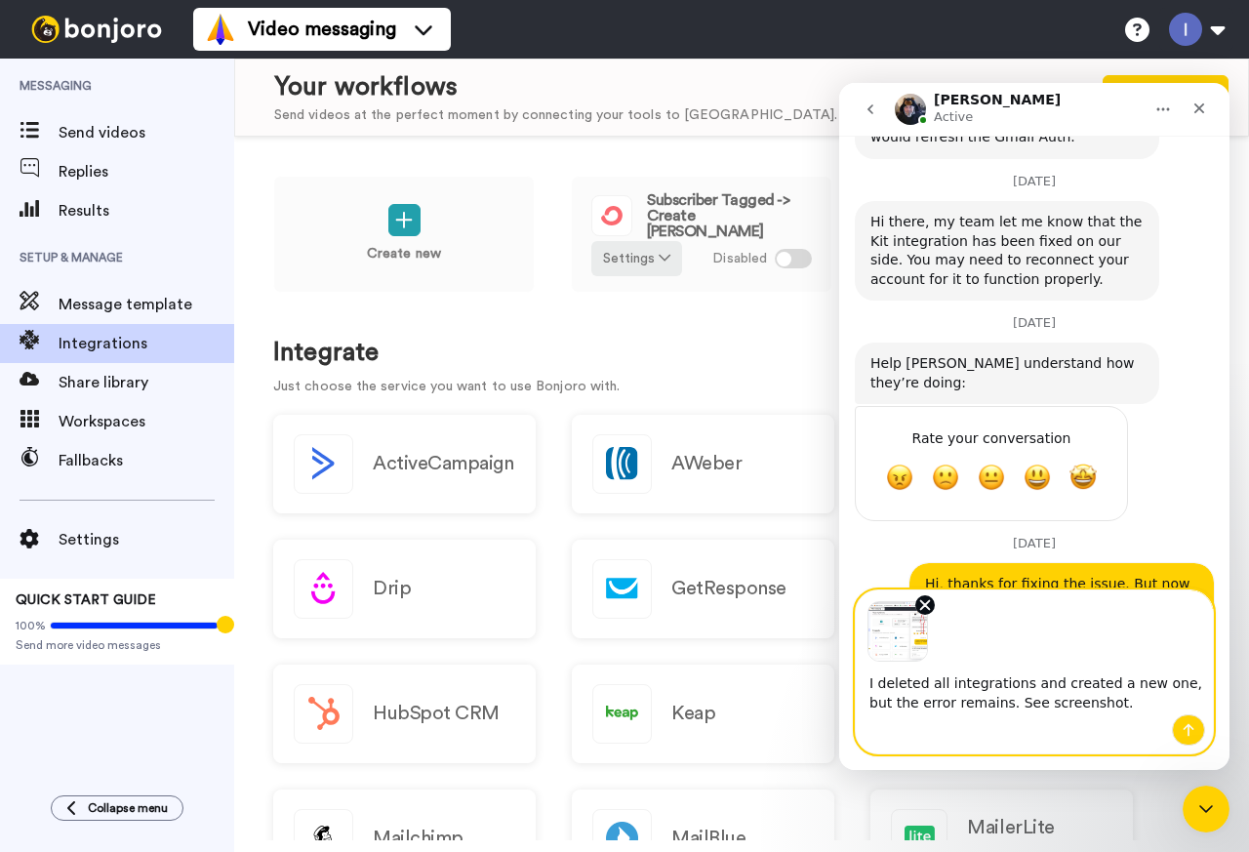
scroll to position [1444, 0]
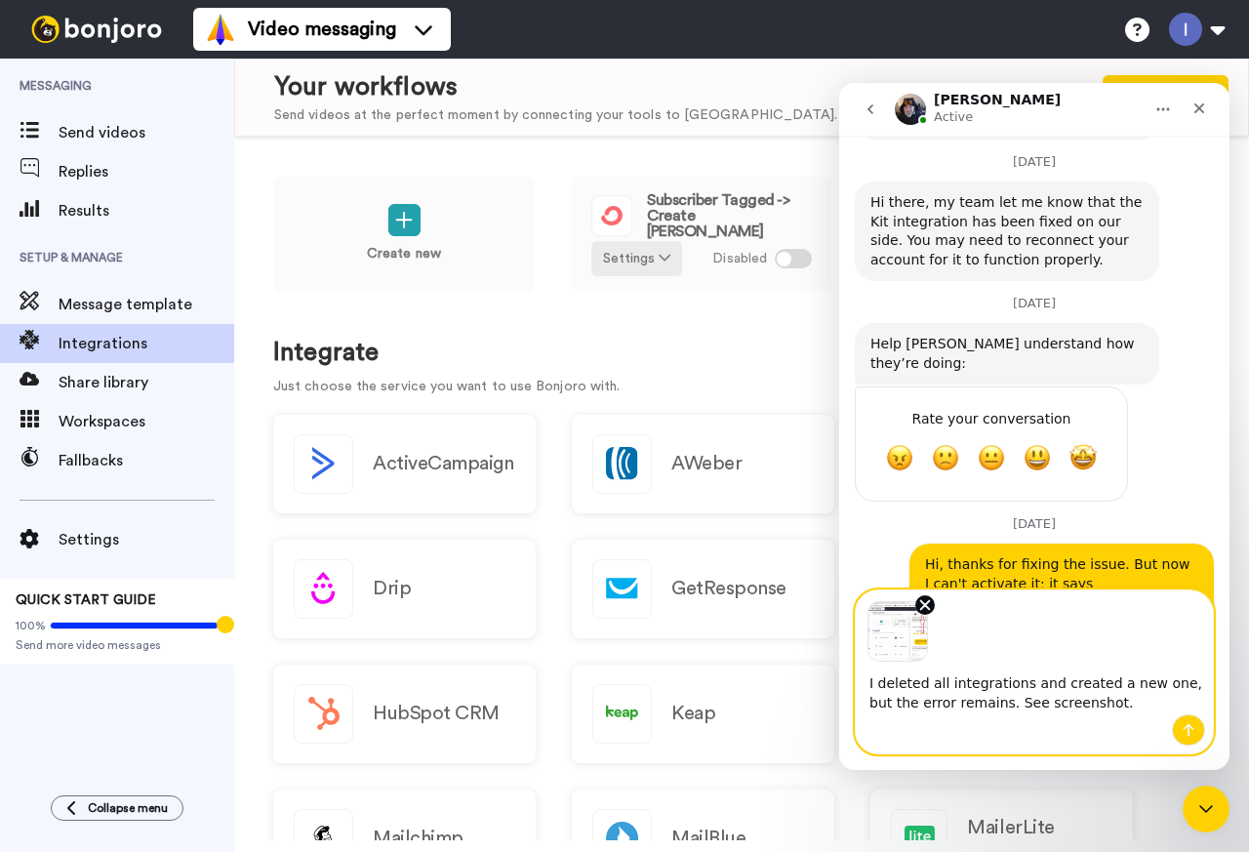
type textarea "I deleted all integrations and created a new one, but the error remains. See sc…"
click at [1191, 727] on icon "Send a message…" at bounding box center [1189, 730] width 11 height 13
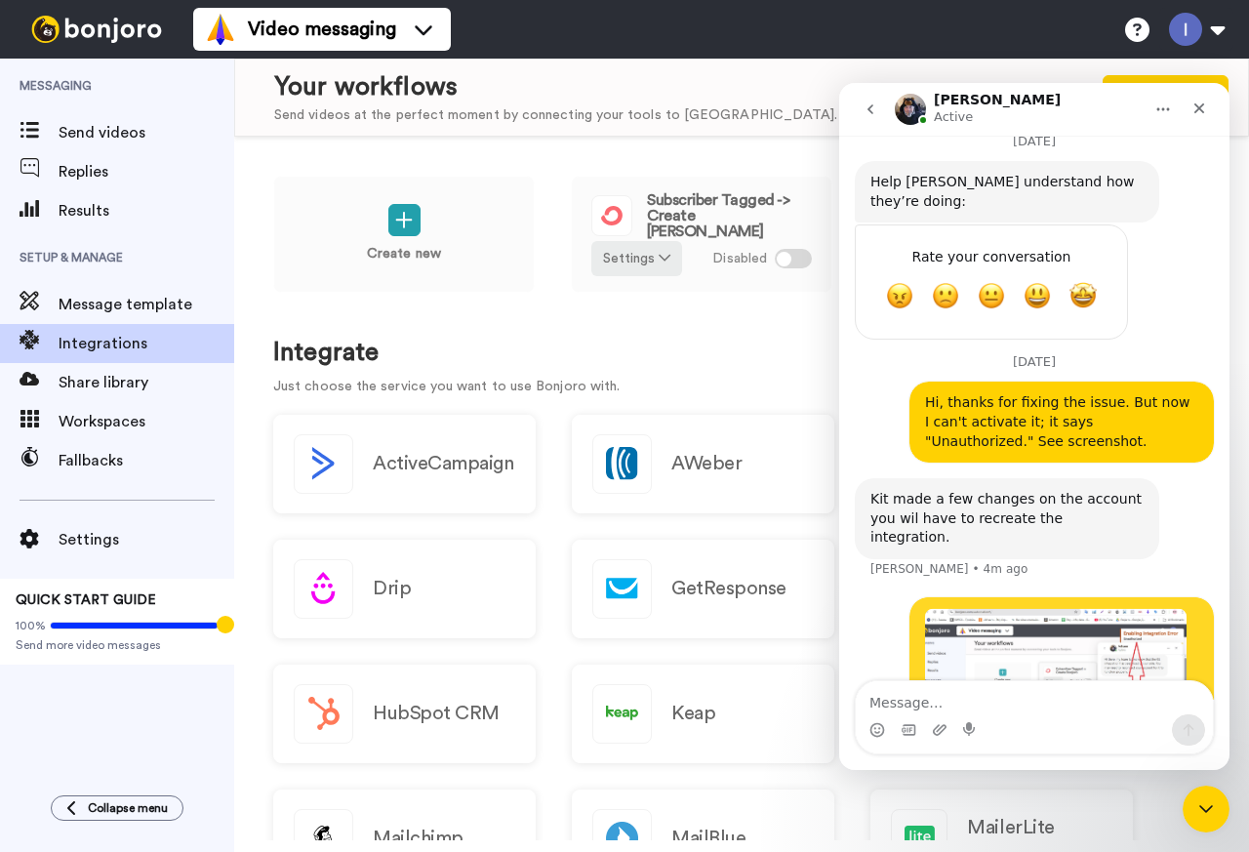
scroll to position [1632, 0]
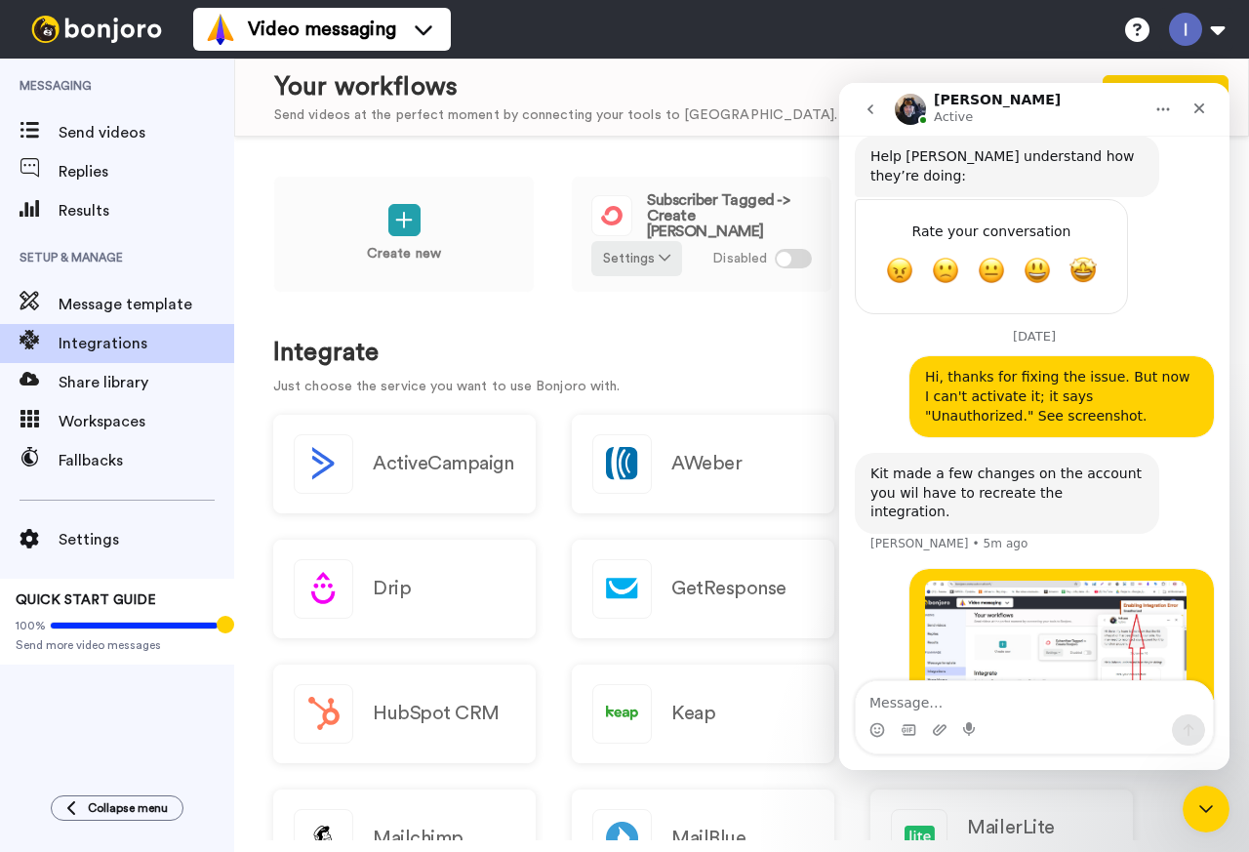
click at [684, 300] on div "Create new Subscriber Tagged -> Create Bonjoro Settings Disabled" at bounding box center [741, 247] width 937 height 143
click at [664, 259] on icon at bounding box center [665, 258] width 12 height 14
click at [631, 364] on span "Remove" at bounding box center [638, 368] width 58 height 15
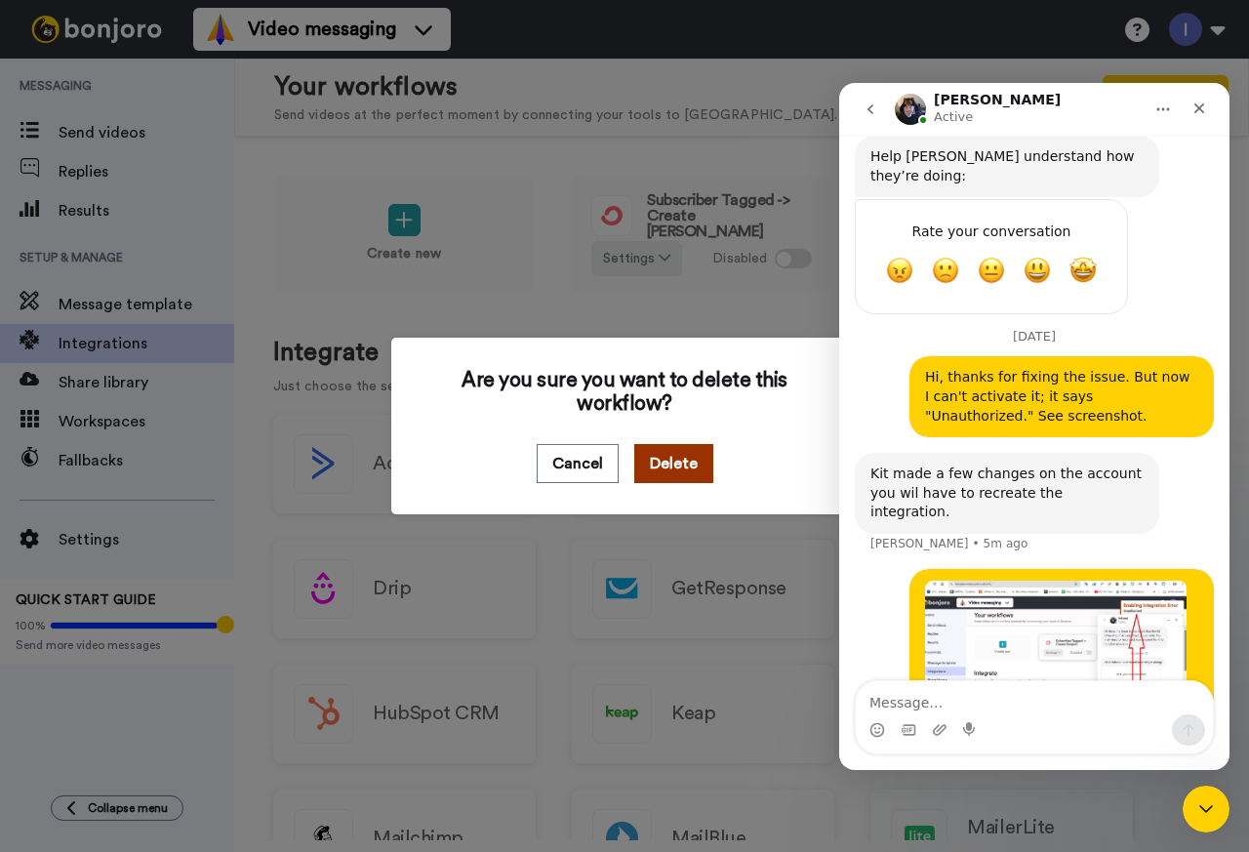
click at [668, 465] on button "Delete" at bounding box center [673, 463] width 79 height 39
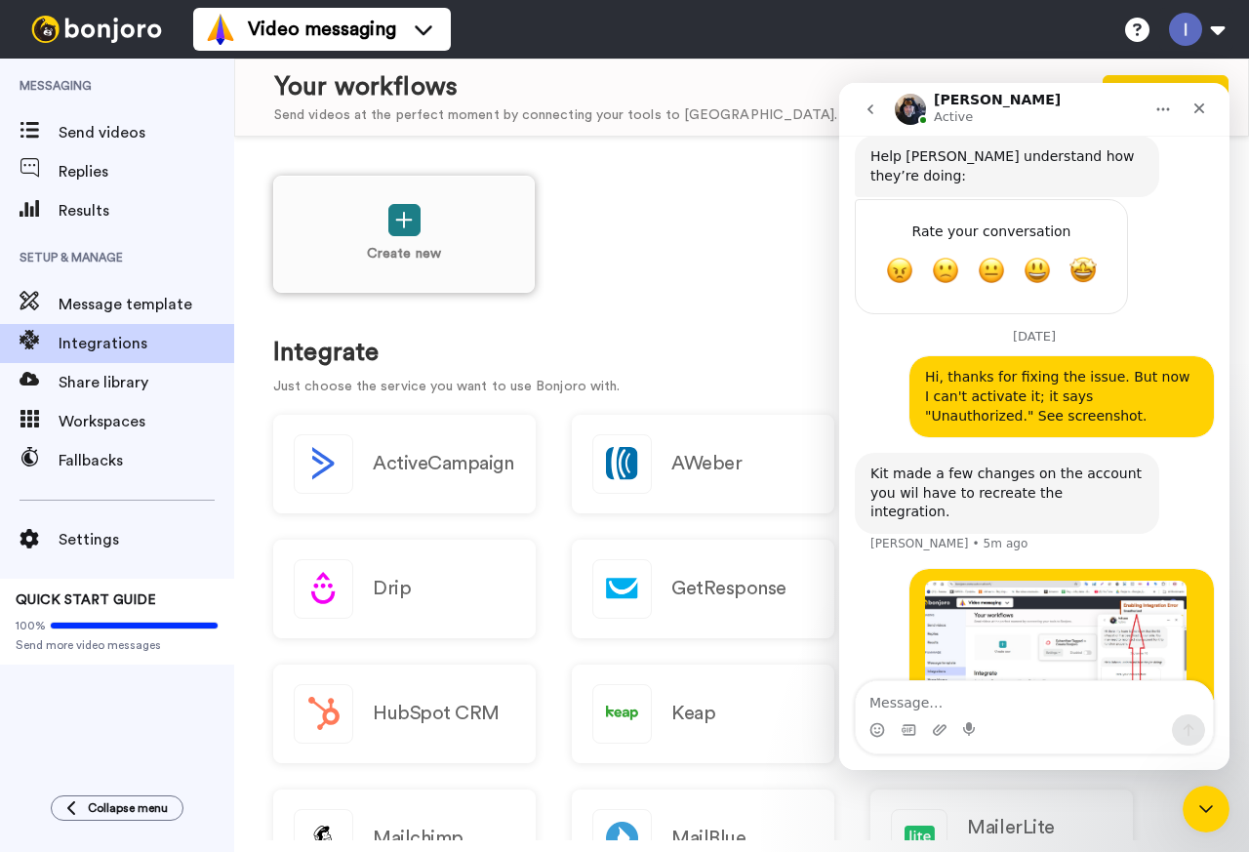
click at [396, 220] on icon at bounding box center [403, 220] width 17 height 17
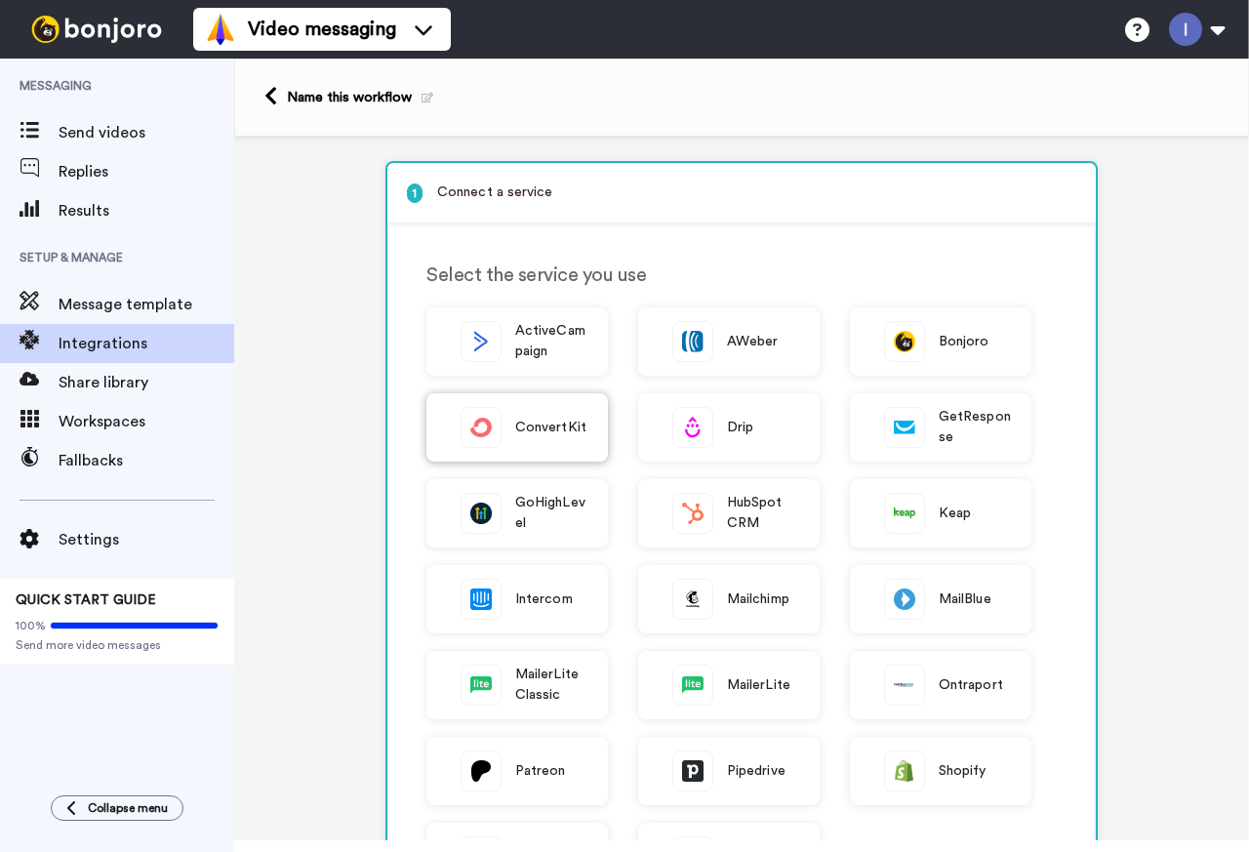
click at [523, 433] on span "ConvertKit" at bounding box center [550, 428] width 71 height 20
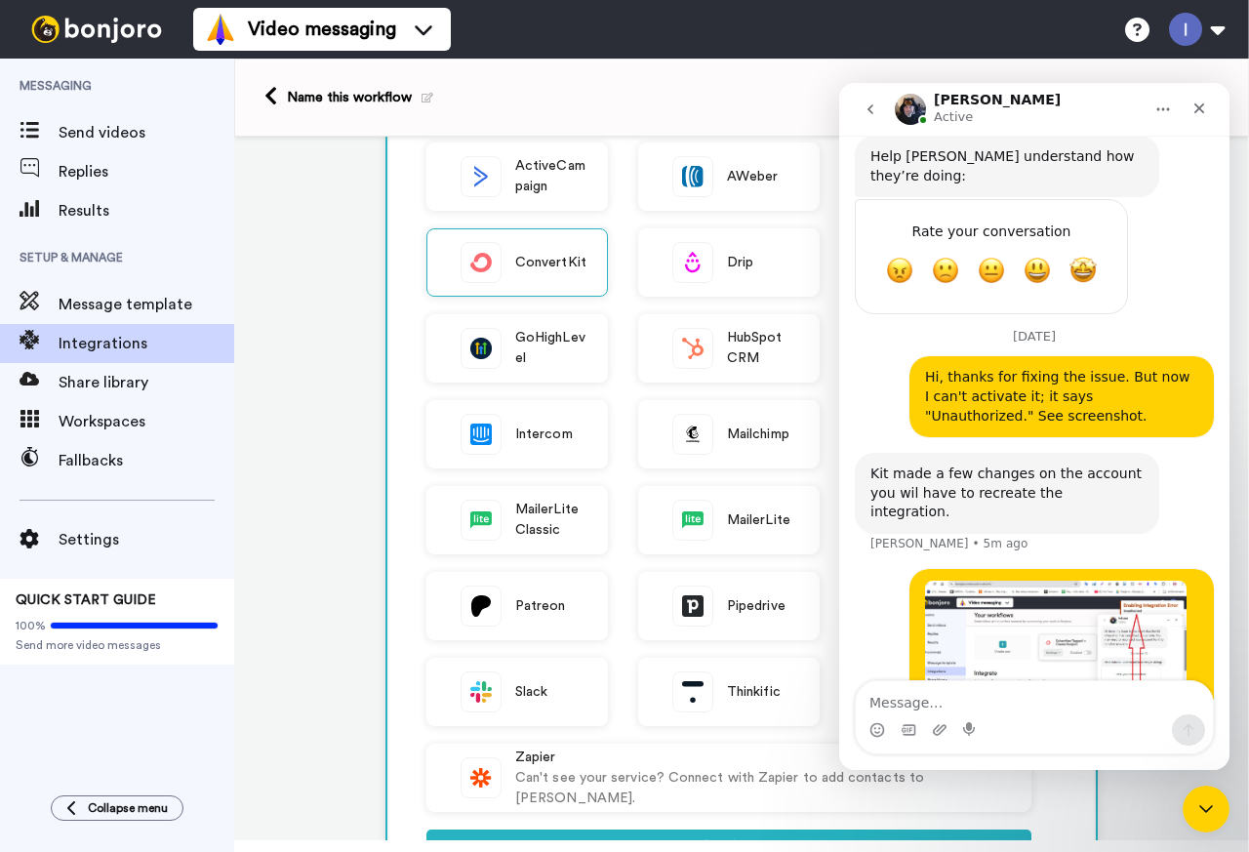
scroll to position [390, 0]
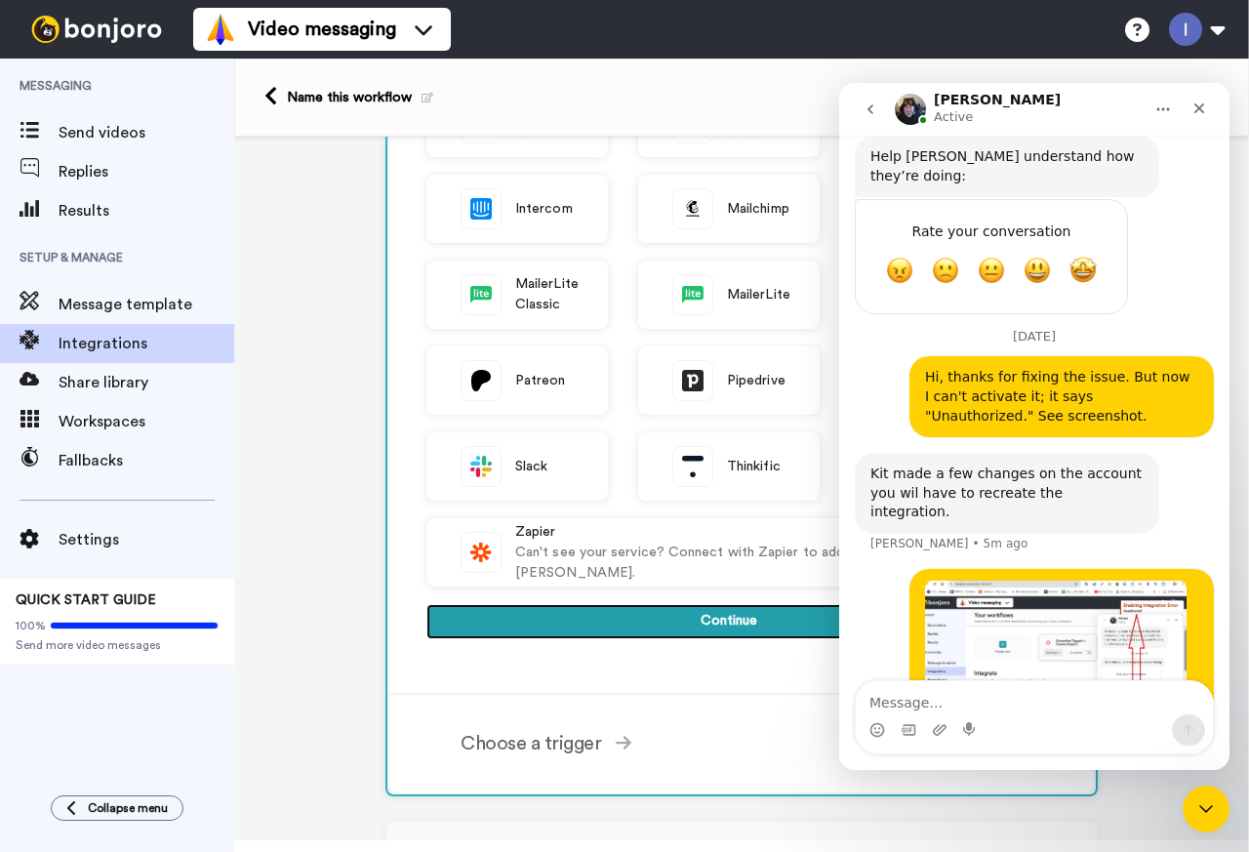
click at [656, 623] on button "Continue" at bounding box center [728, 621] width 605 height 35
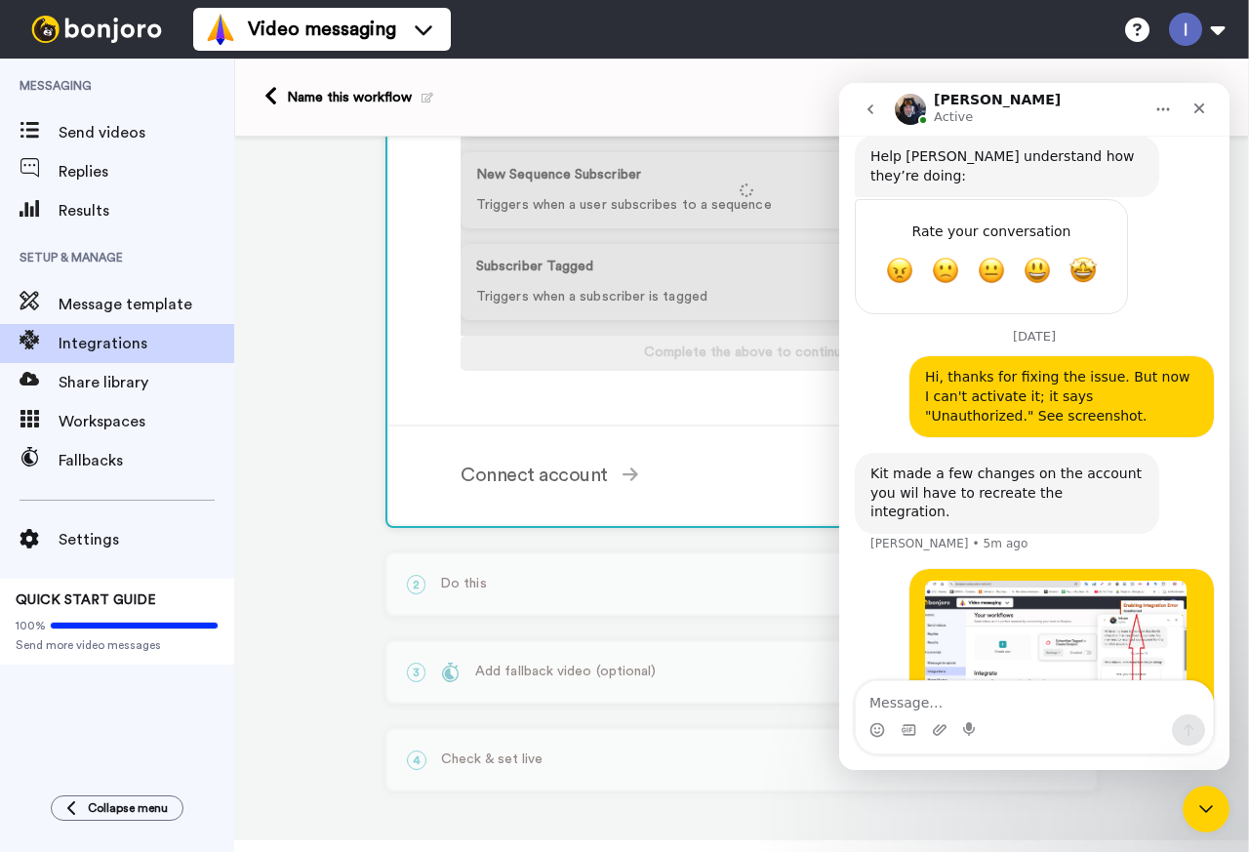
scroll to position [344, 0]
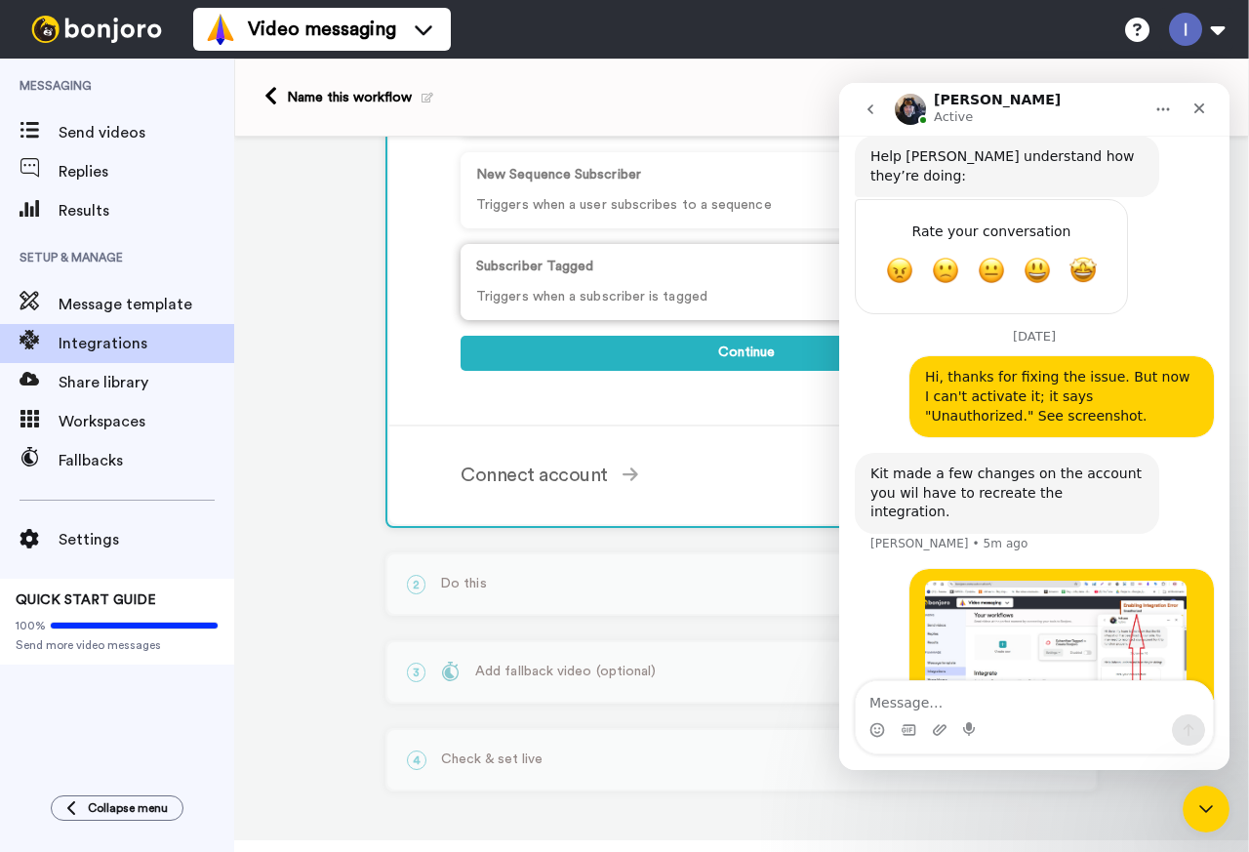
click at [604, 282] on div "Subscriber Tagged Triggers when a subscriber is tagged" at bounding box center [746, 282] width 571 height 76
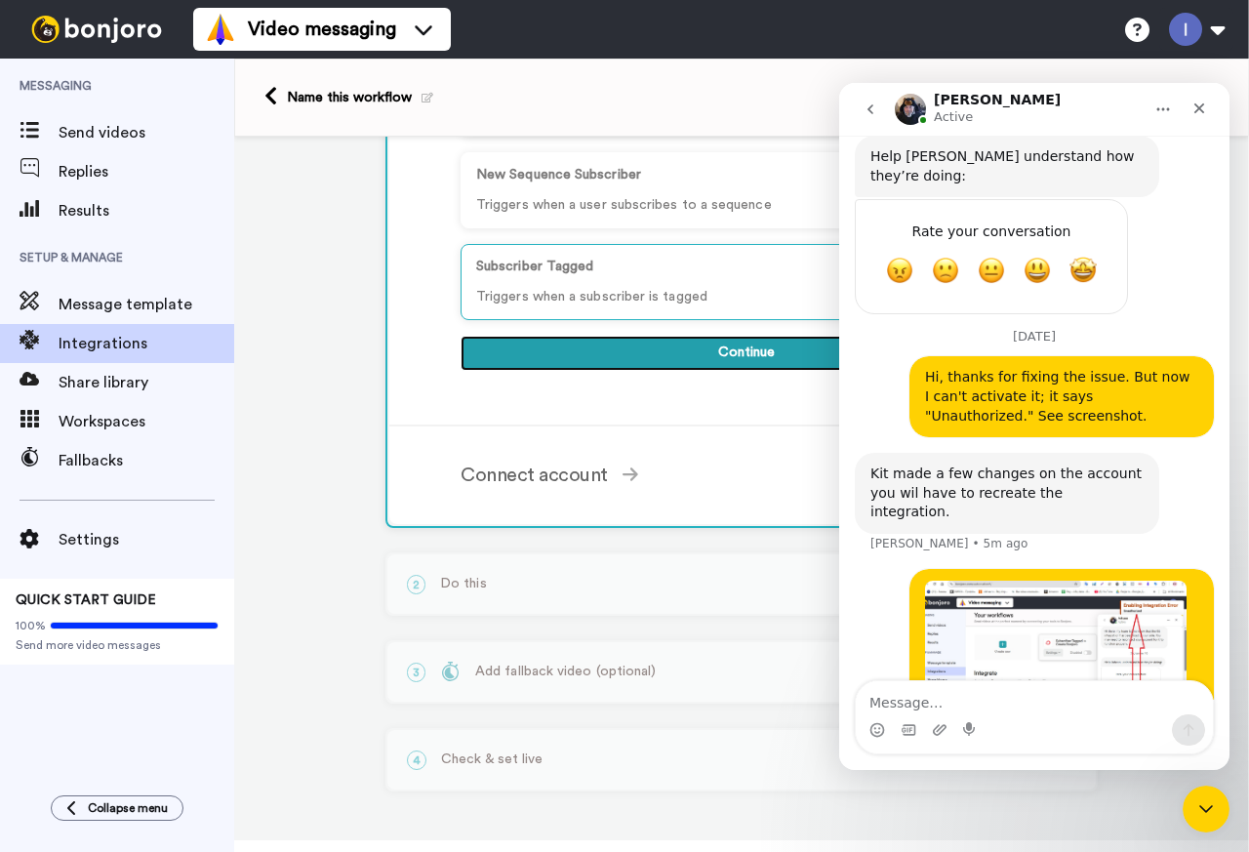
click at [701, 362] on button "Continue" at bounding box center [746, 353] width 571 height 35
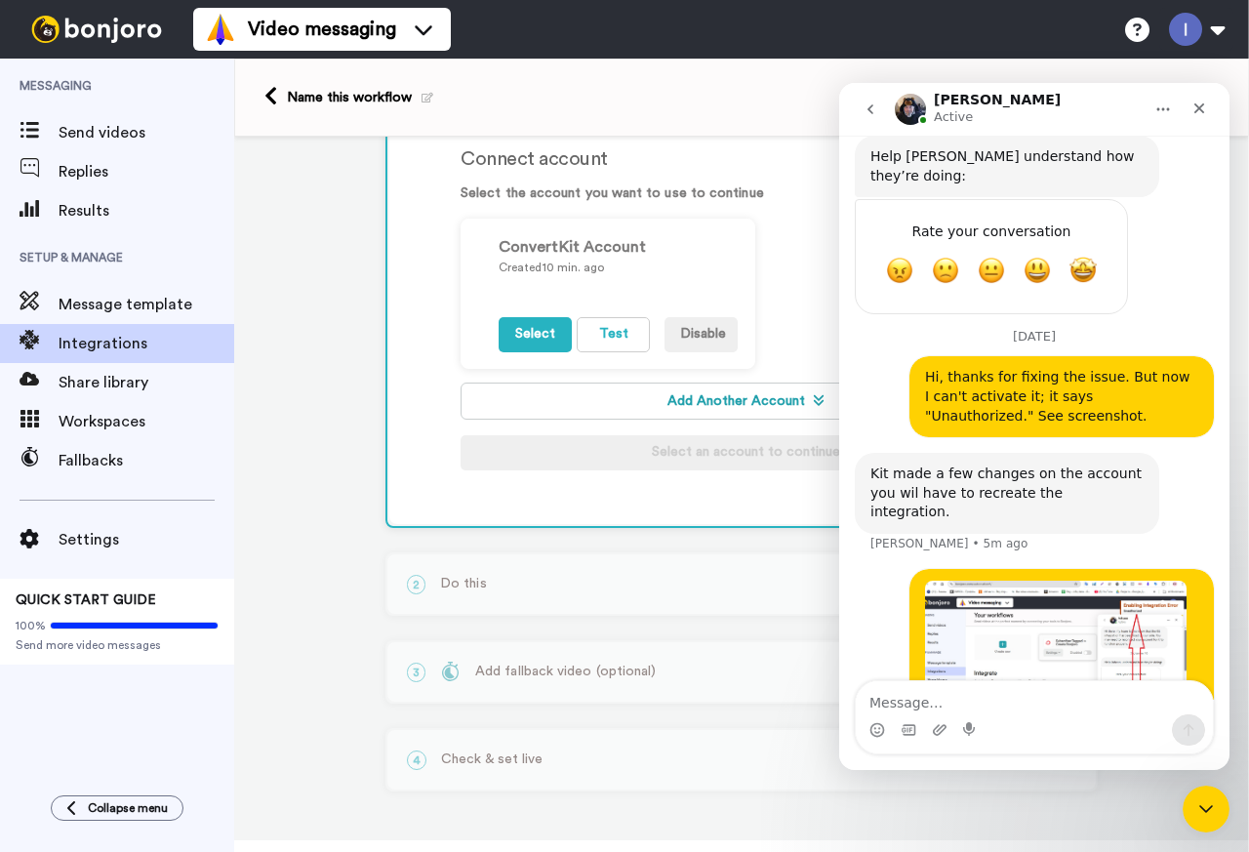
scroll to position [315, 0]
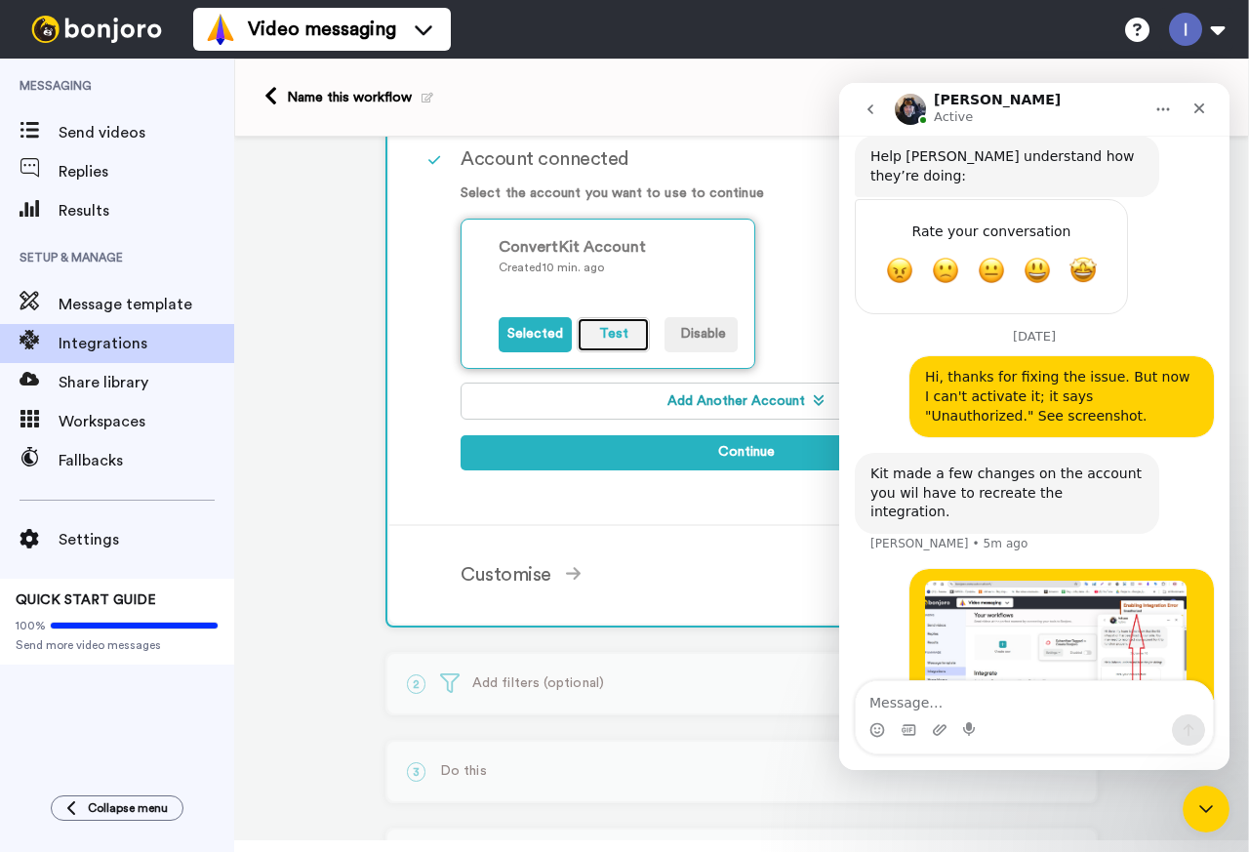
click at [614, 333] on button "Test" at bounding box center [613, 334] width 73 height 35
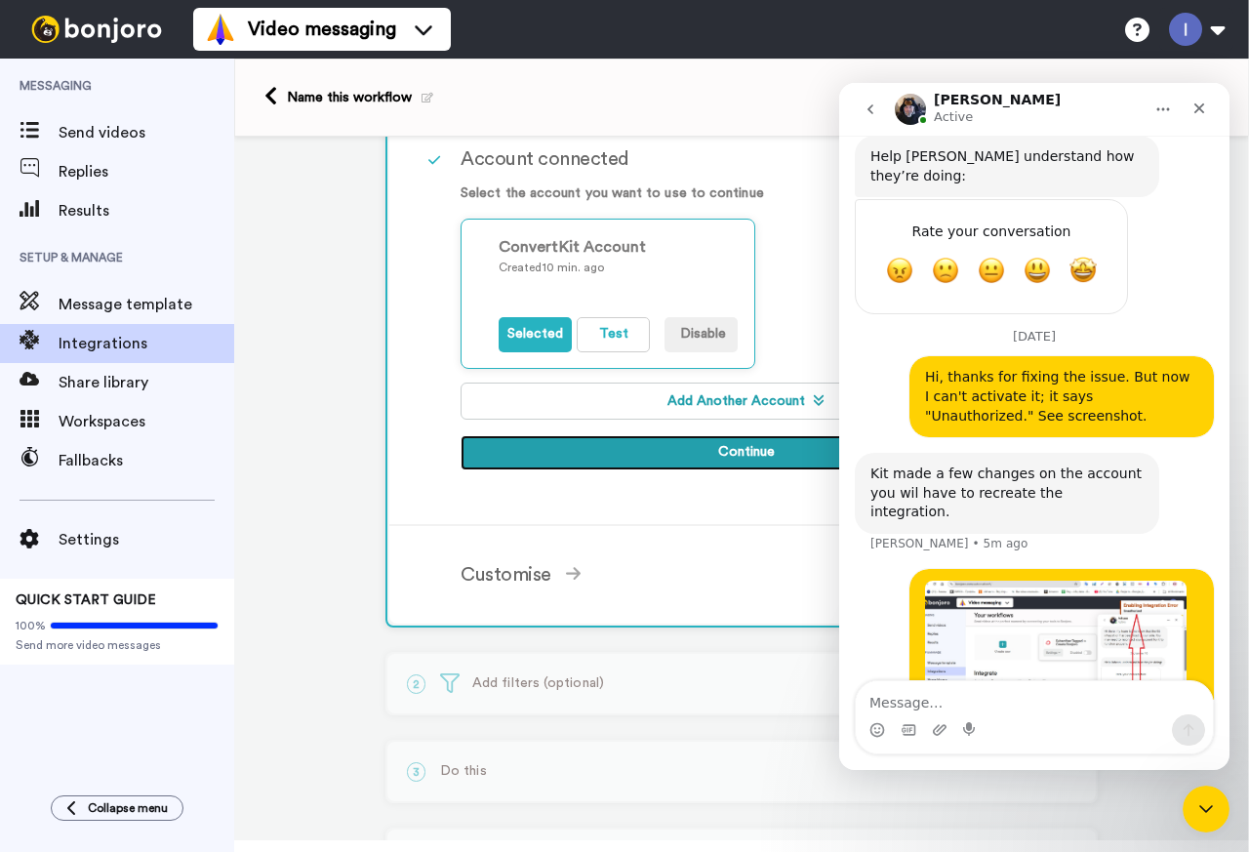
click at [727, 455] on button "Continue" at bounding box center [746, 452] width 571 height 35
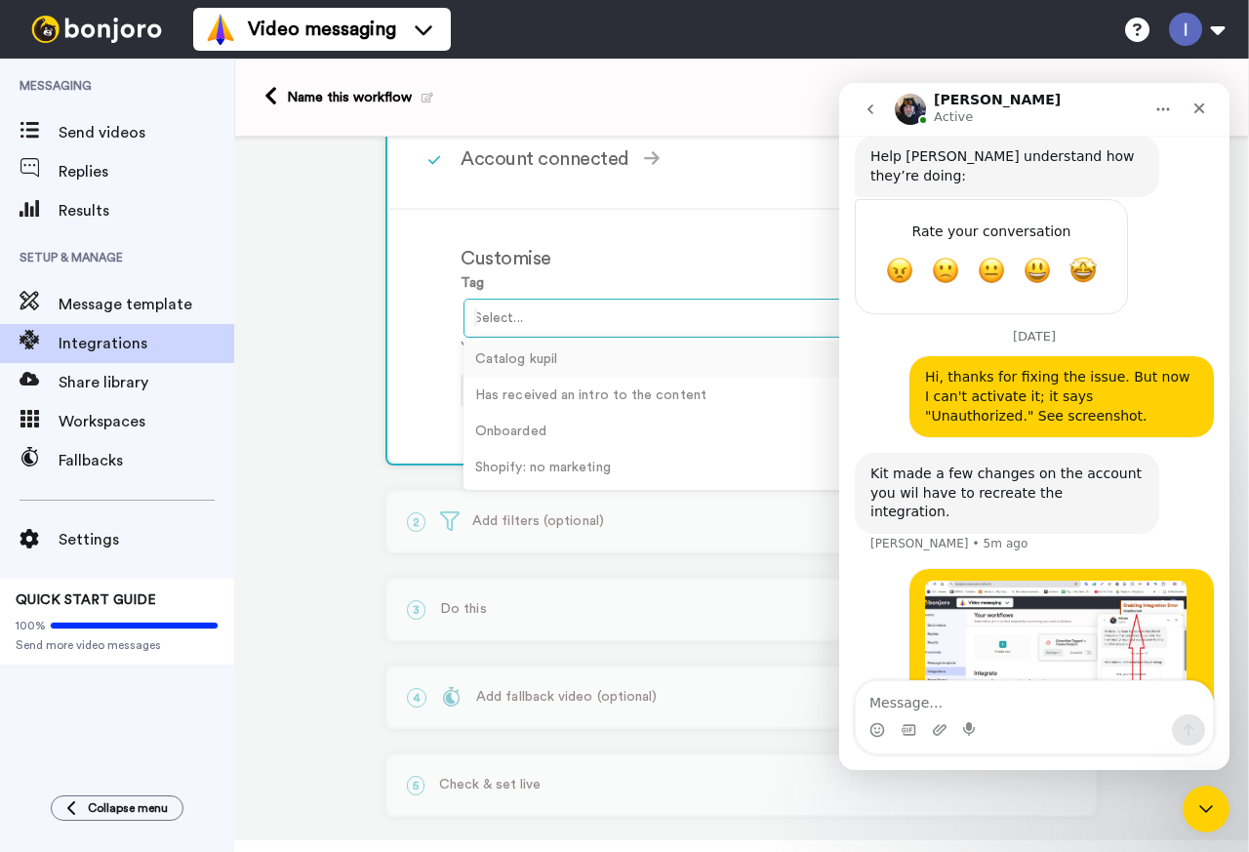
click at [592, 316] on div at bounding box center [729, 317] width 510 height 23
click at [525, 357] on div "Catalog kupil" at bounding box center [749, 360] width 571 height 36
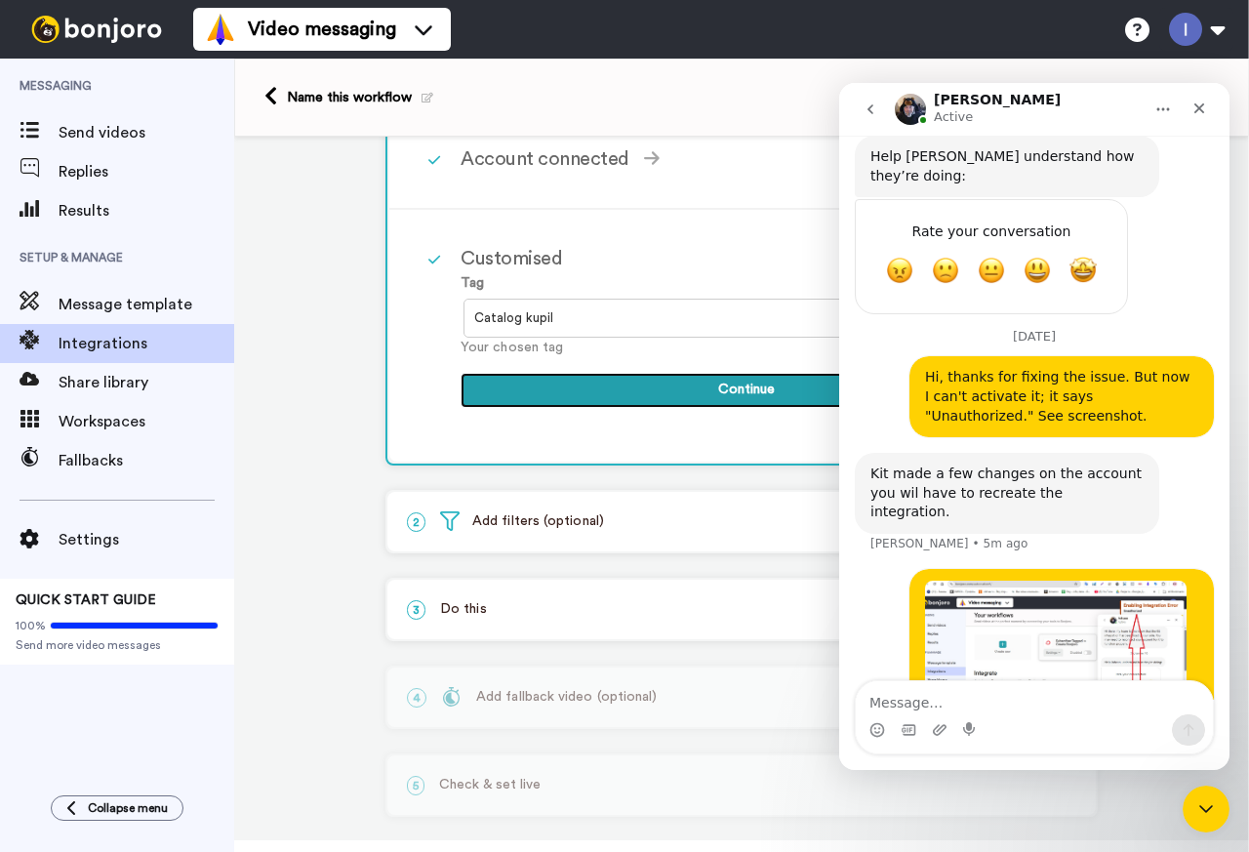
click at [702, 397] on button "Continue" at bounding box center [746, 390] width 571 height 35
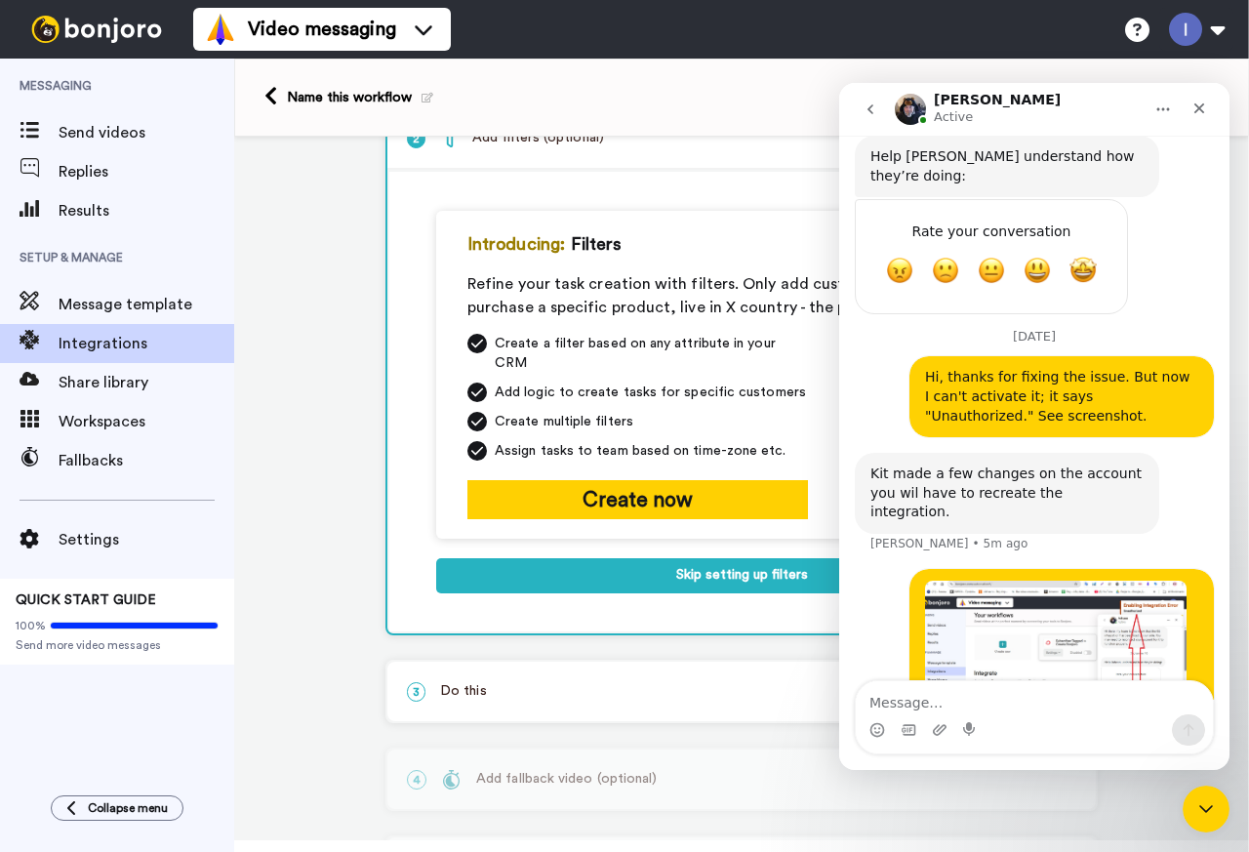
scroll to position [90, 0]
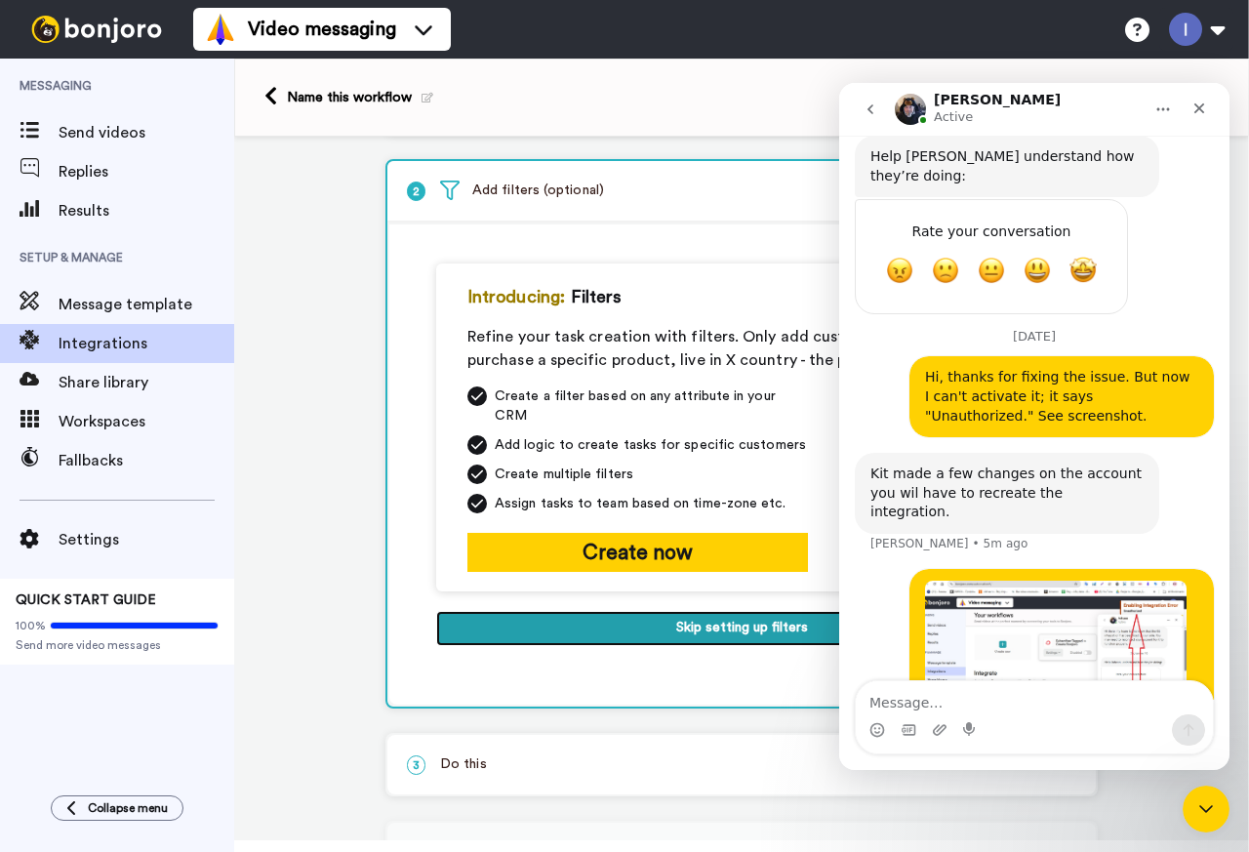
click at [636, 612] on button "Skip setting up filters" at bounding box center [741, 628] width 611 height 35
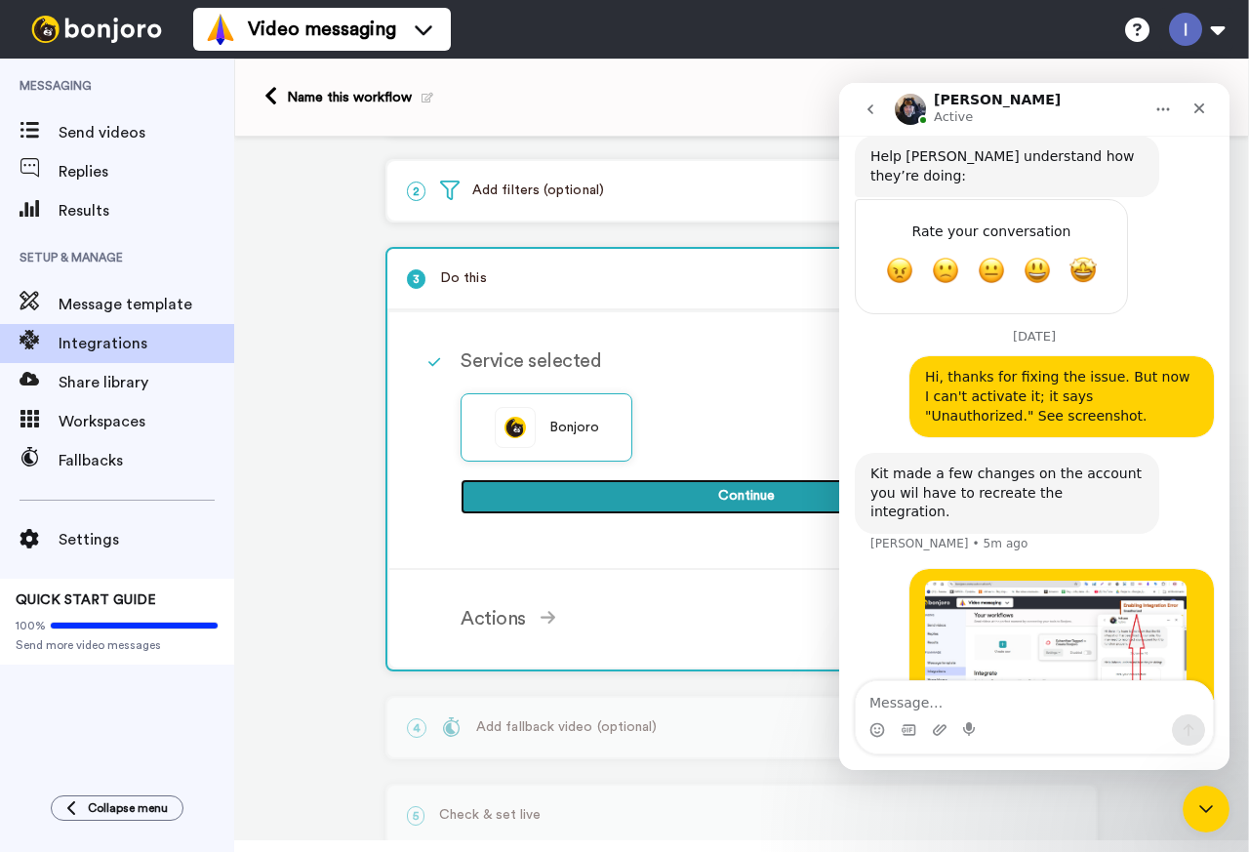
click at [670, 500] on button "Continue" at bounding box center [746, 496] width 571 height 35
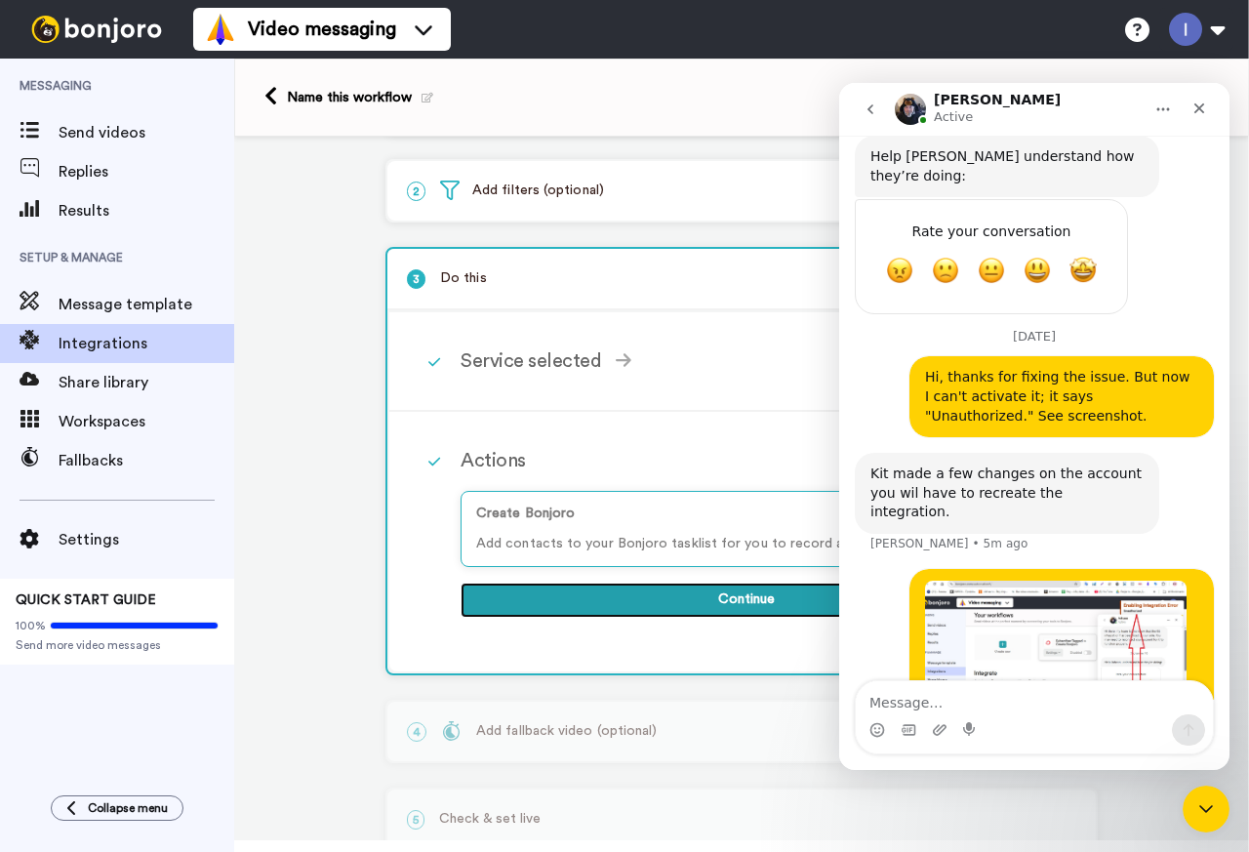
click at [647, 599] on button "Continue" at bounding box center [746, 600] width 571 height 35
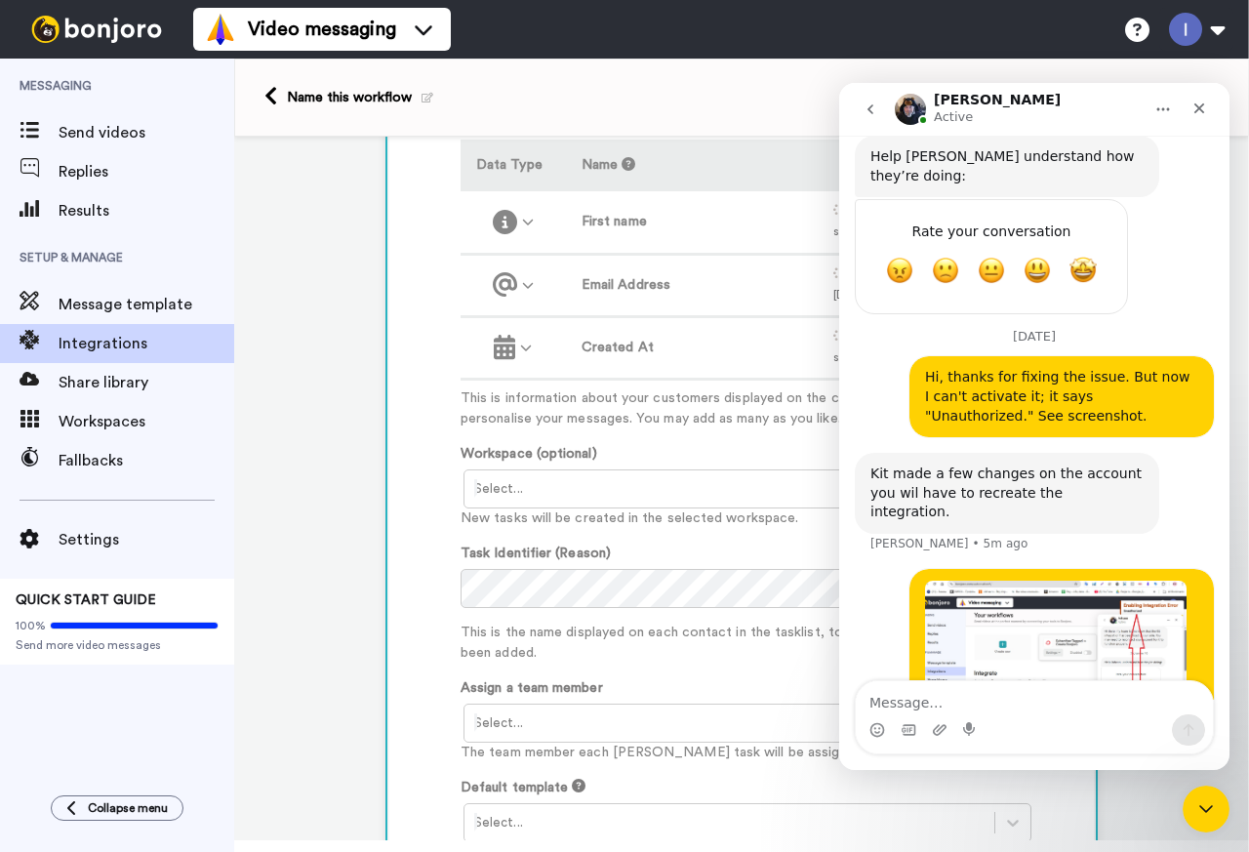
scroll to position [675, 0]
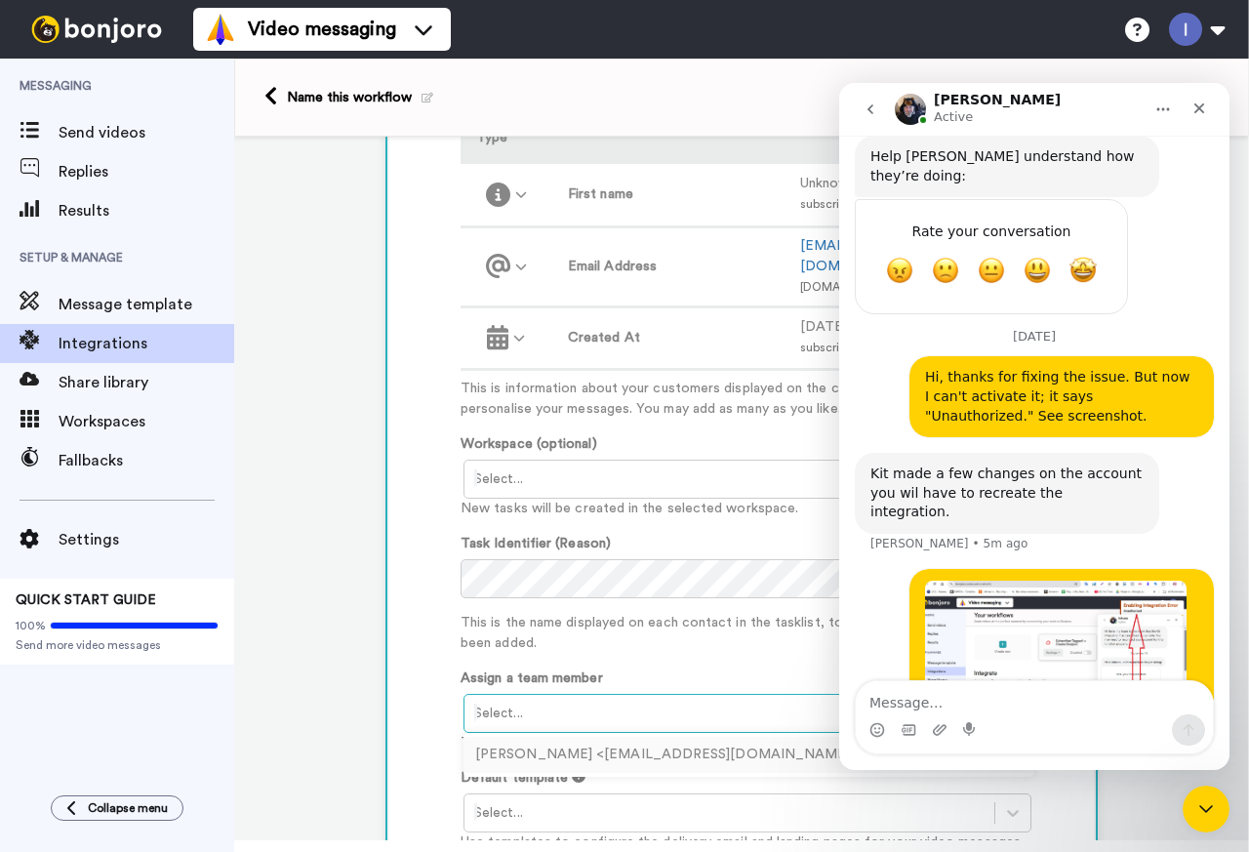
click at [567, 702] on div at bounding box center [729, 713] width 510 height 23
click at [548, 737] on div "Ігор Лупаїна <linuxhire8@gmail.com>" at bounding box center [749, 755] width 571 height 36
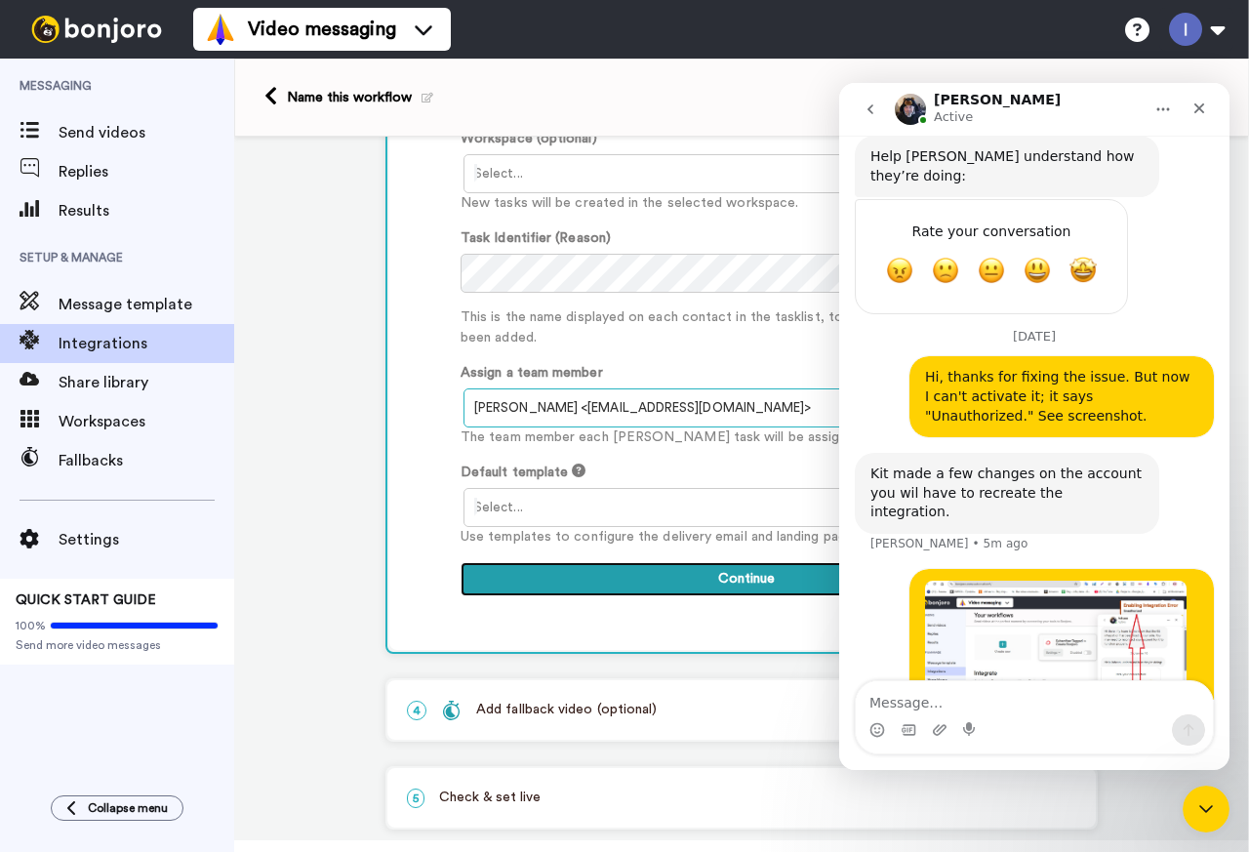
click at [609, 562] on button "Continue" at bounding box center [746, 579] width 571 height 35
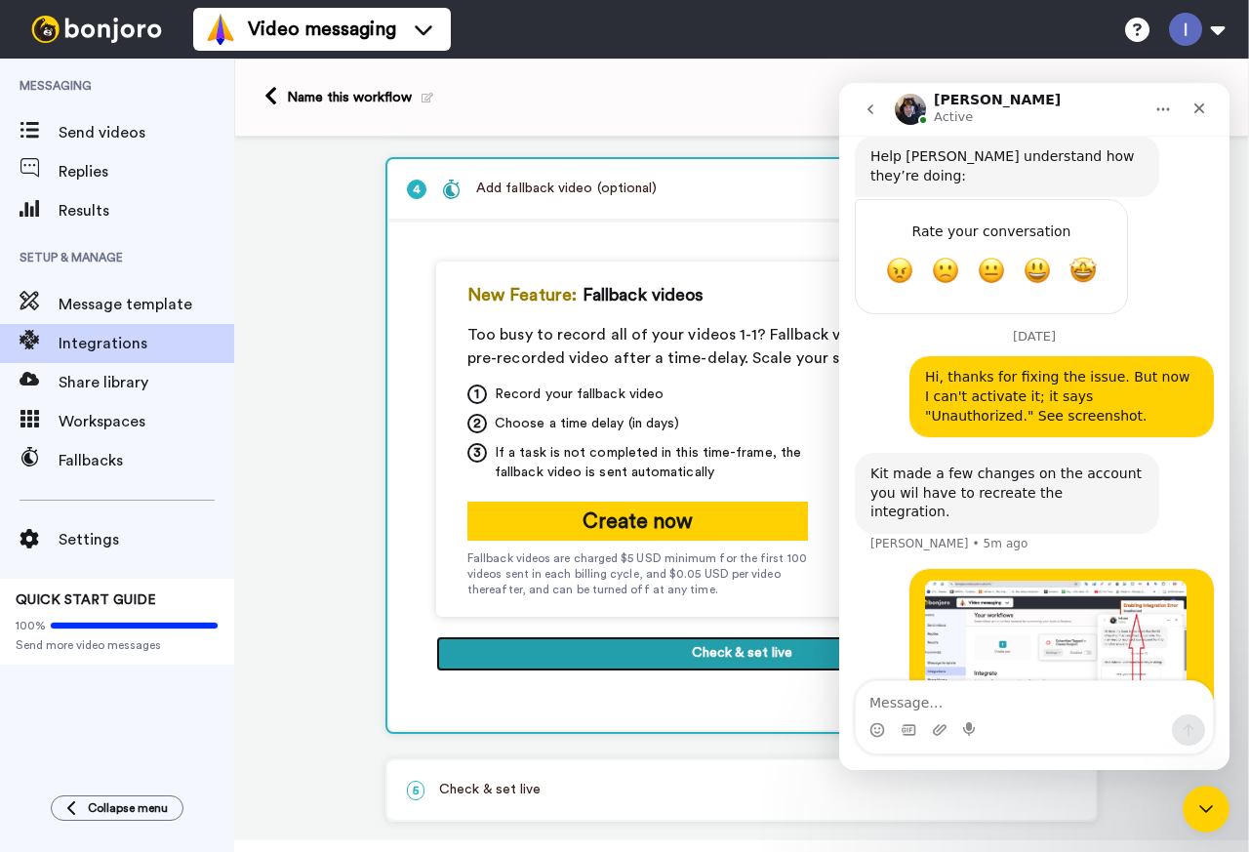
click at [674, 658] on button "Check & set live" at bounding box center [741, 653] width 611 height 35
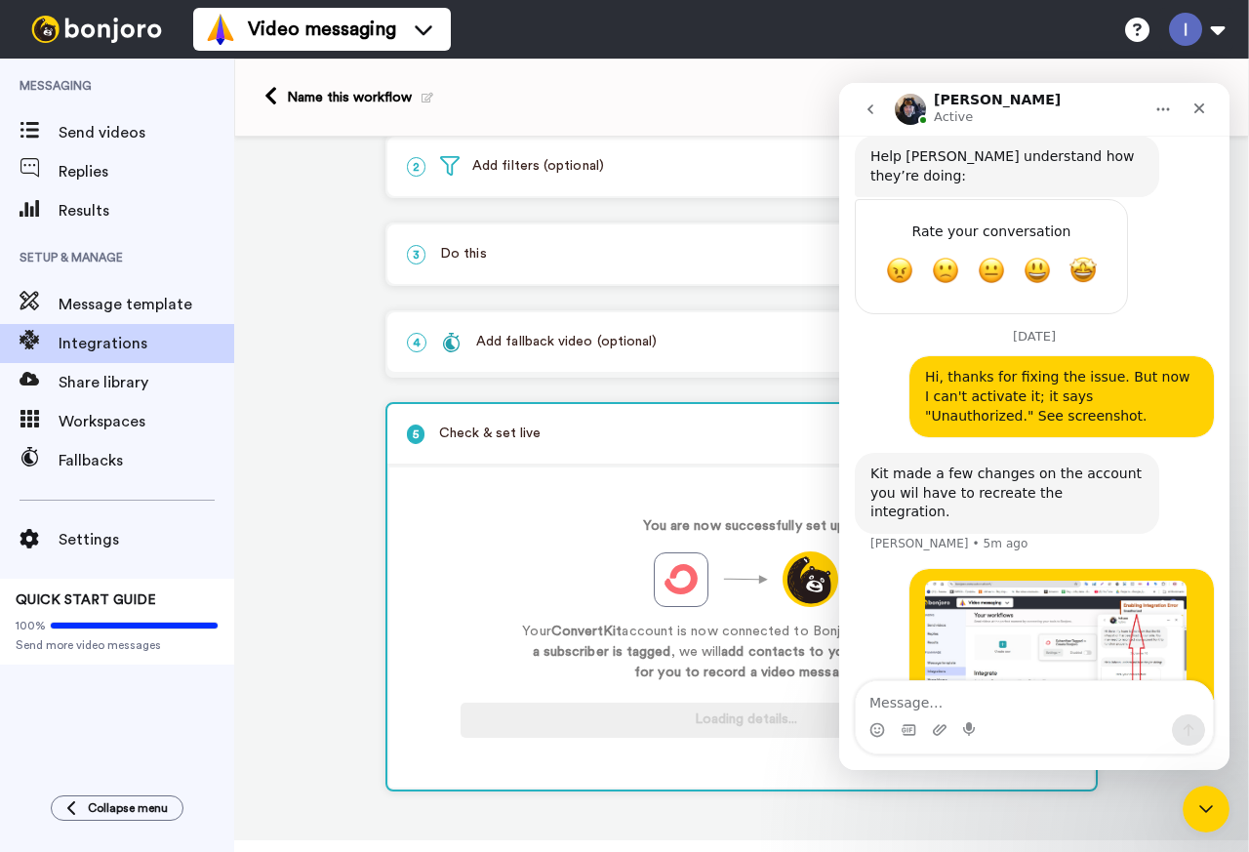
scroll to position [114, 0]
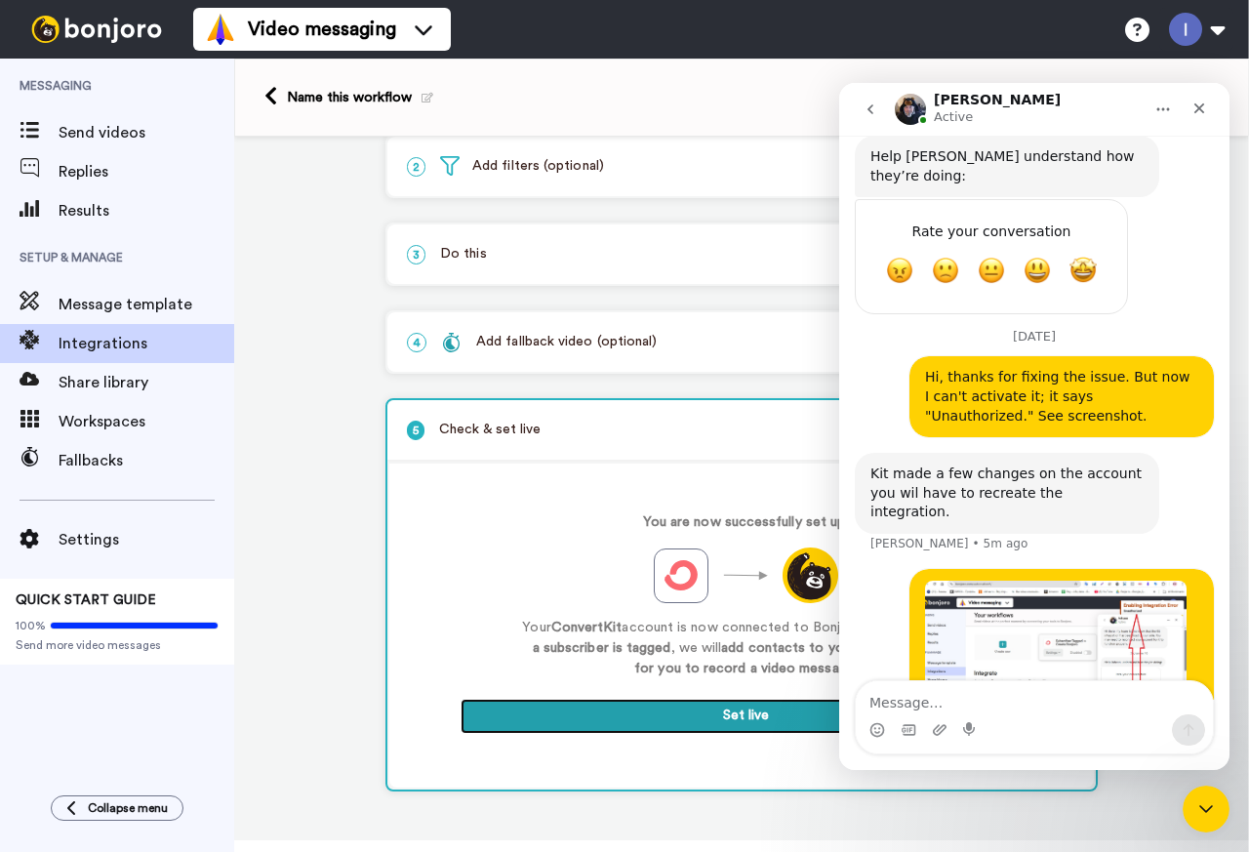
click at [697, 714] on button "Set live" at bounding box center [746, 716] width 571 height 35
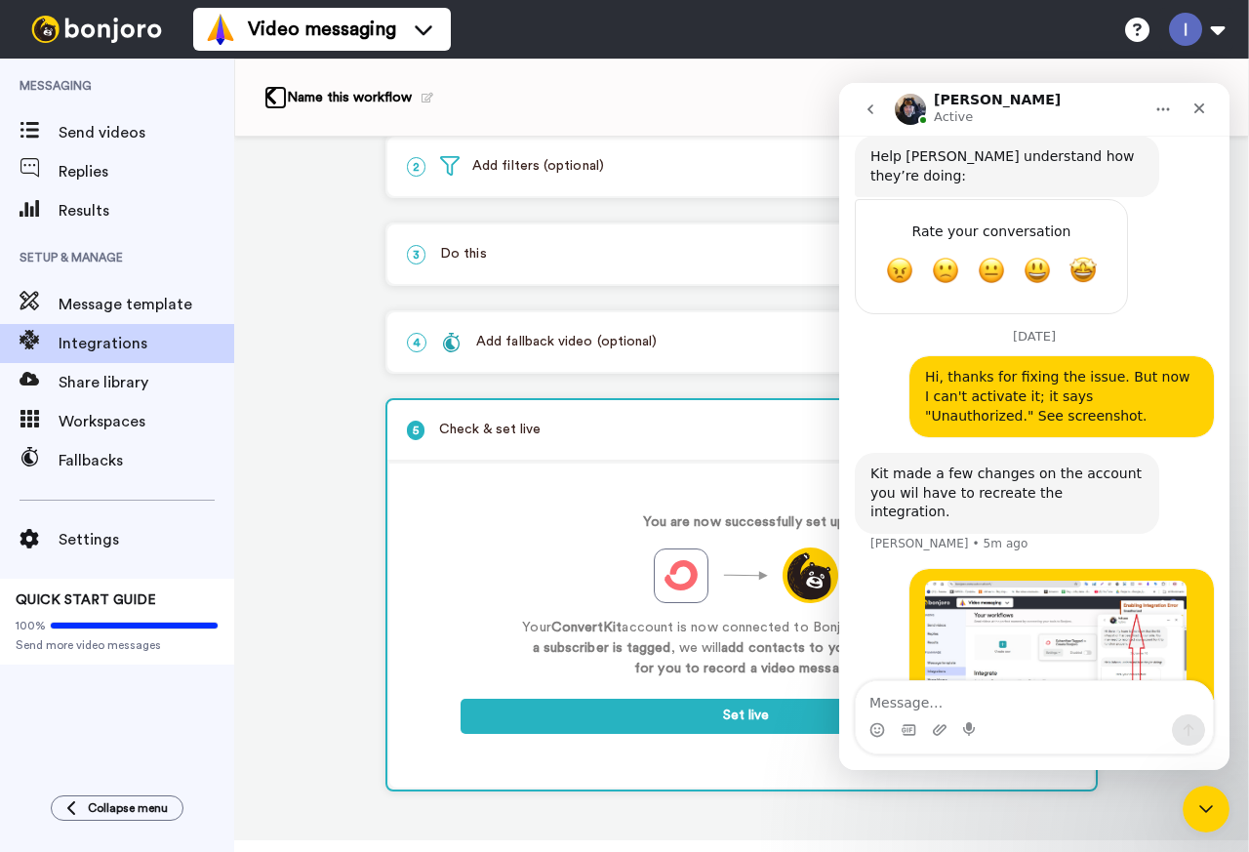
click at [271, 97] on icon at bounding box center [270, 96] width 13 height 20
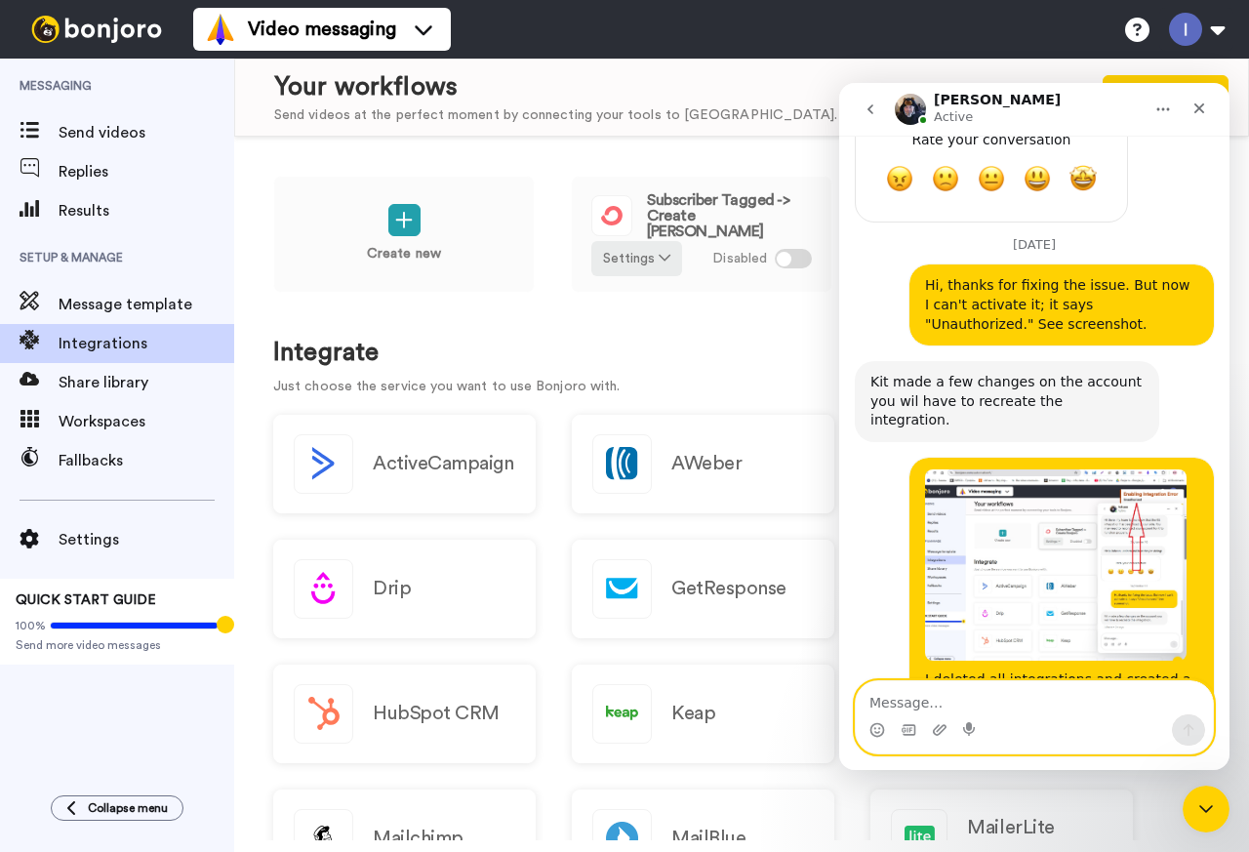
scroll to position [1727, 0]
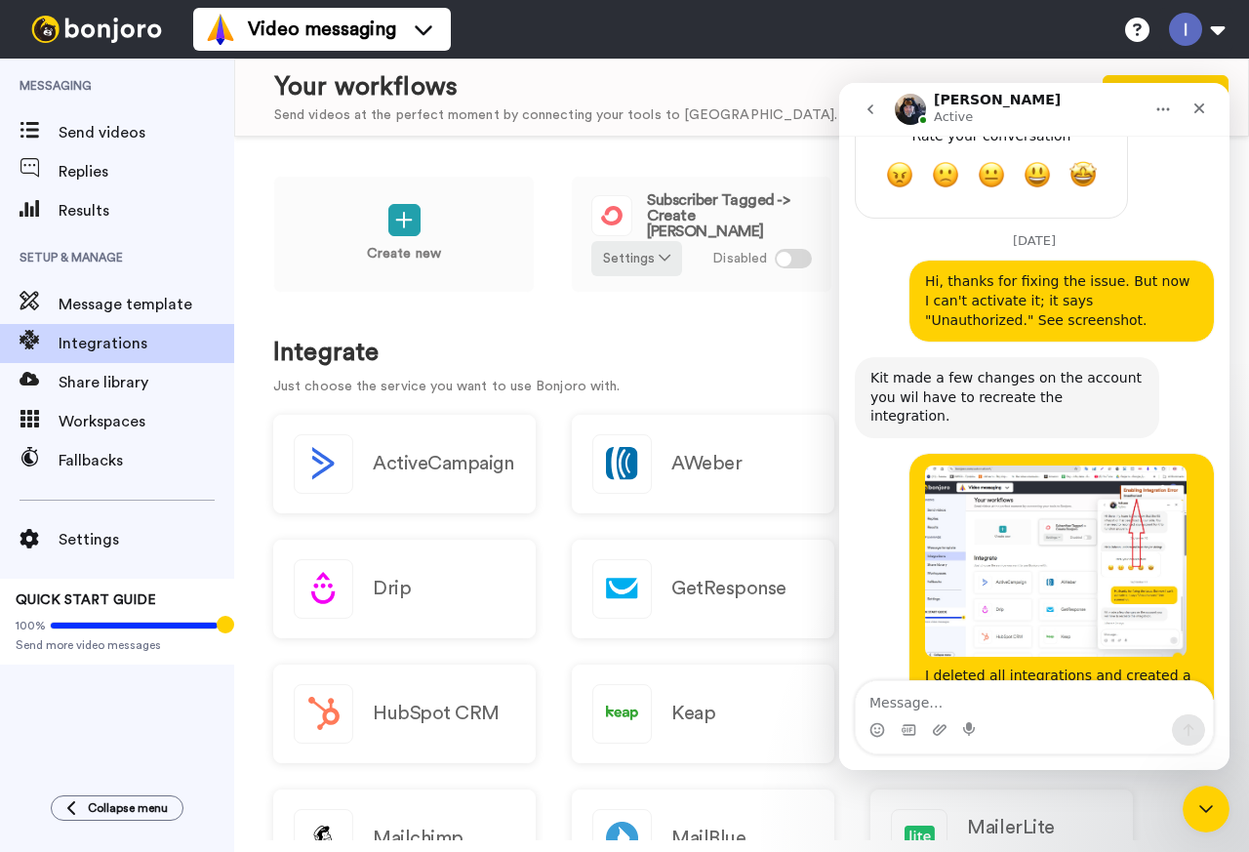
drag, startPoint x: 1102, startPoint y: 623, endPoint x: 870, endPoint y: 577, distance: 235.8
click at [870, 763] on div "Strange, I will have to speak to the tech guys when they are online. I will ask…" at bounding box center [1006, 801] width 273 height 76
click at [922, 700] on textarea "Message…" at bounding box center [1034, 697] width 357 height 33
type textarea "е"
type textarea "thanks"
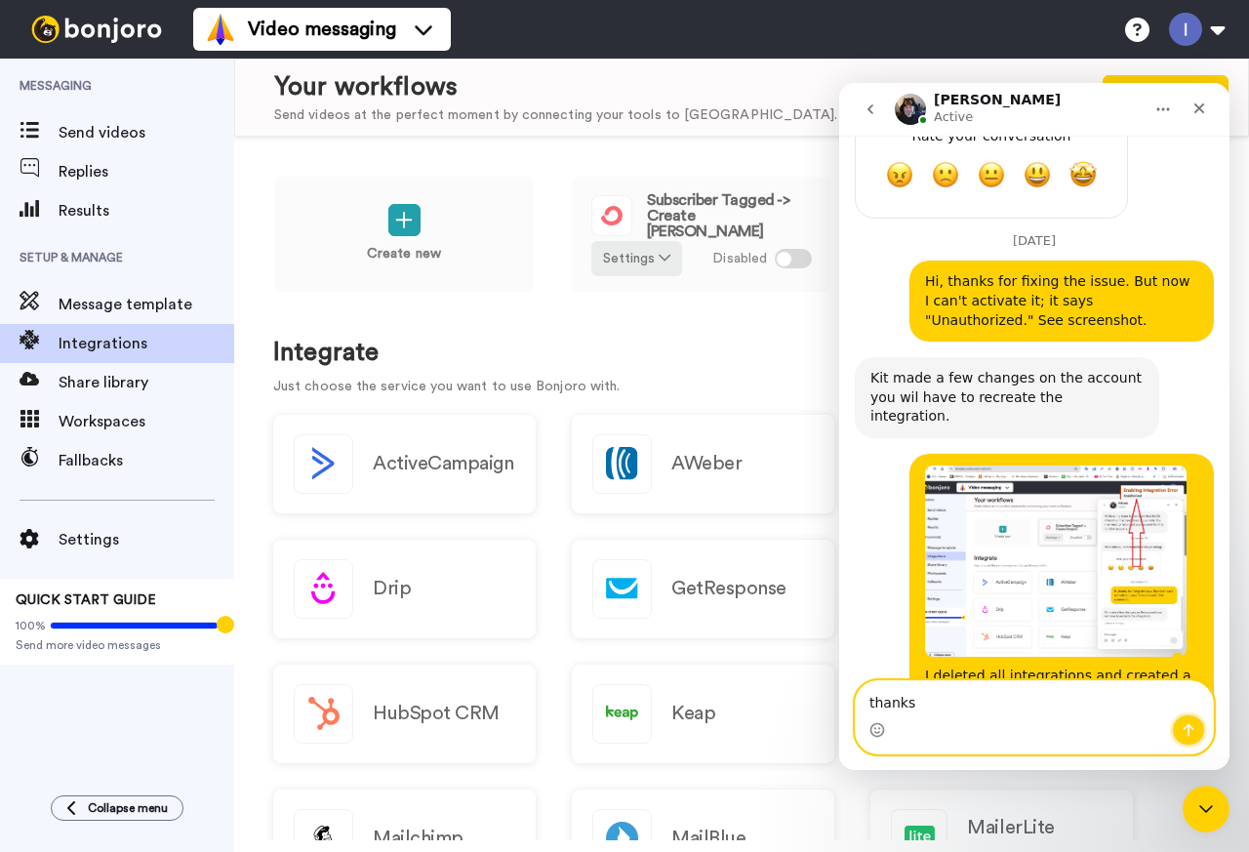
click at [1194, 723] on icon "Send a message…" at bounding box center [1189, 730] width 16 height 16
